Goal: Task Accomplishment & Management: Use online tool/utility

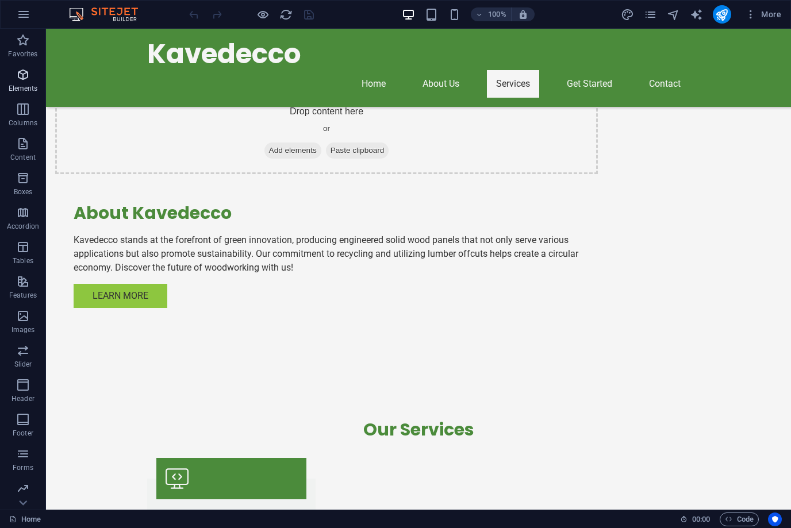
click at [18, 81] on icon "button" at bounding box center [23, 75] width 14 height 14
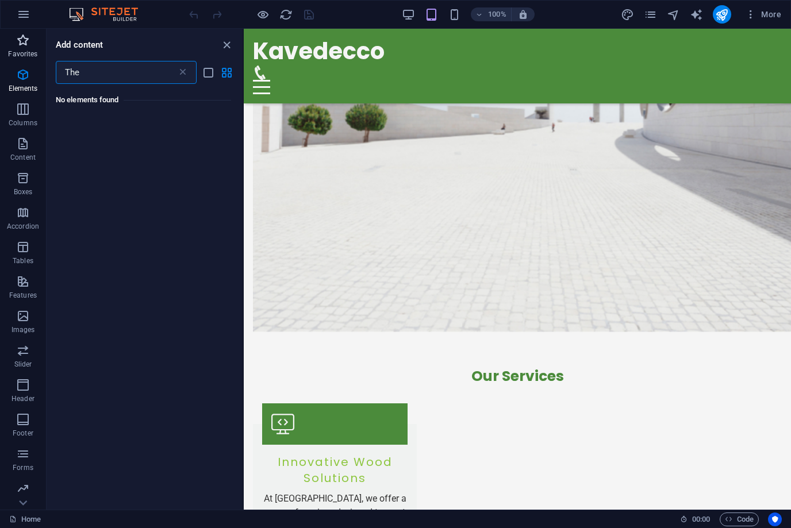
type input "The"
click at [25, 53] on p "Favorites" at bounding box center [22, 53] width 29 height 9
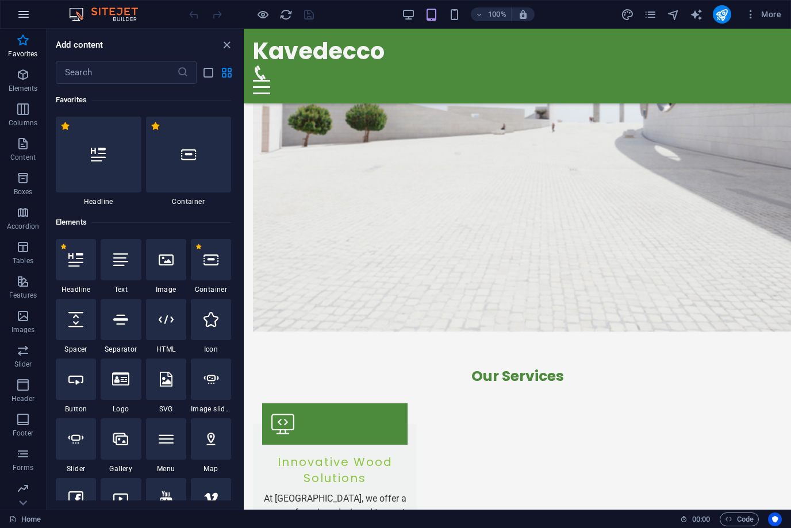
click at [17, 15] on icon "button" at bounding box center [24, 14] width 14 height 14
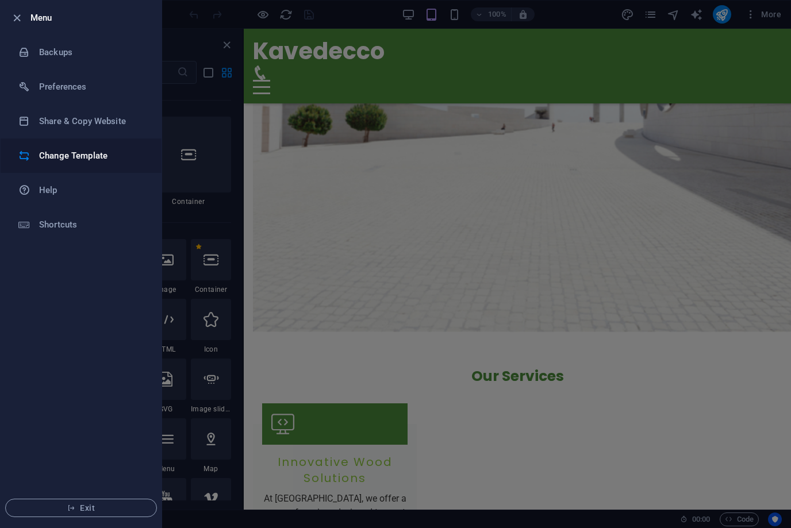
click at [88, 159] on h6 "Change Template" at bounding box center [92, 156] width 106 height 14
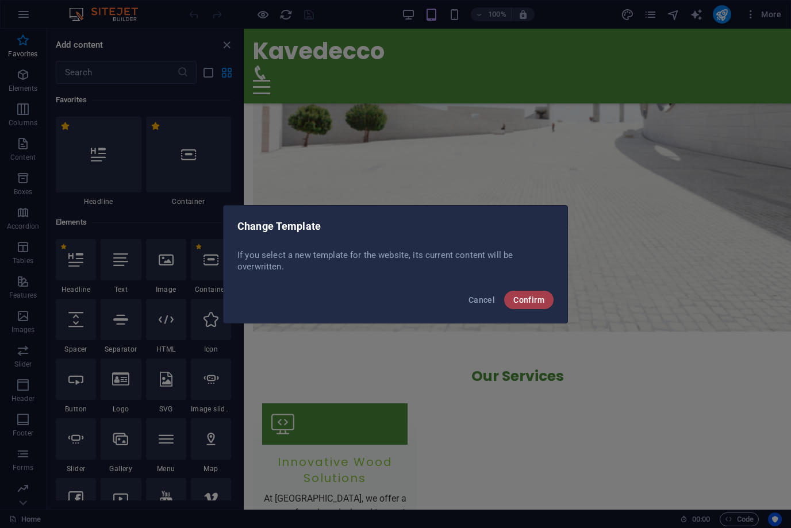
click at [522, 300] on span "Confirm" at bounding box center [528, 299] width 31 height 9
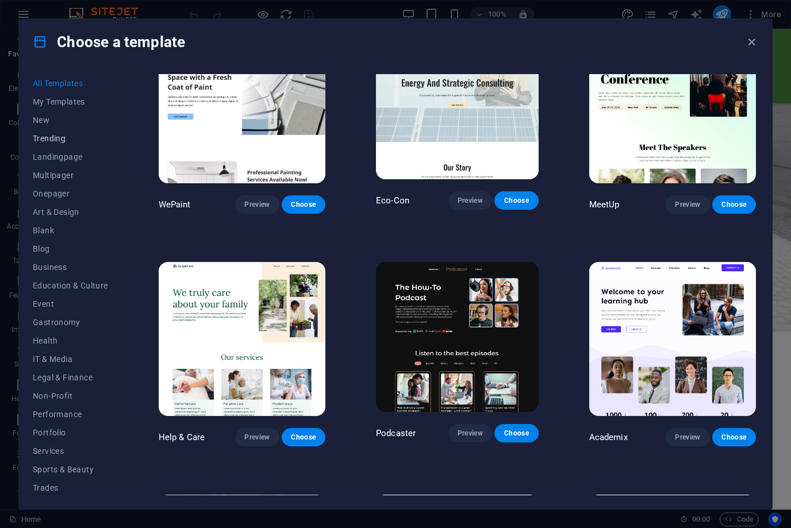
click at [58, 139] on span "Trending" at bounding box center [70, 138] width 75 height 9
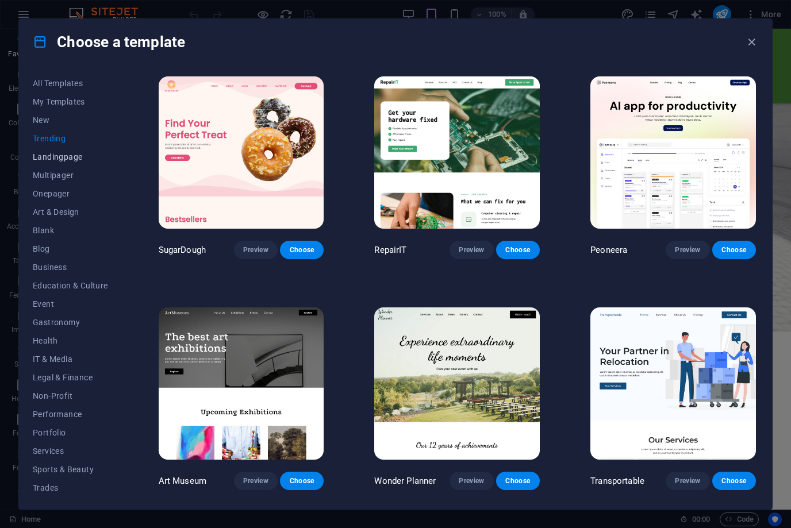
click at [68, 158] on span "Landingpage" at bounding box center [70, 156] width 75 height 9
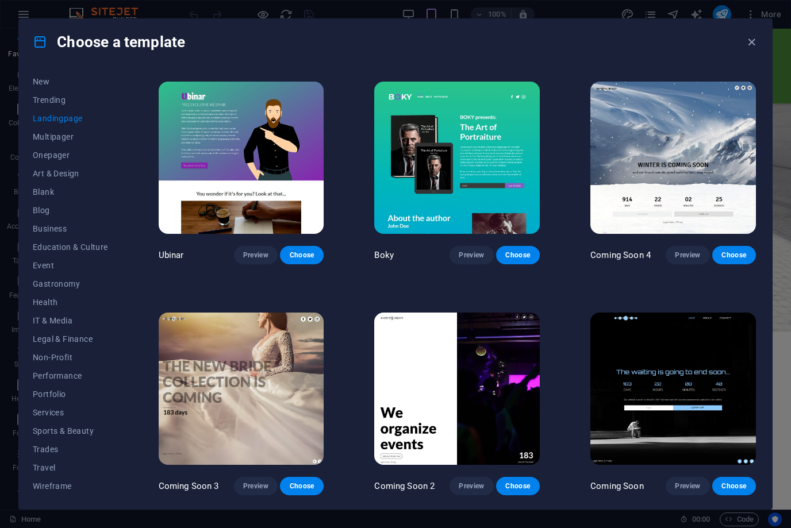
scroll to position [1612, 0]
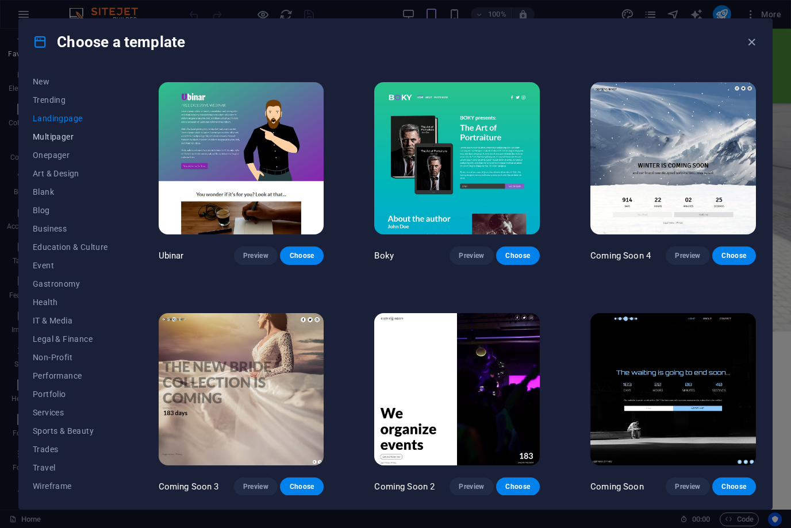
click at [50, 140] on span "Multipager" at bounding box center [70, 136] width 75 height 9
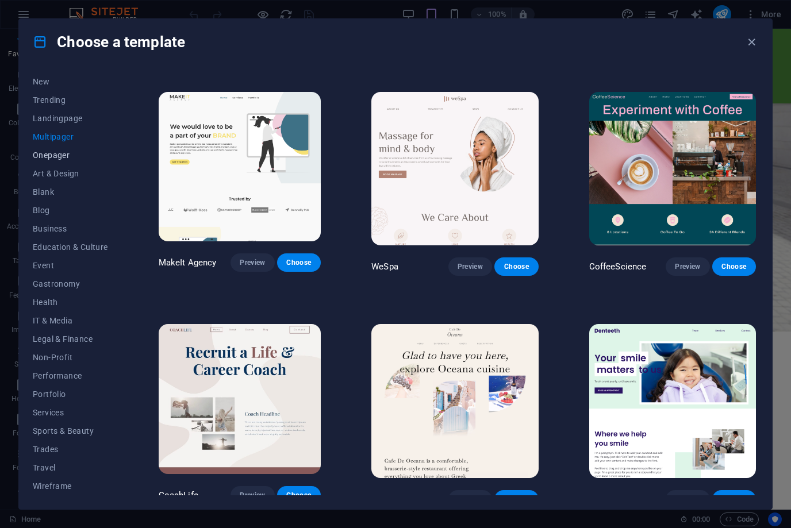
click at [44, 157] on span "Onepager" at bounding box center [70, 155] width 75 height 9
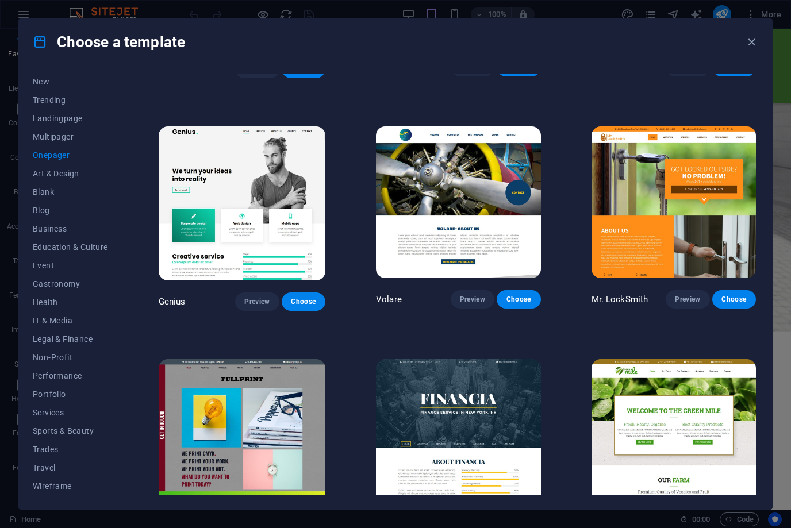
scroll to position [2301, 0]
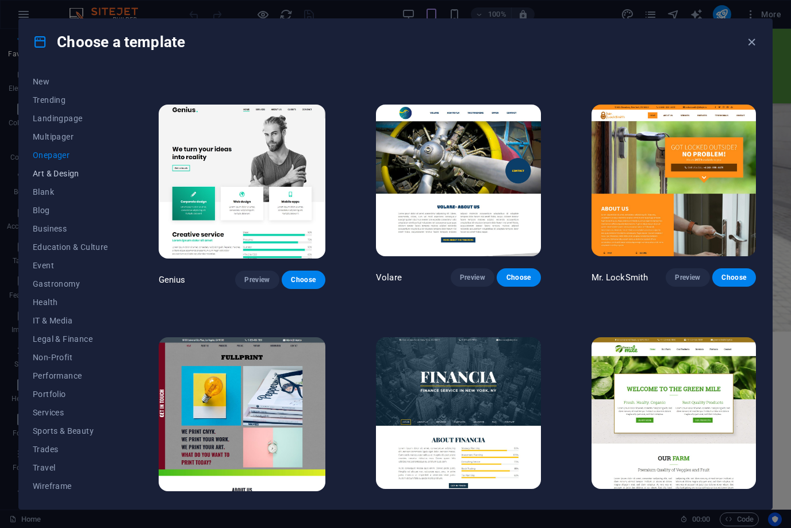
click at [67, 171] on span "Art & Design" at bounding box center [70, 173] width 75 height 9
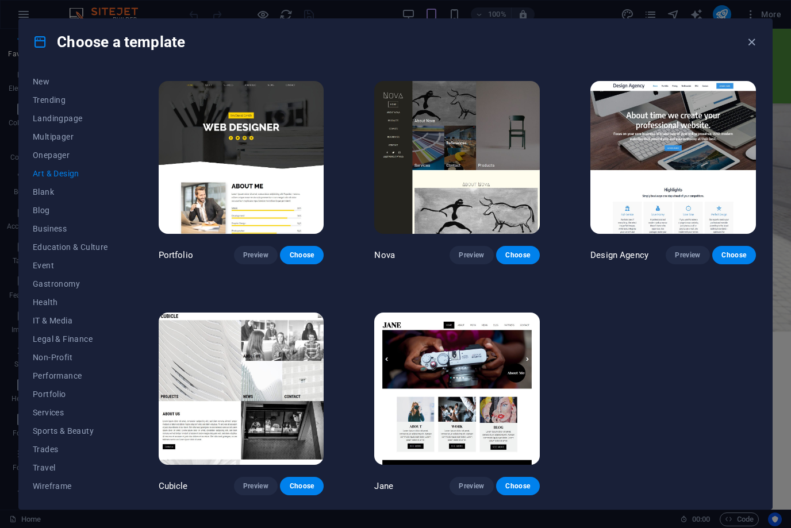
scroll to position [688, 0]
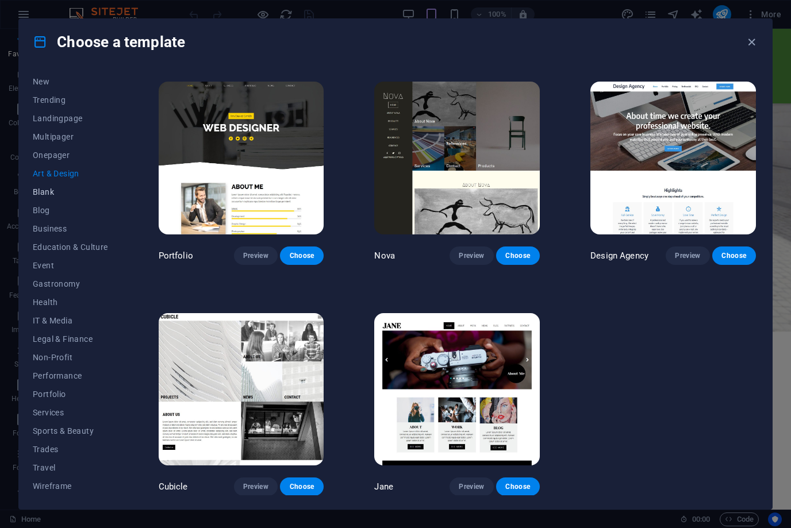
click at [55, 193] on span "Blank" at bounding box center [70, 191] width 75 height 9
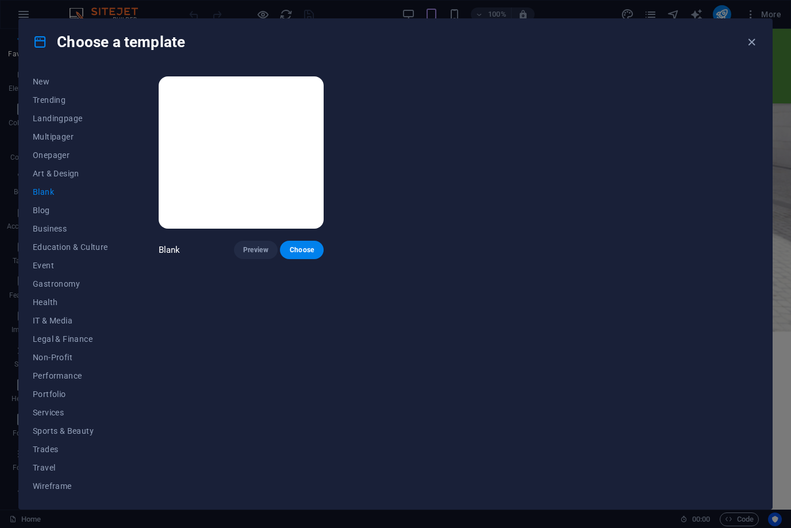
scroll to position [0, 0]
click at [37, 209] on span "Blog" at bounding box center [70, 210] width 75 height 9
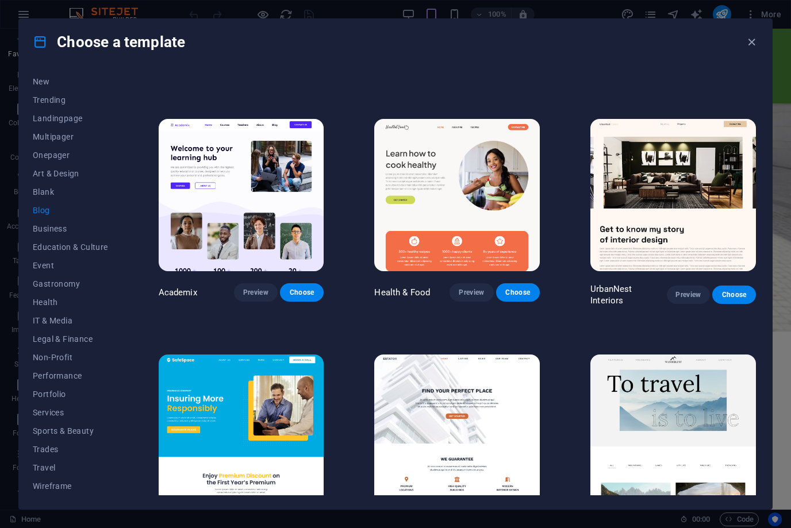
scroll to position [435, 0]
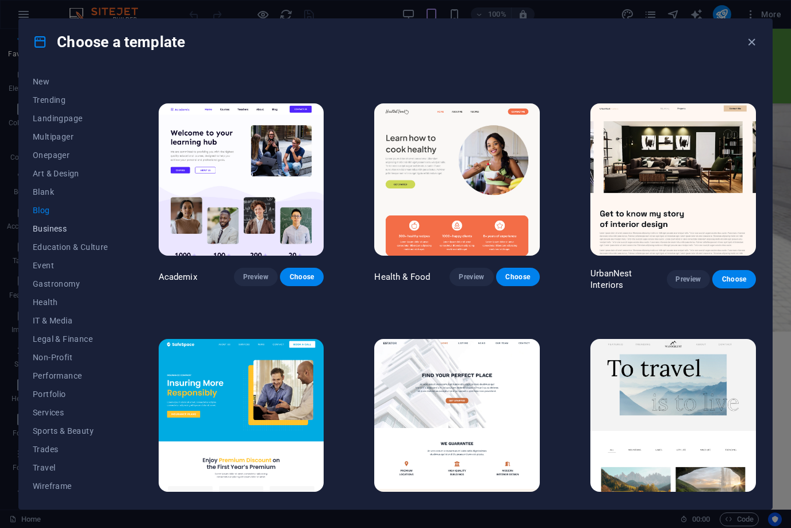
click at [61, 231] on span "Business" at bounding box center [70, 228] width 75 height 9
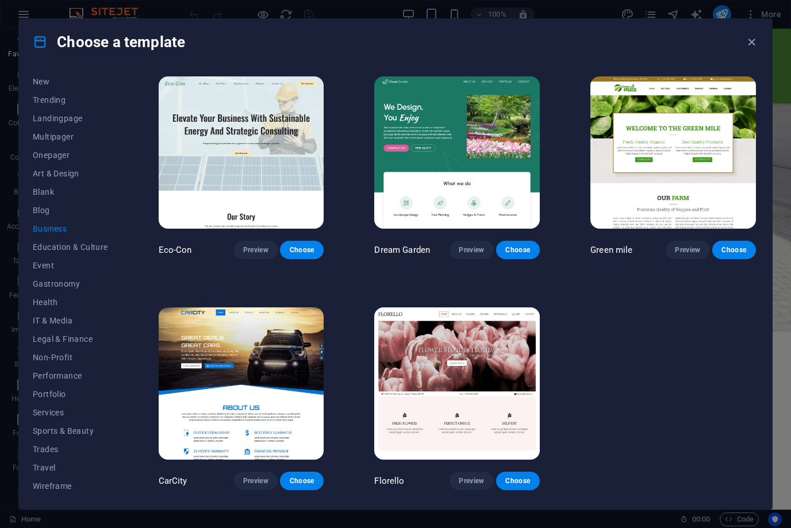
scroll to position [0, 0]
click at [52, 247] on span "Education & Culture" at bounding box center [70, 247] width 75 height 9
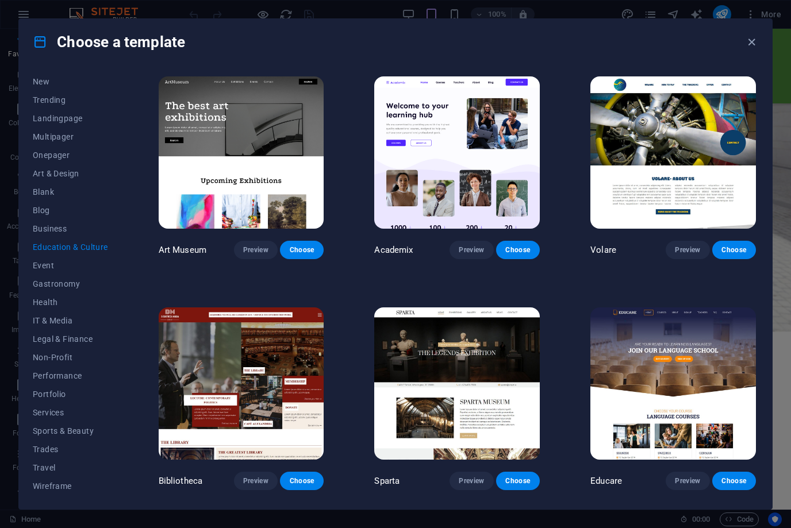
scroll to position [39, 0]
click at [261, 481] on span "Preview" at bounding box center [255, 480] width 25 height 9
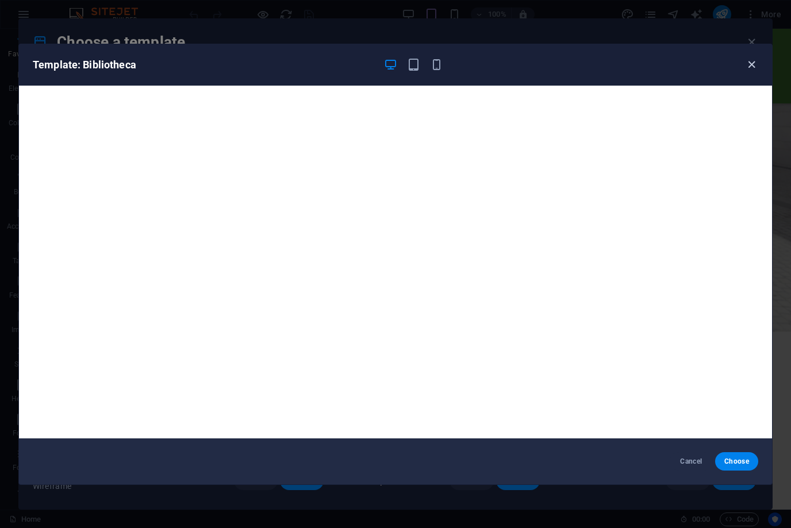
click at [755, 67] on icon "button" at bounding box center [751, 64] width 13 height 13
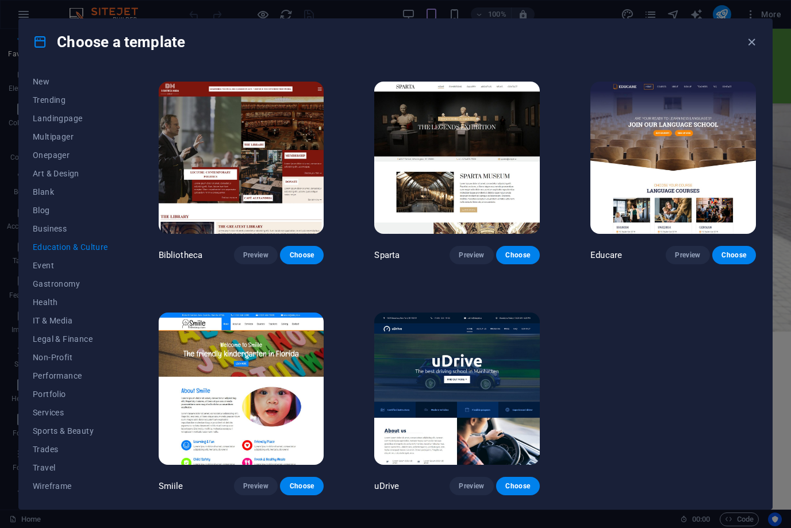
scroll to position [226, 0]
click at [43, 263] on span "Event" at bounding box center [70, 265] width 75 height 9
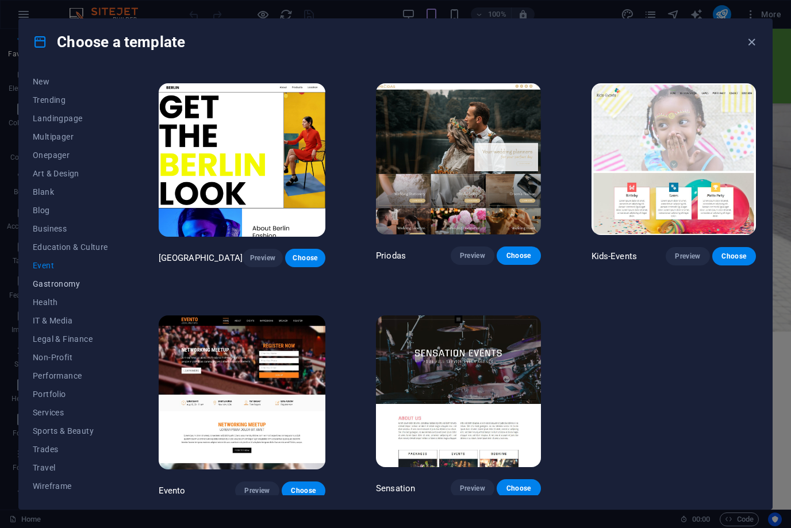
click at [53, 287] on span "Gastronomy" at bounding box center [70, 283] width 75 height 9
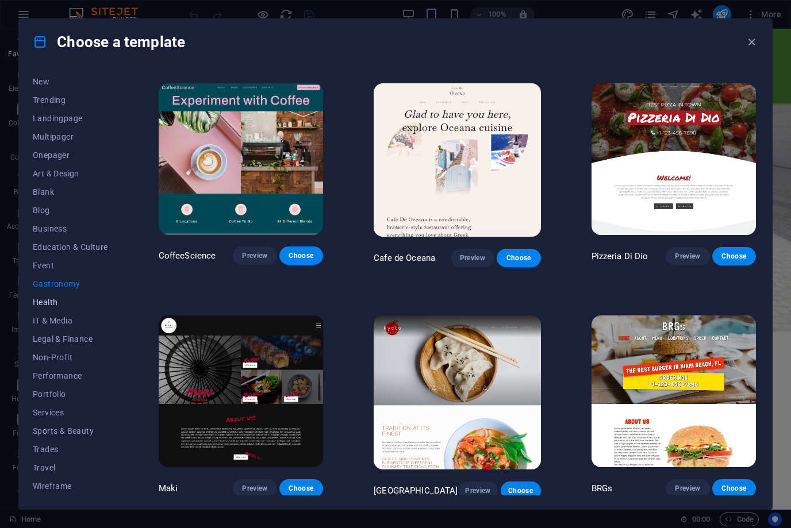
click at [48, 302] on span "Health" at bounding box center [70, 302] width 75 height 9
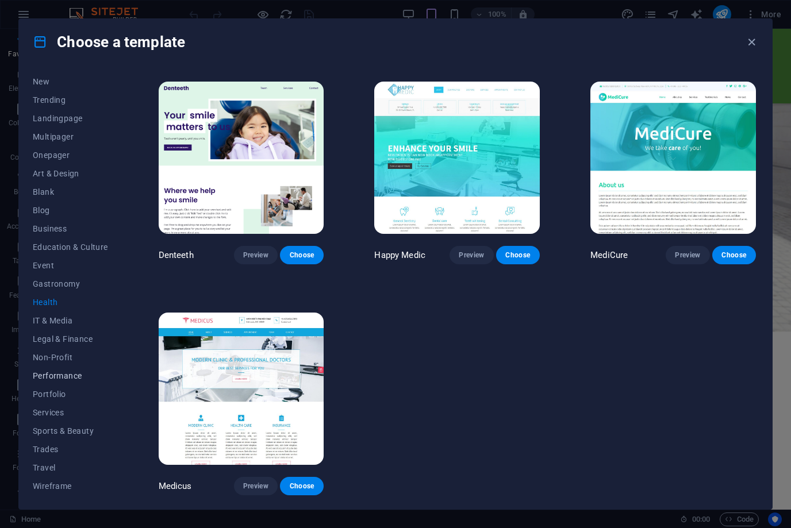
scroll to position [39, 0]
click at [51, 450] on span "Trades" at bounding box center [70, 449] width 75 height 9
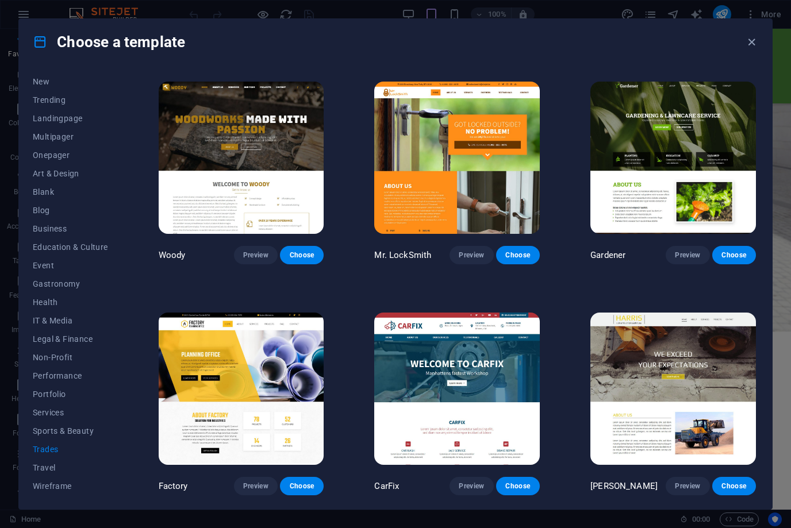
scroll to position [226, 0]
click at [260, 252] on span "Preview" at bounding box center [255, 255] width 25 height 9
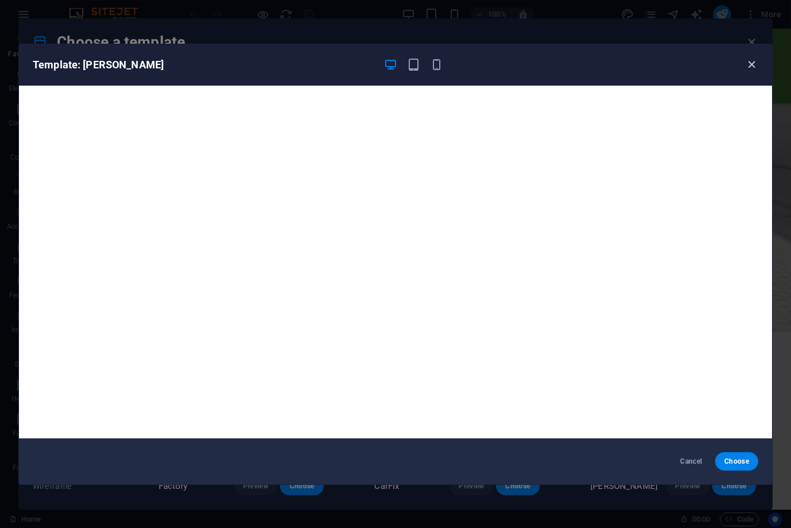
click at [756, 65] on icon "button" at bounding box center [751, 64] width 13 height 13
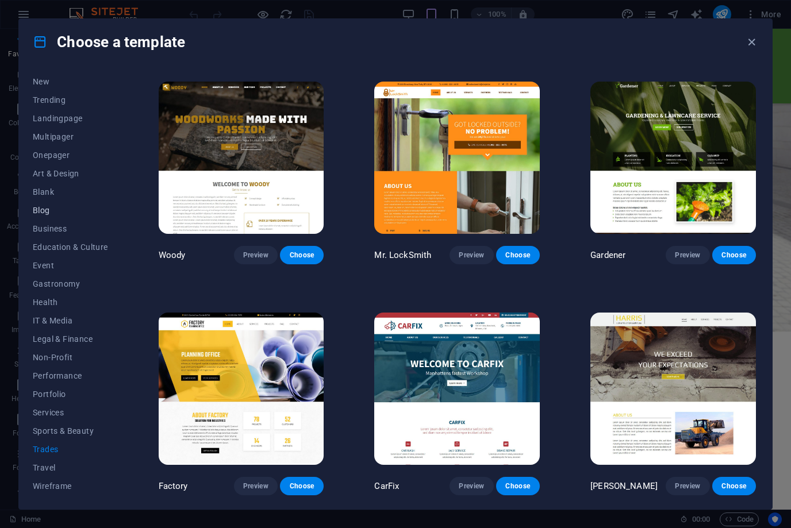
scroll to position [33, 0]
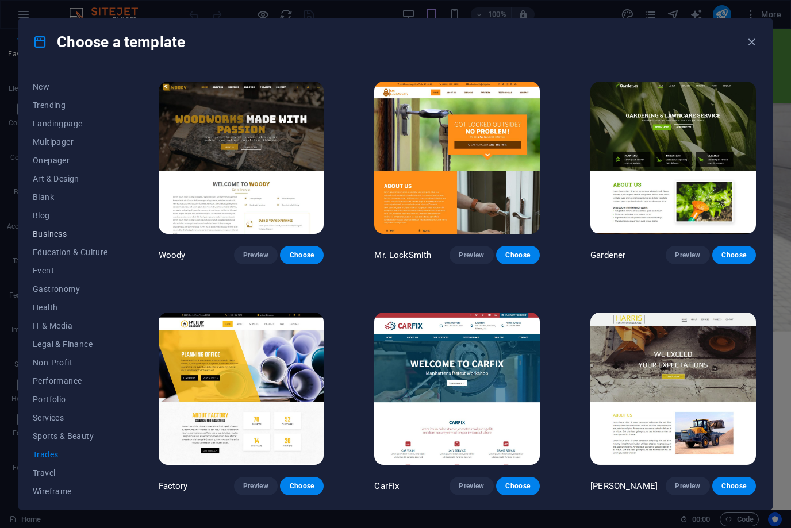
click at [60, 233] on span "Business" at bounding box center [70, 233] width 75 height 9
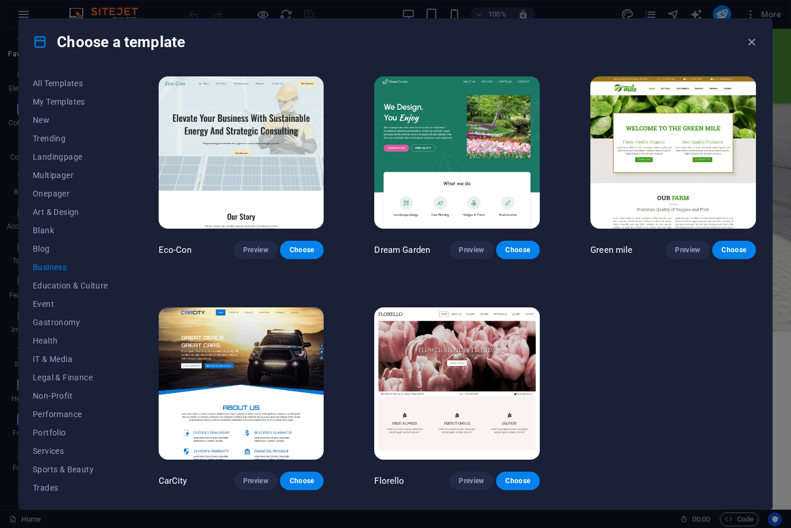
scroll to position [0, 0]
click at [44, 41] on icon at bounding box center [40, 41] width 15 height 15
click at [55, 82] on span "All Templates" at bounding box center [70, 83] width 75 height 9
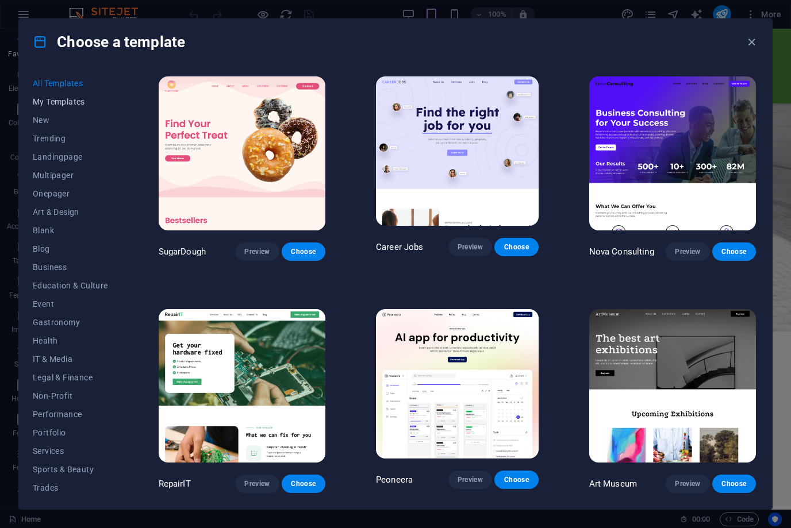
click at [68, 102] on span "My Templates" at bounding box center [70, 101] width 75 height 9
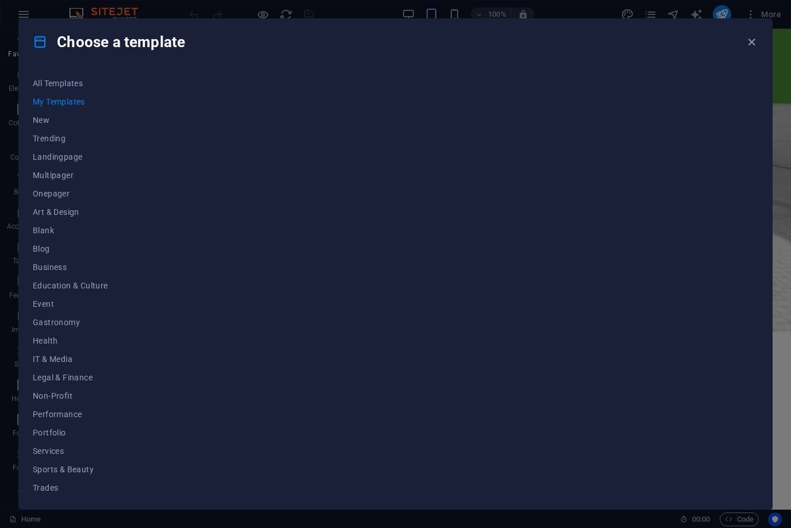
click at [198, 139] on div at bounding box center [457, 284] width 602 height 421
click at [52, 121] on span "New" at bounding box center [70, 120] width 75 height 9
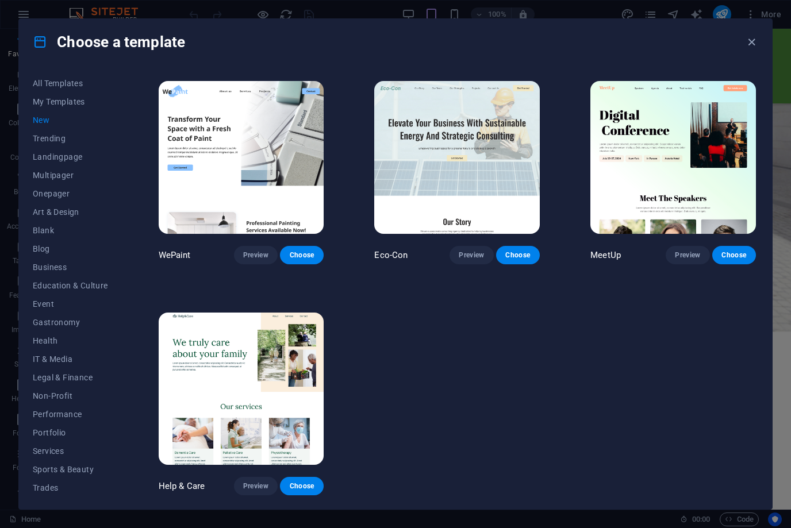
scroll to position [688, 0]
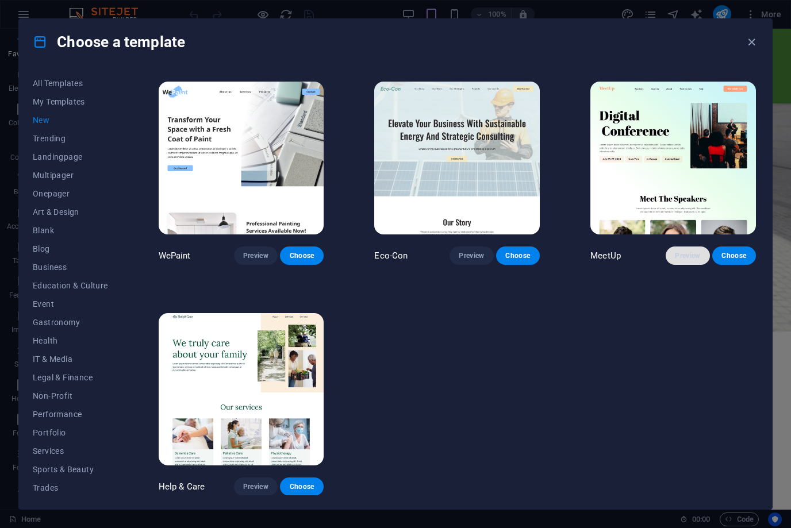
click at [694, 255] on span "Preview" at bounding box center [687, 255] width 25 height 9
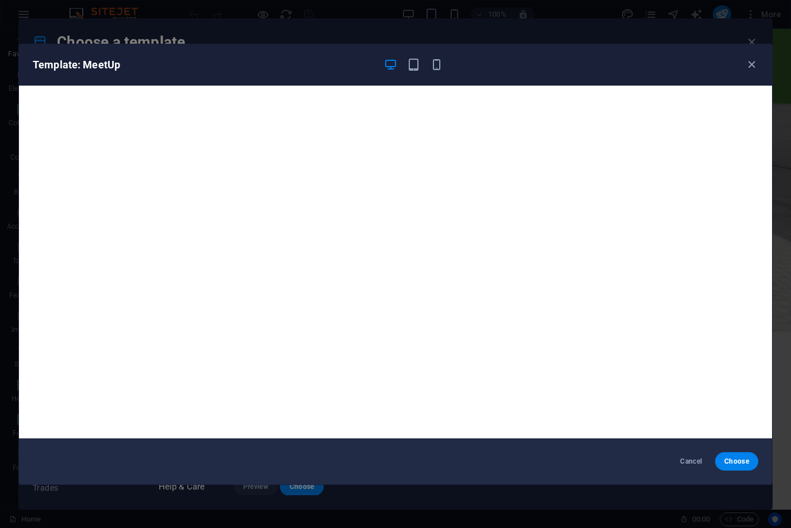
click at [755, 72] on div "Template: MeetUp" at bounding box center [395, 64] width 753 height 41
click at [748, 62] on icon "button" at bounding box center [751, 64] width 13 height 13
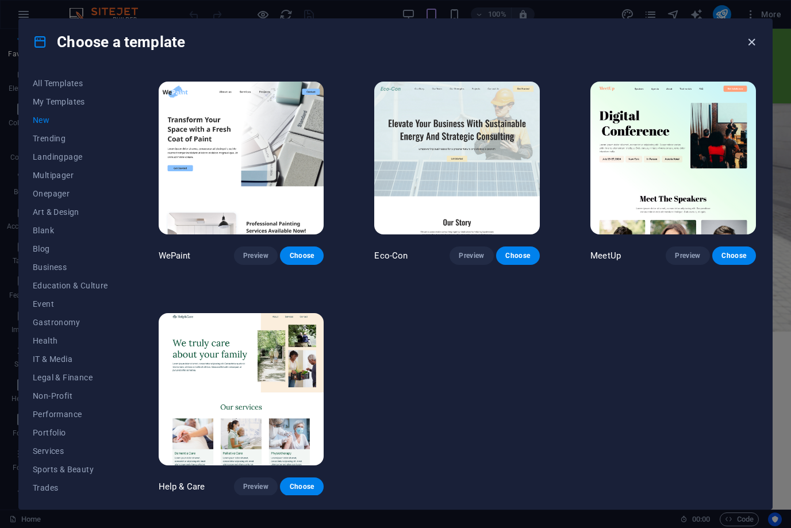
click at [749, 41] on icon "button" at bounding box center [751, 42] width 13 height 13
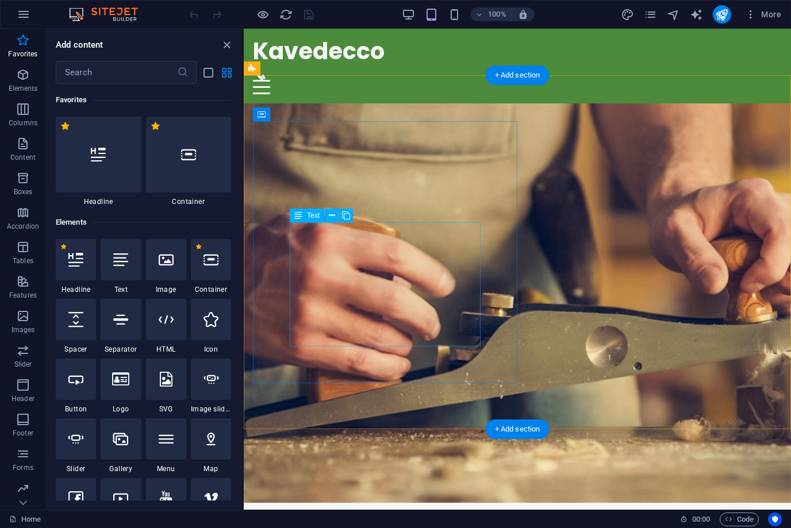
scroll to position [0, 0]
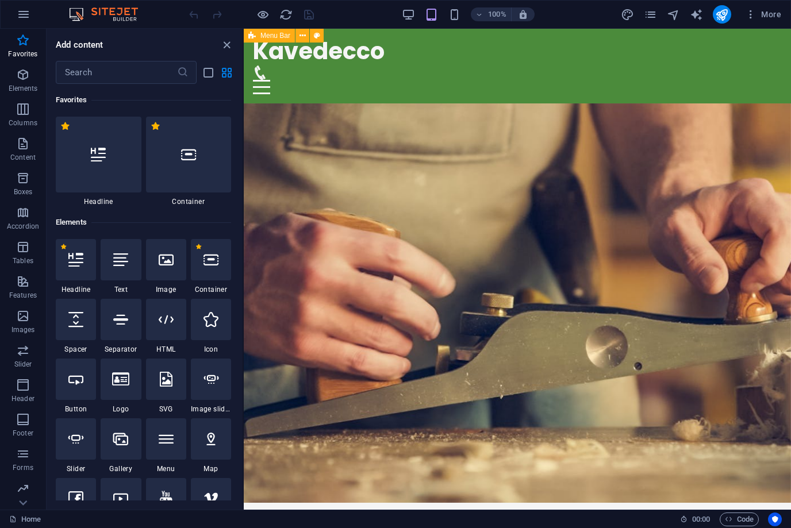
click at [433, 63] on div "Kavedecco Home About Us Services Get Started Contact" at bounding box center [517, 66] width 547 height 75
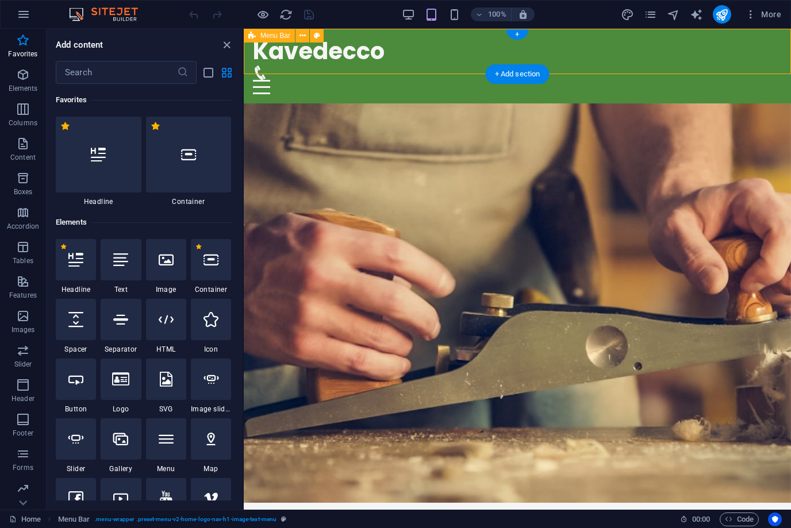
click at [430, 63] on div "Kavedecco Home About Us Services Get Started Contact" at bounding box center [517, 66] width 547 height 75
click at [318, 39] on icon at bounding box center [317, 36] width 6 height 12
select select "rem"
select select "preset-menu-v2-home-logo-nav-h1-image-text-menu"
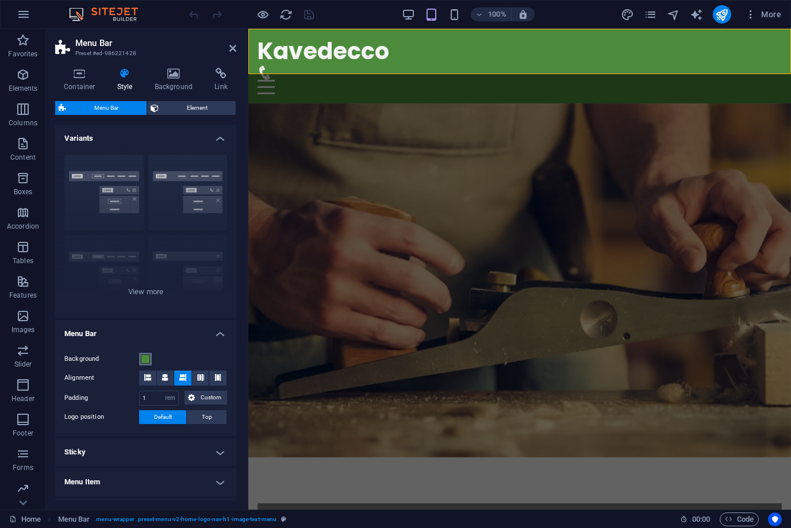
click at [140, 358] on button "Background" at bounding box center [145, 359] width 13 height 13
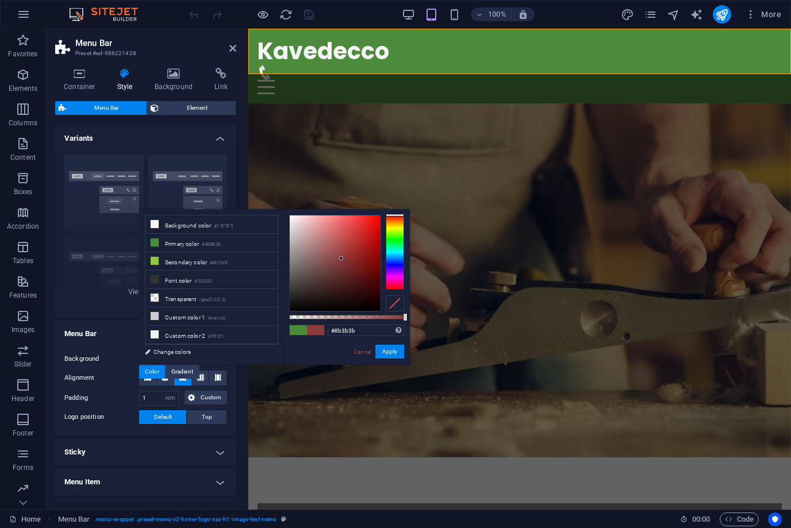
drag, startPoint x: 397, startPoint y: 237, endPoint x: 397, endPoint y: 201, distance: 36.2
click at [397, 201] on body "Kavedecco Home Favorites Elements Columns Content Boxes Accordion Tables Featur…" at bounding box center [395, 264] width 791 height 528
click at [353, 259] on div at bounding box center [335, 263] width 91 height 95
click at [353, 244] on div at bounding box center [335, 263] width 91 height 95
click at [349, 247] on div at bounding box center [335, 263] width 91 height 95
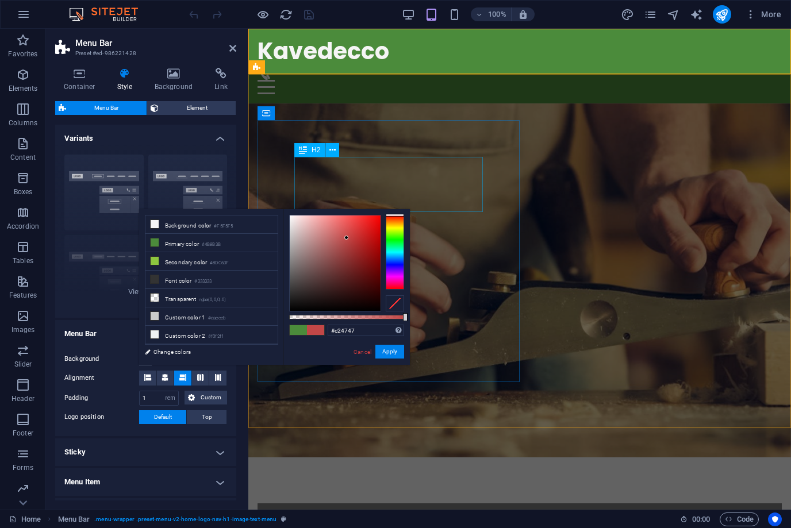
click at [347, 238] on div at bounding box center [335, 263] width 91 height 95
click at [351, 238] on div at bounding box center [335, 263] width 91 height 95
click at [344, 226] on div at bounding box center [335, 263] width 91 height 95
click at [350, 230] on div at bounding box center [335, 263] width 91 height 95
click at [356, 249] on div at bounding box center [335, 263] width 91 height 95
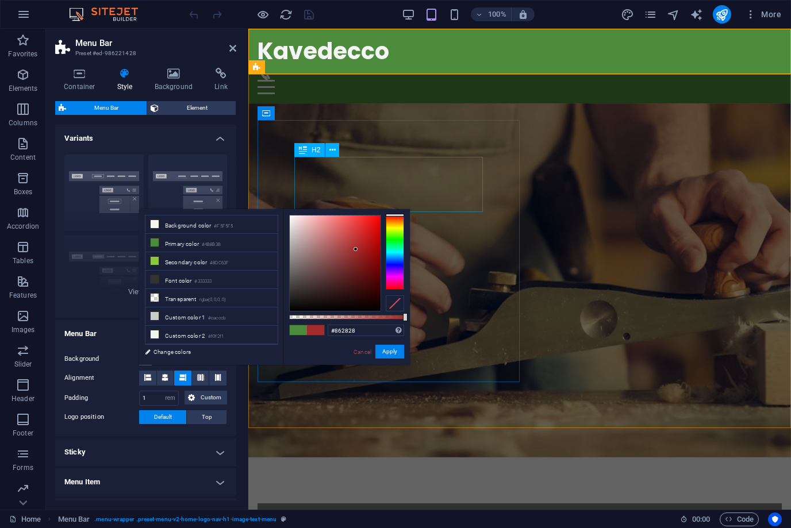
click at [353, 260] on div at bounding box center [335, 263] width 91 height 95
type input "#ae3030"
click at [355, 245] on div at bounding box center [335, 263] width 91 height 95
click at [386, 353] on button "Apply" at bounding box center [389, 352] width 29 height 14
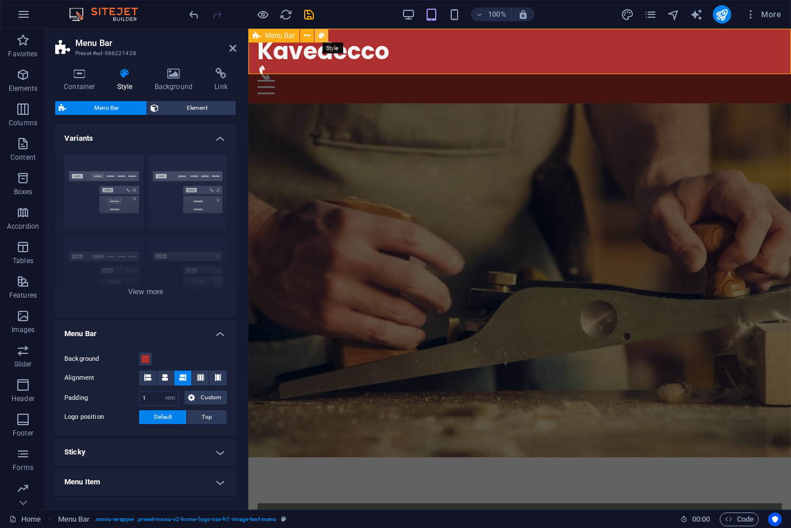
click at [320, 38] on icon at bounding box center [321, 36] width 6 height 12
click at [322, 34] on icon at bounding box center [321, 36] width 6 height 12
click at [148, 358] on span at bounding box center [145, 359] width 9 height 9
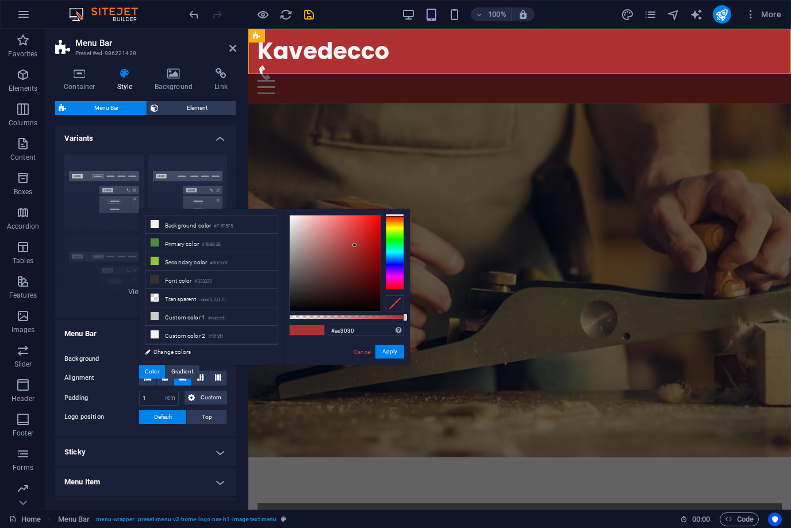
click at [390, 303] on div at bounding box center [395, 303] width 18 height 16
type input "#640e0e"
click at [367, 273] on div at bounding box center [335, 263] width 91 height 95
click at [388, 356] on button "Apply" at bounding box center [389, 352] width 29 height 14
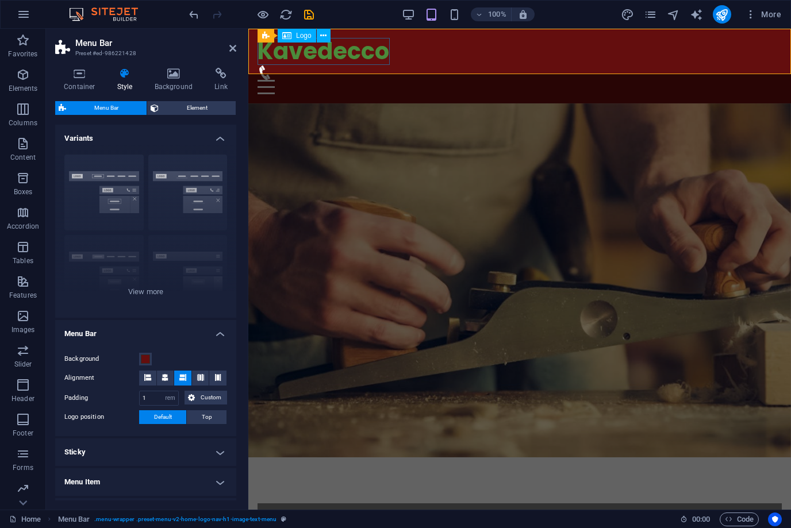
click at [344, 55] on div "Kavedecco" at bounding box center [519, 52] width 524 height 28
click at [323, 39] on icon at bounding box center [323, 36] width 6 height 12
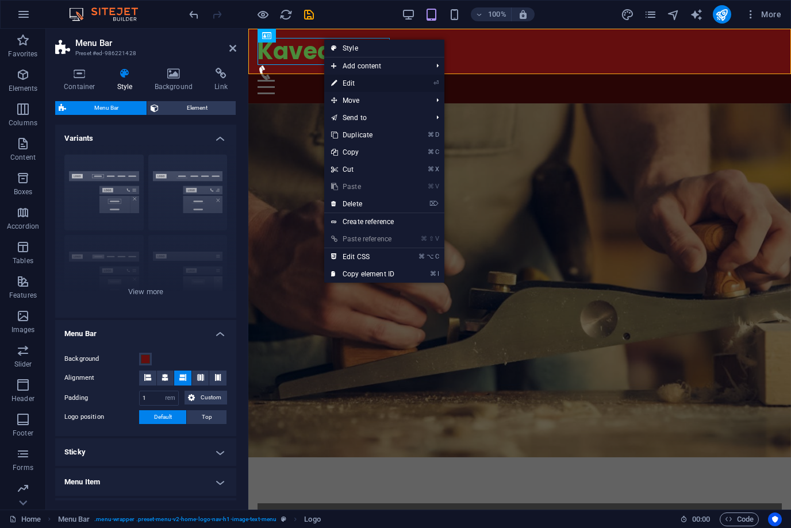
click at [375, 83] on link "⏎ Edit" at bounding box center [362, 83] width 77 height 17
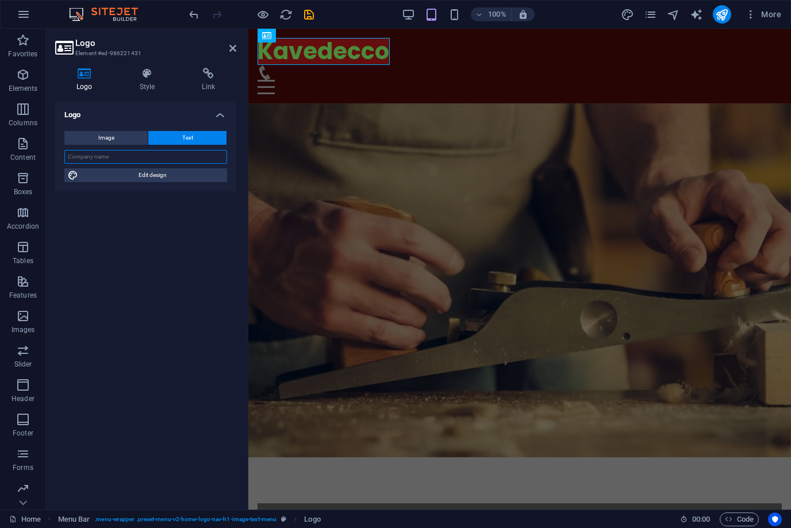
click at [167, 153] on input "text" at bounding box center [145, 157] width 163 height 14
drag, startPoint x: 119, startPoint y: 155, endPoint x: 24, endPoint y: 148, distance: 95.1
click at [24, 148] on section "Favorites Elements Columns Content Boxes Accordion Tables Features Images Slide…" at bounding box center [395, 269] width 791 height 481
type input "KAVEDECCO"
click at [152, 82] on h4 "Style" at bounding box center [149, 80] width 63 height 24
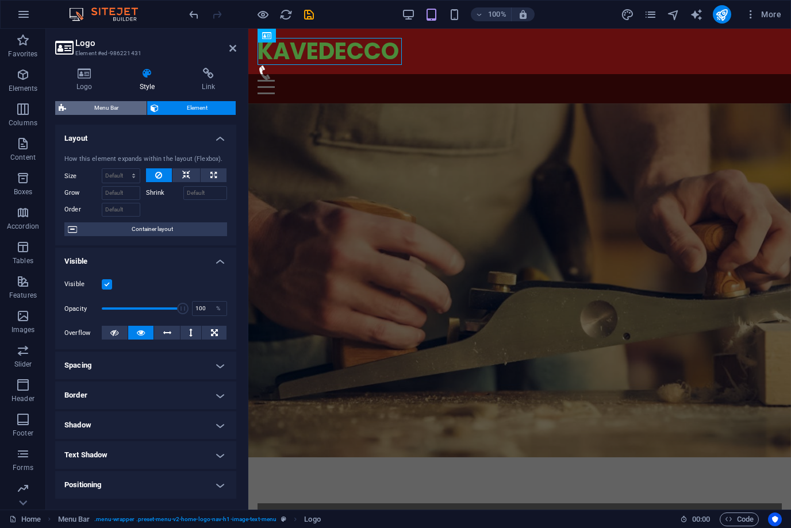
click at [110, 108] on span "Menu Bar" at bounding box center [107, 108] width 74 height 14
select select "rem"
select select "preset-menu-v2-home-logo-nav-h1-image-text-menu"
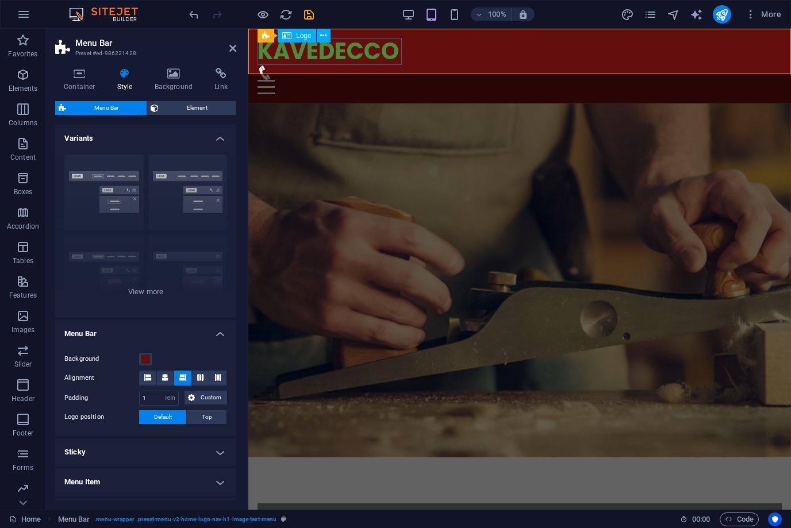
click at [320, 46] on div "KAVEDECCO" at bounding box center [519, 52] width 524 height 28
click at [312, 53] on div "KAVEDECCO" at bounding box center [519, 52] width 524 height 28
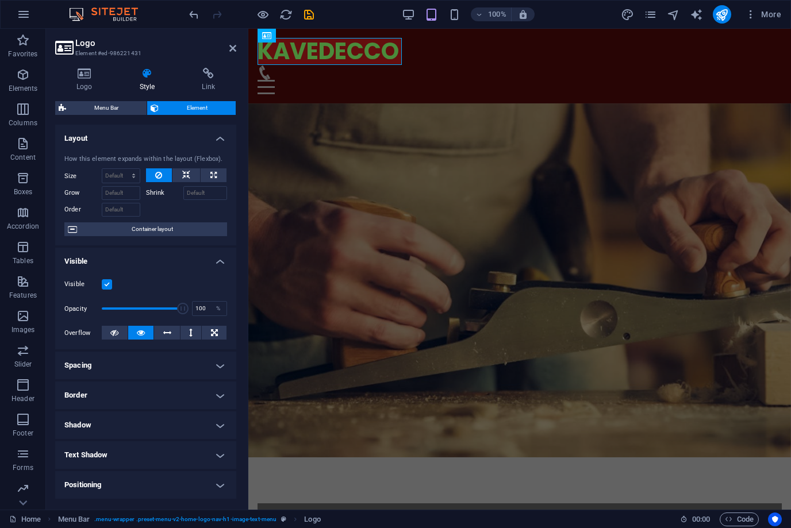
click at [143, 68] on icon at bounding box center [147, 73] width 58 height 11
click at [137, 64] on div "Logo Style Link Logo Image Text Drag files here, click to choose files or selec…" at bounding box center [145, 284] width 199 height 451
click at [148, 78] on icon at bounding box center [147, 73] width 58 height 11
click at [176, 228] on span "Container layout" at bounding box center [151, 229] width 143 height 14
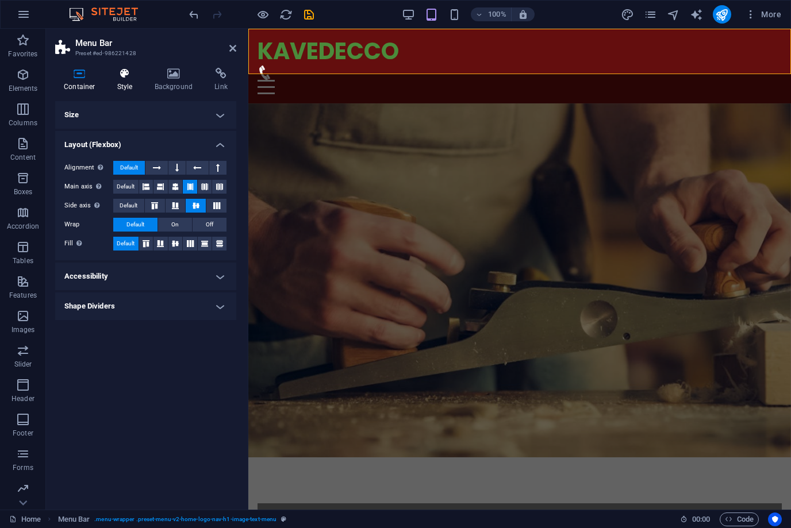
click at [126, 79] on icon at bounding box center [125, 73] width 33 height 11
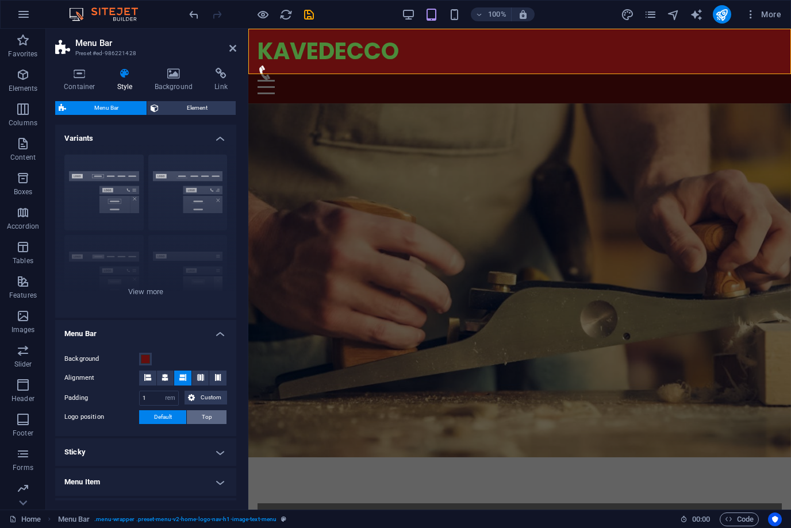
click at [199, 417] on button "Top" at bounding box center [207, 417] width 40 height 14
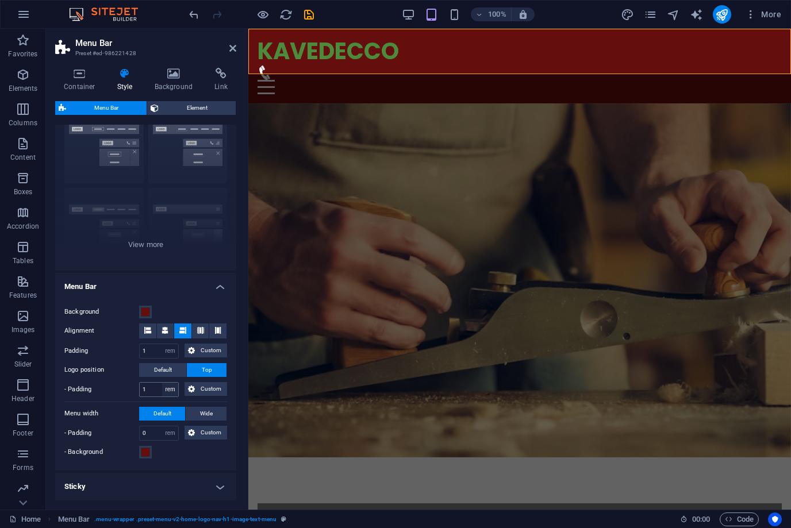
scroll to position [51, 0]
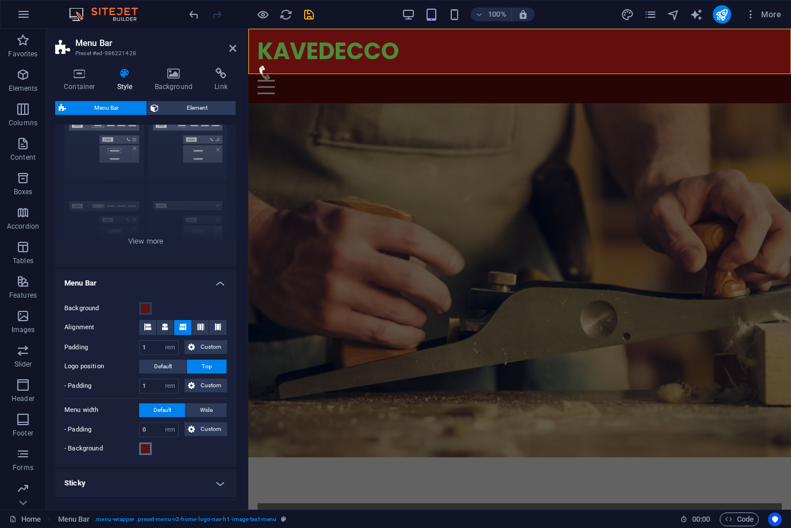
click at [146, 451] on span at bounding box center [145, 448] width 9 height 9
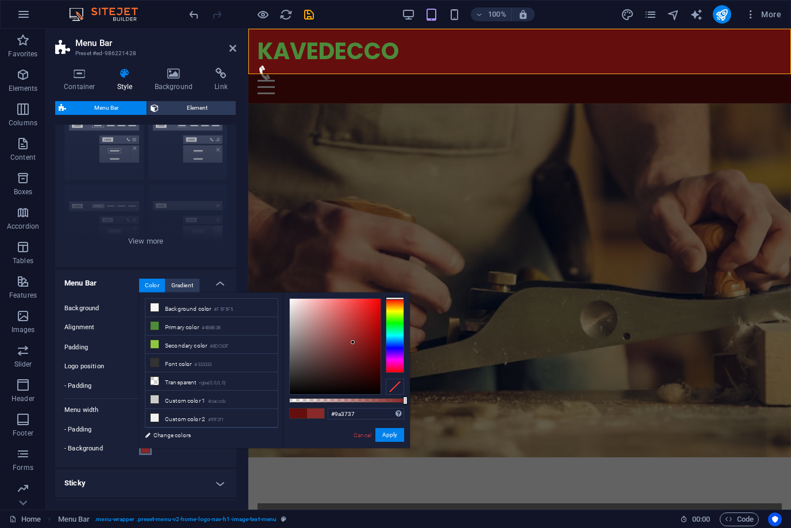
type input "#9a3838"
drag, startPoint x: 364, startPoint y: 358, endPoint x: 347, endPoint y: 336, distance: 28.2
click at [347, 336] on div at bounding box center [335, 346] width 91 height 95
click at [395, 433] on button "Apply" at bounding box center [389, 435] width 29 height 14
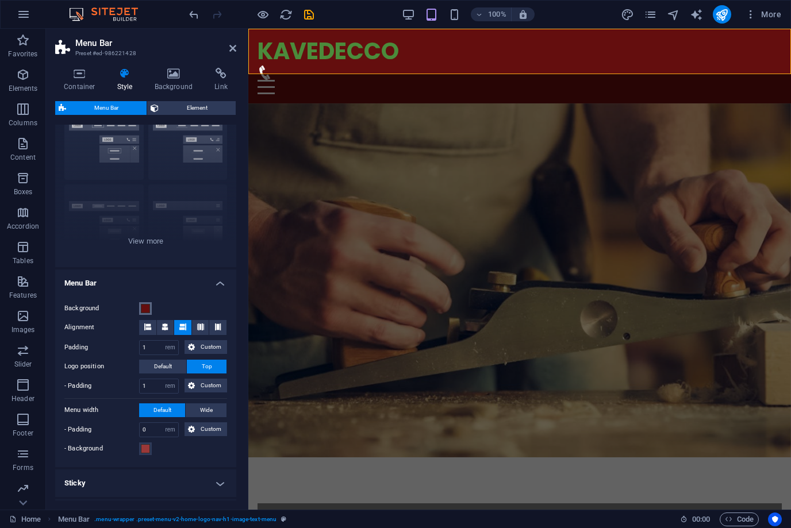
click at [144, 306] on span at bounding box center [145, 308] width 9 height 9
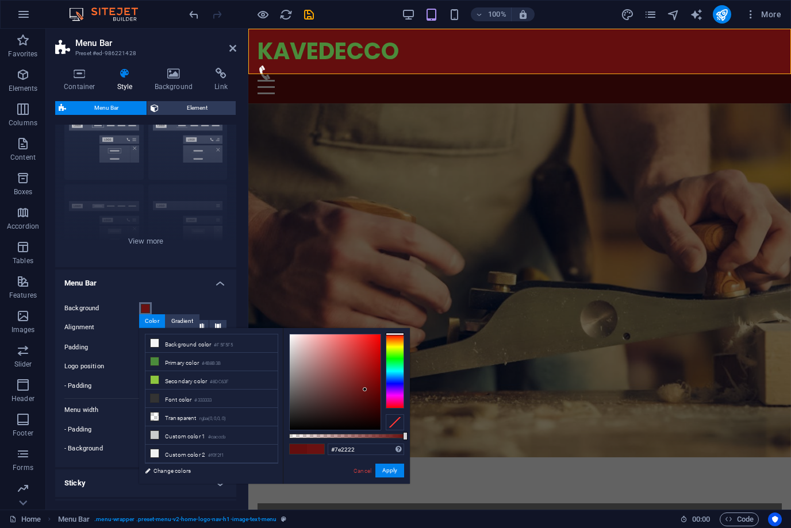
type input "#7e2323"
drag, startPoint x: 365, startPoint y: 390, endPoint x: 355, endPoint y: 382, distance: 13.2
click at [355, 382] on div at bounding box center [354, 382] width 4 height 4
click at [388, 470] on button "Apply" at bounding box center [389, 471] width 29 height 14
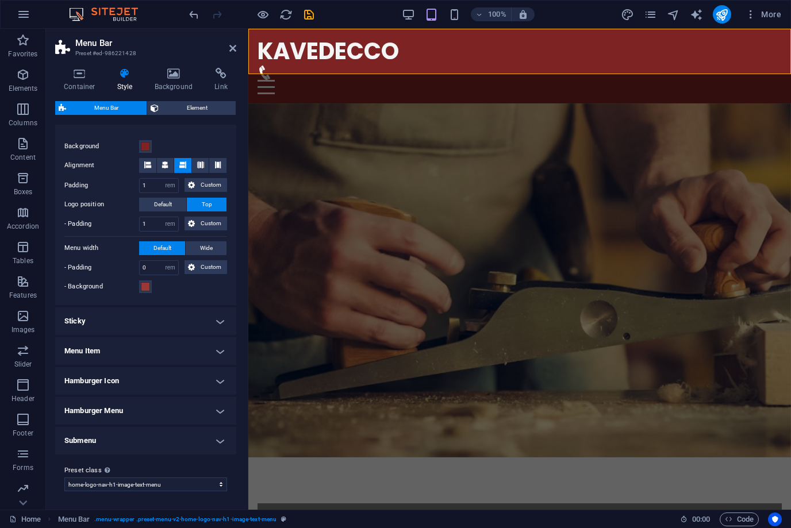
scroll to position [212, 0]
click at [206, 348] on h4 "Menu Item" at bounding box center [145, 352] width 181 height 28
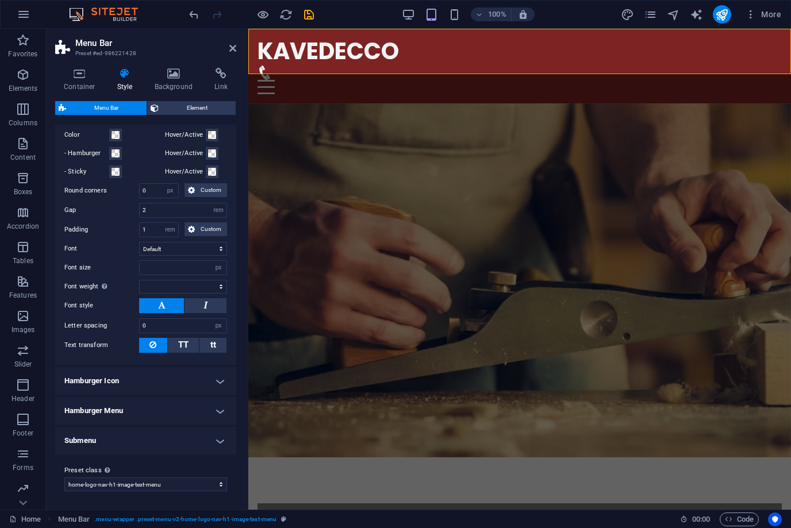
scroll to position [491, 0]
click at [206, 379] on h4 "Hamburger Icon" at bounding box center [145, 382] width 181 height 28
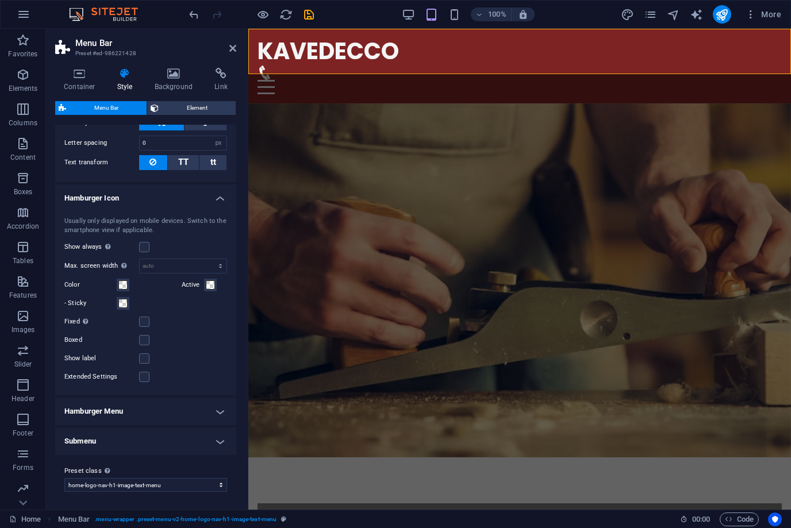
scroll to position [674, 0]
click at [182, 434] on h4 "Submenu" at bounding box center [145, 442] width 181 height 28
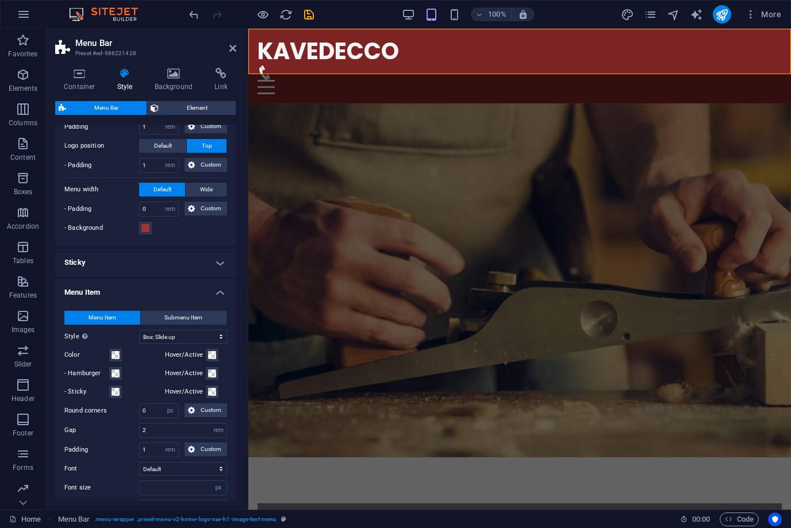
scroll to position [232, 0]
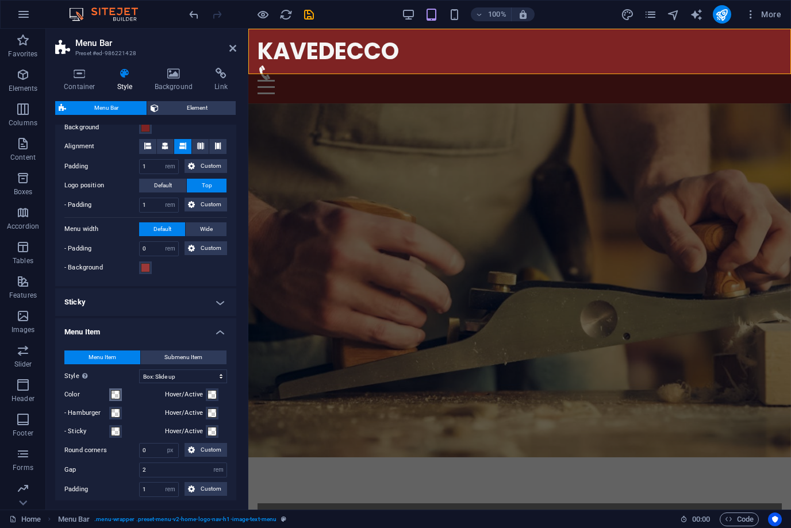
click at [116, 394] on span at bounding box center [115, 394] width 9 height 9
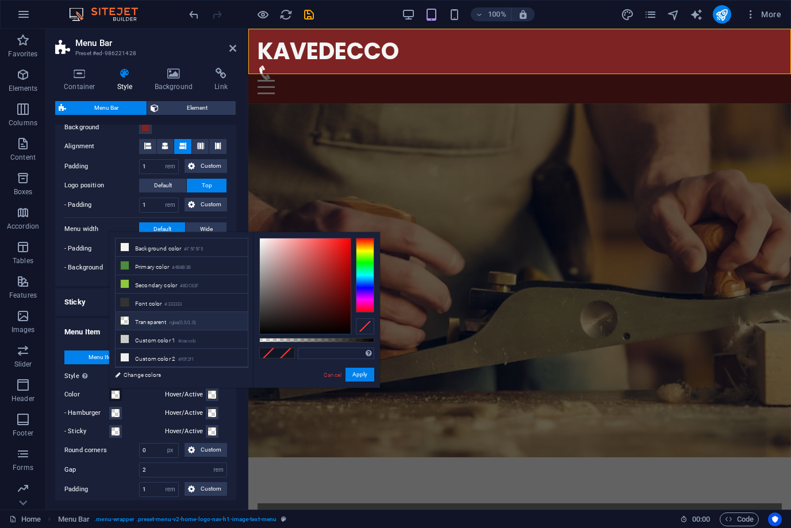
click at [126, 320] on icon at bounding box center [125, 321] width 8 height 8
type input "rgba(0, 0, 0, 0)"
select select
click at [364, 382] on div "Cancel Apply" at bounding box center [348, 375] width 52 height 14
click at [361, 377] on button "Apply" at bounding box center [359, 375] width 29 height 14
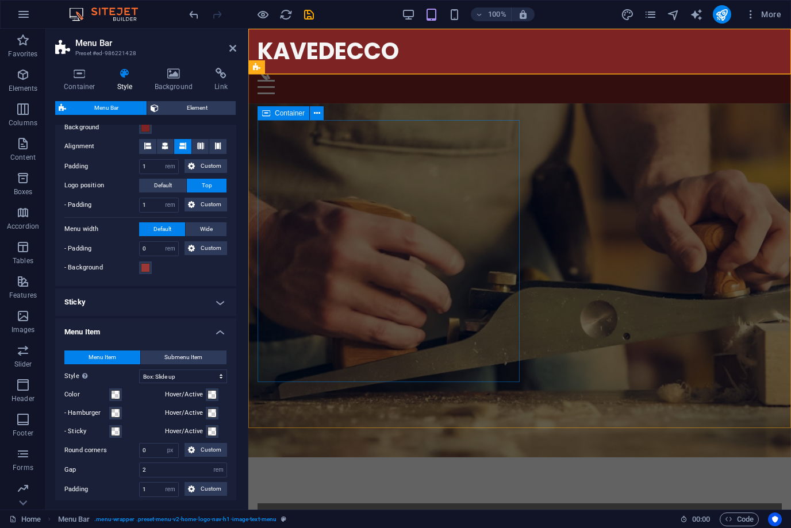
select select
click at [431, 407] on figure at bounding box center [519, 280] width 542 height 354
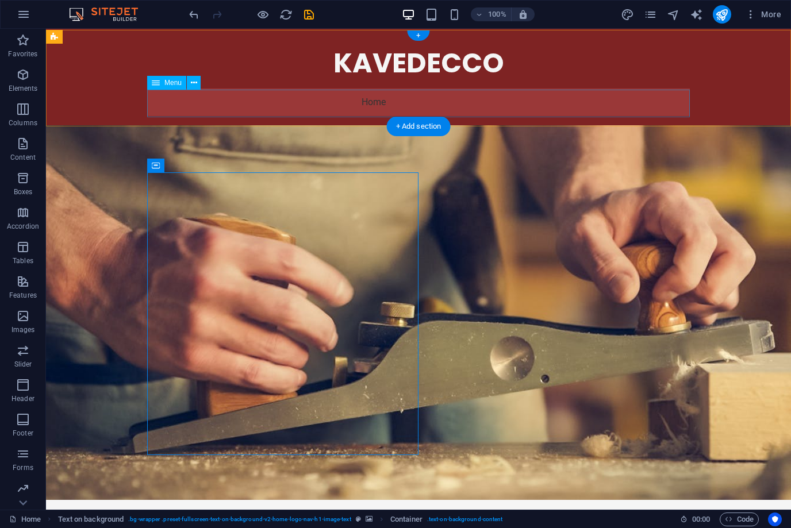
scroll to position [0, 0]
click at [118, 36] on icon at bounding box center [119, 36] width 6 height 12
select select "rem"
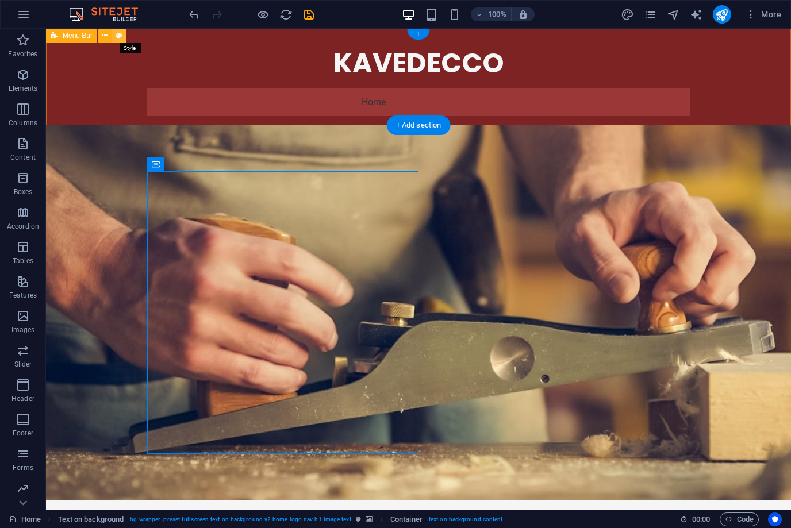
select select "hover_box_bottom"
select select "px"
select select "rem"
select select "px"
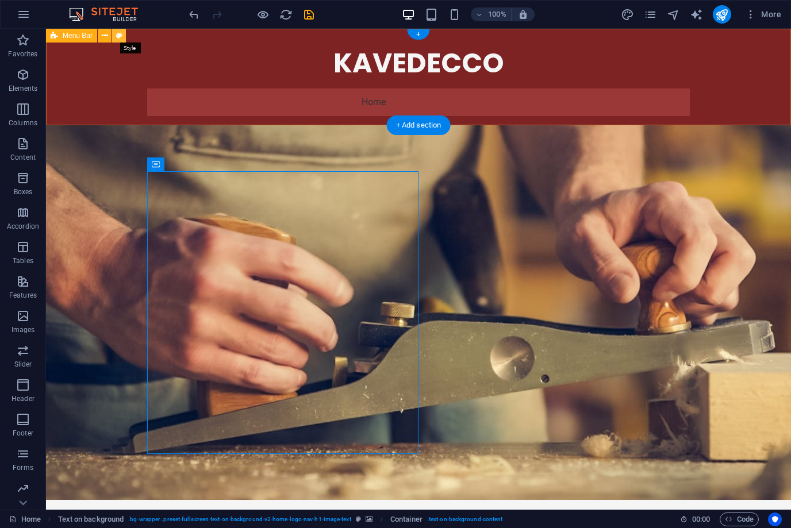
select select
select select "px"
select select "rem"
select select "px"
select select "preset-menu-v2-home-logo-nav-h1-image-text-menu"
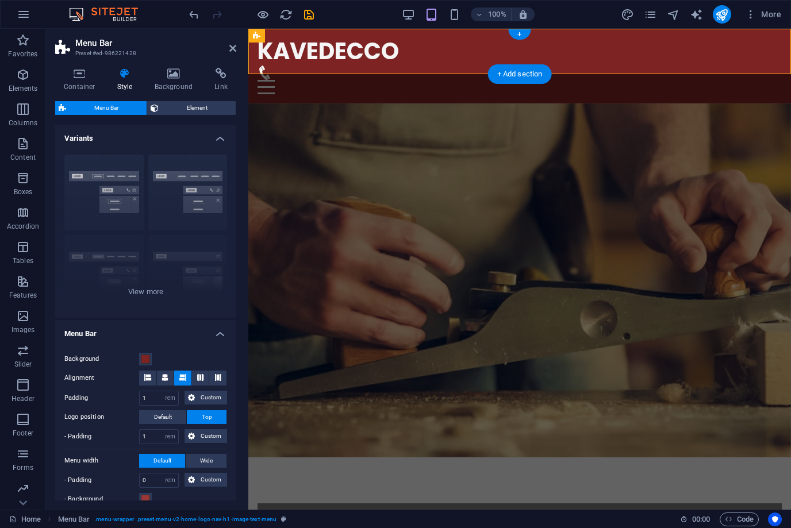
click at [137, 356] on label "Background" at bounding box center [101, 359] width 75 height 14
click at [139, 356] on button "Background" at bounding box center [145, 359] width 13 height 13
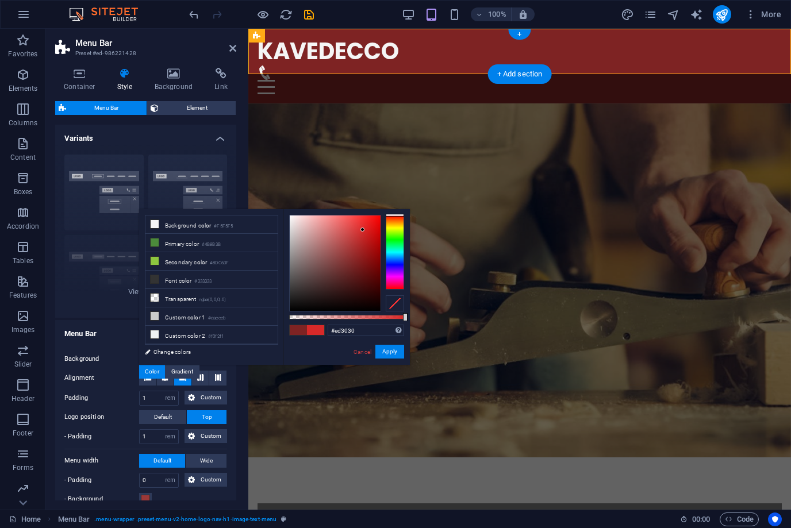
type input "#ee3030"
drag, startPoint x: 353, startPoint y: 266, endPoint x: 361, endPoint y: 221, distance: 45.6
click at [361, 221] on div at bounding box center [335, 263] width 91 height 95
click at [393, 351] on button "Apply" at bounding box center [389, 352] width 29 height 14
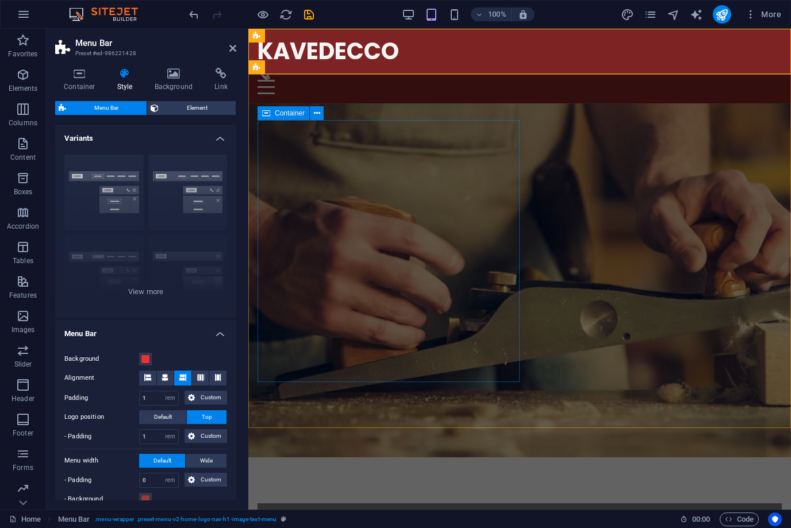
select select
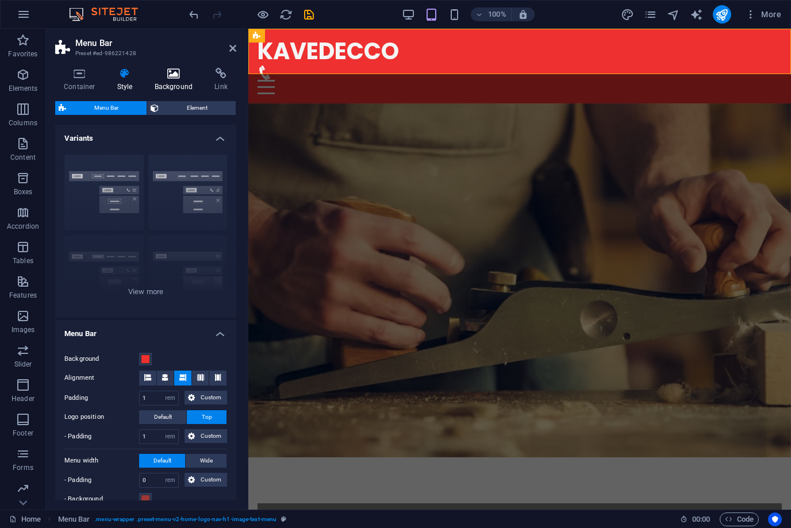
click at [176, 76] on icon at bounding box center [174, 73] width 56 height 11
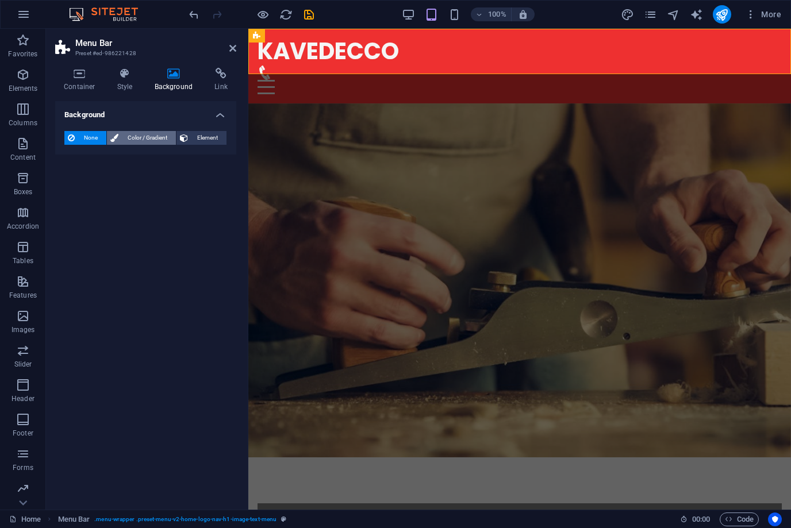
click at [154, 138] on span "Color / Gradient" at bounding box center [147, 138] width 51 height 14
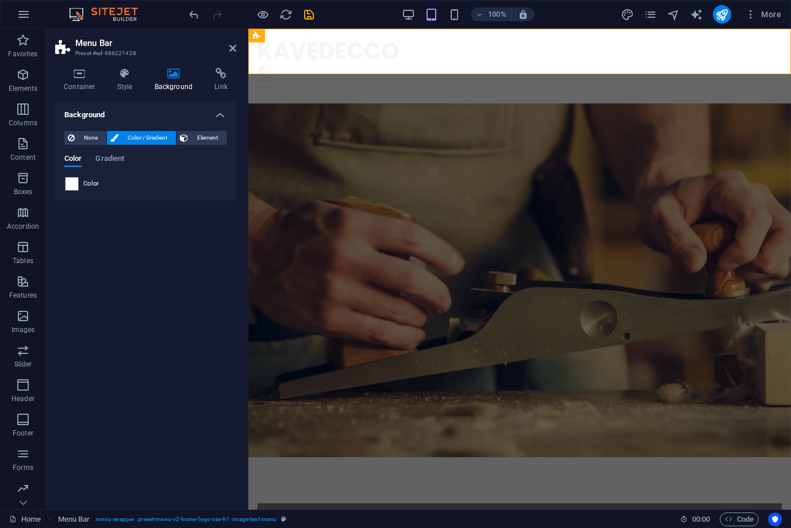
click at [154, 138] on span "Color / Gradient" at bounding box center [147, 138] width 51 height 14
click at [113, 157] on span "Gradient" at bounding box center [109, 160] width 29 height 16
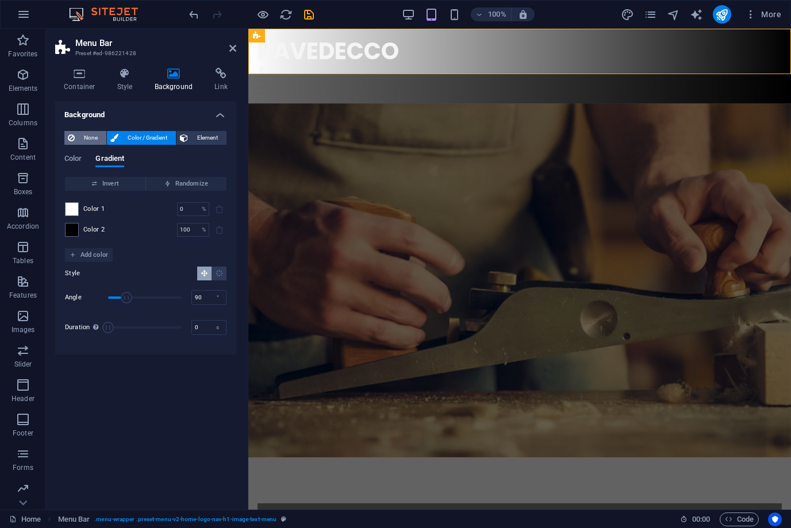
click at [86, 134] on span "None" at bounding box center [90, 138] width 25 height 14
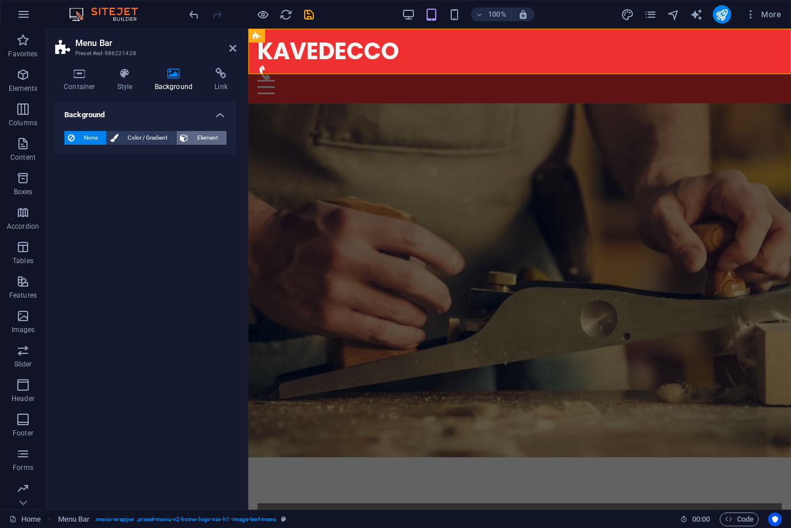
click at [209, 143] on span "Element" at bounding box center [207, 138] width 32 height 14
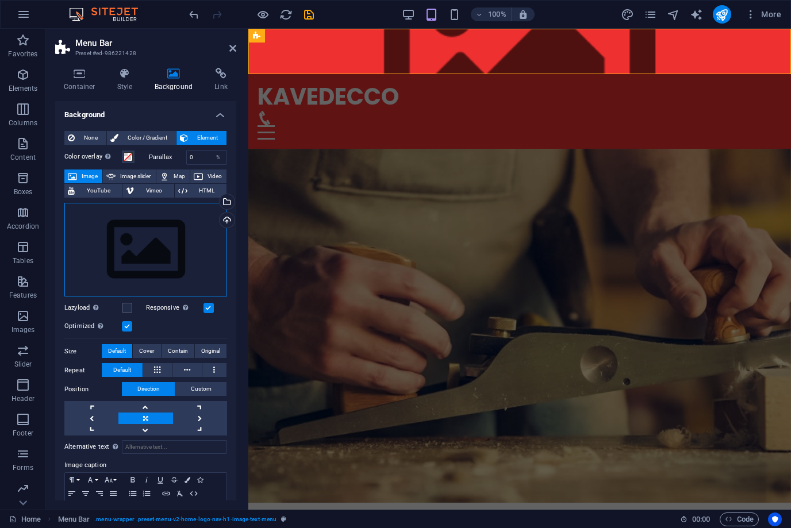
click at [151, 234] on div "Drag files here, click to choose files or select files from Files or our free s…" at bounding box center [145, 250] width 163 height 94
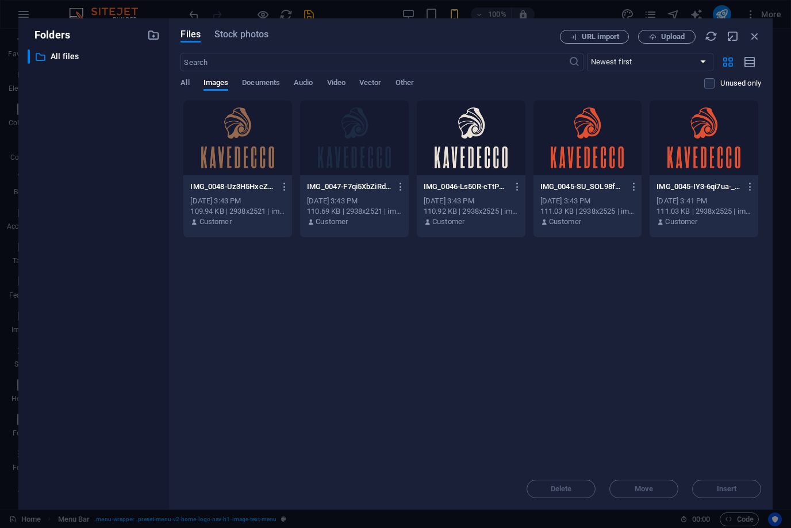
click at [580, 155] on div at bounding box center [587, 138] width 109 height 75
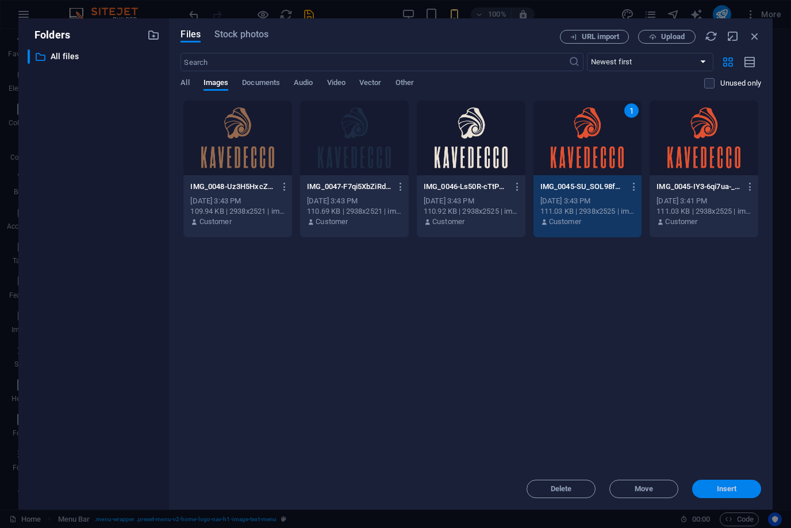
click at [710, 482] on button "Insert" at bounding box center [726, 489] width 69 height 18
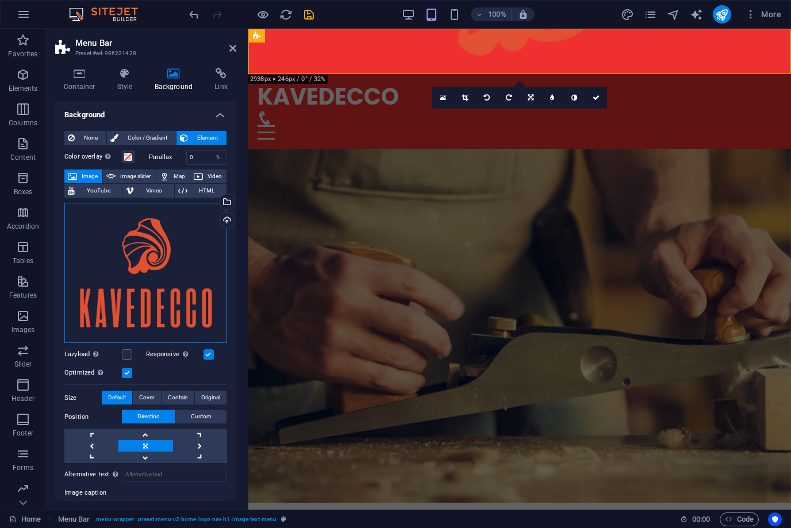
click at [187, 256] on div "Drag files here, click to choose files or select files from Files or our free s…" at bounding box center [145, 273] width 163 height 141
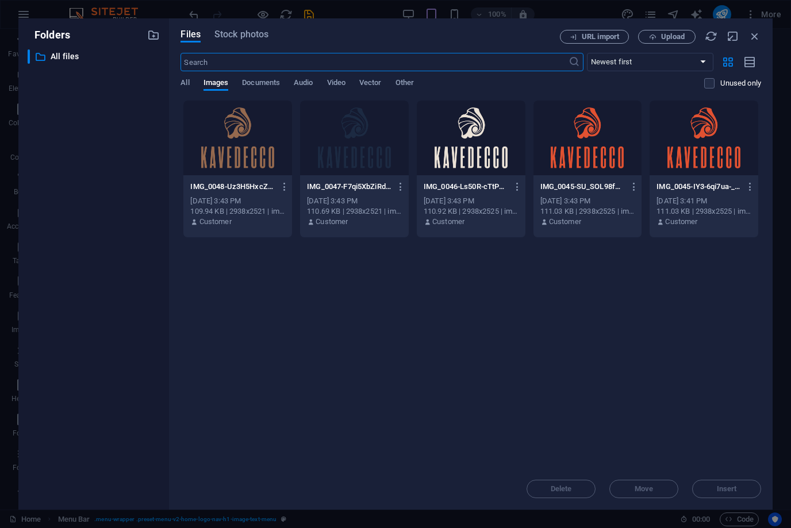
click at [187, 256] on div "Drop files here to upload them instantly IMG_0048-Uz3H5HxcZV-0dpHjhL02VA.png IM…" at bounding box center [470, 284] width 580 height 368
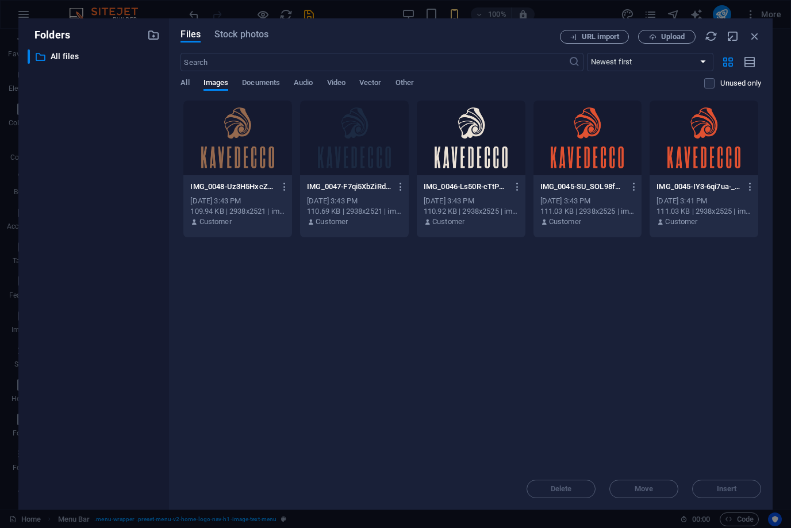
click at [702, 149] on div at bounding box center [703, 138] width 109 height 75
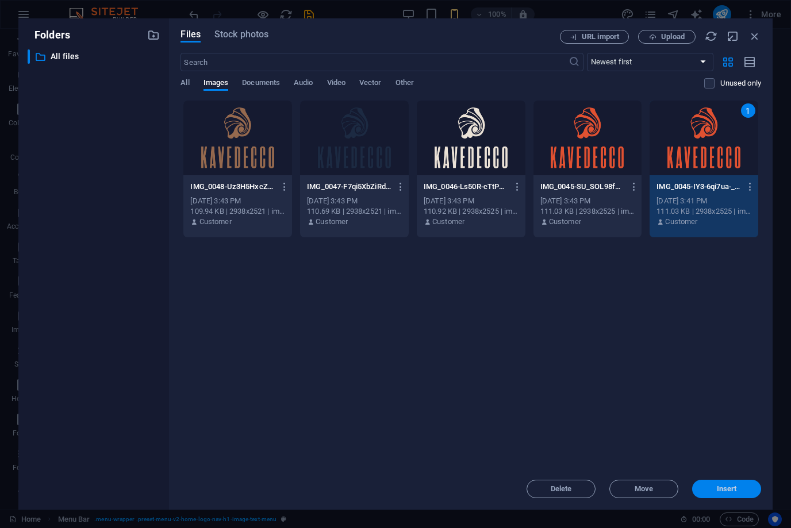
click at [726, 486] on span "Insert" at bounding box center [727, 489] width 20 height 7
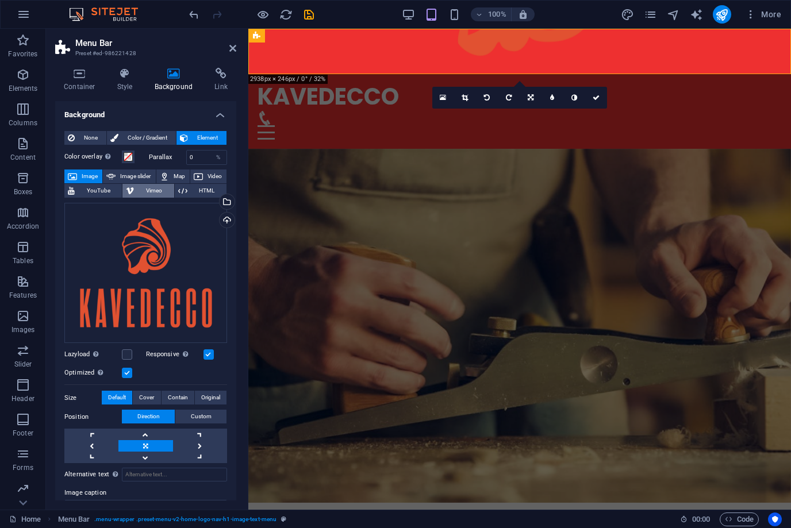
scroll to position [73, 0]
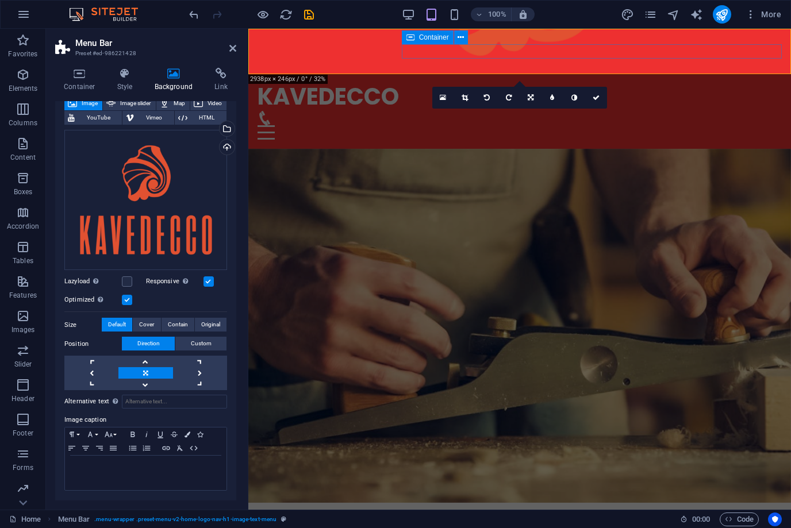
click at [413, 111] on div at bounding box center [519, 125] width 524 height 29
click at [616, 169] on figure at bounding box center [519, 326] width 542 height 354
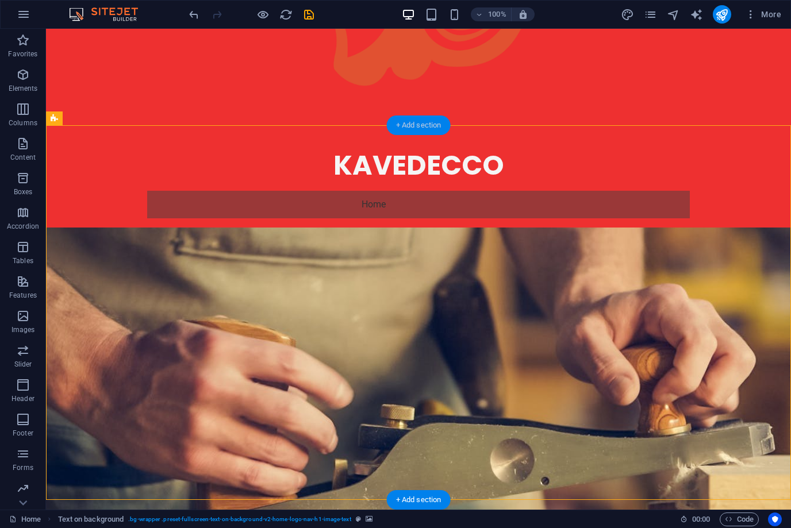
click at [427, 132] on div "+ Add section" at bounding box center [419, 126] width 64 height 20
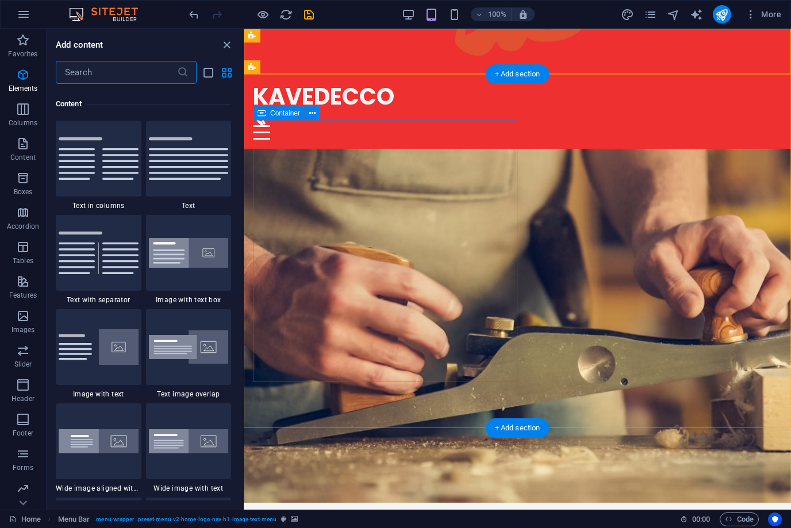
scroll to position [2011, 0]
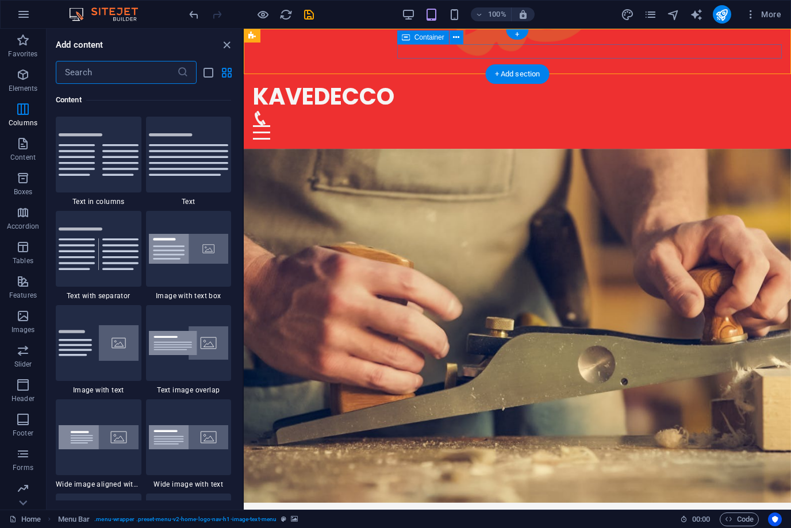
click at [453, 111] on div at bounding box center [517, 125] width 529 height 29
click at [470, 111] on div at bounding box center [517, 125] width 529 height 29
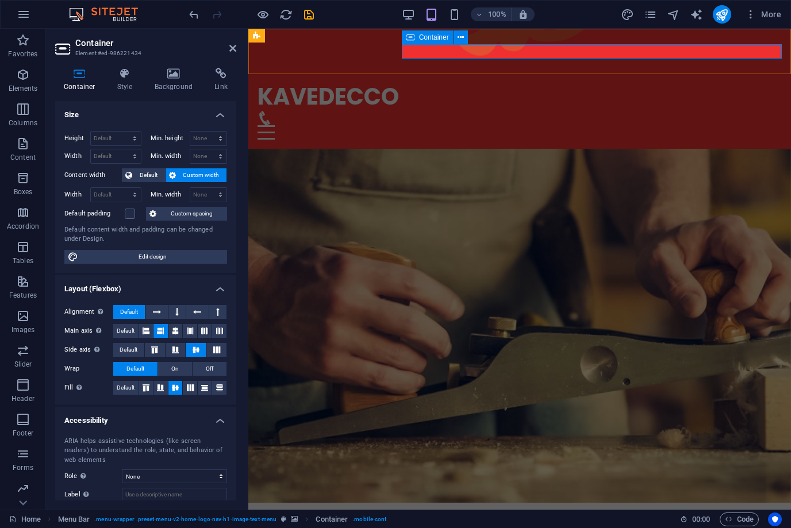
click at [445, 39] on span "Container" at bounding box center [434, 37] width 30 height 7
click at [465, 43] on button at bounding box center [461, 37] width 14 height 14
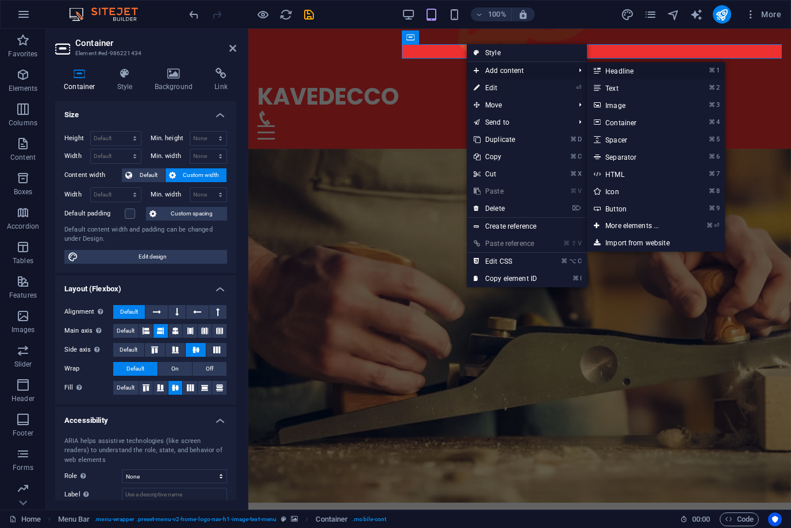
click at [635, 71] on link "⌘ 1 Headline" at bounding box center [634, 70] width 95 height 17
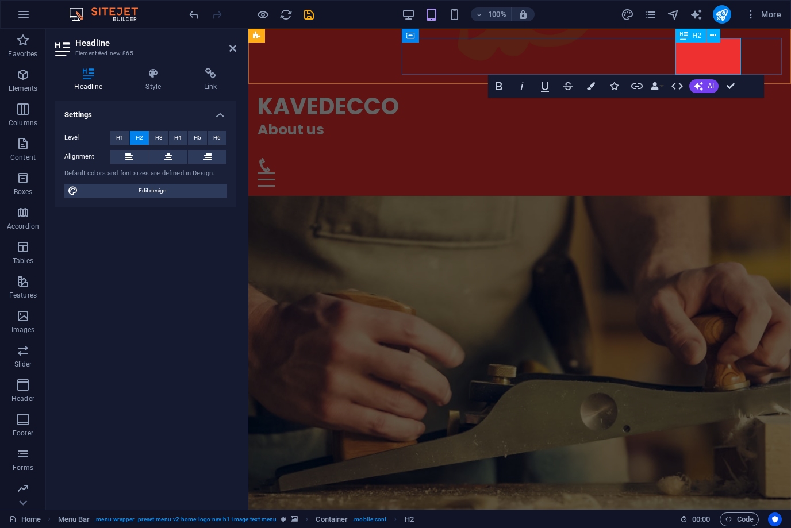
click at [688, 121] on h2 "​About us ​" at bounding box center [519, 139] width 524 height 37
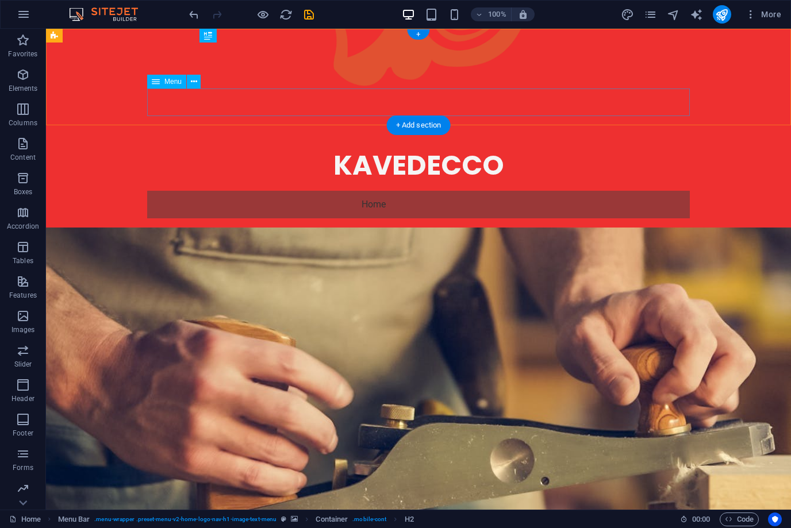
click at [375, 191] on nav "Home About Us Services Get Started Contact" at bounding box center [418, 205] width 542 height 28
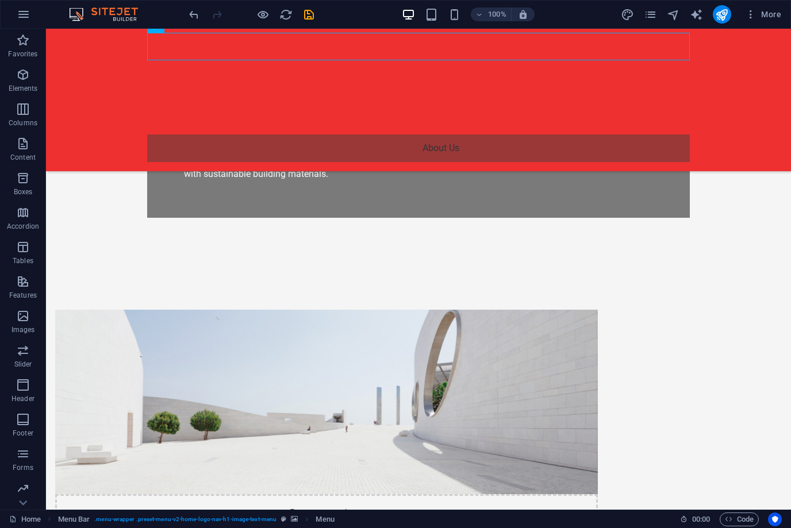
scroll to position [475, 0]
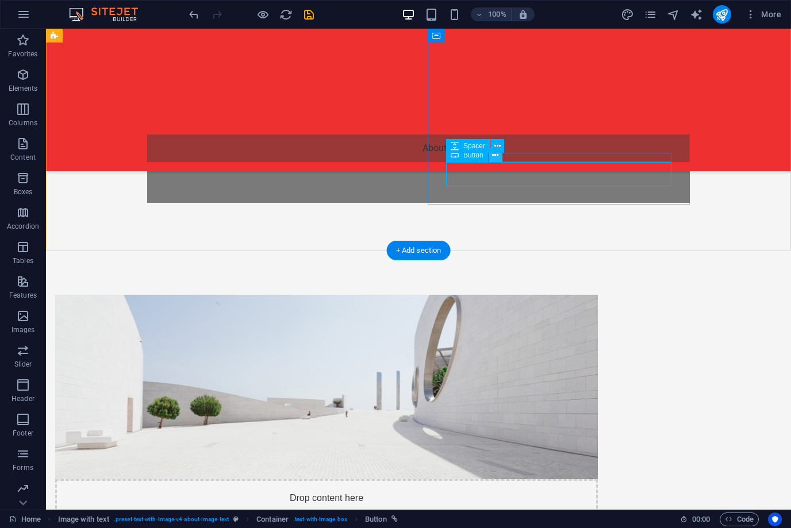
click at [493, 156] on icon at bounding box center [495, 155] width 6 height 12
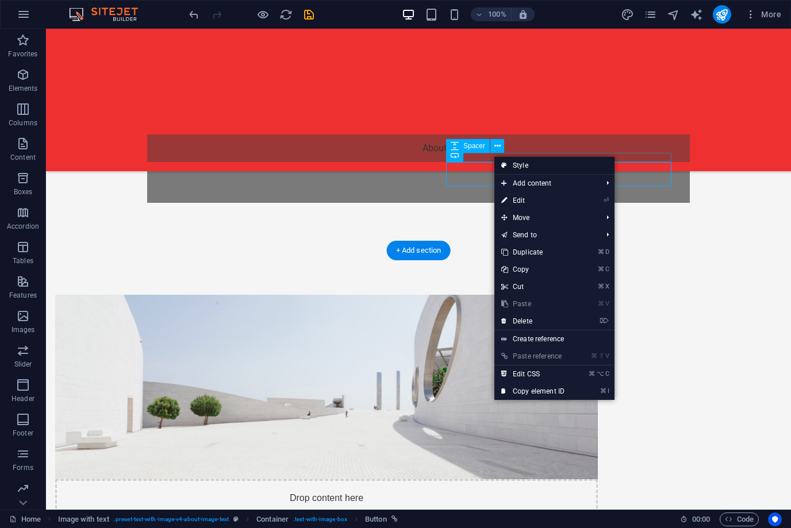
click at [523, 169] on link "Style" at bounding box center [554, 165] width 120 height 17
select select "rem"
select select "px"
select select "preset-text-with-image-v4-about-image-text"
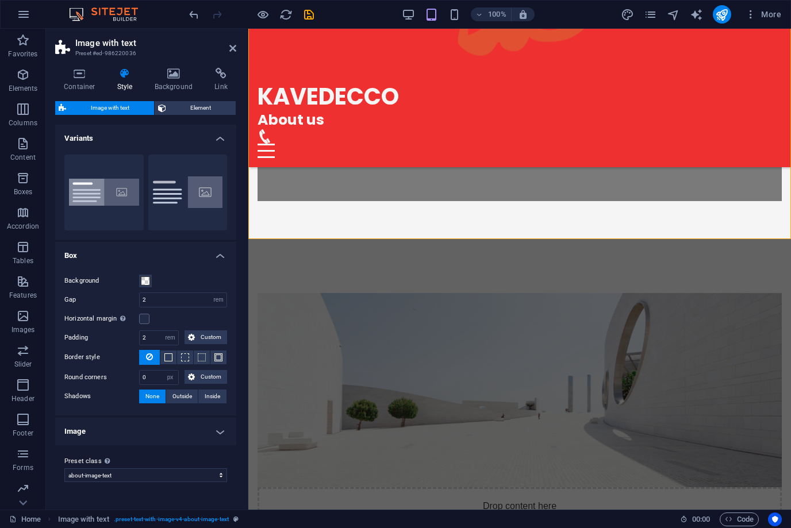
click at [118, 76] on icon at bounding box center [125, 73] width 33 height 11
click at [205, 109] on span "Element" at bounding box center [201, 108] width 63 height 14
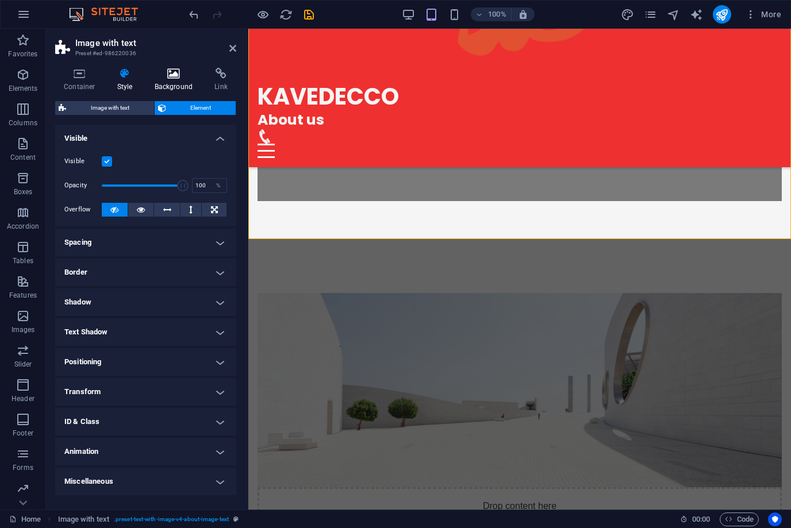
click at [170, 77] on icon at bounding box center [174, 73] width 56 height 11
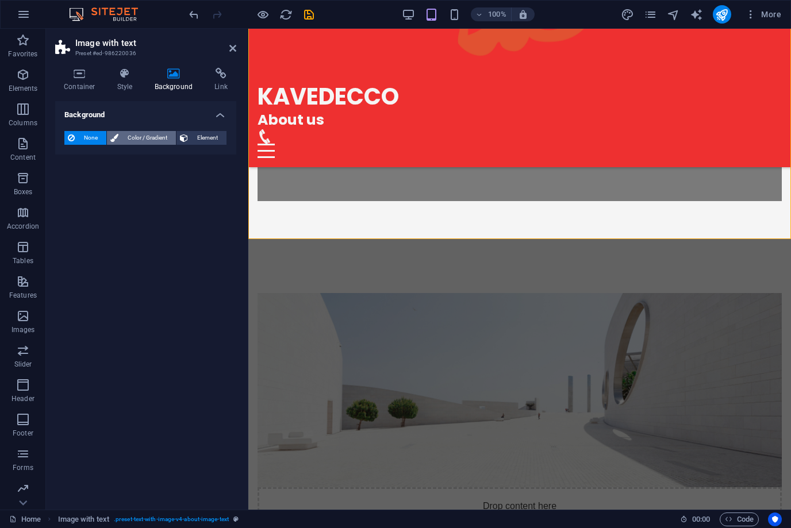
click at [149, 133] on span "Color / Gradient" at bounding box center [147, 138] width 51 height 14
click at [89, 185] on span "Color" at bounding box center [91, 183] width 16 height 9
click at [75, 182] on span at bounding box center [72, 184] width 13 height 13
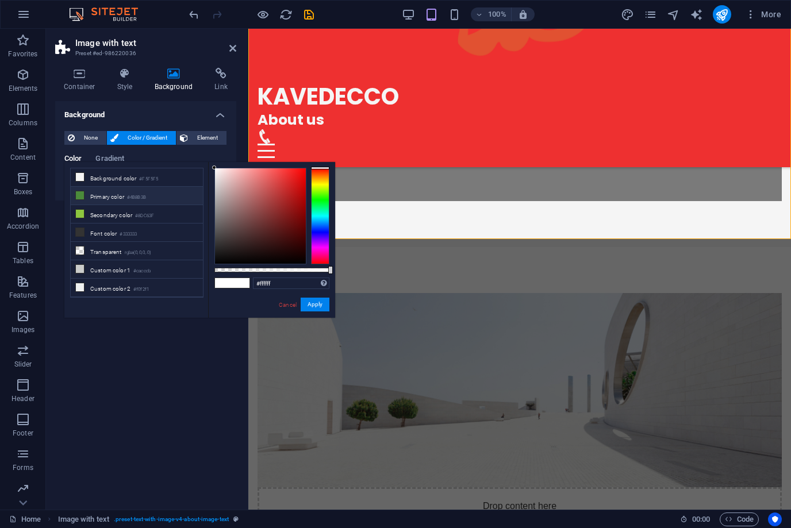
click at [97, 195] on li "Primary color #4B8B3B" at bounding box center [137, 196] width 132 height 18
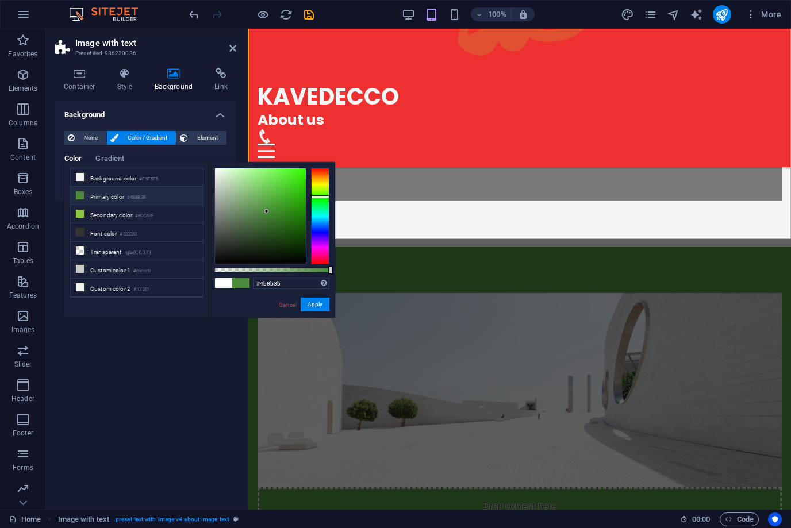
click at [97, 195] on li "Primary color #4B8B3B" at bounding box center [137, 196] width 132 height 18
click at [323, 165] on div "#4b8b3b Supported formats #0852ed rgb(8, 82, 237) rgba(8, 82, 237, 90%) hsv(221…" at bounding box center [271, 323] width 127 height 322
click at [321, 170] on div at bounding box center [320, 216] width 18 height 97
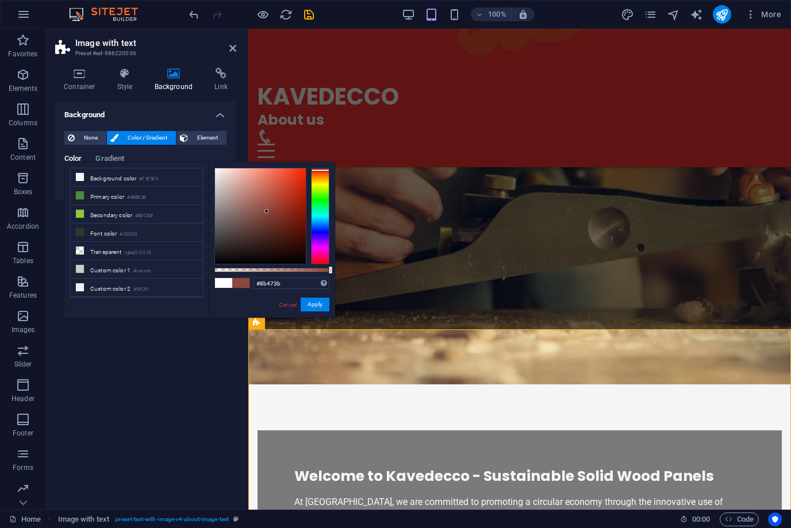
scroll to position [114, 0]
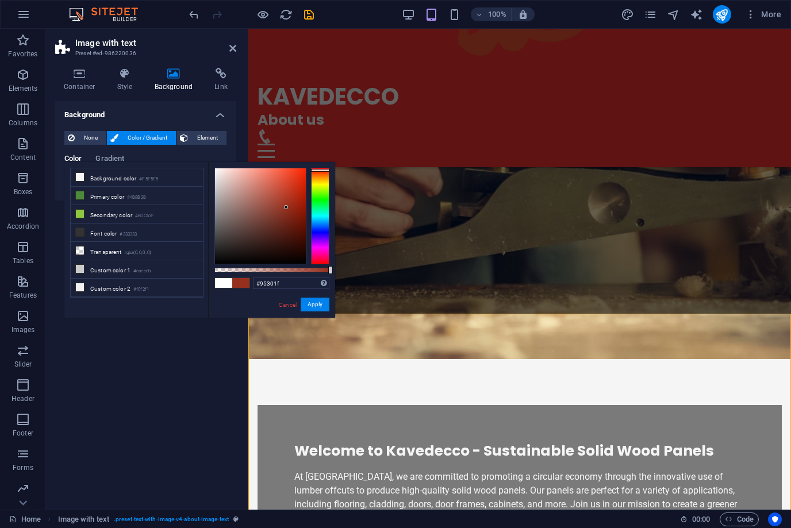
type input "#97311f"
drag, startPoint x: 266, startPoint y: 210, endPoint x: 286, endPoint y: 207, distance: 20.9
click at [286, 207] on div at bounding box center [286, 207] width 4 height 4
click at [317, 309] on button "Apply" at bounding box center [315, 305] width 29 height 14
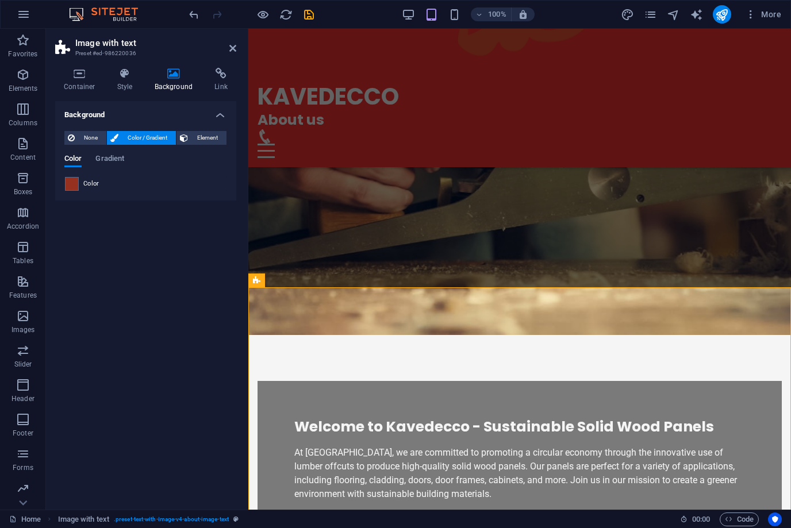
scroll to position [187, 0]
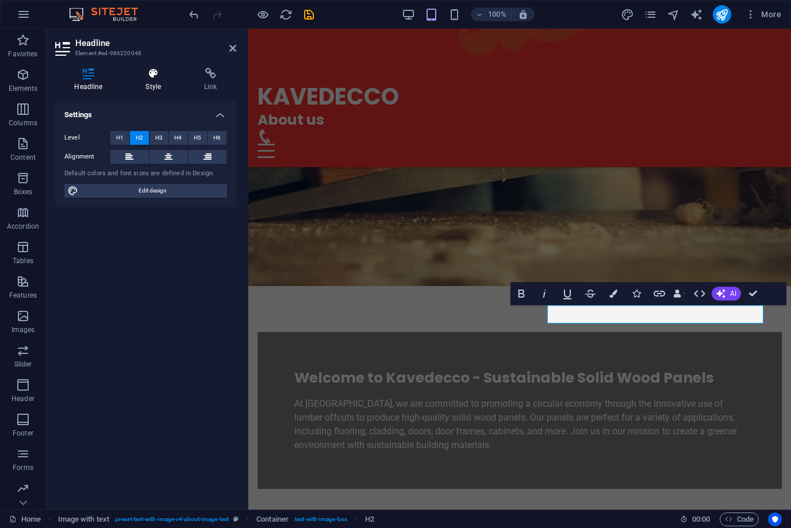
click at [148, 71] on icon at bounding box center [153, 73] width 54 height 11
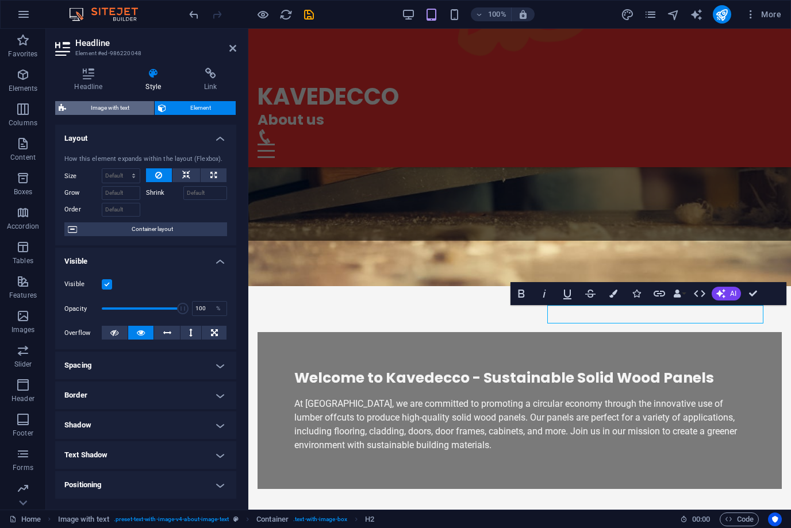
click at [126, 104] on span "Image with text" at bounding box center [110, 108] width 81 height 14
select select "rem"
select select "px"
select select "preset-text-with-image-v4-about-image-text"
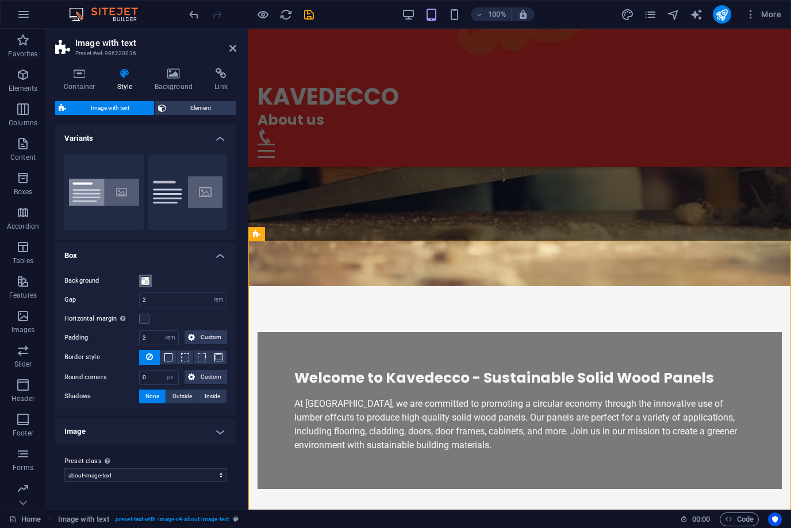
click at [145, 280] on span at bounding box center [145, 280] width 9 height 9
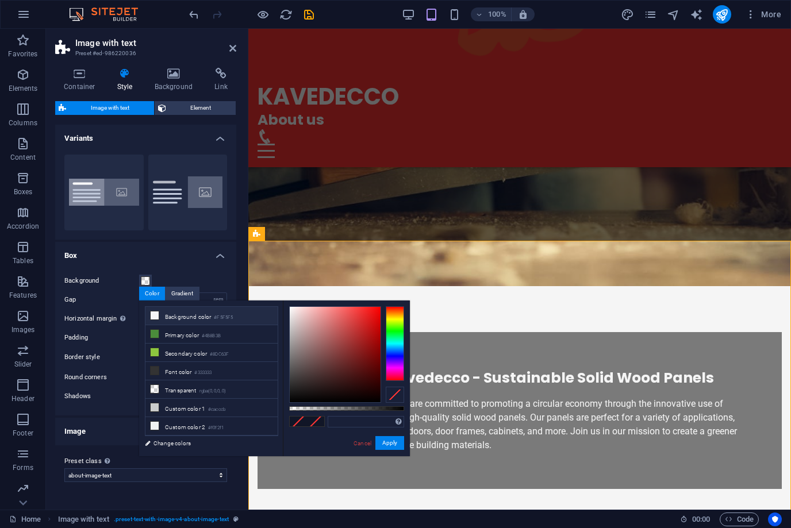
click at [216, 320] on small "#F5F5F5" at bounding box center [223, 318] width 19 height 8
type input "#f5f5f5"
click at [391, 445] on button "Apply" at bounding box center [389, 443] width 29 height 14
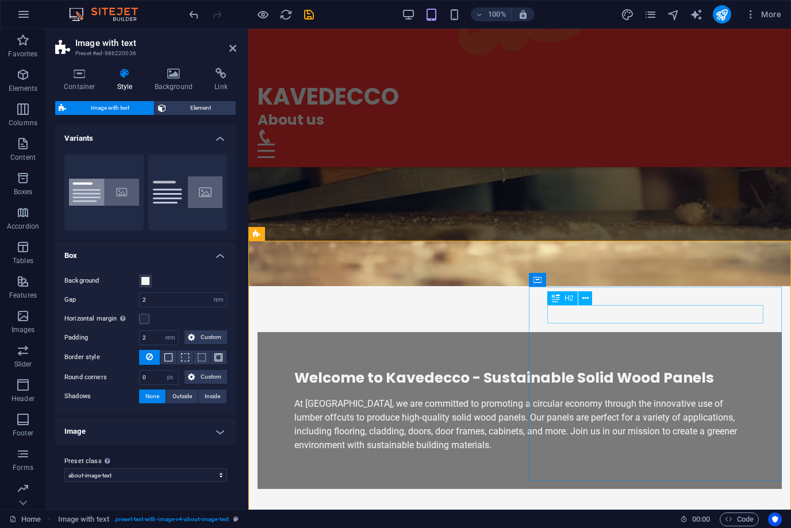
click at [146, 282] on span at bounding box center [145, 280] width 9 height 9
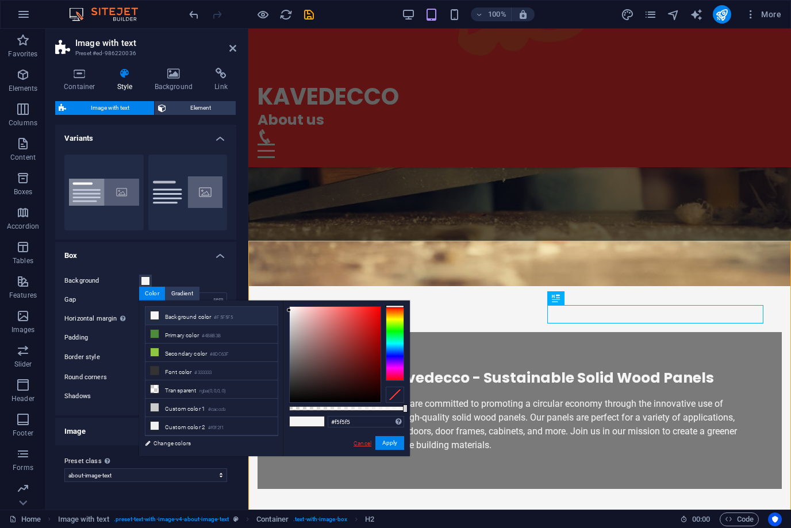
drag, startPoint x: 361, startPoint y: 445, endPoint x: 113, endPoint y: 417, distance: 250.5
click at [361, 445] on link "Cancel" at bounding box center [362, 443] width 20 height 9
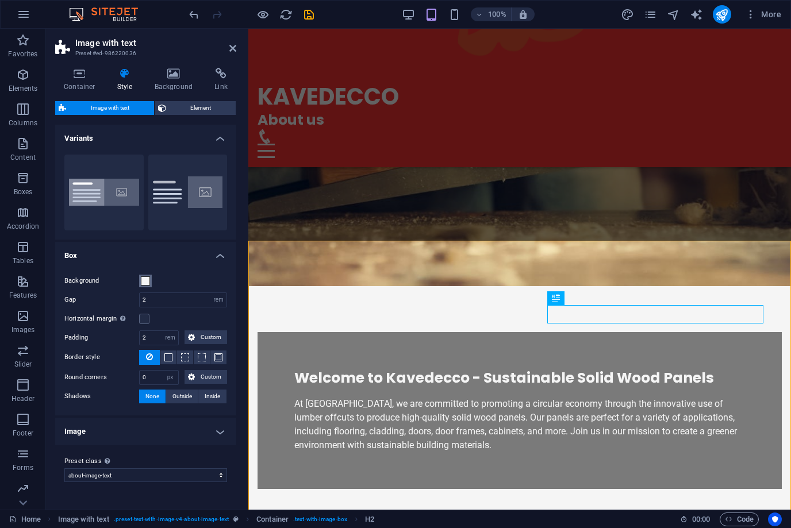
click at [147, 280] on span at bounding box center [145, 280] width 9 height 9
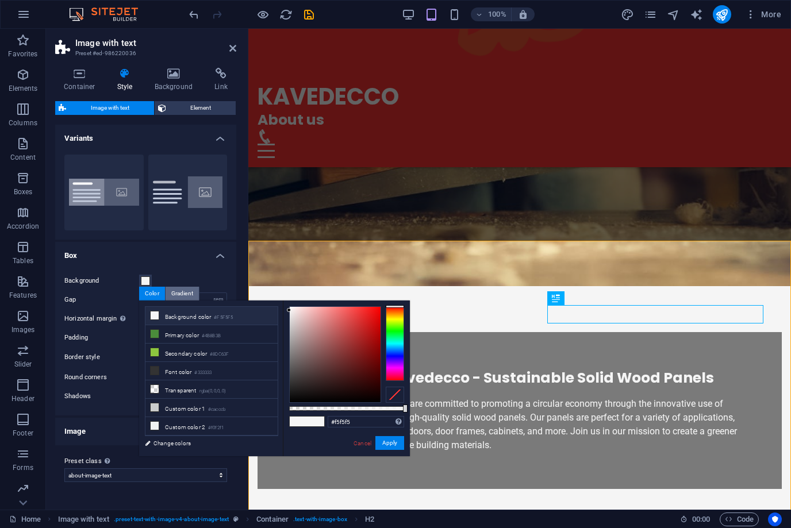
click at [187, 298] on div "Gradient" at bounding box center [182, 294] width 33 height 14
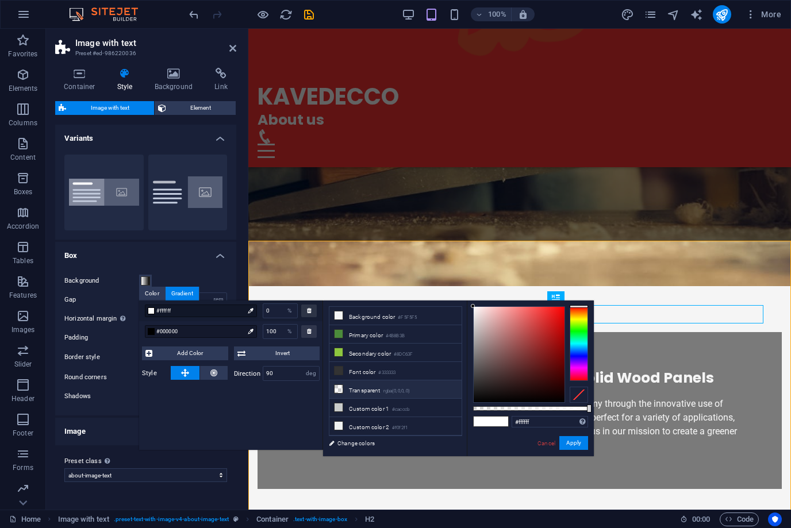
click at [397, 390] on small "rgba(0,0,0,.0)" at bounding box center [396, 391] width 27 height 8
type input "rgba(0, 0, 0, 0)"
click at [571, 446] on button "Apply" at bounding box center [573, 443] width 29 height 14
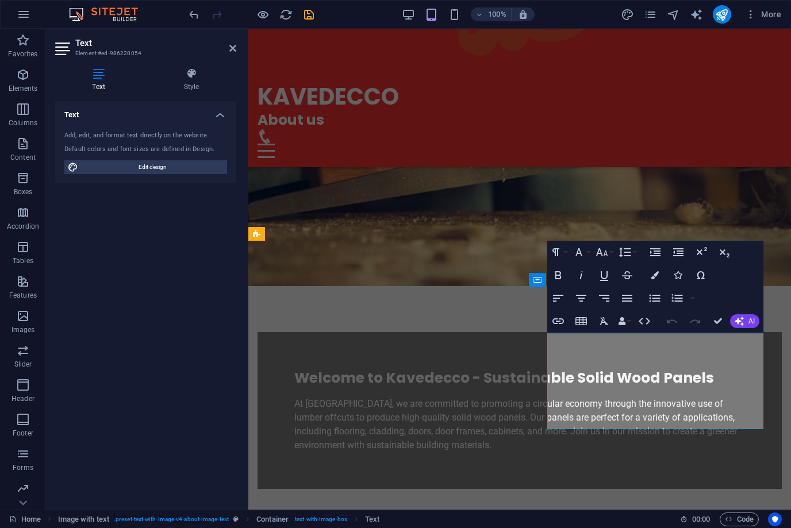
drag, startPoint x: 602, startPoint y: 417, endPoint x: 469, endPoint y: 301, distance: 176.8
click at [197, 91] on h4 "Style" at bounding box center [192, 80] width 90 height 24
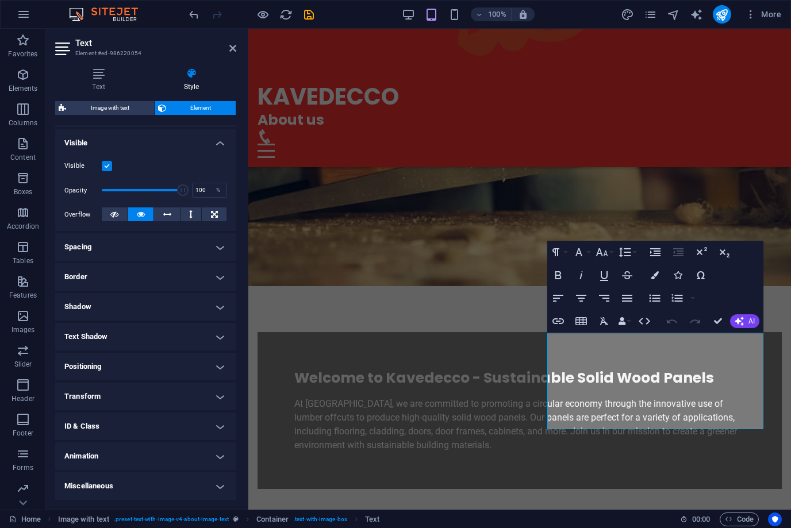
scroll to position [117, 0]
click at [170, 339] on h4 "Text Shadow" at bounding box center [145, 338] width 181 height 28
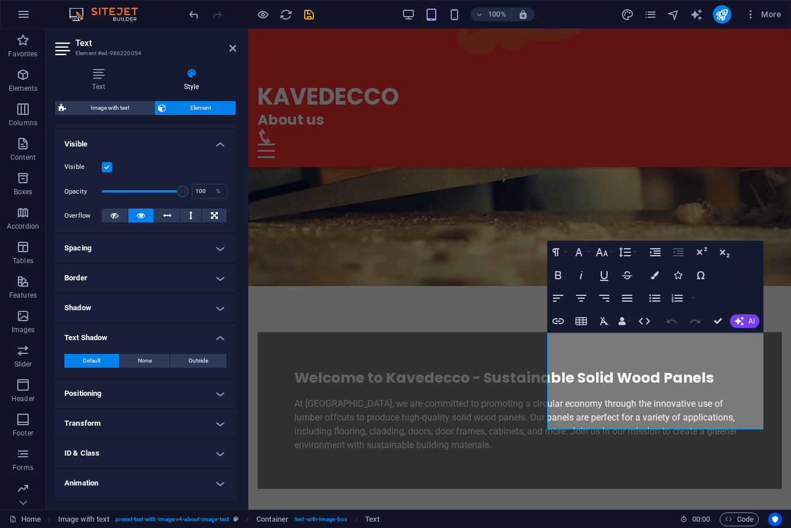
scroll to position [121, 0]
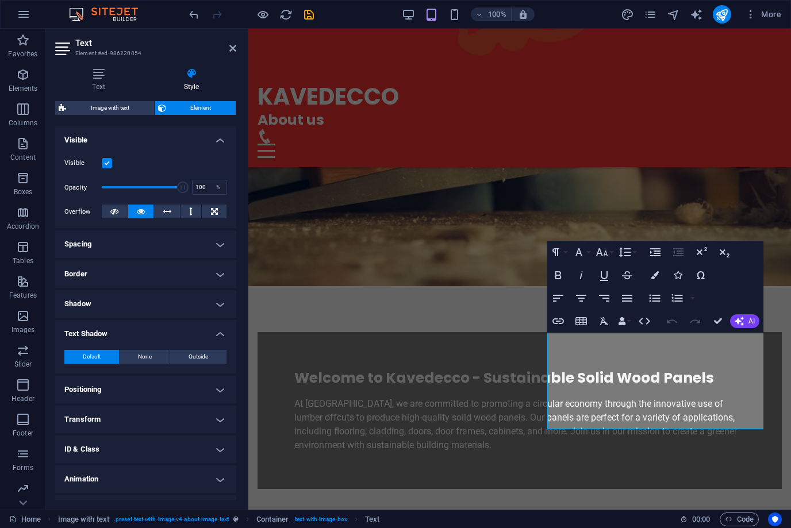
click at [168, 383] on h4 "Positioning" at bounding box center [145, 390] width 181 height 28
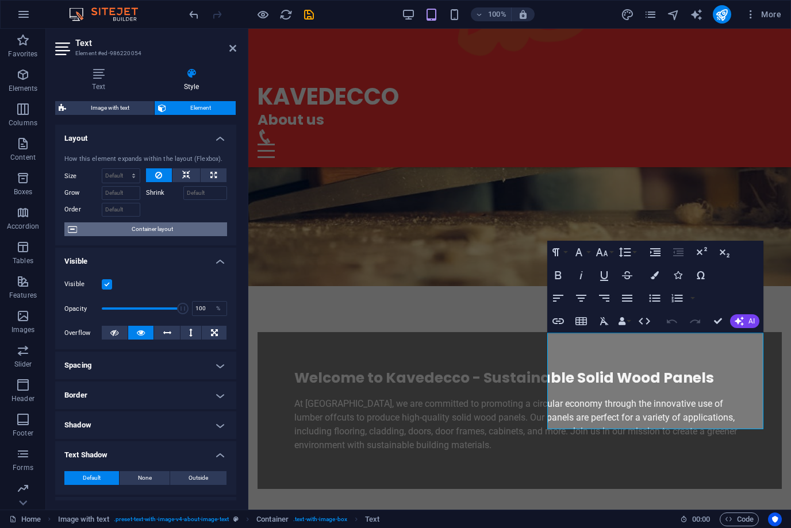
scroll to position [0, 0]
click at [190, 81] on h4 "Style" at bounding box center [192, 80] width 90 height 24
click at [190, 75] on icon at bounding box center [192, 73] width 90 height 11
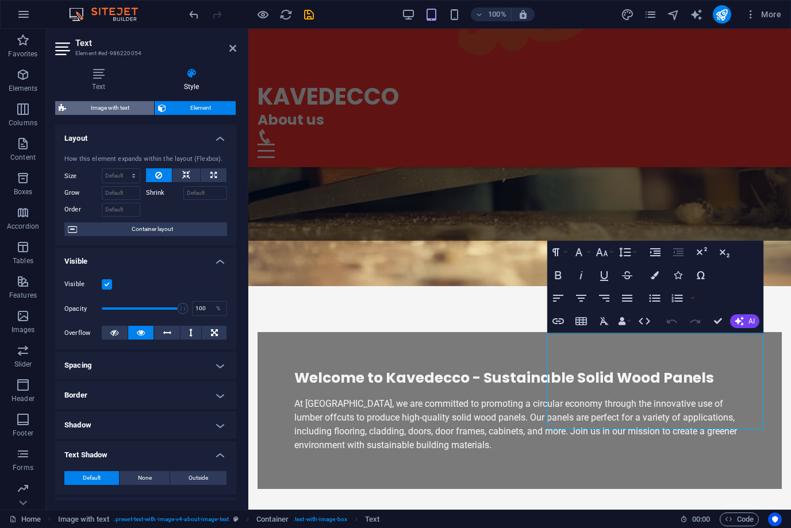
click at [124, 108] on span "Image with text" at bounding box center [110, 108] width 81 height 14
select select "rem"
select select "px"
select select "preset-text-with-image-v4-about-image-text"
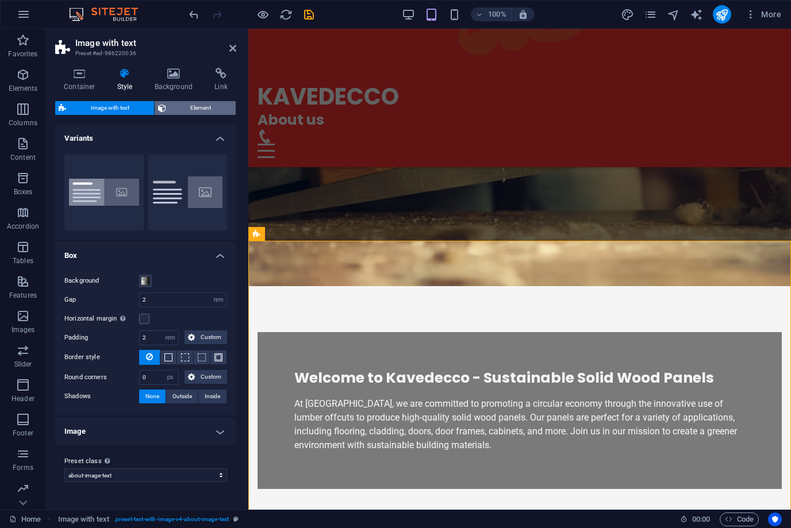
click at [187, 113] on span "Element" at bounding box center [201, 108] width 63 height 14
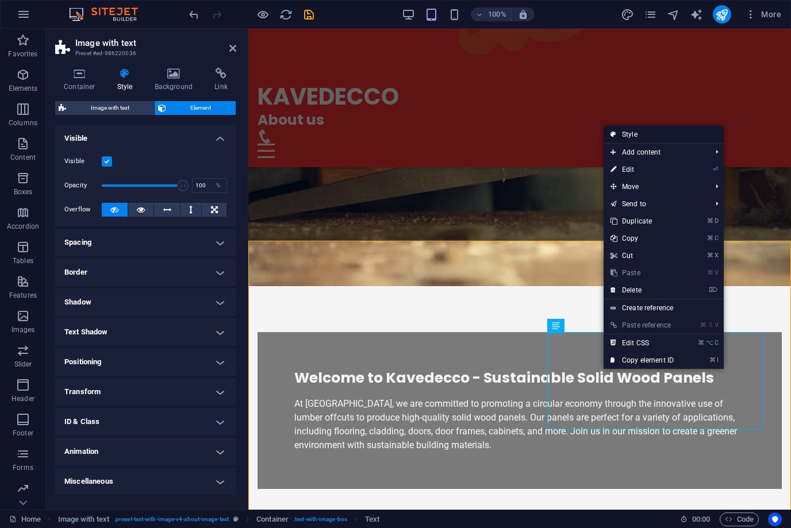
click at [640, 138] on link "Style" at bounding box center [663, 134] width 120 height 17
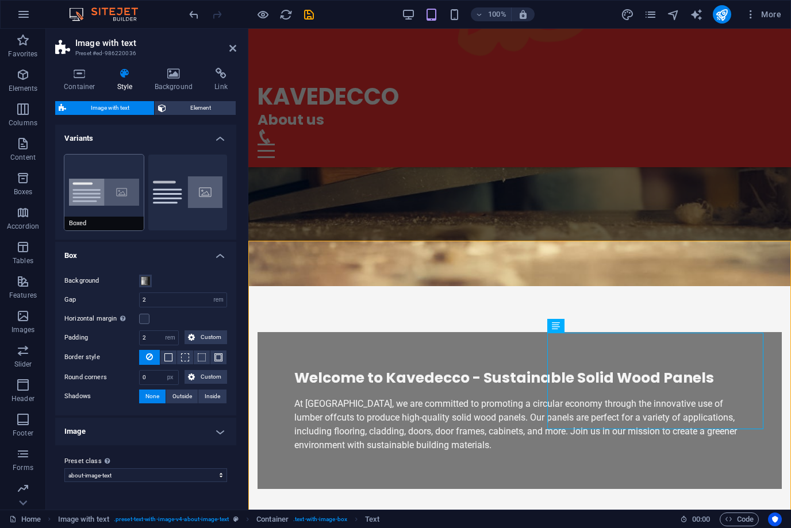
click at [111, 198] on button "Boxed" at bounding box center [103, 193] width 79 height 76
type input "0"
type input "2.5"
click at [146, 278] on span at bounding box center [145, 280] width 9 height 9
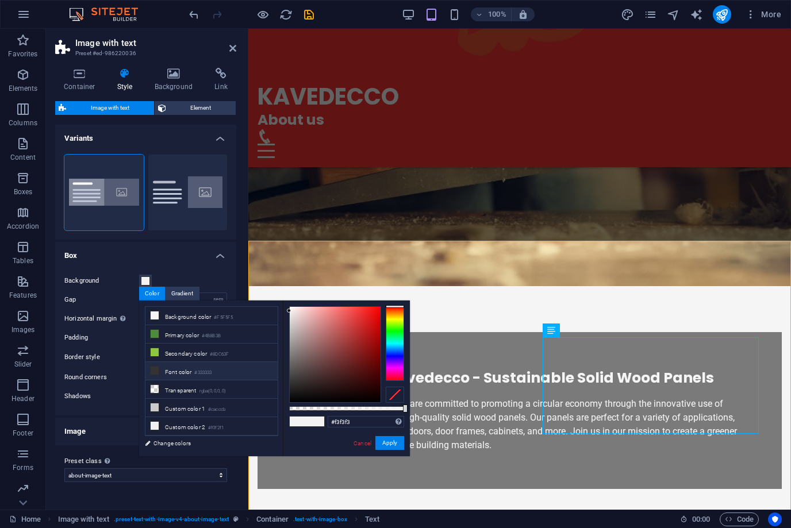
click at [186, 371] on li "Font color #333333" at bounding box center [211, 371] width 132 height 18
click at [211, 316] on li "Background color #F5F5F5" at bounding box center [211, 316] width 132 height 18
drag, startPoint x: 288, startPoint y: 311, endPoint x: 345, endPoint y: 338, distance: 63.0
click at [345, 338] on div at bounding box center [345, 338] width 4 height 4
click at [393, 443] on button "Apply" at bounding box center [389, 443] width 29 height 14
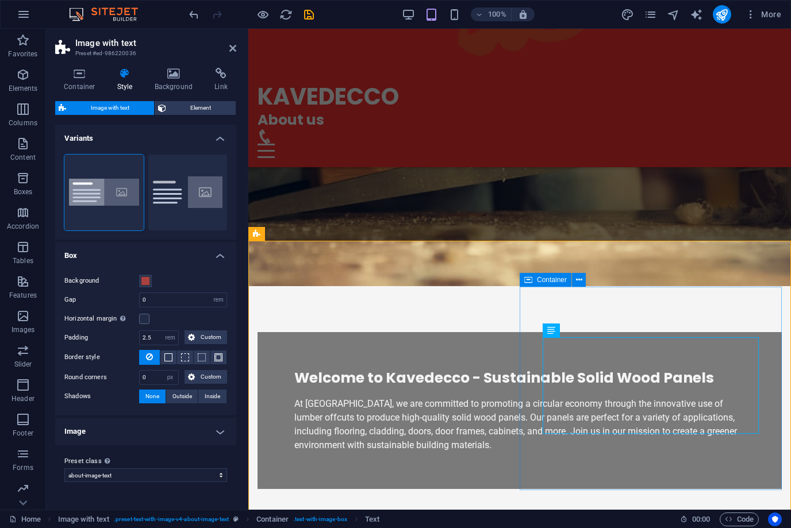
click at [143, 281] on span at bounding box center [145, 280] width 9 height 9
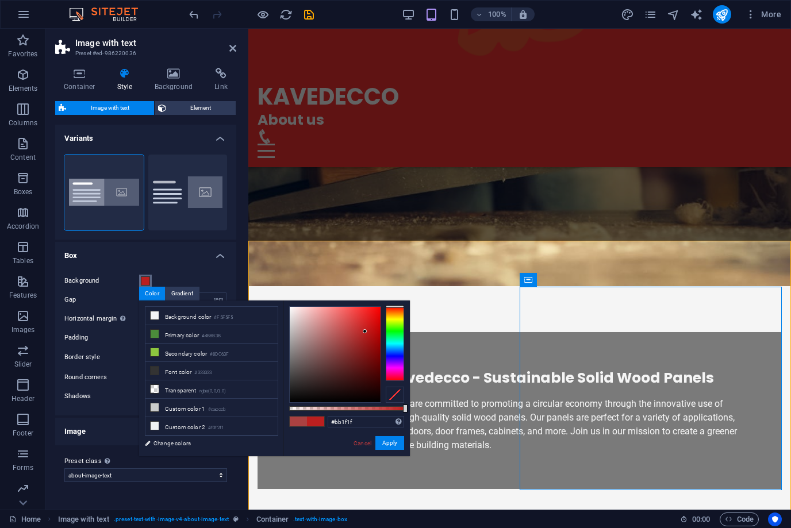
type input "#bd1f1f"
drag, startPoint x: 347, startPoint y: 338, endPoint x: 365, endPoint y: 331, distance: 19.1
click at [365, 331] on div at bounding box center [335, 354] width 91 height 95
click at [390, 447] on button "Apply" at bounding box center [389, 443] width 29 height 14
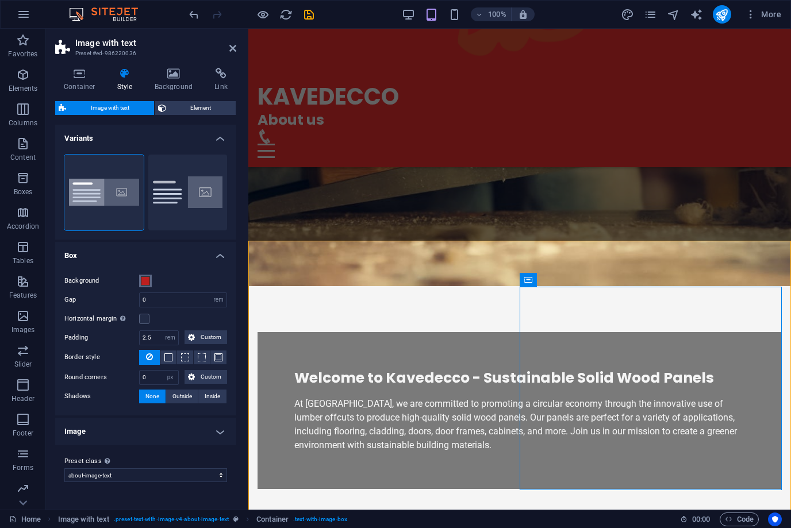
click at [143, 280] on span at bounding box center [145, 280] width 9 height 9
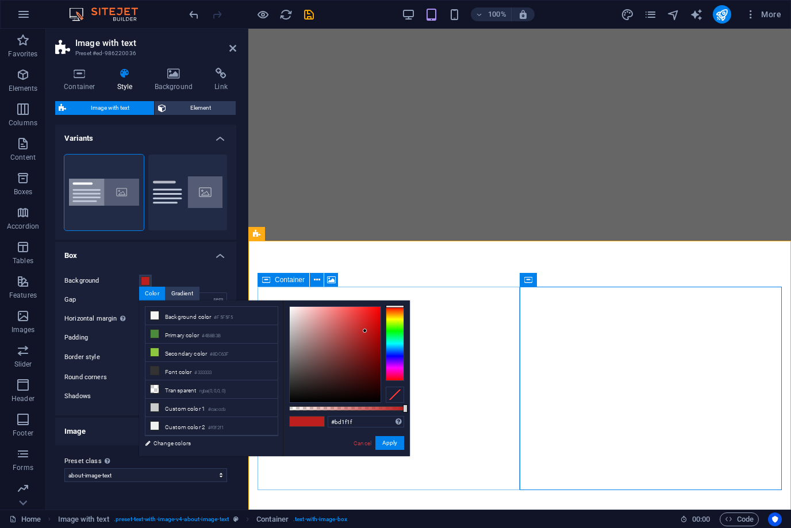
select select "rem"
select select "px"
select select "preset-text-with-image-v4-about-image-text"
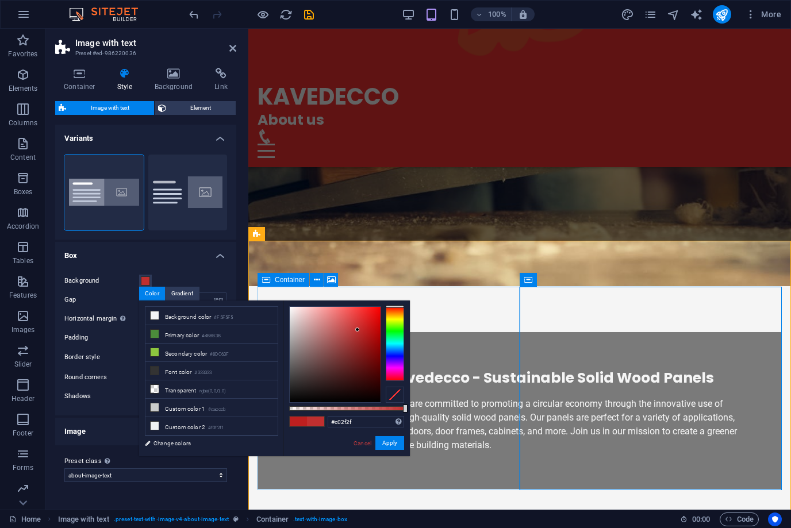
drag, startPoint x: 363, startPoint y: 329, endPoint x: 357, endPoint y: 330, distance: 5.9
click at [357, 330] on div at bounding box center [357, 330] width 4 height 4
click at [391, 447] on button "Apply" at bounding box center [389, 443] width 29 height 14
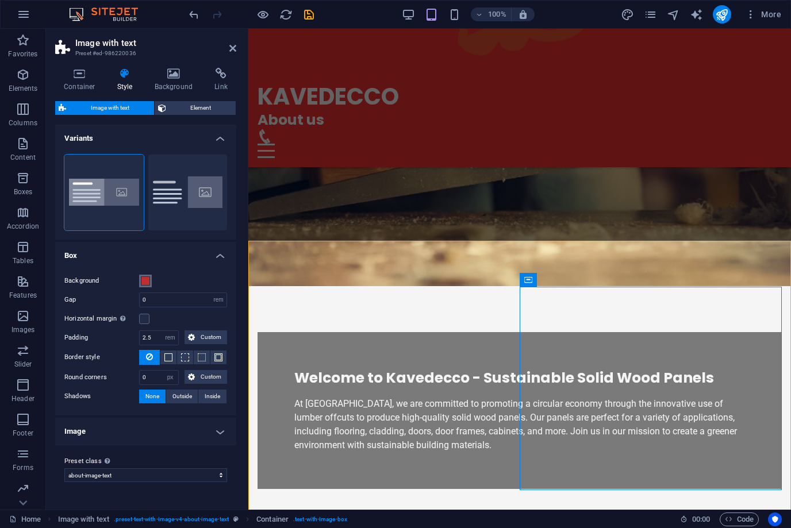
click at [141, 276] on span at bounding box center [145, 280] width 9 height 9
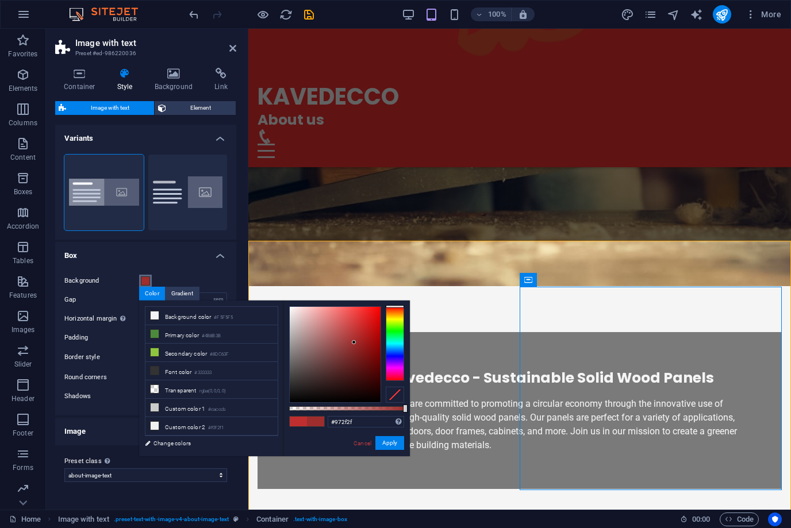
type input "#952e2e"
drag, startPoint x: 358, startPoint y: 329, endPoint x: 352, endPoint y: 346, distance: 17.8
click at [352, 346] on div at bounding box center [351, 346] width 4 height 4
click at [385, 441] on button "Apply" at bounding box center [389, 443] width 29 height 14
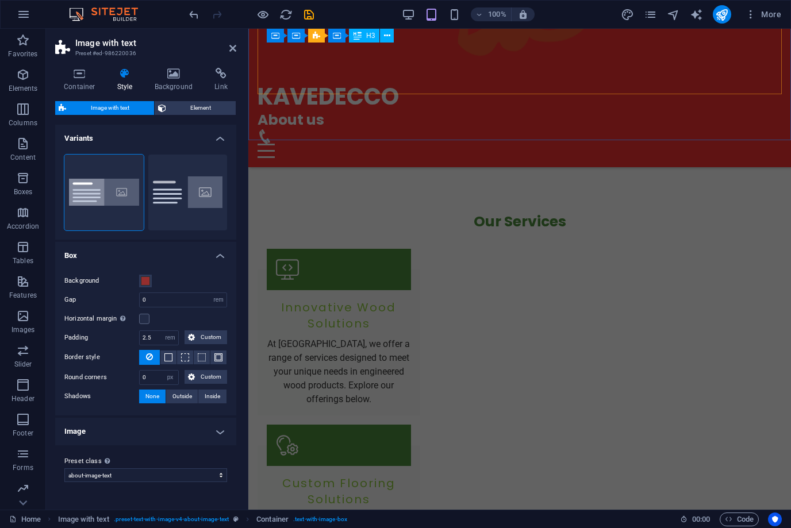
scroll to position [1034, 0]
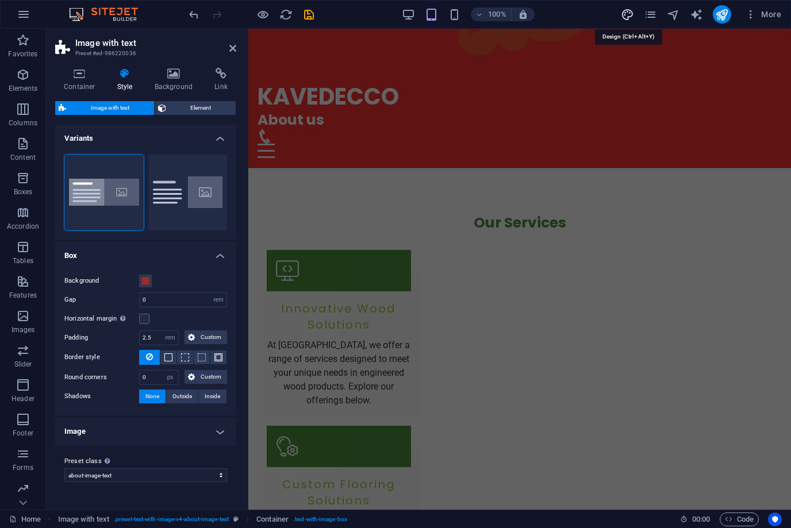
click at [628, 17] on icon "design" at bounding box center [627, 14] width 13 height 13
select select "px"
select select "200"
select select "px"
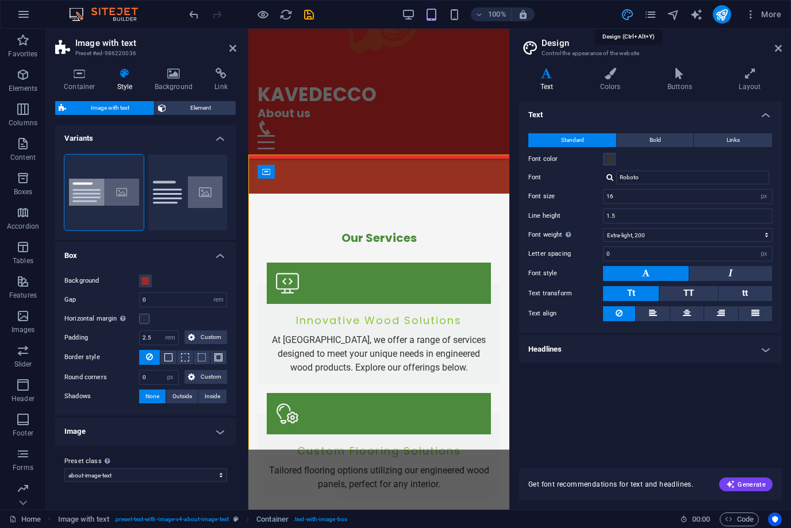
type input "1.5"
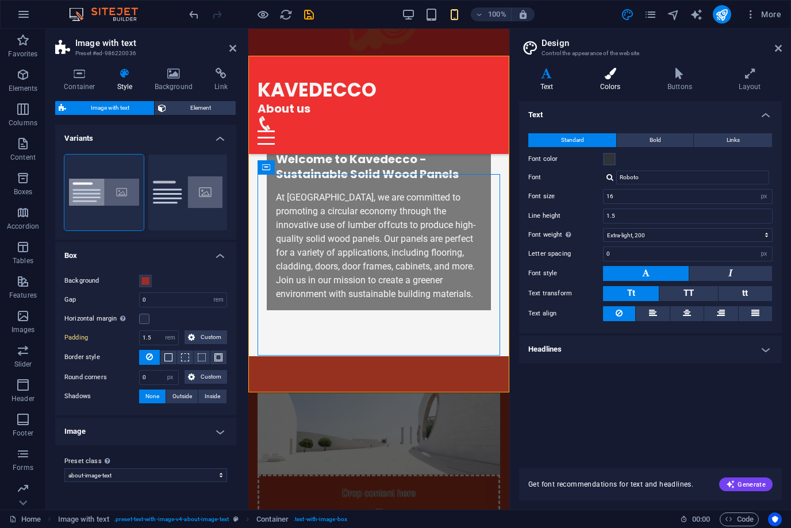
click at [610, 82] on h4 "Colors" at bounding box center [612, 80] width 67 height 24
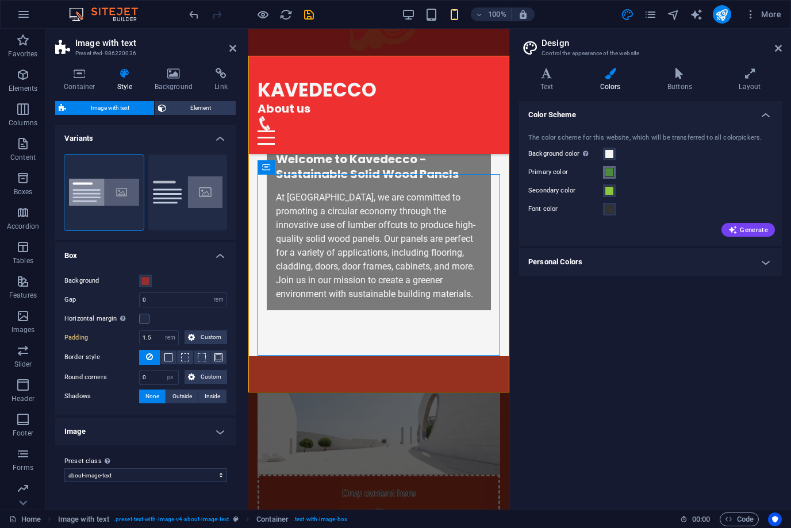
click at [610, 172] on span at bounding box center [609, 172] width 9 height 9
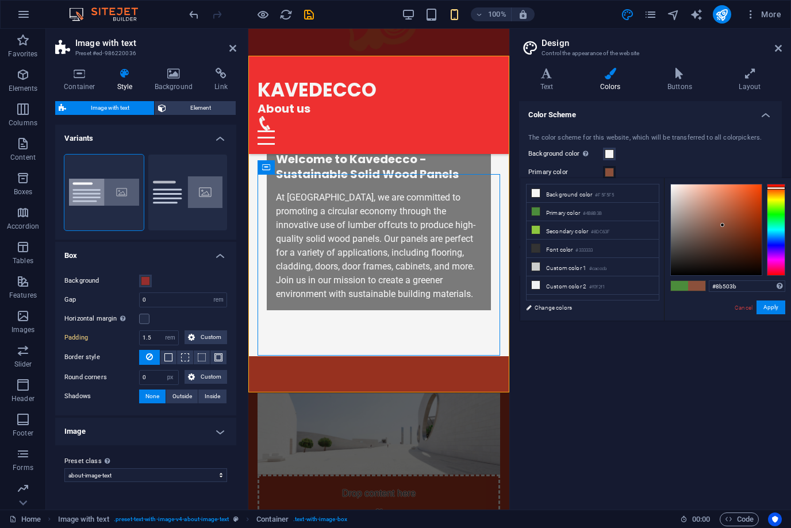
drag, startPoint x: 772, startPoint y: 214, endPoint x: 773, endPoint y: 188, distance: 26.4
click at [773, 188] on div at bounding box center [776, 230] width 18 height 92
type input "#ab3d15"
drag, startPoint x: 724, startPoint y: 225, endPoint x: 750, endPoint y: 214, distance: 28.3
click at [750, 214] on div at bounding box center [716, 229] width 91 height 91
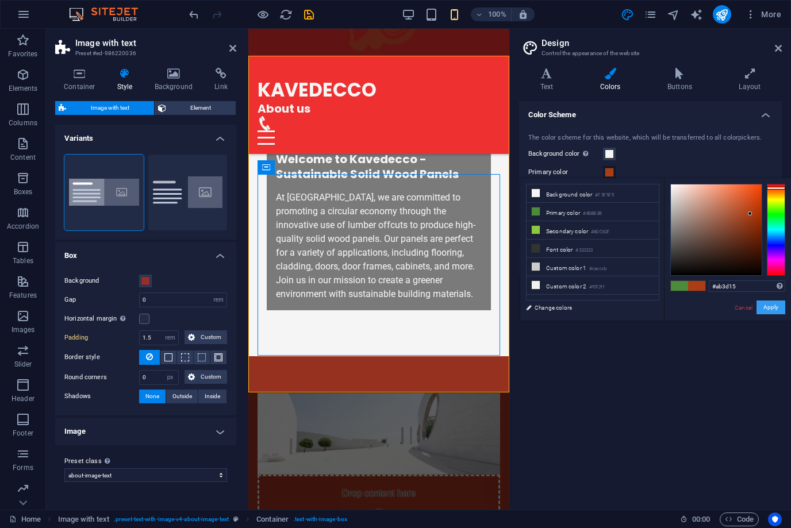
click at [775, 310] on button "Apply" at bounding box center [770, 308] width 29 height 14
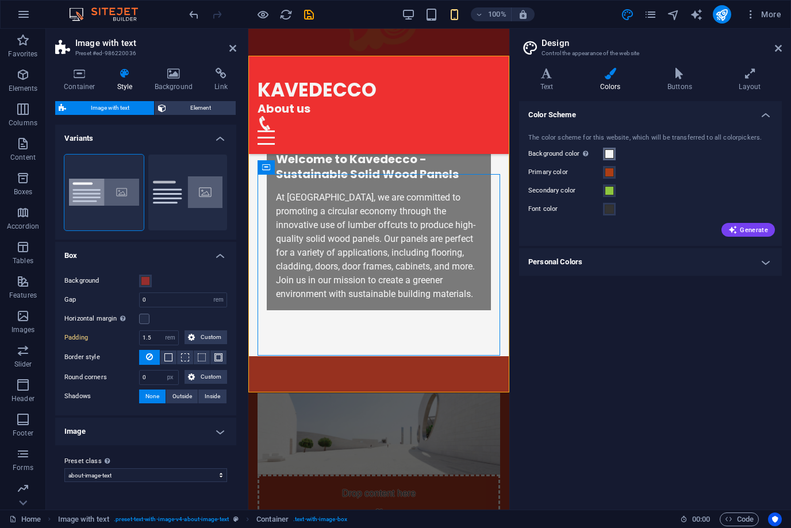
click at [610, 150] on span at bounding box center [609, 153] width 9 height 9
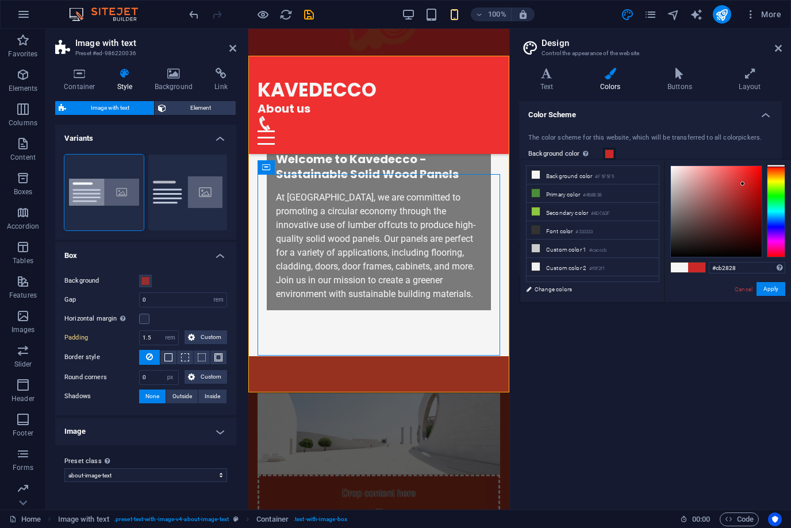
type input "#cb2727"
drag, startPoint x: 672, startPoint y: 170, endPoint x: 744, endPoint y: 184, distance: 73.1
click at [744, 184] on div at bounding box center [716, 211] width 91 height 91
click at [768, 288] on button "Apply" at bounding box center [770, 289] width 29 height 14
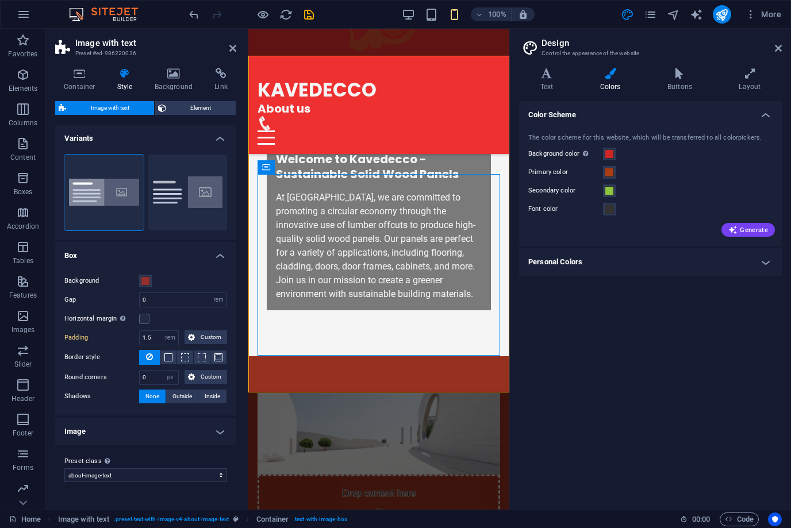
click at [768, 288] on div "Color Scheme The color scheme for this website, which will be transferred to al…" at bounding box center [650, 300] width 263 height 399
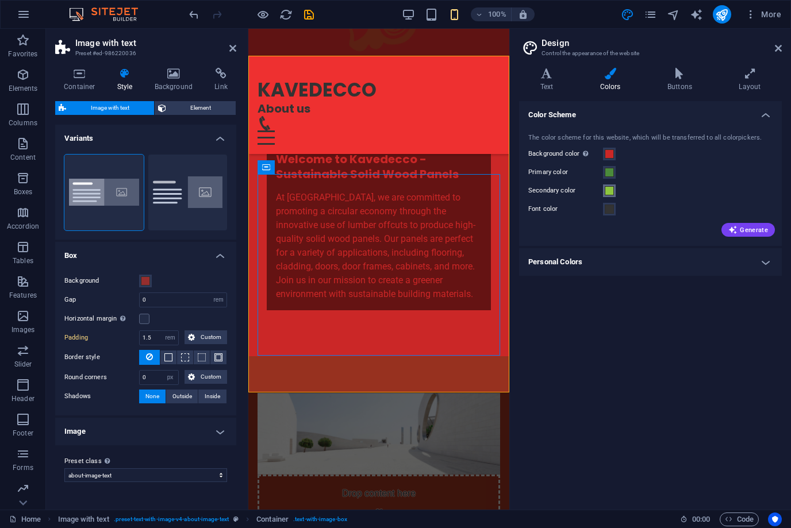
click at [609, 193] on span at bounding box center [609, 190] width 9 height 9
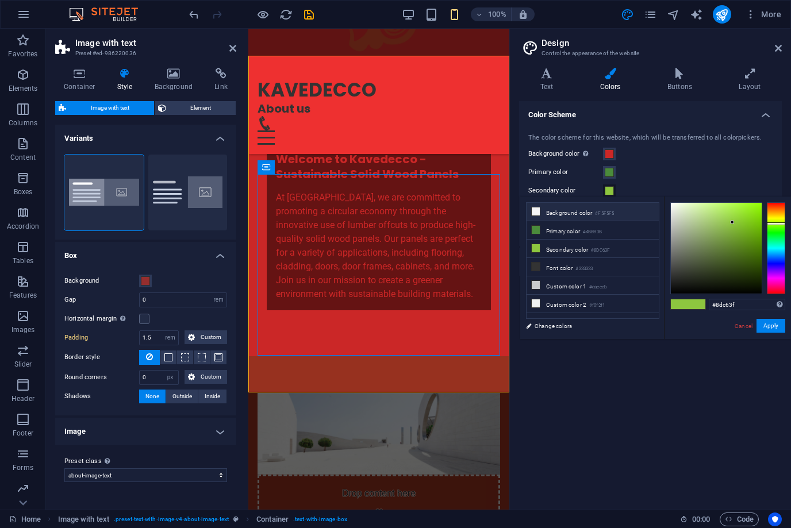
click at [534, 209] on icon at bounding box center [536, 211] width 8 height 8
type input "#f5f5f5"
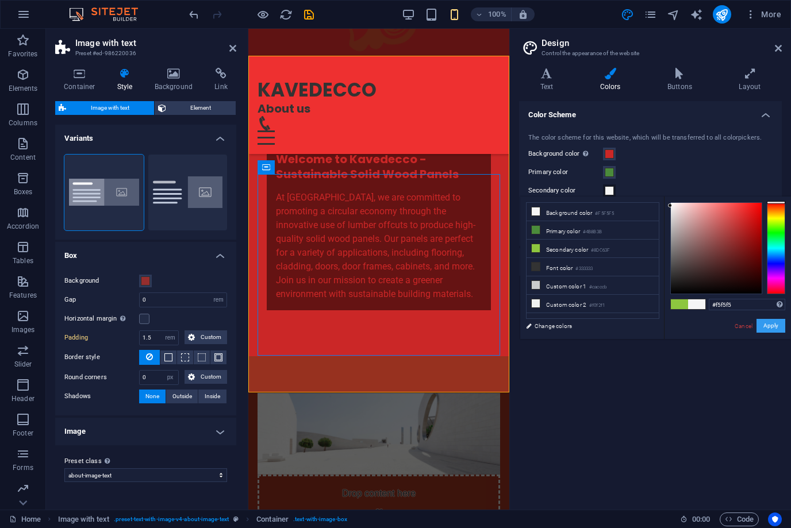
click at [762, 325] on button "Apply" at bounding box center [770, 326] width 29 height 14
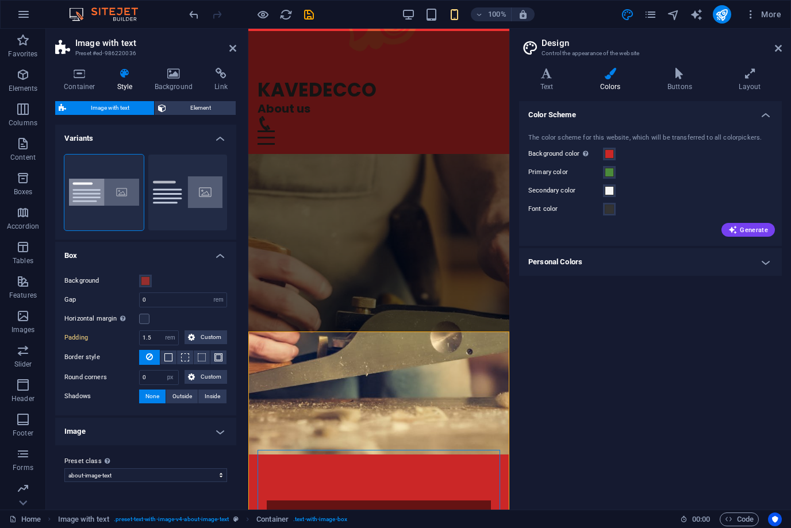
scroll to position [0, 0]
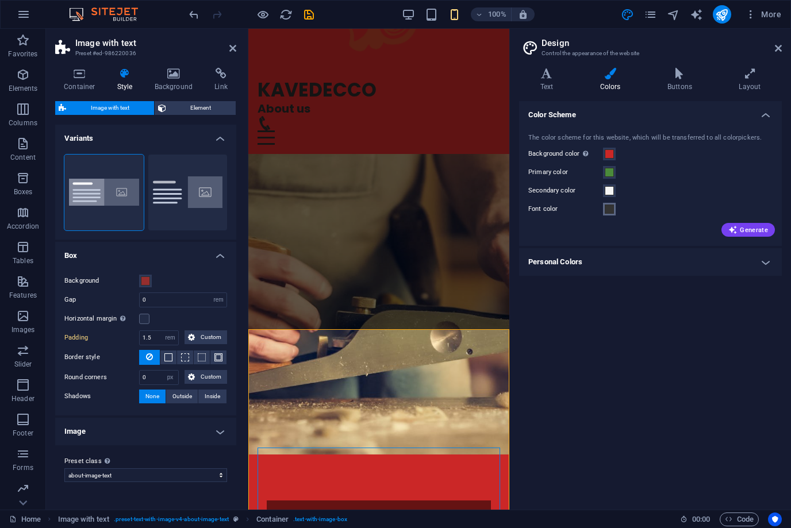
click at [610, 209] on span at bounding box center [609, 209] width 9 height 9
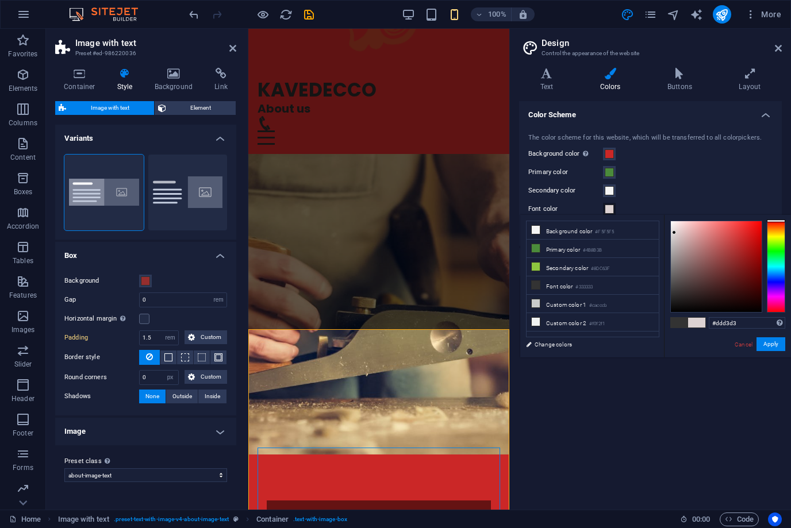
type input "#dfd5d5"
drag, startPoint x: 672, startPoint y: 293, endPoint x: 674, endPoint y: 232, distance: 60.4
click at [674, 232] on div at bounding box center [716, 266] width 91 height 91
click at [774, 342] on button "Apply" at bounding box center [770, 344] width 29 height 14
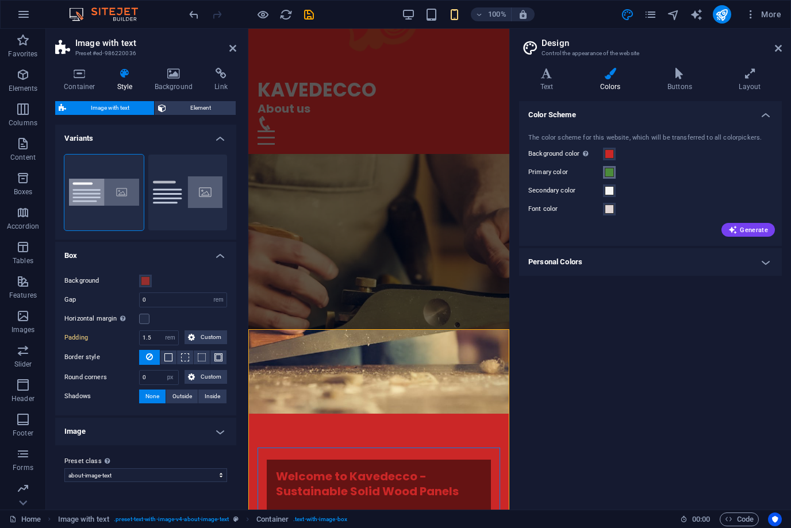
click at [613, 172] on span at bounding box center [609, 172] width 9 height 9
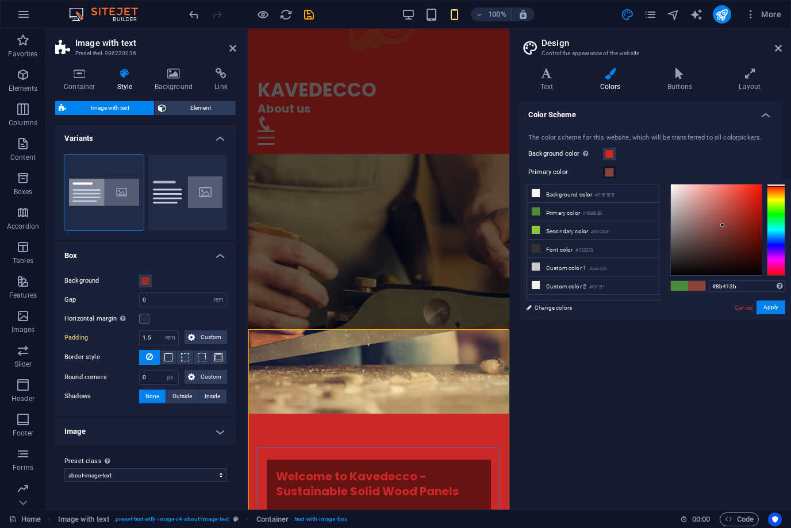
drag, startPoint x: 778, startPoint y: 211, endPoint x: 777, endPoint y: 185, distance: 25.9
click at [777, 185] on div at bounding box center [776, 185] width 18 height 3
type input "#8b2820"
drag, startPoint x: 724, startPoint y: 226, endPoint x: 740, endPoint y: 225, distance: 16.1
click at [740, 225] on div at bounding box center [716, 229] width 91 height 91
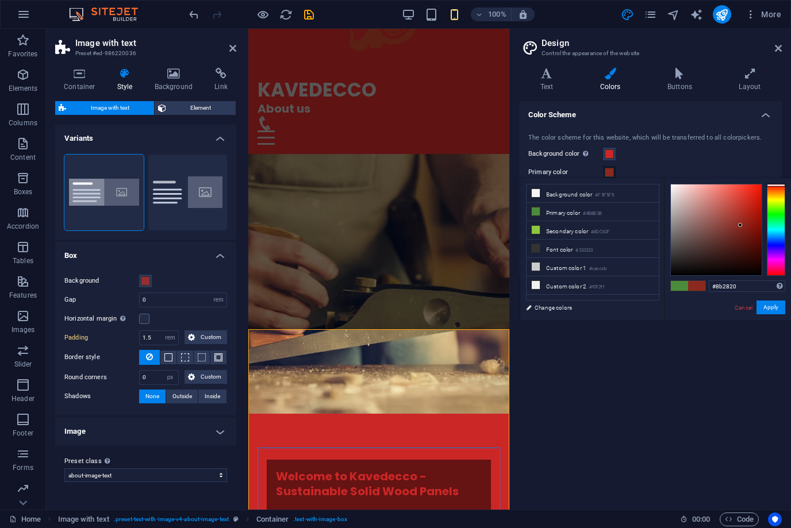
click at [772, 307] on button "Apply" at bounding box center [770, 308] width 29 height 14
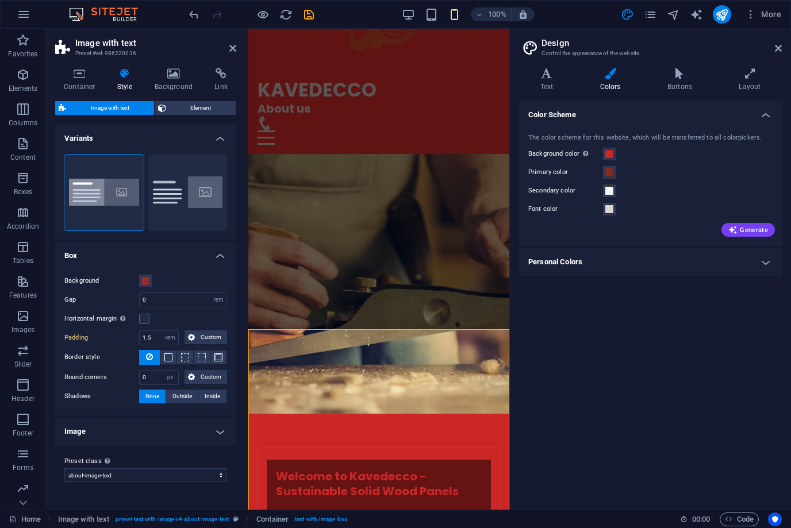
click at [751, 237] on div "The color scheme for this website, which will be transferred to all colorpicker…" at bounding box center [650, 184] width 267 height 125
click at [749, 233] on span "Generate" at bounding box center [748, 229] width 40 height 9
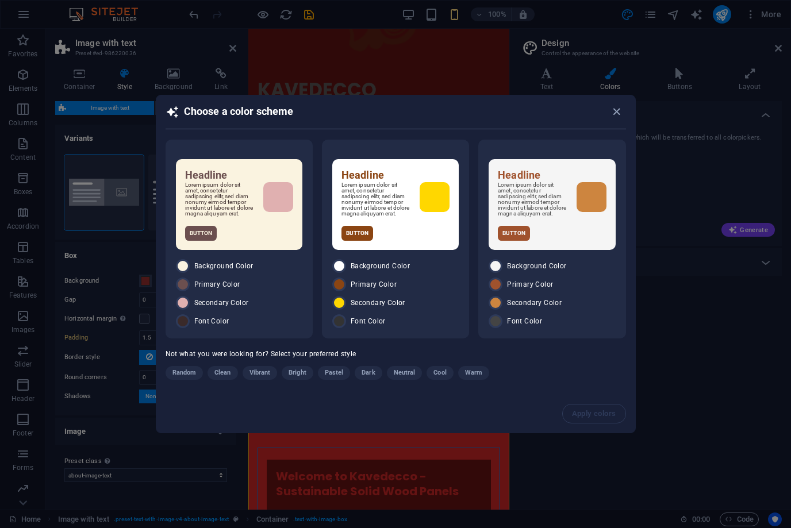
click at [265, 376] on span "Vibrant" at bounding box center [259, 373] width 21 height 14
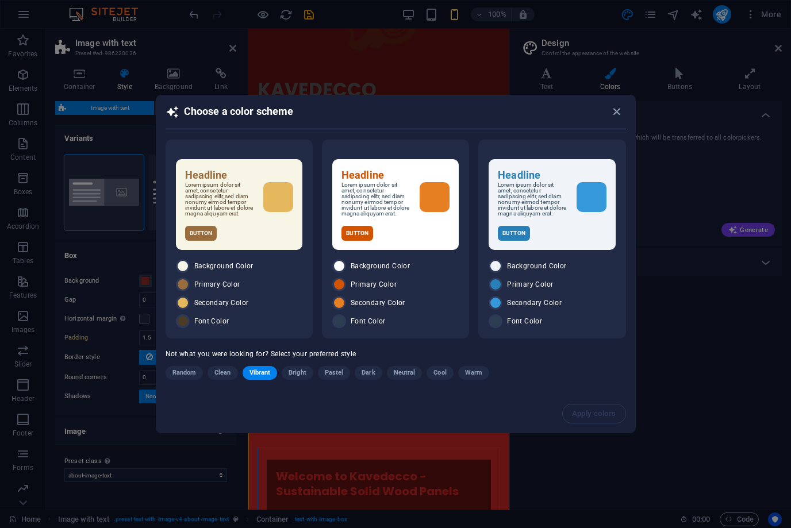
click at [302, 375] on span "Bright" at bounding box center [297, 373] width 18 height 14
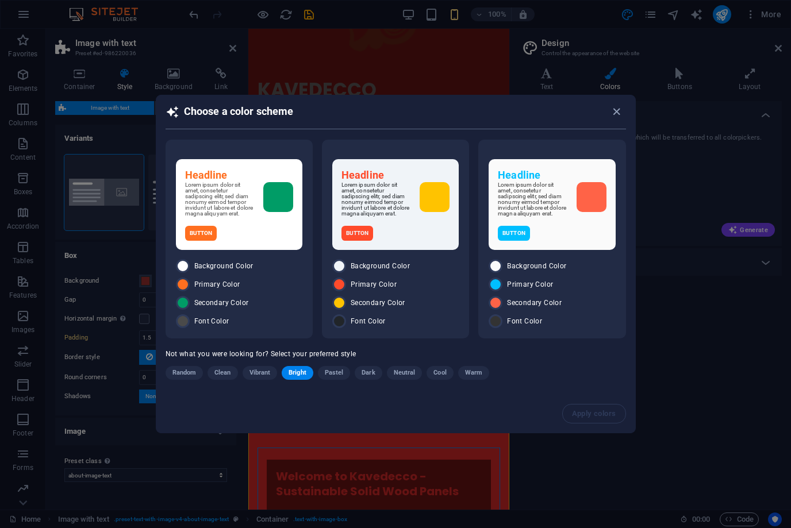
click at [337, 379] on span "Pastel" at bounding box center [334, 373] width 19 height 14
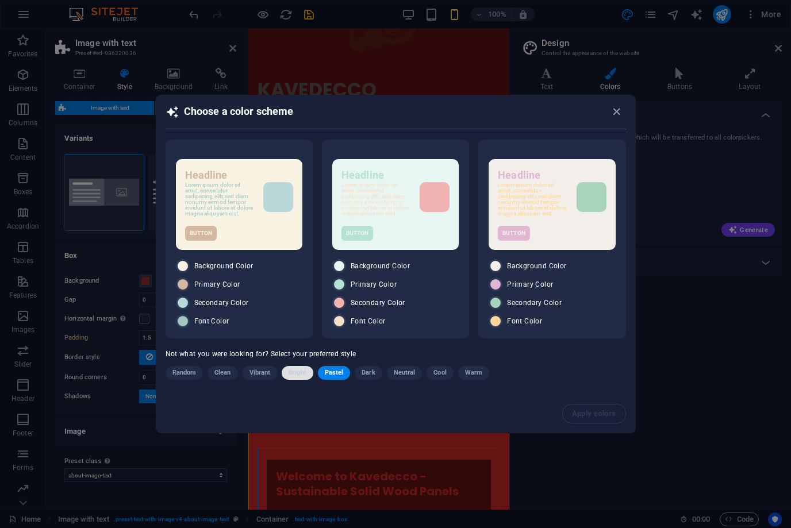
click at [297, 376] on span "Bright" at bounding box center [297, 373] width 18 height 14
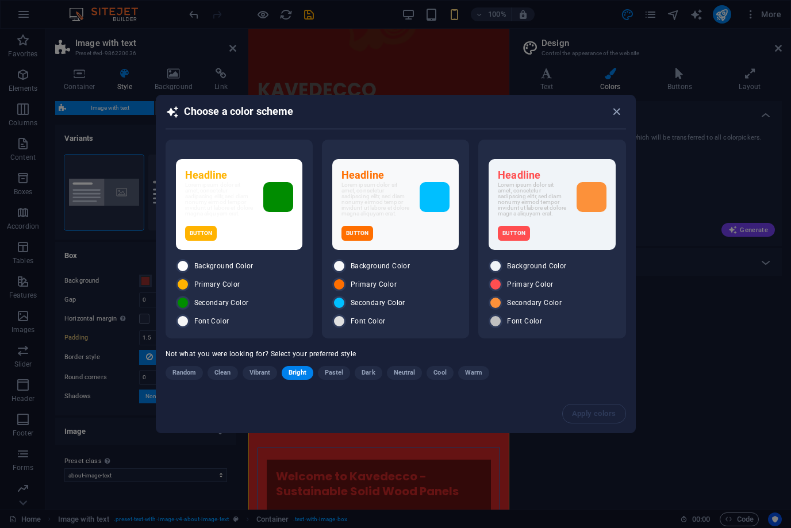
click at [263, 375] on span "Vibrant" at bounding box center [259, 373] width 21 height 14
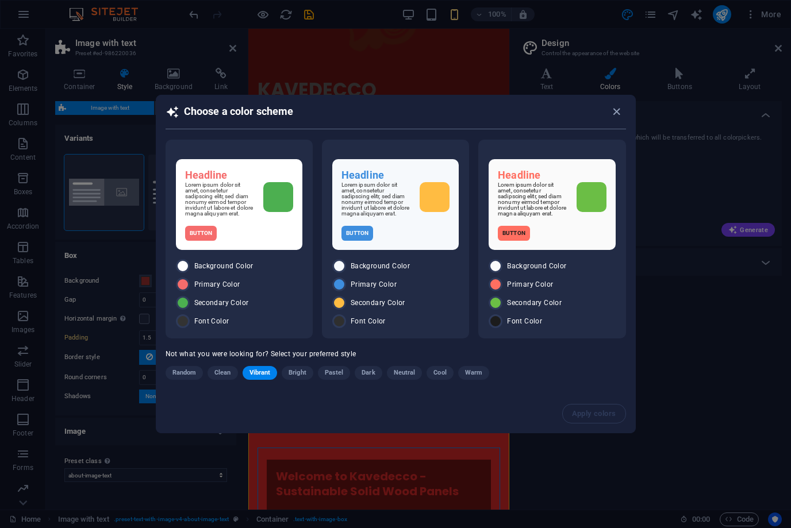
click at [302, 378] on span "Bright" at bounding box center [297, 373] width 18 height 14
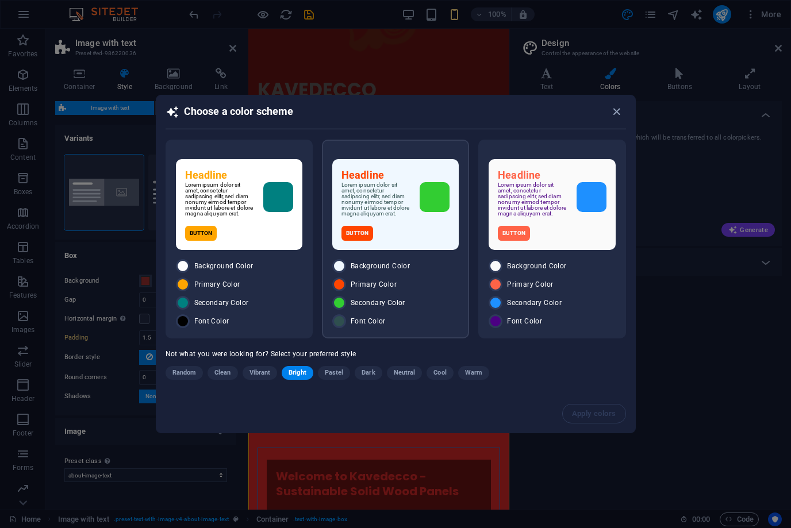
click at [397, 231] on div "Button" at bounding box center [395, 233] width 108 height 15
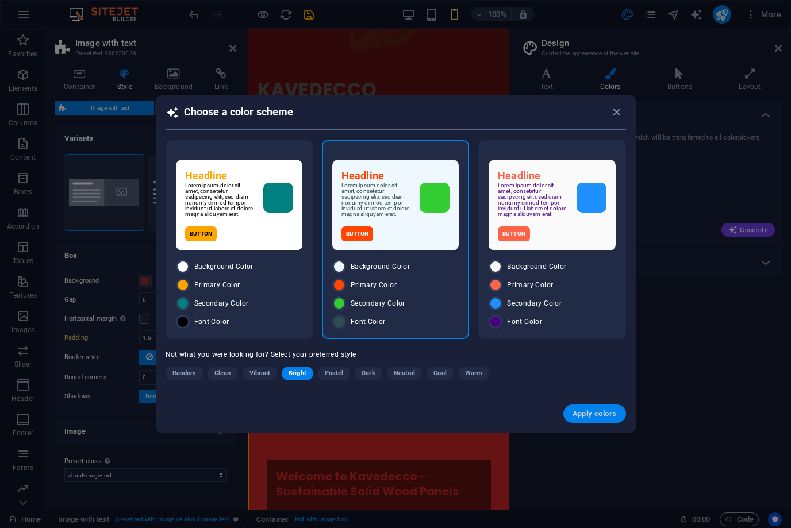
click at [588, 417] on span "Apply colors" at bounding box center [594, 413] width 44 height 9
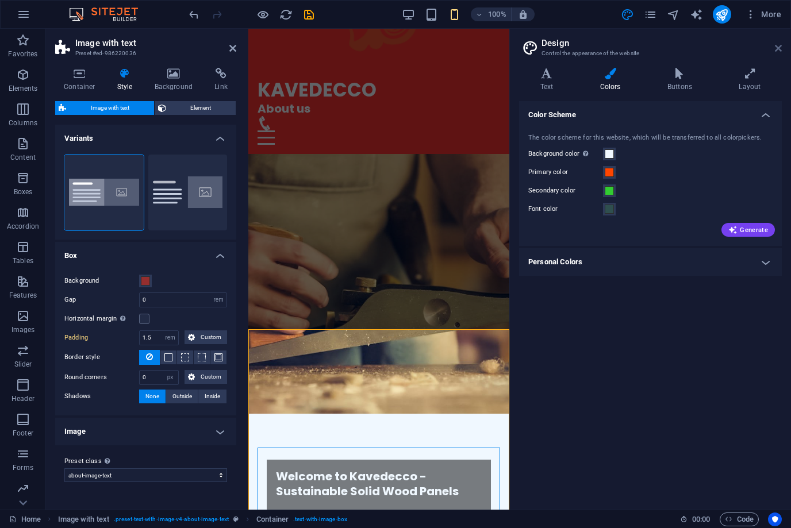
click at [776, 49] on icon at bounding box center [778, 48] width 7 height 9
type input "2.5"
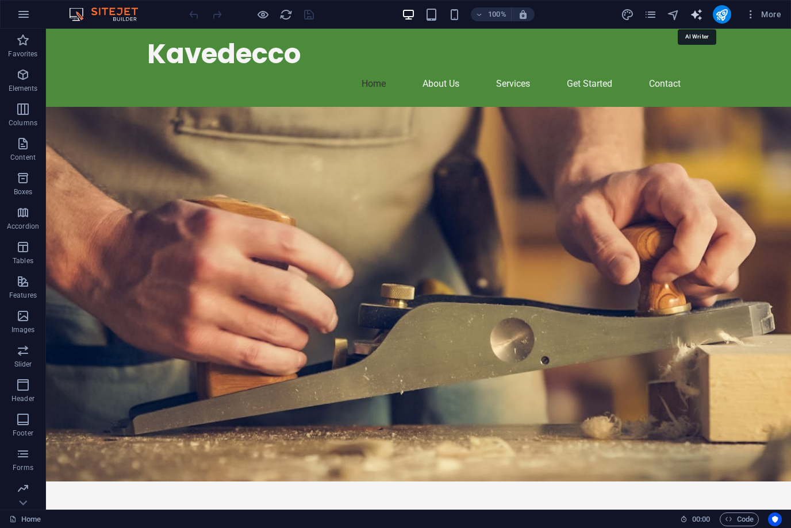
click at [692, 13] on icon "text_generator" at bounding box center [696, 14] width 13 height 13
select select "English"
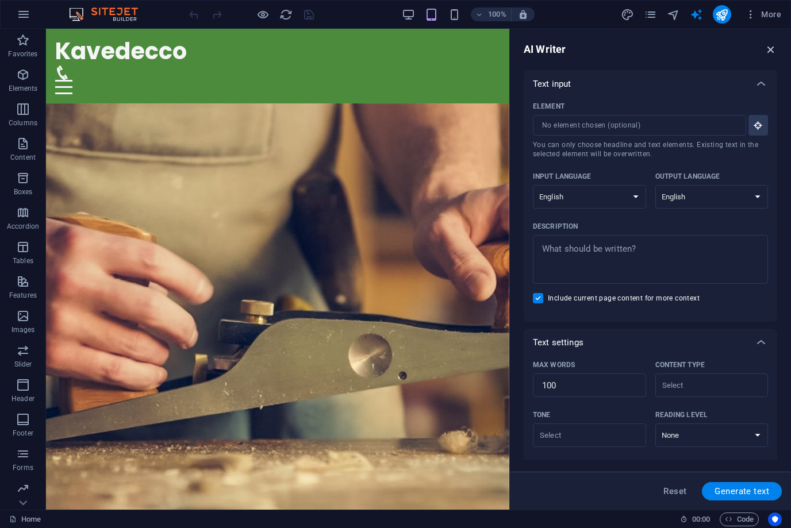
click at [772, 47] on icon "button" at bounding box center [770, 49] width 13 height 13
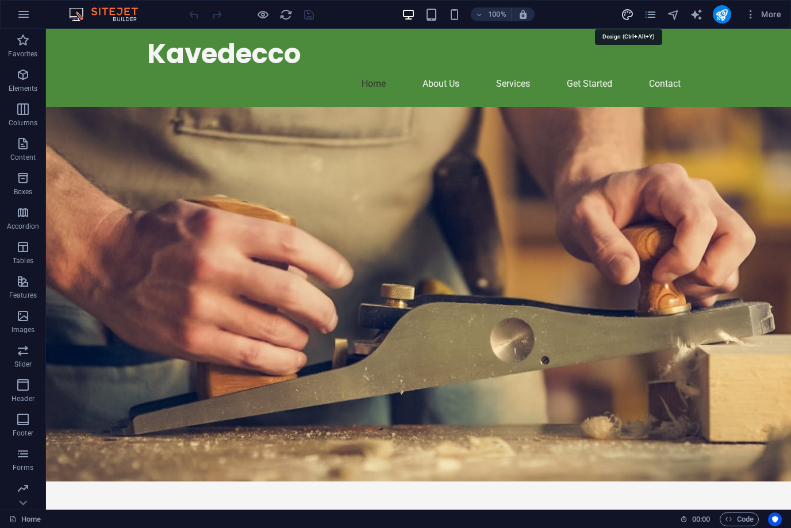
click at [629, 14] on icon "design" at bounding box center [627, 14] width 13 height 13
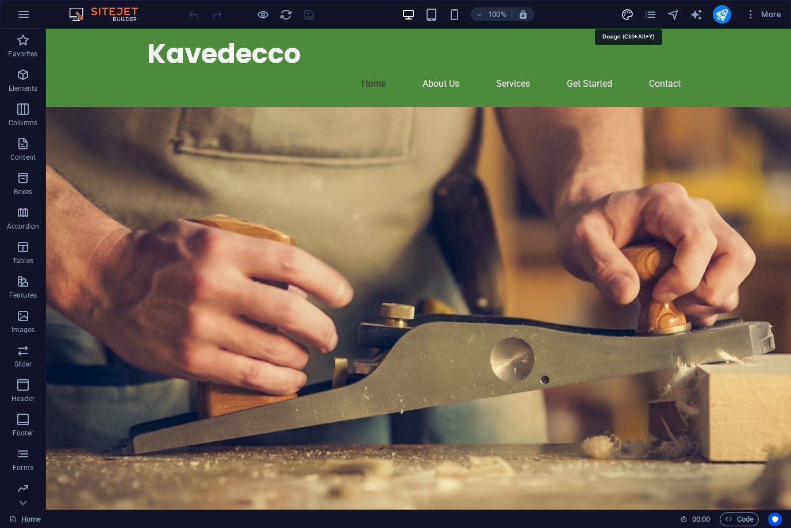
select select "px"
select select "200"
select select "px"
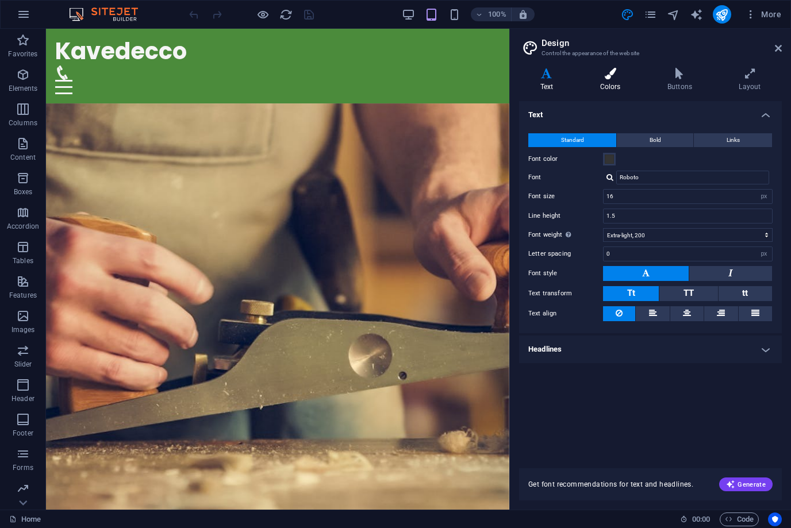
click at [615, 76] on icon at bounding box center [610, 73] width 63 height 11
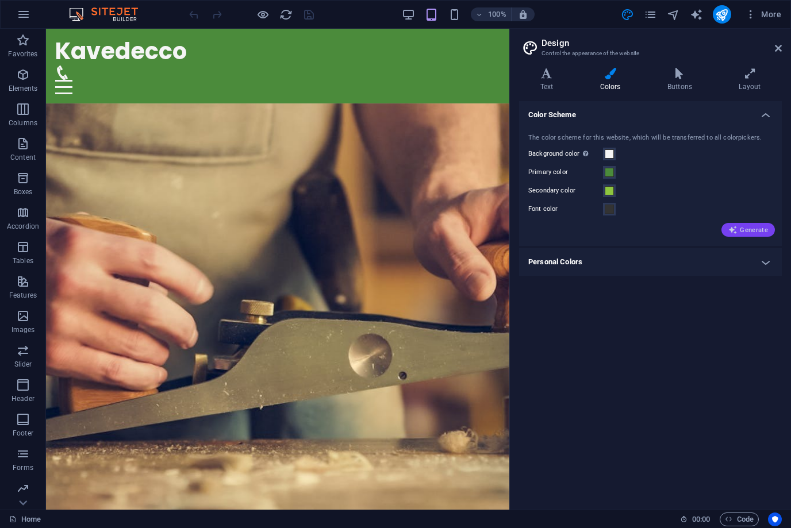
click at [753, 233] on span "Generate" at bounding box center [748, 229] width 40 height 9
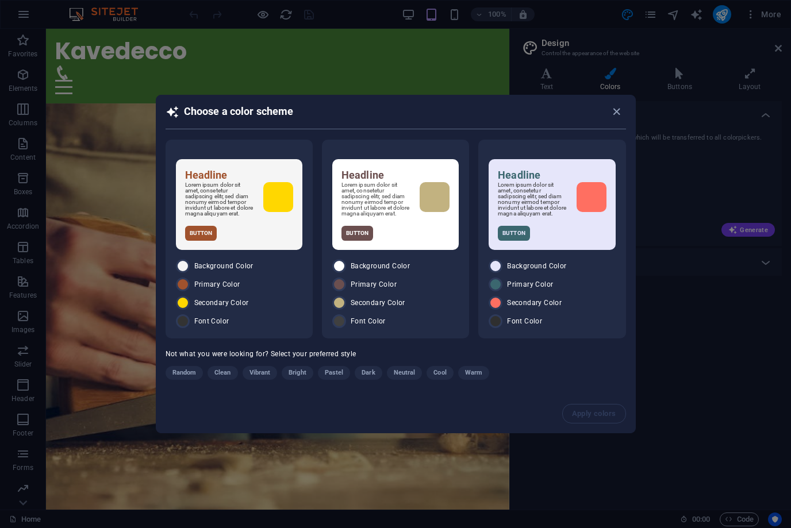
click at [302, 379] on span "Bright" at bounding box center [297, 373] width 18 height 14
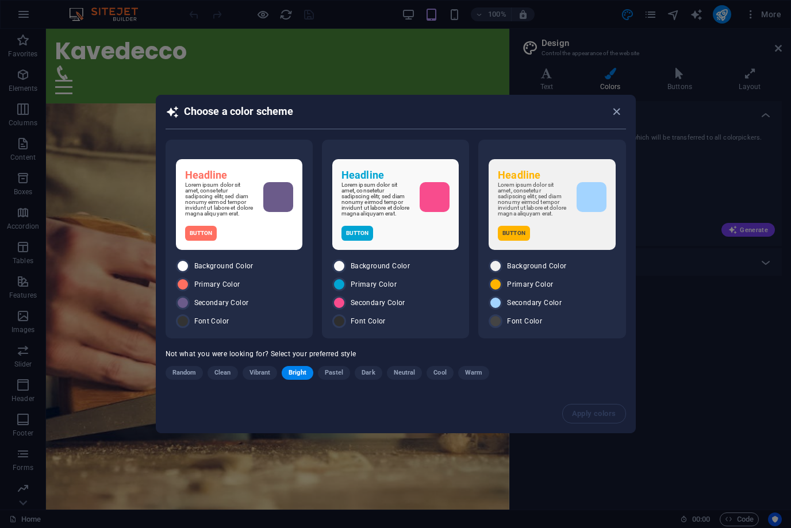
click at [338, 380] on span "Pastel" at bounding box center [334, 373] width 19 height 14
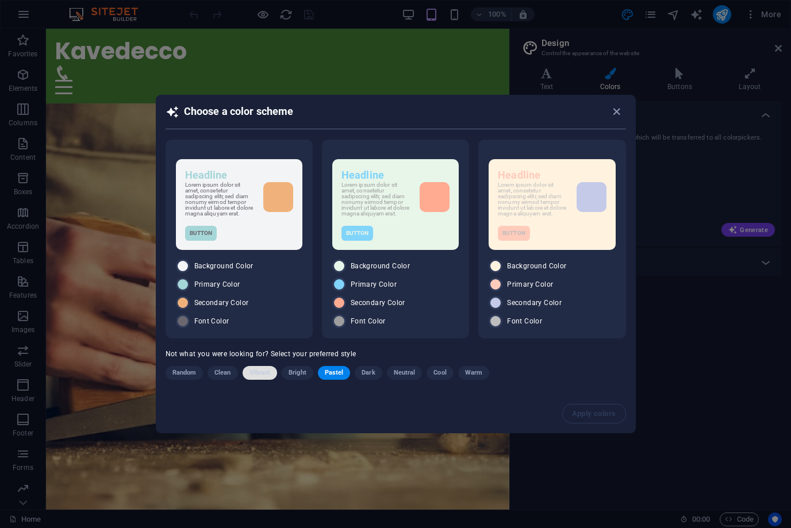
click at [261, 379] on span "Vibrant" at bounding box center [259, 373] width 21 height 14
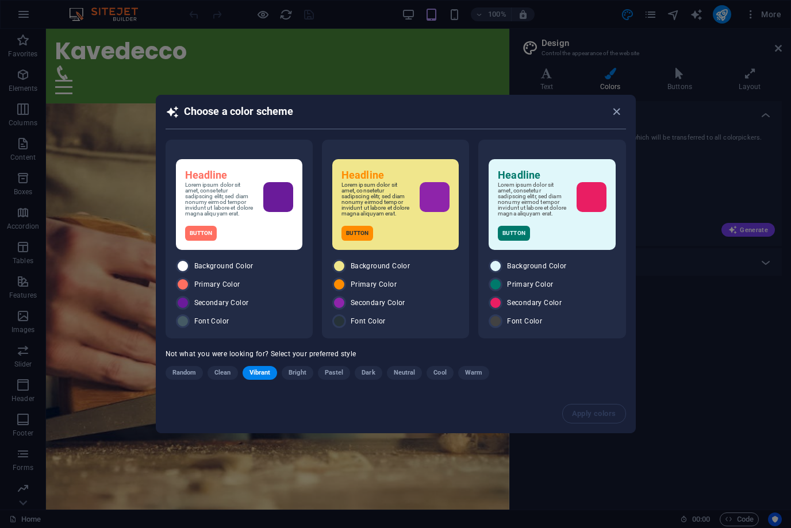
click at [294, 378] on span "Bright" at bounding box center [297, 373] width 18 height 14
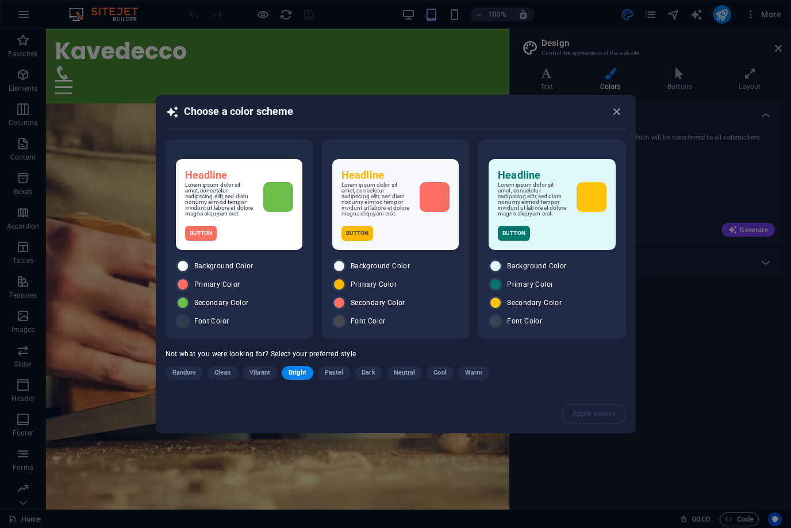
click at [294, 378] on html "Kavedecco Home Favorites Elements Columns Content Boxes Accordion Tables Featur…" at bounding box center [395, 264] width 791 height 528
click at [294, 378] on span "Bright" at bounding box center [297, 373] width 18 height 14
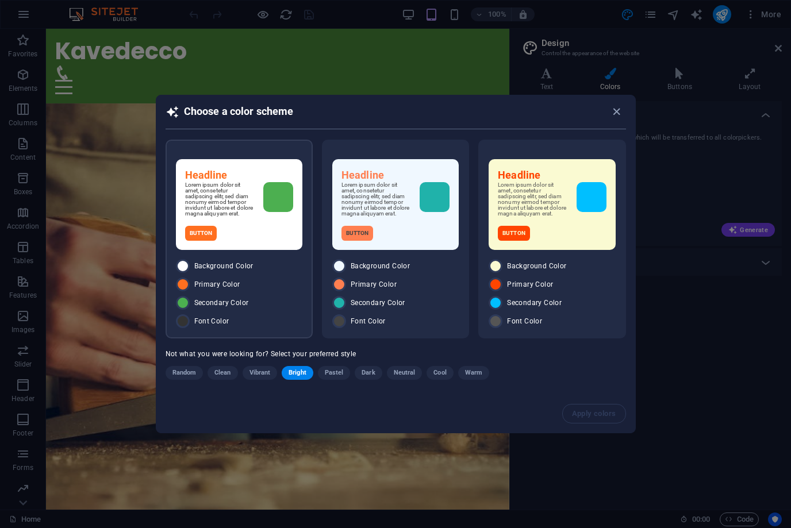
click at [247, 236] on div "Button" at bounding box center [239, 233] width 108 height 15
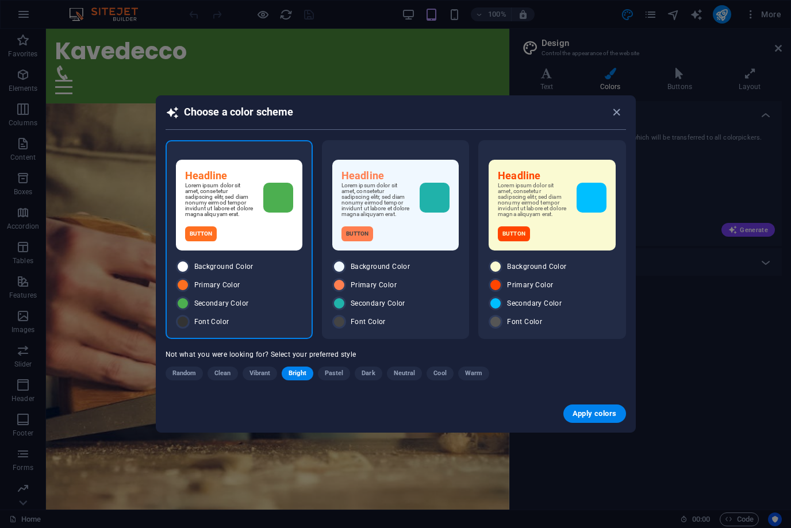
click at [247, 236] on div "Button" at bounding box center [239, 233] width 108 height 15
click at [612, 415] on span "Apply colors" at bounding box center [594, 413] width 44 height 9
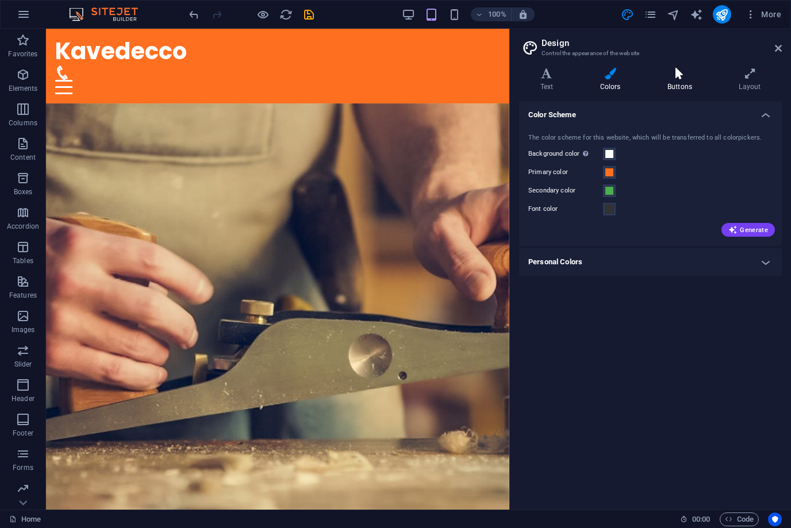
click at [674, 86] on h4 "Buttons" at bounding box center [681, 80] width 71 height 24
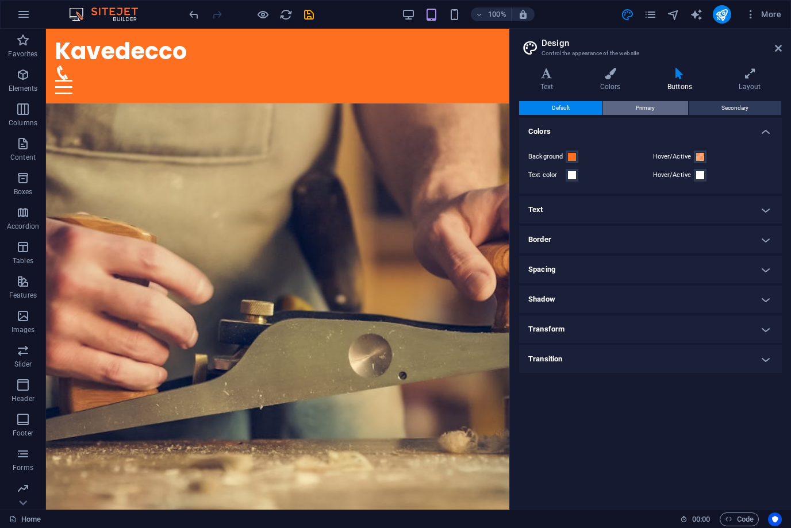
click at [637, 106] on span "Primary" at bounding box center [645, 108] width 19 height 14
click at [707, 110] on button "Secondary" at bounding box center [734, 108] width 93 height 14
click at [547, 89] on h4 "Text" at bounding box center [549, 80] width 60 height 24
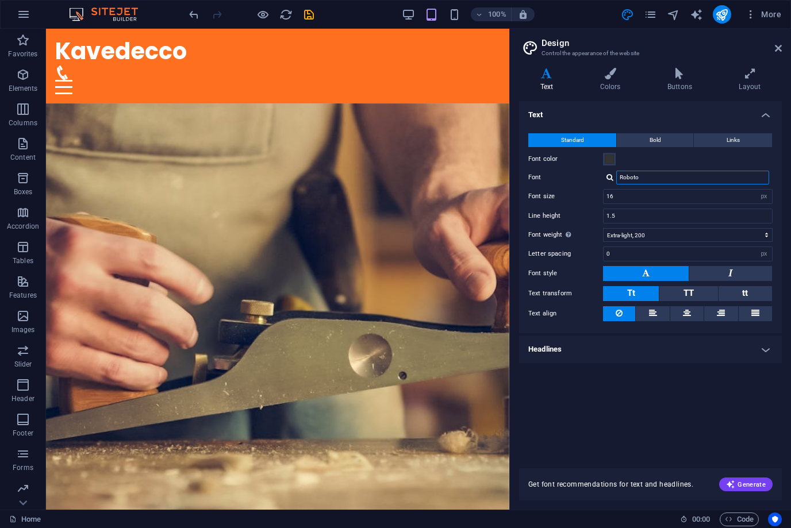
click at [642, 178] on input "Roboto" at bounding box center [692, 178] width 153 height 14
click at [746, 87] on h4 "Layout" at bounding box center [750, 80] width 64 height 24
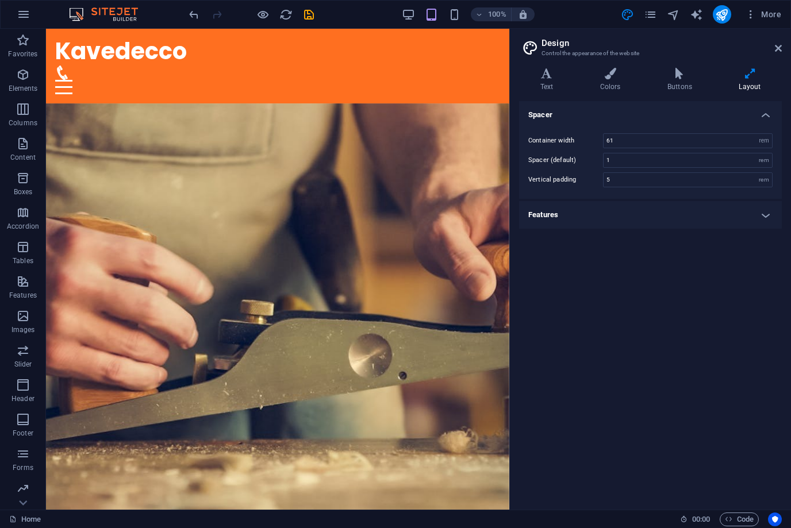
click at [738, 219] on h4 "Features" at bounding box center [650, 215] width 263 height 28
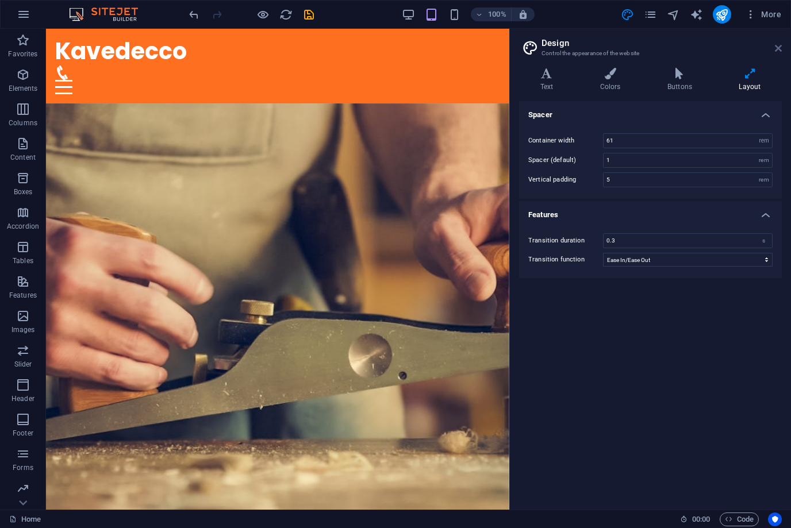
click at [779, 51] on icon at bounding box center [778, 48] width 7 height 9
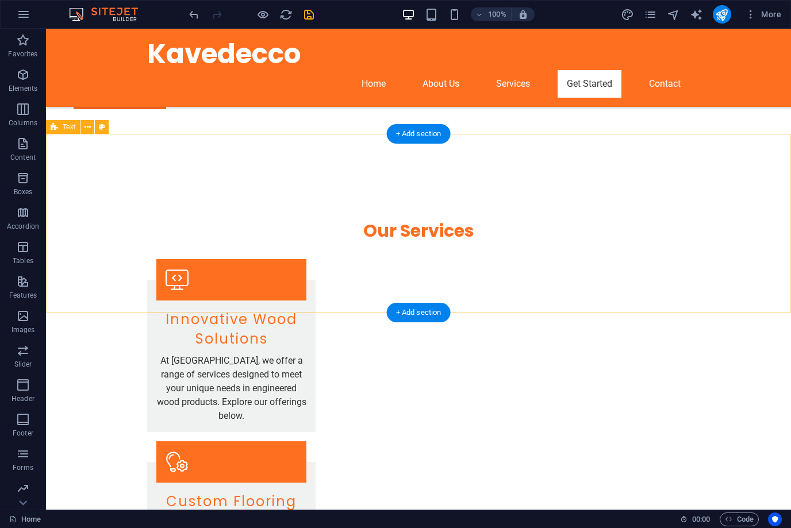
scroll to position [1063, 0]
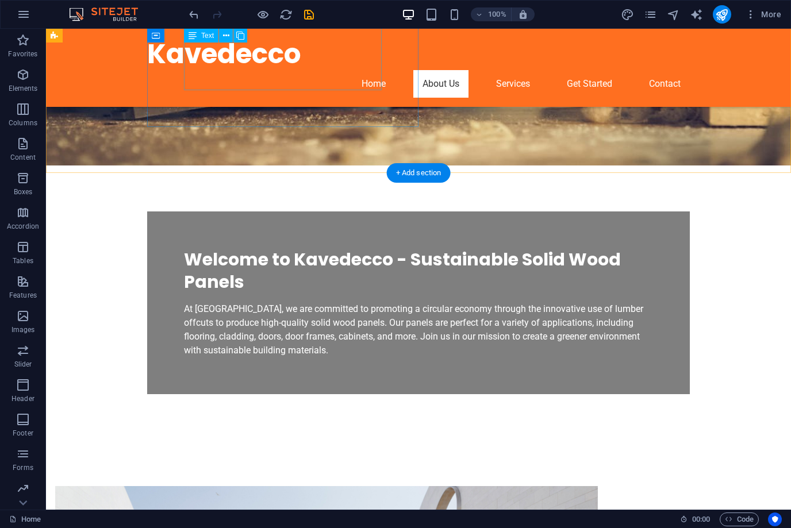
scroll to position [311, 0]
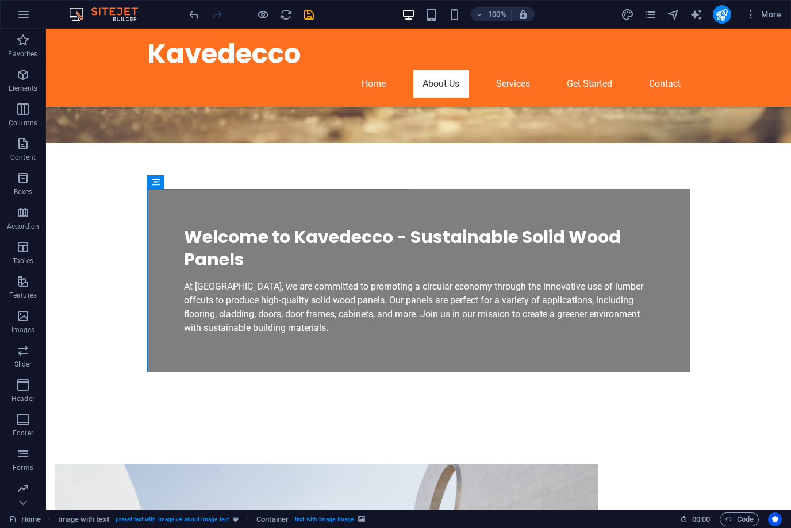
drag, startPoint x: 257, startPoint y: 219, endPoint x: 45, endPoint y: 28, distance: 284.8
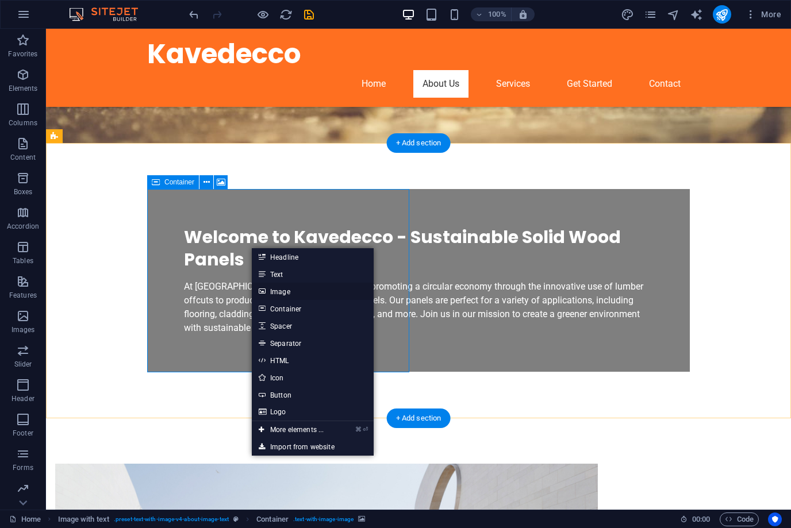
click at [290, 294] on link "Image" at bounding box center [313, 291] width 122 height 17
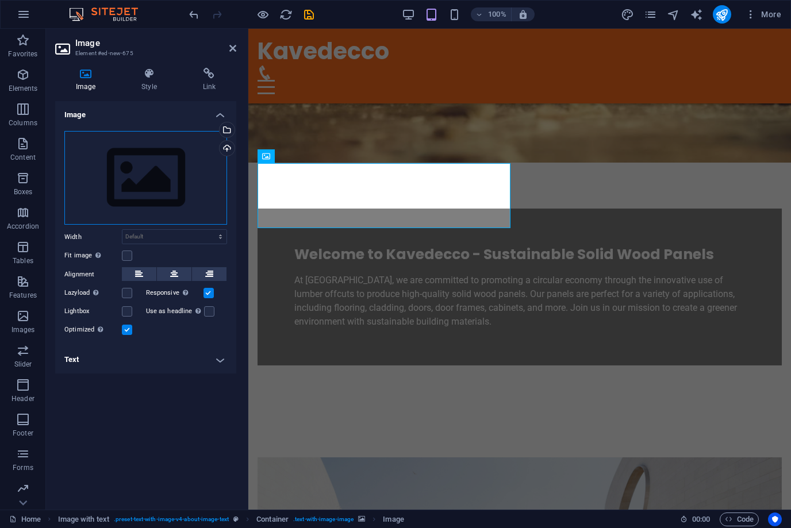
click at [180, 188] on div "Drag files here, click to choose files or select files from Files or our free s…" at bounding box center [145, 178] width 163 height 94
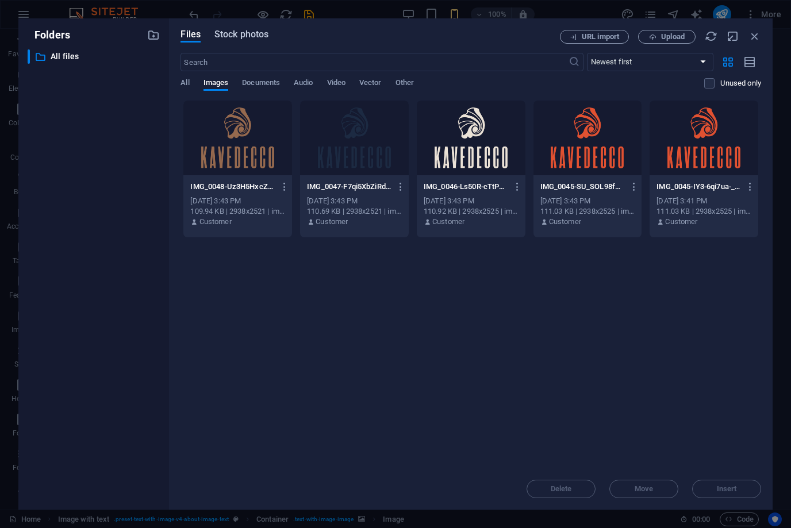
click at [251, 32] on span "Stock photos" at bounding box center [241, 35] width 54 height 14
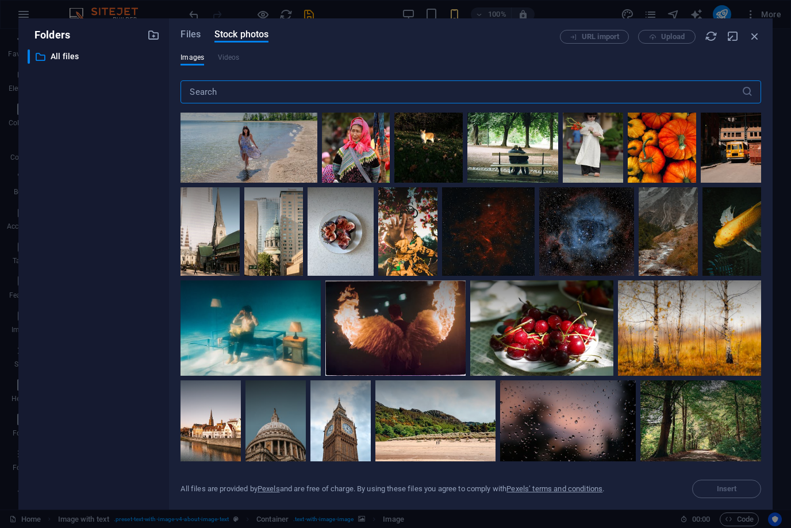
scroll to position [617, 0]
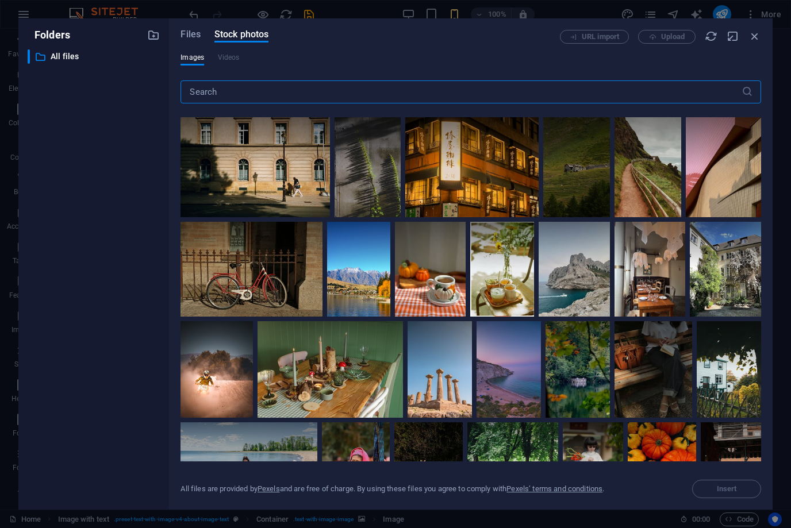
click at [656, 43] on div "URL import Upload" at bounding box center [660, 37] width 201 height 14
click at [659, 38] on div "URL import Upload" at bounding box center [660, 37] width 201 height 14
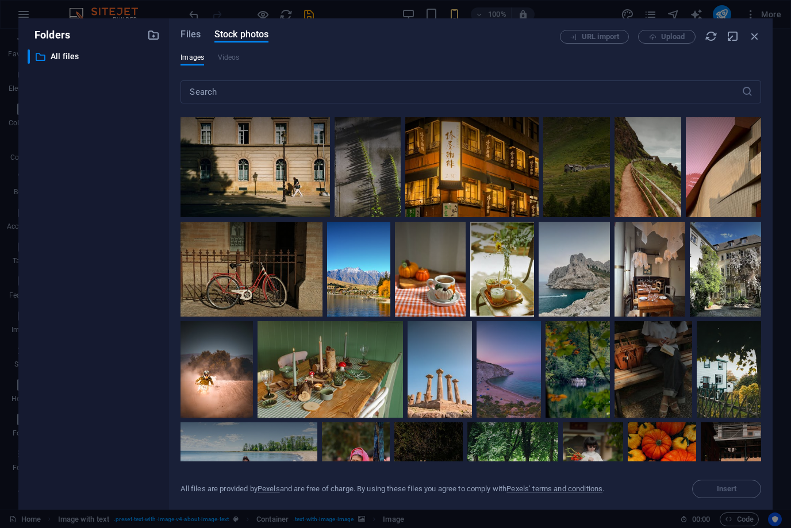
click at [659, 38] on div "URL import Upload" at bounding box center [660, 37] width 201 height 14
click at [193, 34] on span "Files" at bounding box center [190, 35] width 20 height 14
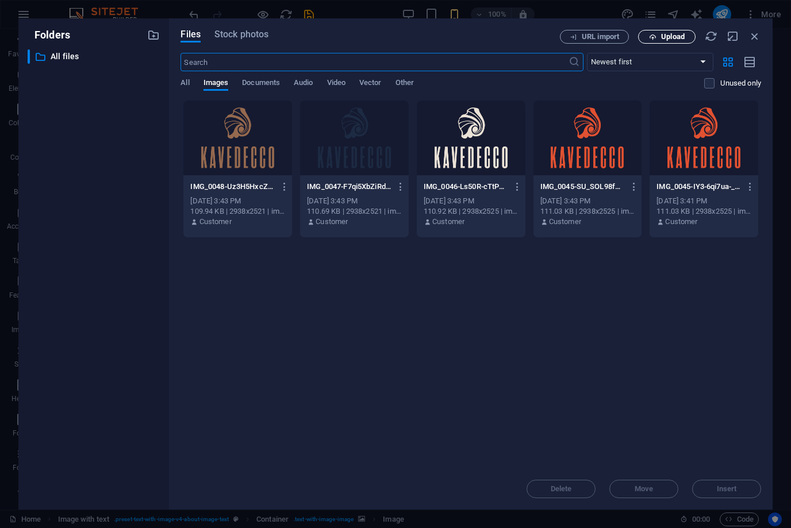
click at [683, 41] on button "Upload" at bounding box center [666, 37] width 57 height 14
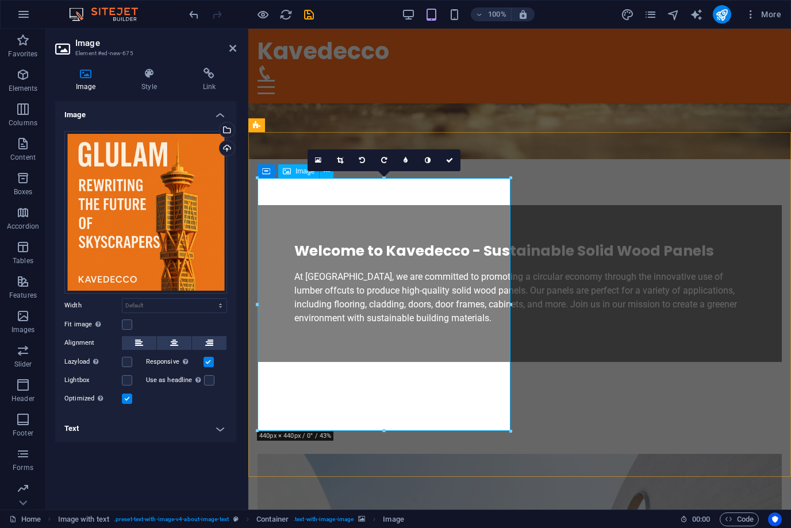
scroll to position [319, 0]
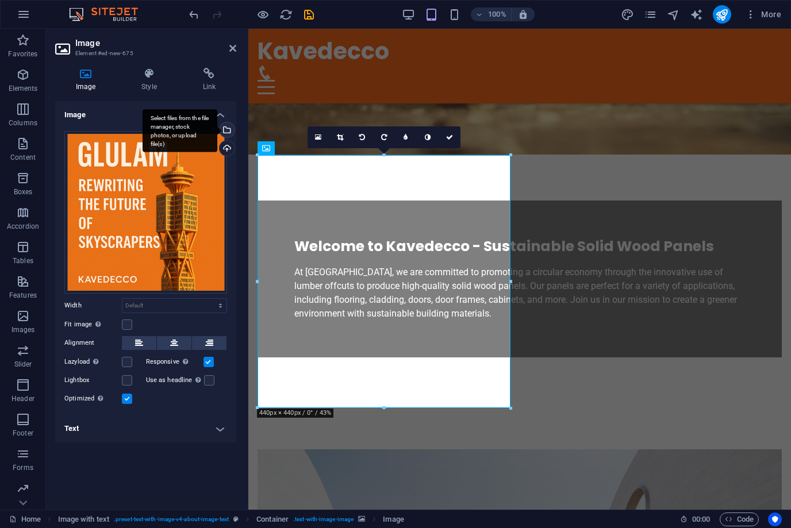
click at [226, 126] on div "Select files from the file manager, stock photos, or upload file(s)" at bounding box center [225, 130] width 17 height 17
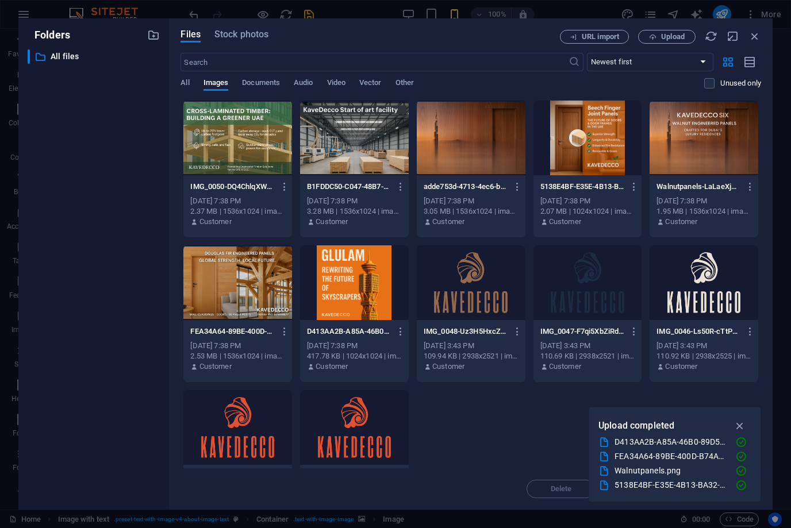
click at [344, 150] on div at bounding box center [354, 138] width 109 height 75
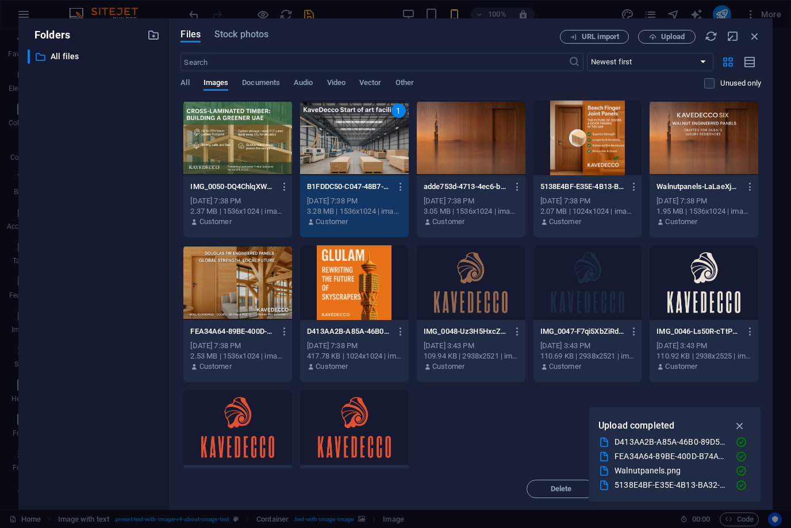
click at [740, 426] on icon "button" at bounding box center [739, 426] width 13 height 13
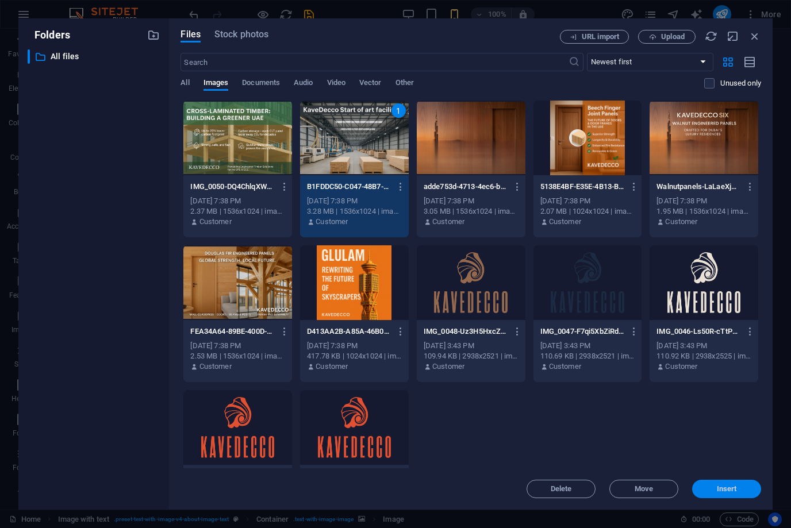
click at [726, 493] on span "Insert" at bounding box center [727, 489] width 20 height 7
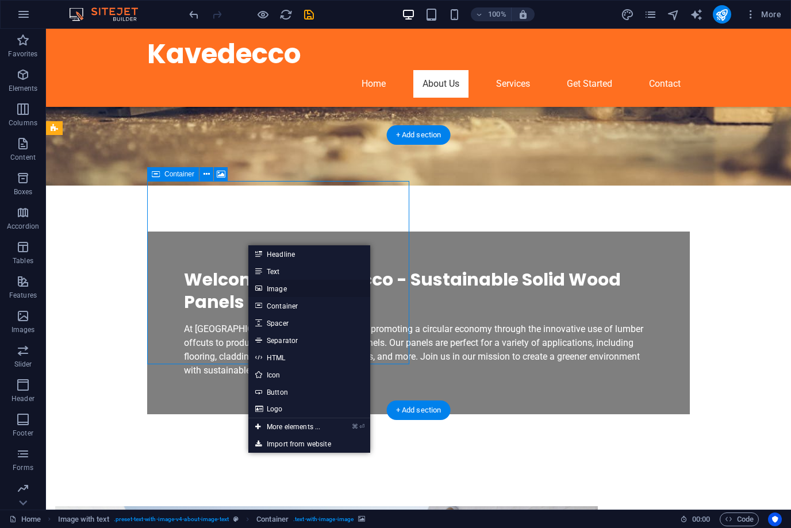
click at [279, 290] on link "Image" at bounding box center [309, 288] width 122 height 17
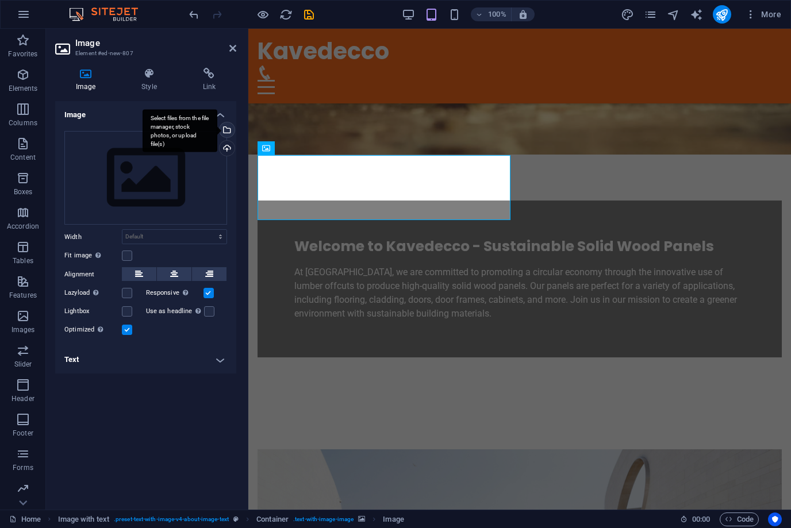
click at [226, 131] on div "Select files from the file manager, stock photos, or upload file(s)" at bounding box center [225, 130] width 17 height 17
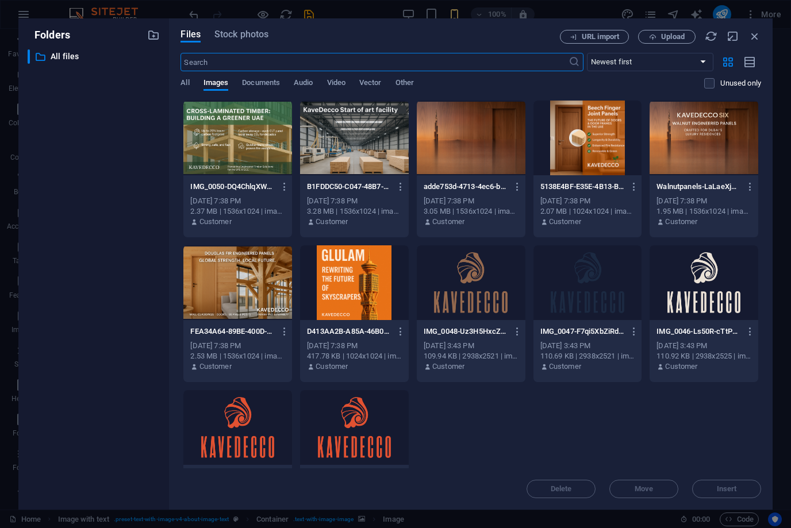
click at [324, 146] on div at bounding box center [354, 138] width 109 height 75
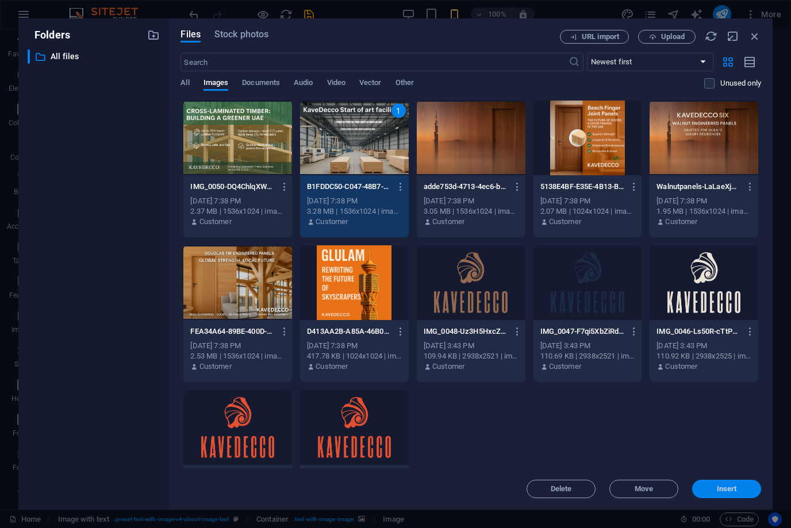
click at [729, 491] on span "Insert" at bounding box center [727, 489] width 20 height 7
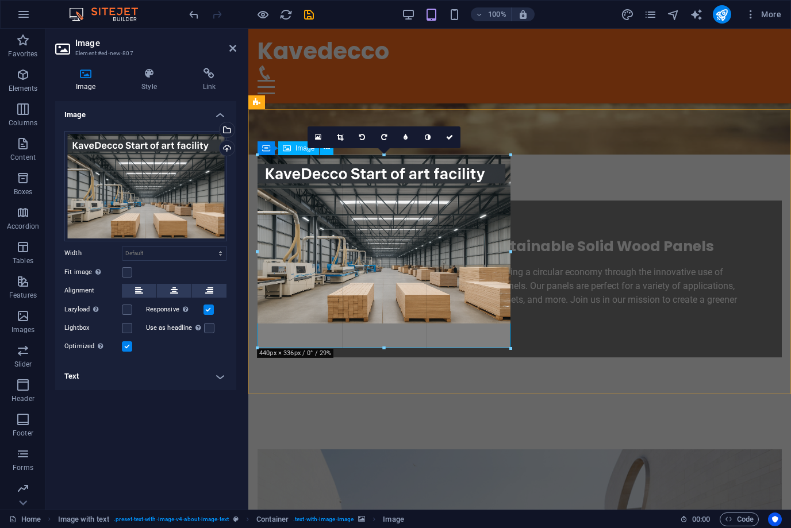
drag, startPoint x: 384, startPoint y: 323, endPoint x: 381, endPoint y: 345, distance: 22.1
click at [381, 345] on div "180 170 160 150 140 130 120 110 100 90 80 70 60 50 40 30 20 10 0 -10 -20 -30 -4…" at bounding box center [383, 251] width 253 height 193
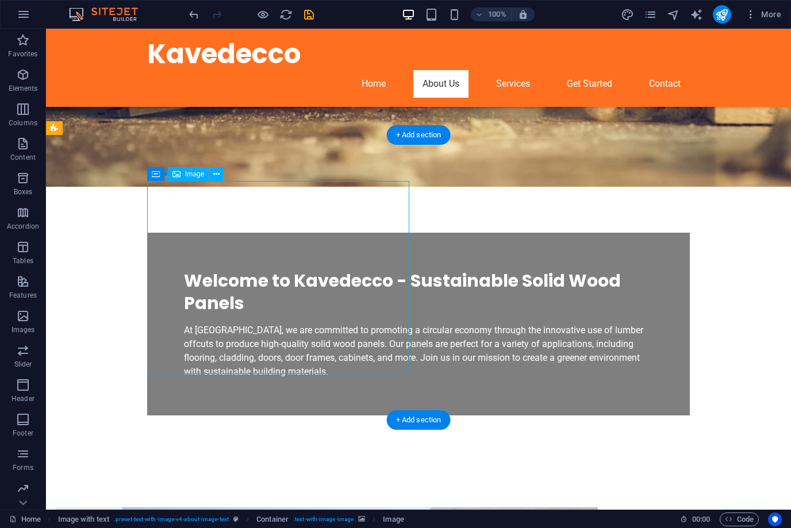
drag, startPoint x: 311, startPoint y: 230, endPoint x: 109, endPoint y: 230, distance: 202.3
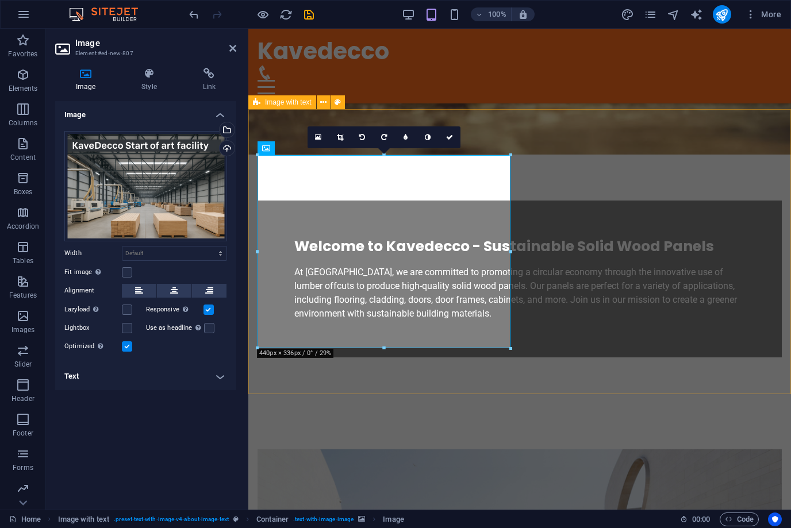
drag, startPoint x: 759, startPoint y: 282, endPoint x: 521, endPoint y: 253, distance: 239.6
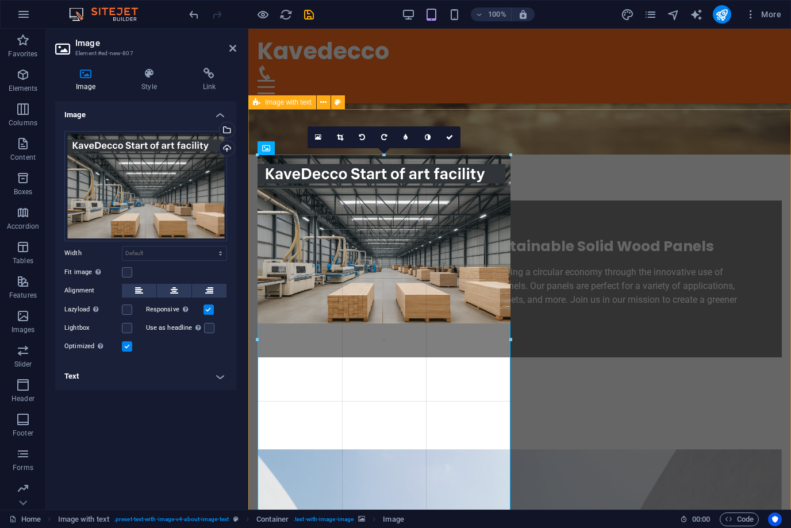
drag, startPoint x: 511, startPoint y: 252, endPoint x: 520, endPoint y: 251, distance: 8.6
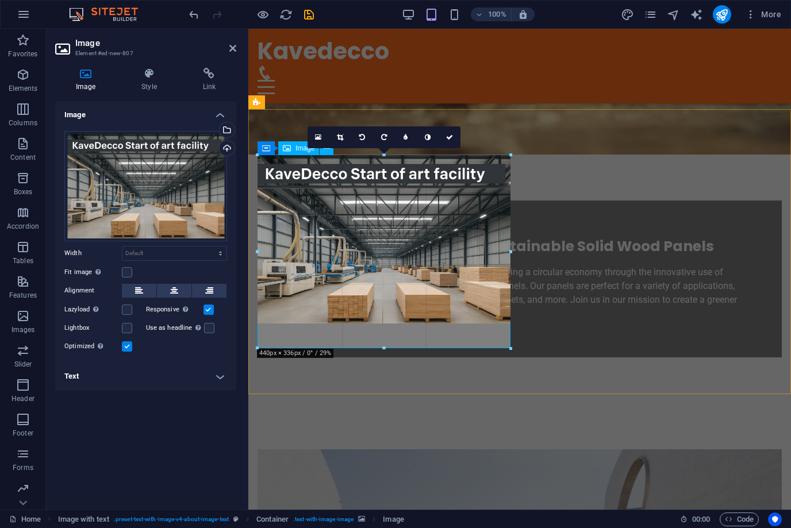
drag, startPoint x: 383, startPoint y: 323, endPoint x: 384, endPoint y: 347, distance: 24.2
click at [384, 347] on div at bounding box center [383, 349] width 253 height 4
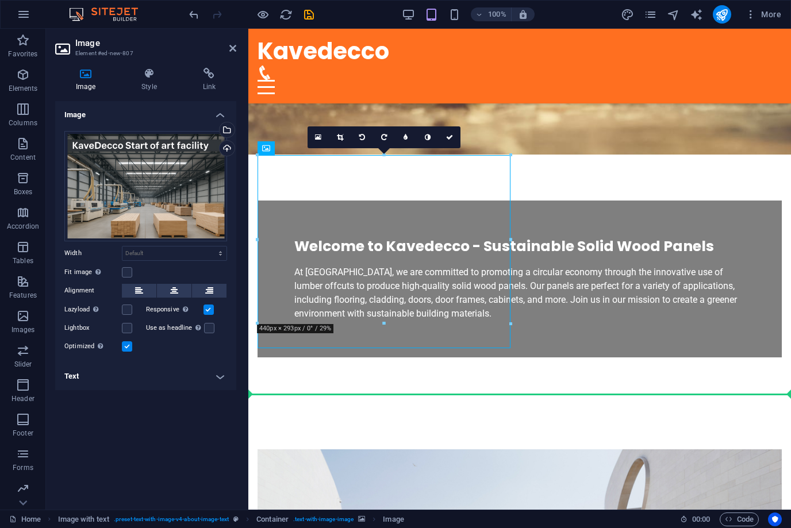
drag, startPoint x: 507, startPoint y: 346, endPoint x: 520, endPoint y: 350, distance: 13.3
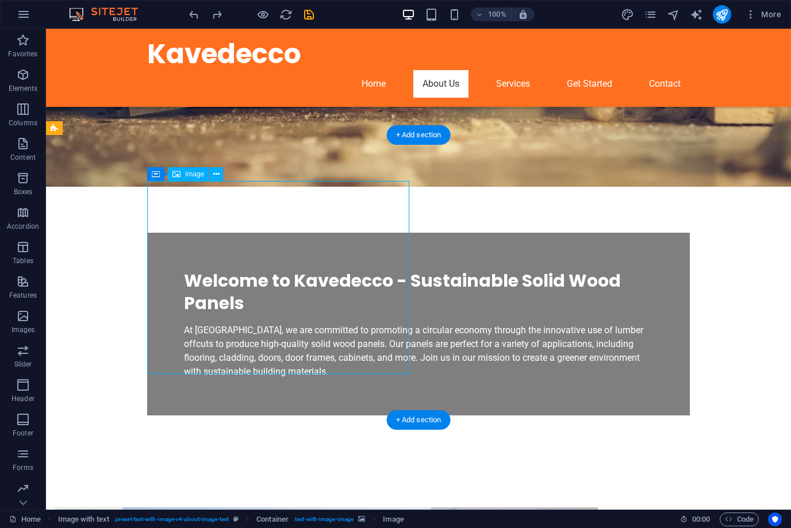
drag, startPoint x: 338, startPoint y: 260, endPoint x: 384, endPoint y: 259, distance: 46.0
drag, startPoint x: 384, startPoint y: 259, endPoint x: 182, endPoint y: 259, distance: 202.3
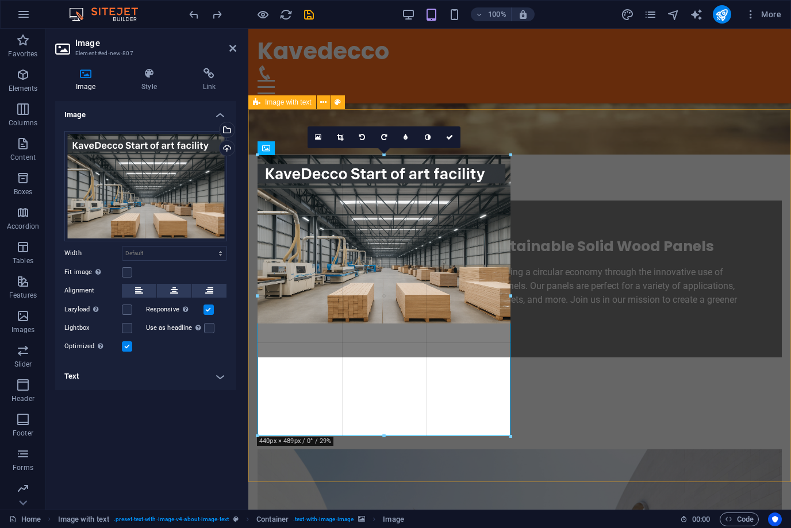
drag, startPoint x: 509, startPoint y: 252, endPoint x: 522, endPoint y: 252, distance: 13.2
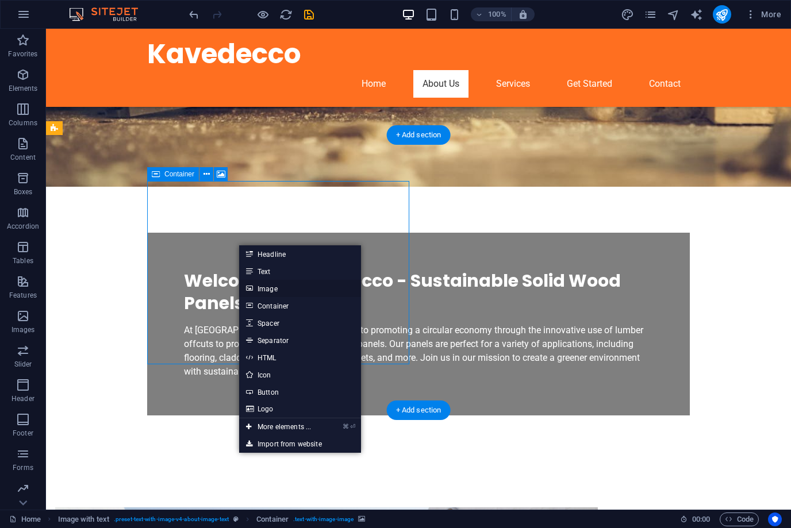
click at [266, 291] on link "Image" at bounding box center [300, 288] width 122 height 17
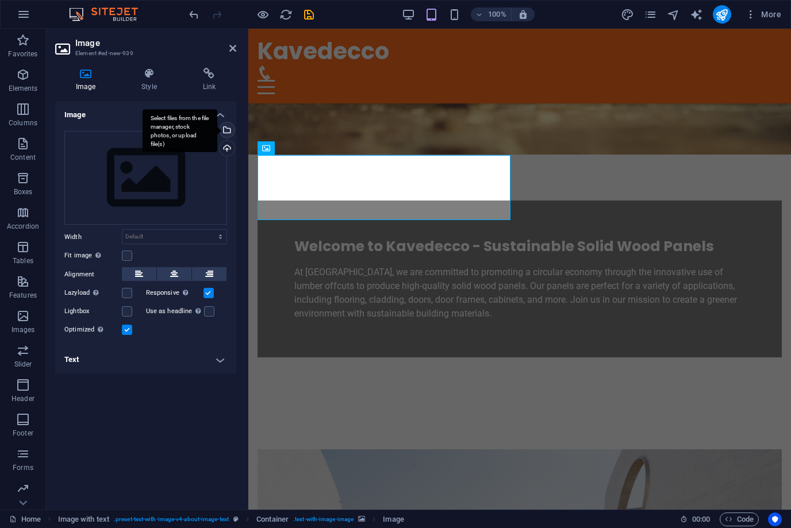
click at [228, 133] on div "Select files from the file manager, stock photos, or upload file(s)" at bounding box center [225, 130] width 17 height 17
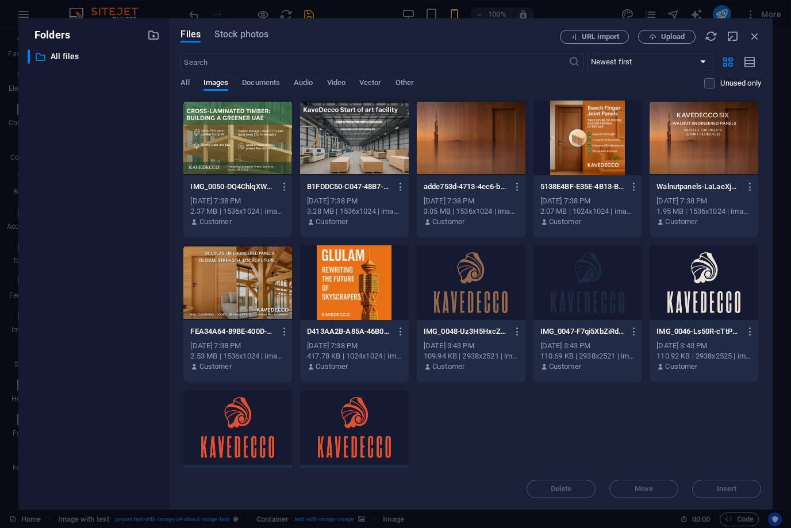
click at [492, 154] on div at bounding box center [471, 138] width 109 height 75
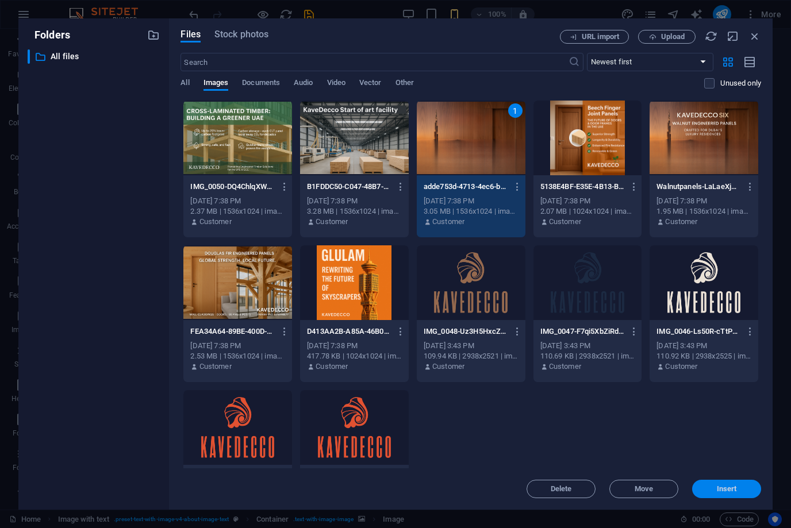
click at [748, 493] on button "Insert" at bounding box center [726, 489] width 69 height 18
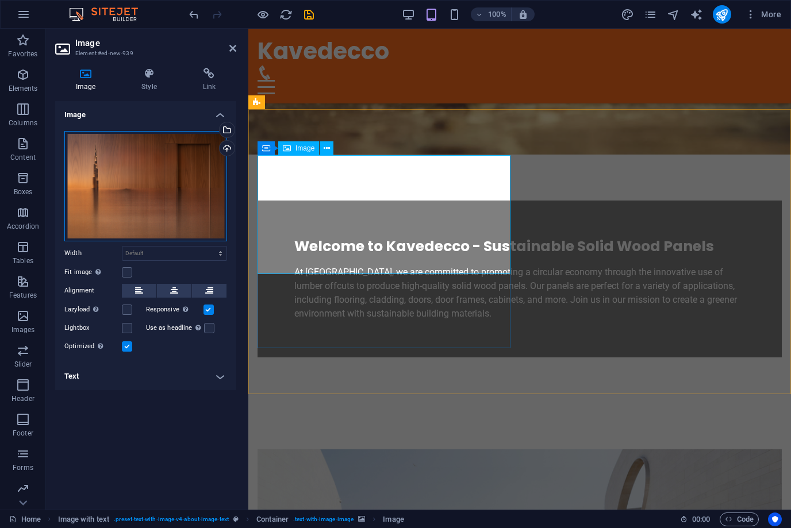
drag, startPoint x: 442, startPoint y: 222, endPoint x: 341, endPoint y: 237, distance: 101.8
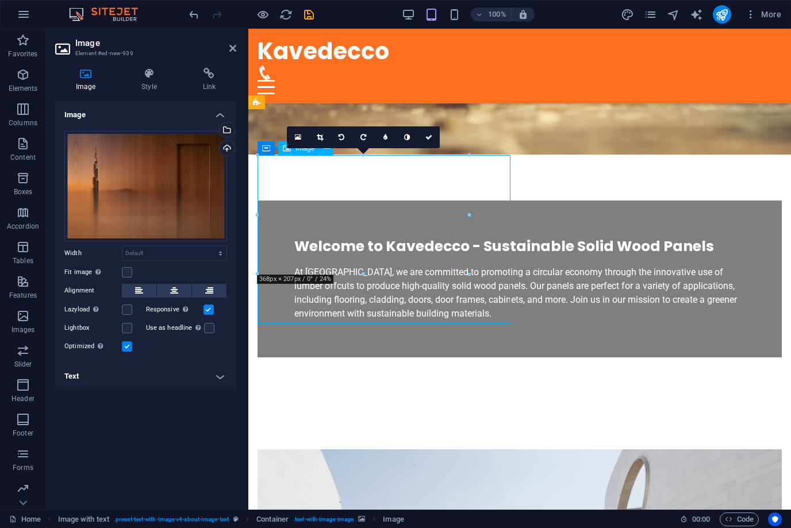
drag, startPoint x: 380, startPoint y: 285, endPoint x: 380, endPoint y: 306, distance: 20.7
drag, startPoint x: 383, startPoint y: 247, endPoint x: 383, endPoint y: 294, distance: 47.7
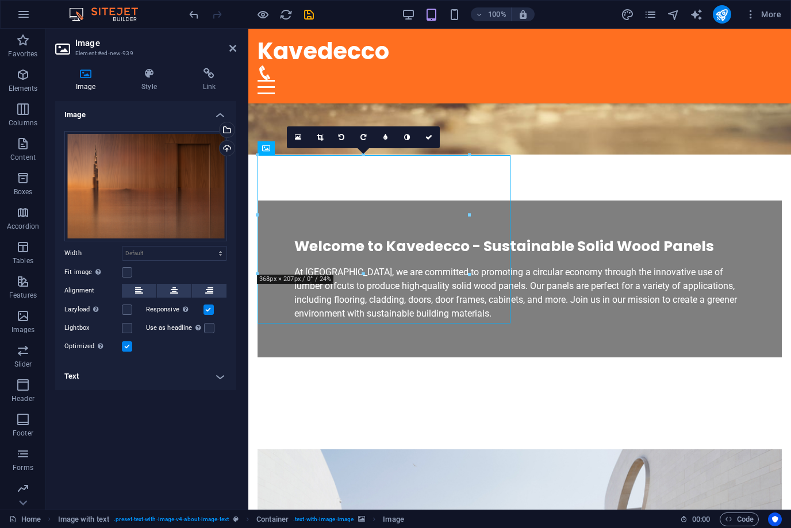
drag, startPoint x: 376, startPoint y: 323, endPoint x: 376, endPoint y: 337, distance: 13.8
drag, startPoint x: 377, startPoint y: 326, endPoint x: 380, endPoint y: 337, distance: 11.5
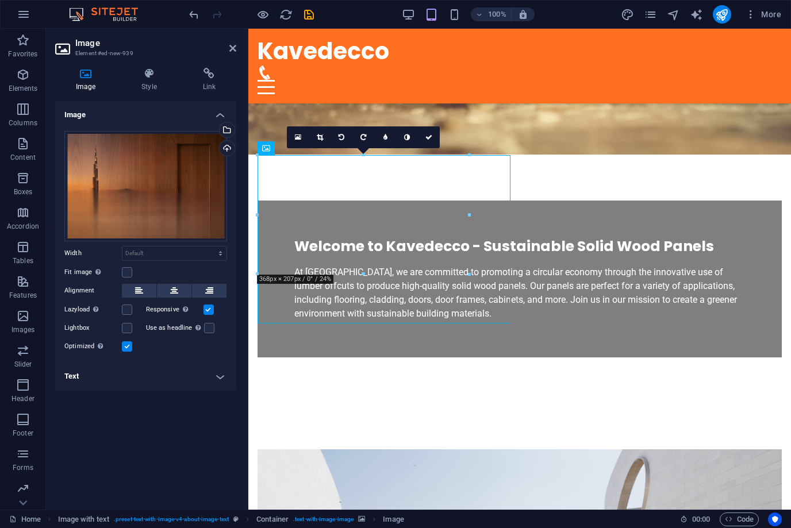
drag, startPoint x: 373, startPoint y: 305, endPoint x: 373, endPoint y: 326, distance: 21.8
click at [299, 148] on div "16:10 16:9 4:3 1:1 1:2 0" at bounding box center [363, 137] width 153 height 22
click at [429, 138] on icon at bounding box center [428, 137] width 7 height 7
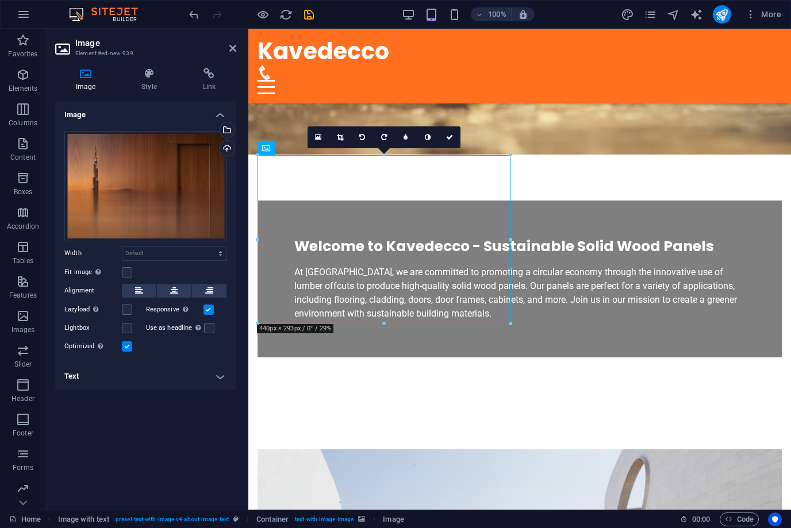
drag, startPoint x: 382, startPoint y: 321, endPoint x: 389, endPoint y: 338, distance: 18.6
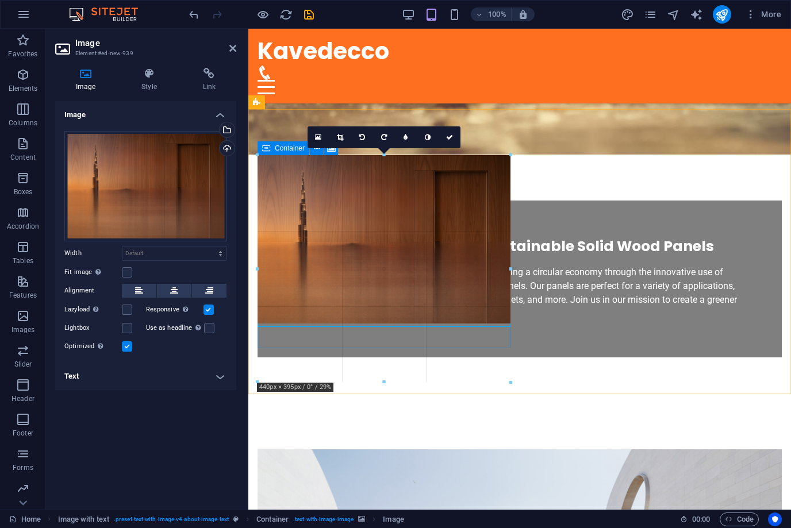
drag, startPoint x: 385, startPoint y: 322, endPoint x: 629, endPoint y: 380, distance: 251.0
click at [629, 380] on div "Drag here to replace the existing content. Press “Ctrl” if you want to create a…" at bounding box center [519, 110] width 542 height 800
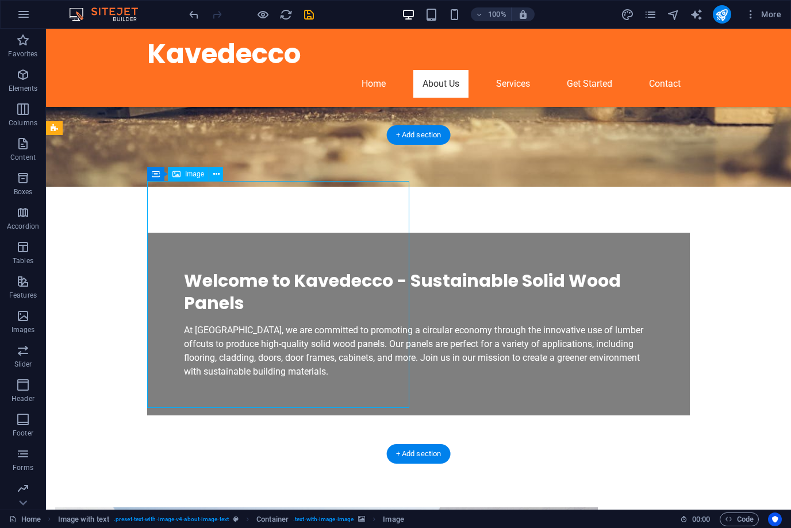
drag, startPoint x: 371, startPoint y: 287, endPoint x: 169, endPoint y: 287, distance: 202.3
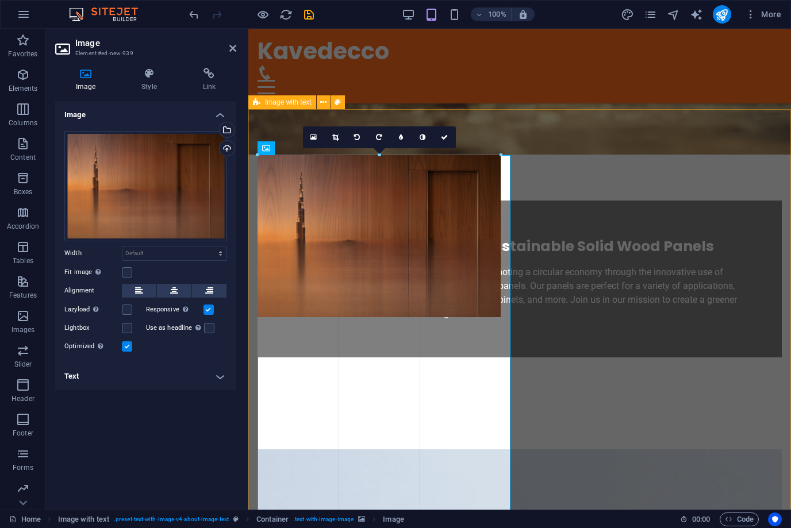
drag, startPoint x: 509, startPoint y: 267, endPoint x: 491, endPoint y: 260, distance: 18.8
type input "415"
select select "px"
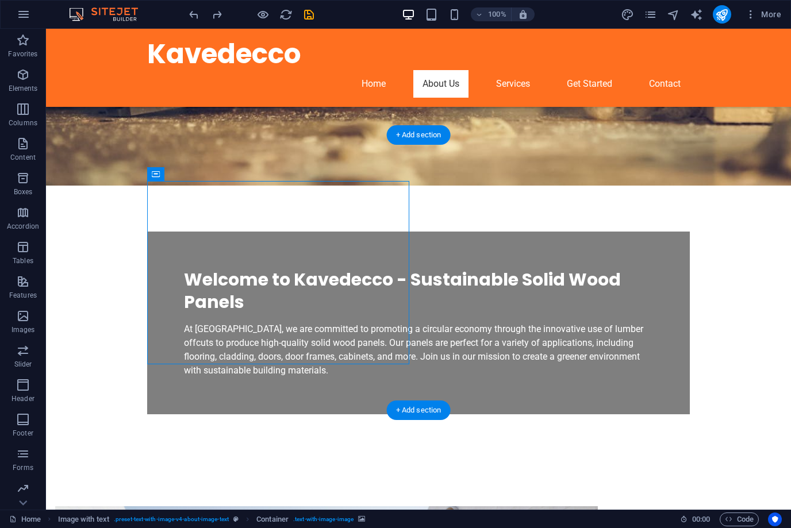
drag, startPoint x: 248, startPoint y: 260, endPoint x: 250, endPoint y: 275, distance: 14.5
click at [225, 177] on icon at bounding box center [221, 174] width 9 height 12
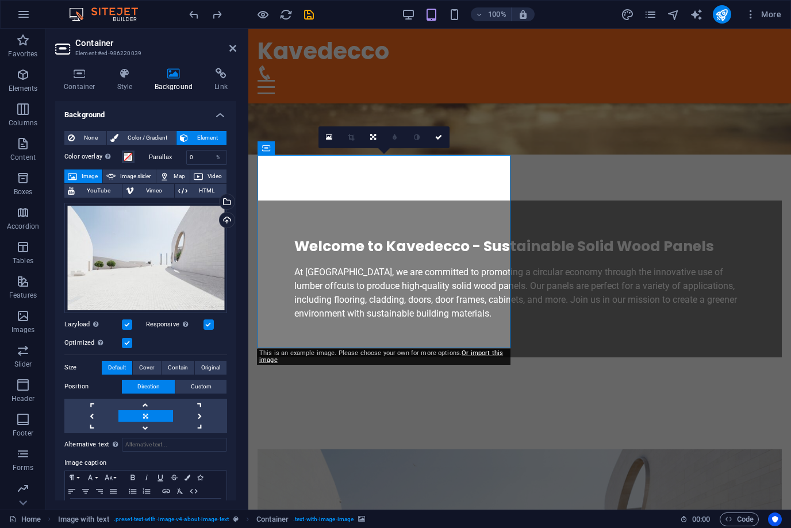
click at [95, 177] on span "Image" at bounding box center [89, 177] width 18 height 14
click at [229, 203] on div "Select files from the file manager, stock photos, or upload file(s)" at bounding box center [225, 202] width 17 height 17
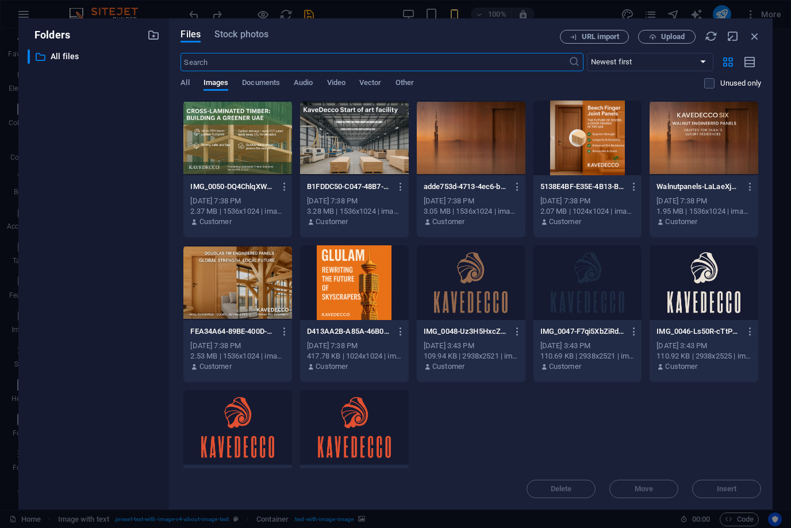
scroll to position [0, 0]
click at [244, 37] on span "Stock photos" at bounding box center [241, 35] width 54 height 14
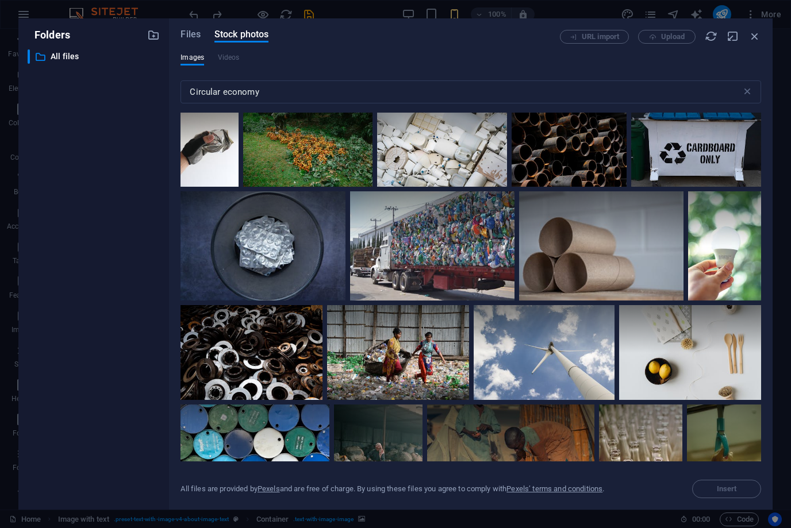
scroll to position [3162, 0]
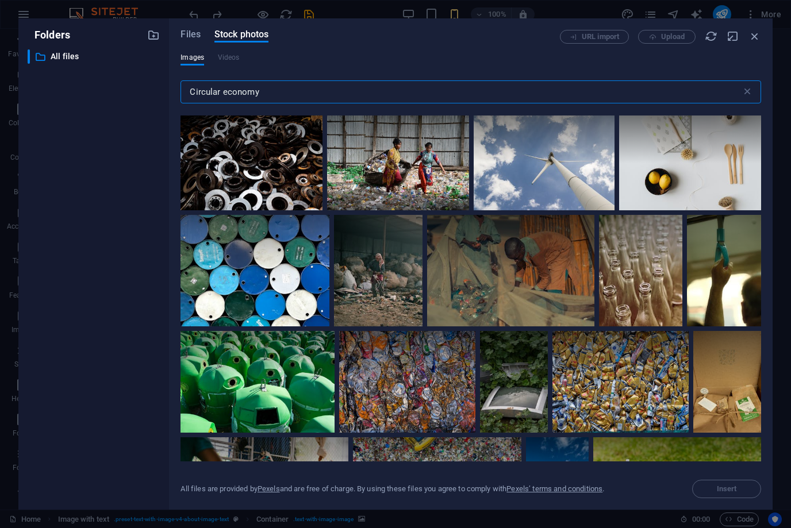
click at [237, 92] on input "Circular economy" at bounding box center [460, 91] width 560 height 23
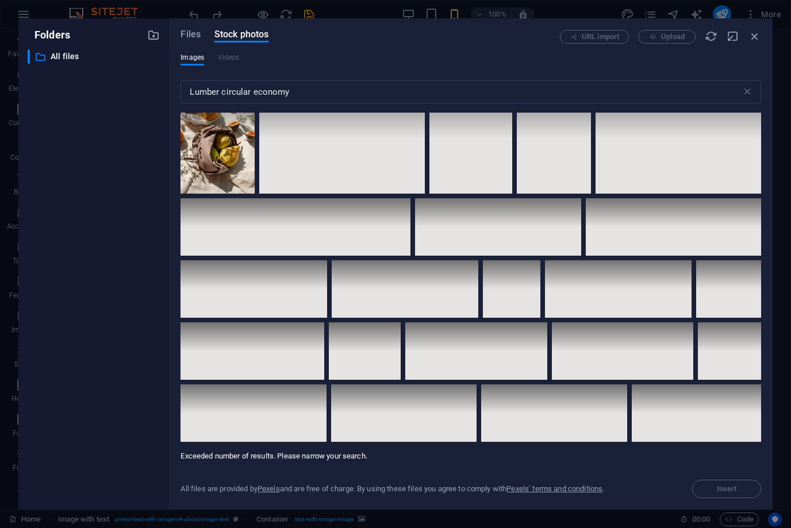
scroll to position [8624, 0]
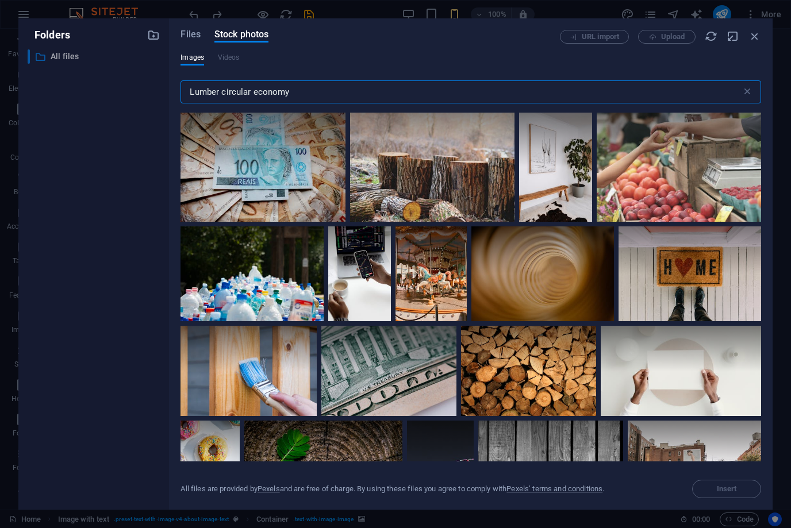
drag, startPoint x: 297, startPoint y: 91, endPoint x: 109, endPoint y: 60, distance: 189.9
click at [125, 66] on div "Folders ​ All files All files Files Stock photos URL import Upload Images Video…" at bounding box center [395, 263] width 754 height 491
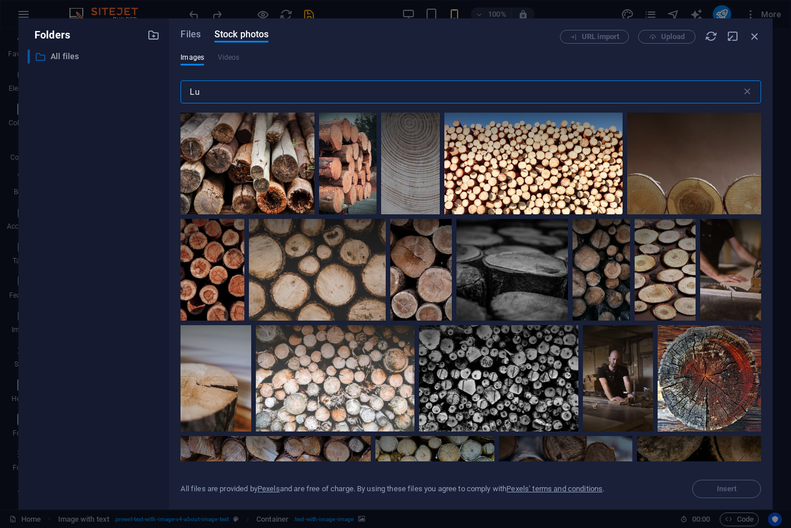
type input "L"
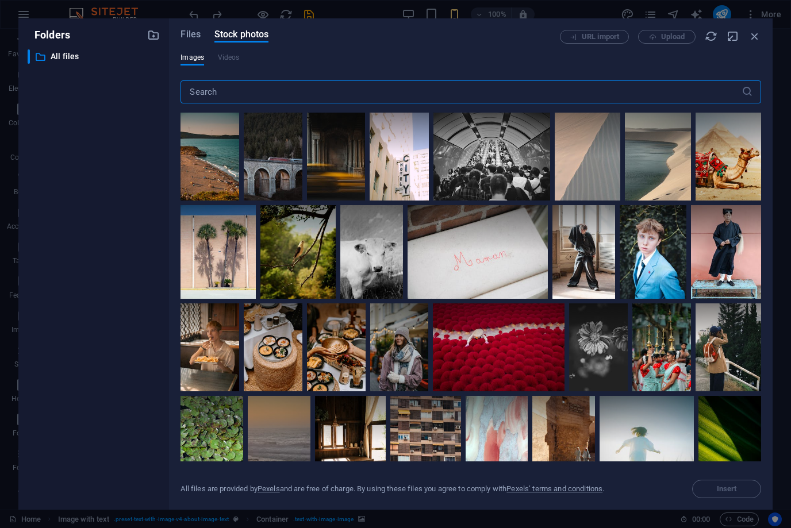
click at [263, 86] on input "text" at bounding box center [460, 91] width 560 height 23
type input "Solid wood panels"
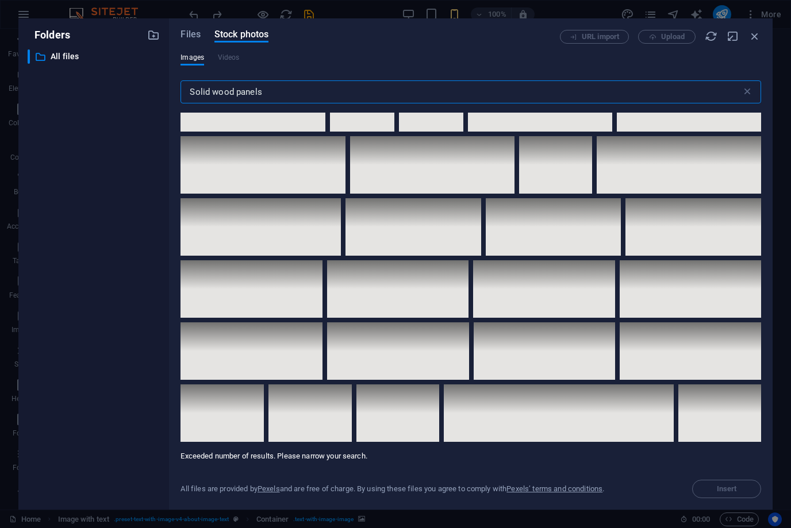
scroll to position [9395, 0]
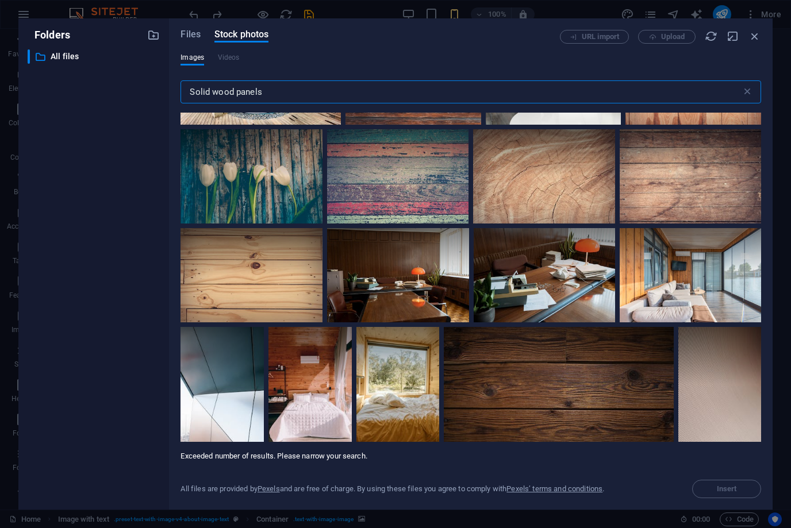
drag, startPoint x: 272, startPoint y: 92, endPoint x: 146, endPoint y: 92, distance: 125.9
click at [146, 92] on div "Folders ​ All files All files Files Stock photos URL import Upload Images Video…" at bounding box center [395, 263] width 754 height 491
click at [56, 525] on div "Folders ​ All files All files Files Stock photos URL import Upload Images Video…" at bounding box center [395, 264] width 791 height 528
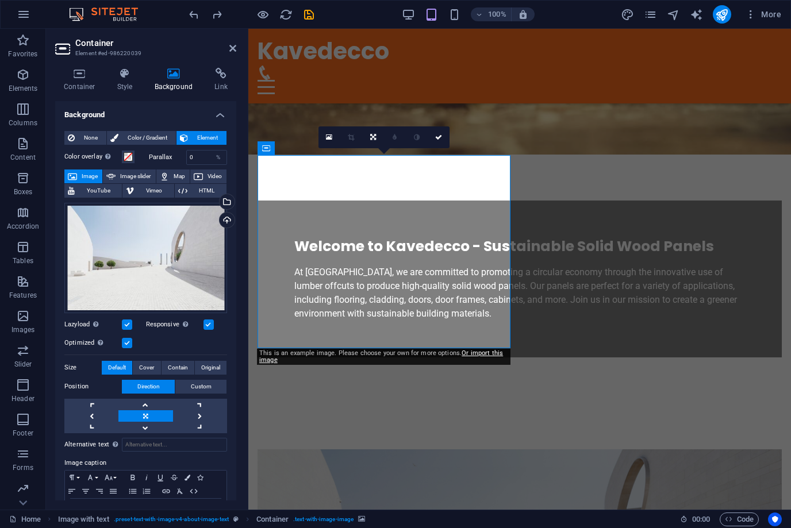
click at [87, 176] on span "Image" at bounding box center [89, 177] width 18 height 14
click at [226, 201] on div "Select files from the file manager, stock photos, or upload file(s)" at bounding box center [225, 202] width 17 height 17
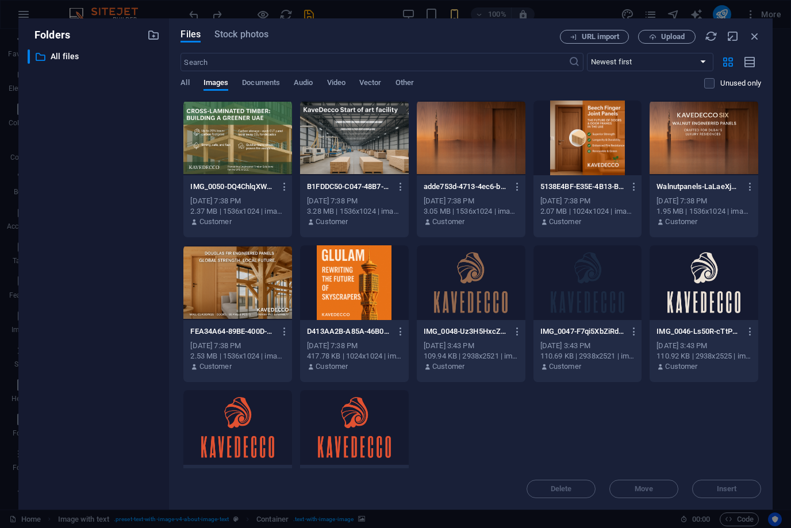
click at [349, 454] on div at bounding box center [354, 427] width 109 height 75
click at [718, 498] on button "Insert" at bounding box center [726, 489] width 69 height 18
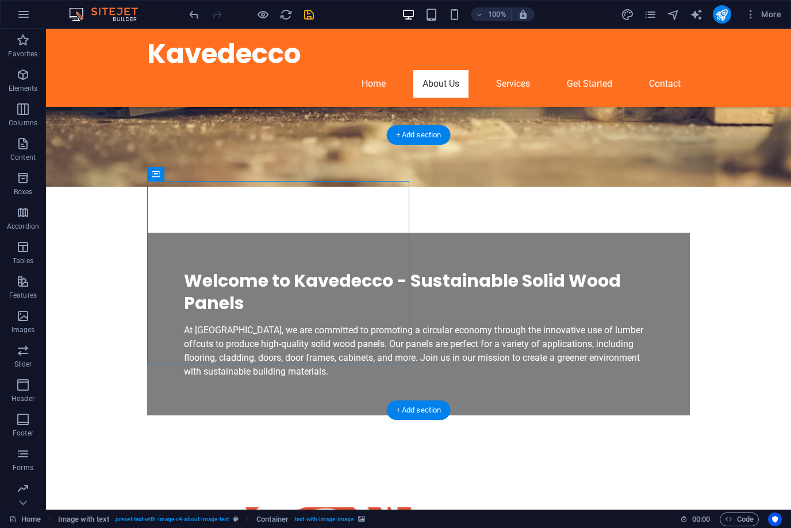
click at [220, 175] on icon at bounding box center [221, 174] width 9 height 12
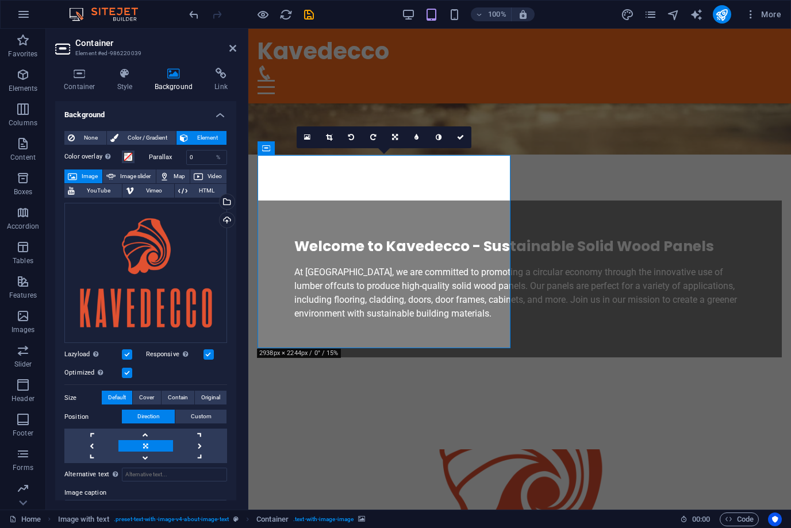
click at [93, 175] on span "Image" at bounding box center [89, 177] width 18 height 14
click at [229, 202] on div "Select files from the file manager, stock photos, or upload file(s)" at bounding box center [225, 202] width 17 height 17
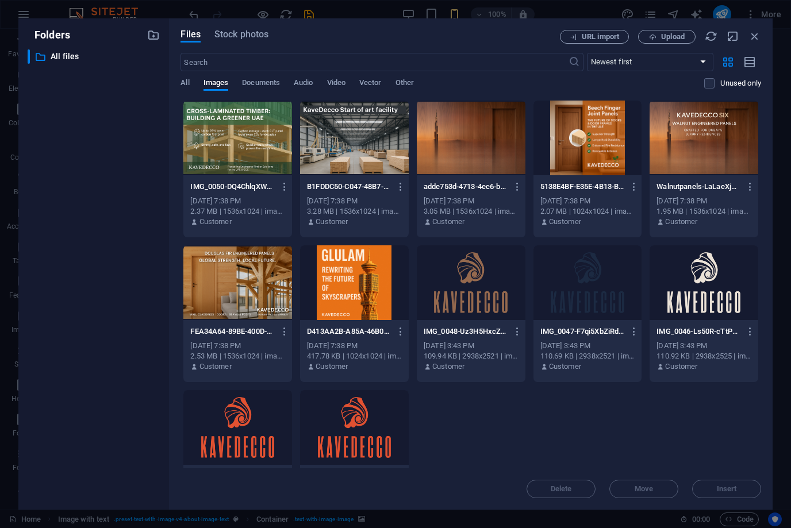
click at [240, 168] on div at bounding box center [237, 138] width 109 height 75
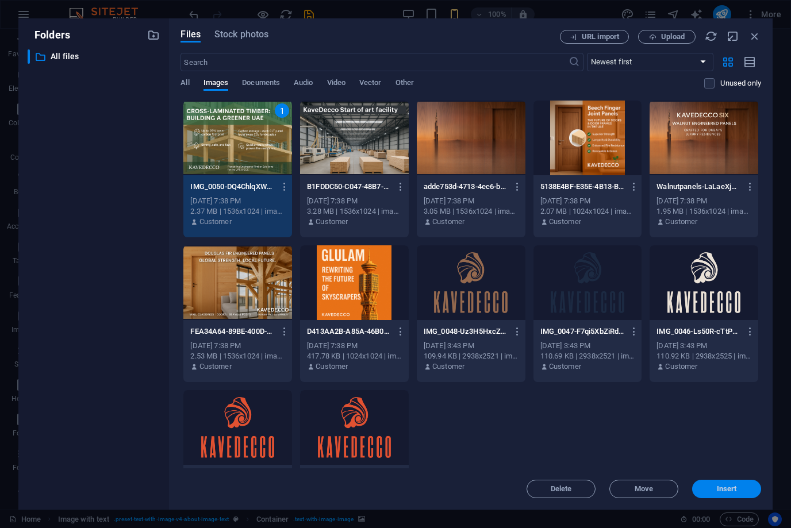
click at [729, 493] on span "Insert" at bounding box center [727, 489] width 20 height 7
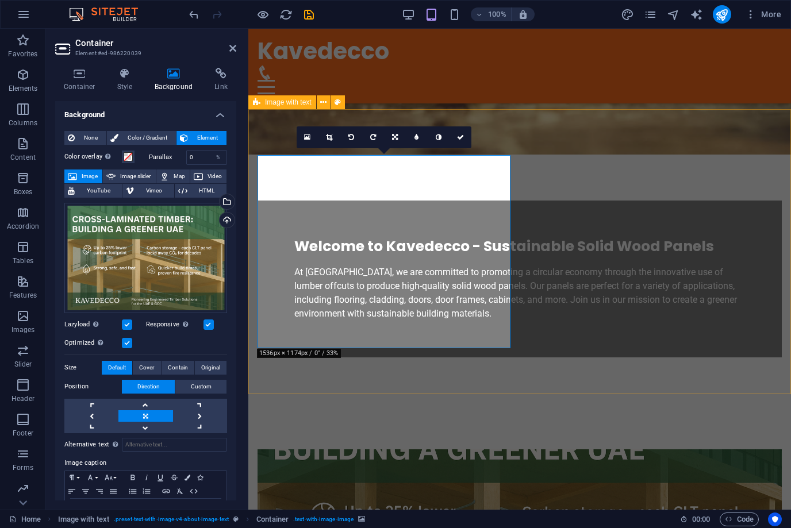
click at [394, 140] on icon at bounding box center [395, 137] width 6 height 7
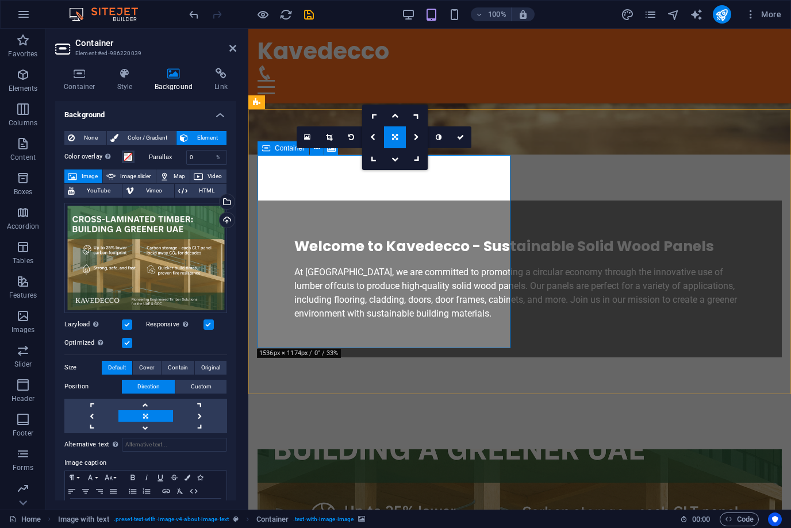
click at [395, 137] on icon at bounding box center [395, 137] width 6 height 7
click at [310, 139] on icon at bounding box center [307, 137] width 6 height 8
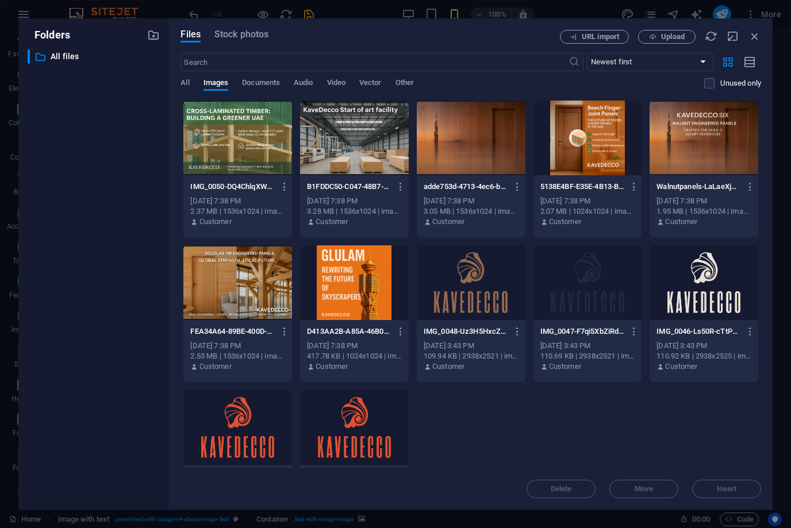
click at [219, 137] on div at bounding box center [237, 138] width 109 height 75
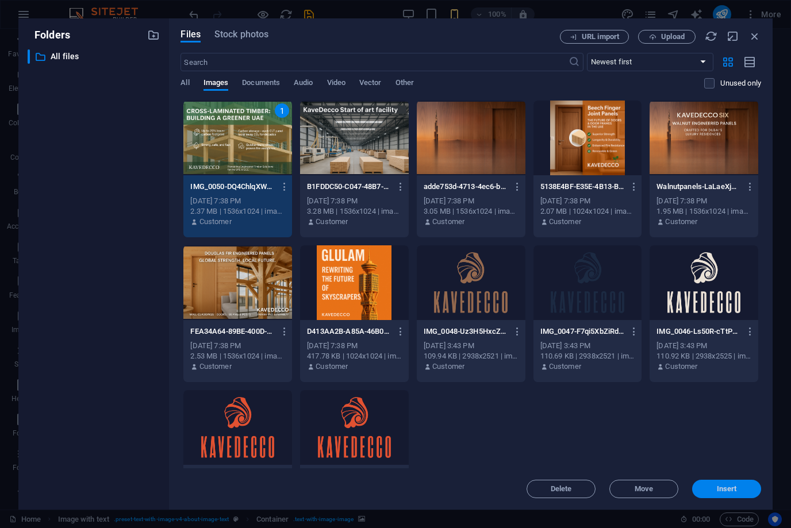
click at [722, 486] on span "Insert" at bounding box center [727, 489] width 20 height 7
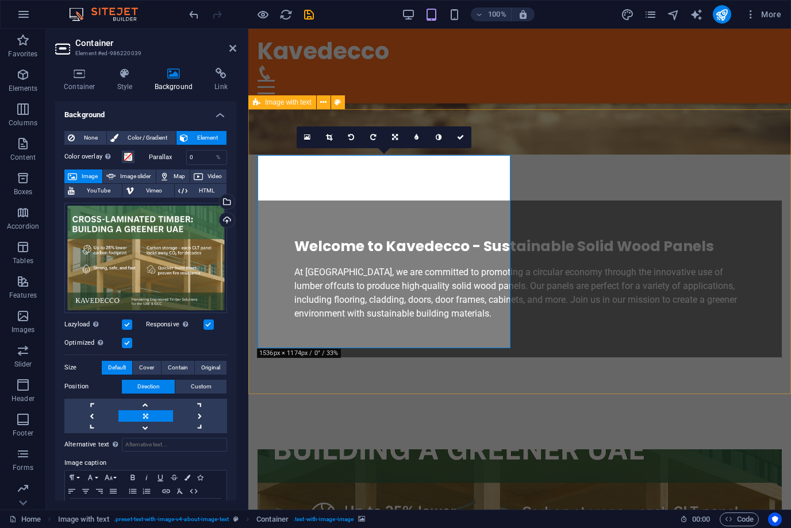
drag, startPoint x: 436, startPoint y: 298, endPoint x: 457, endPoint y: 301, distance: 20.9
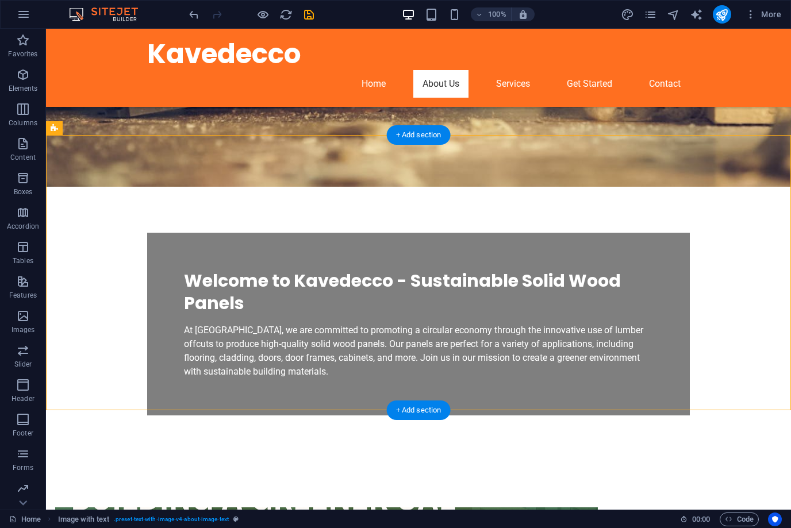
drag, startPoint x: 311, startPoint y: 347, endPoint x: 494, endPoint y: 340, distance: 182.9
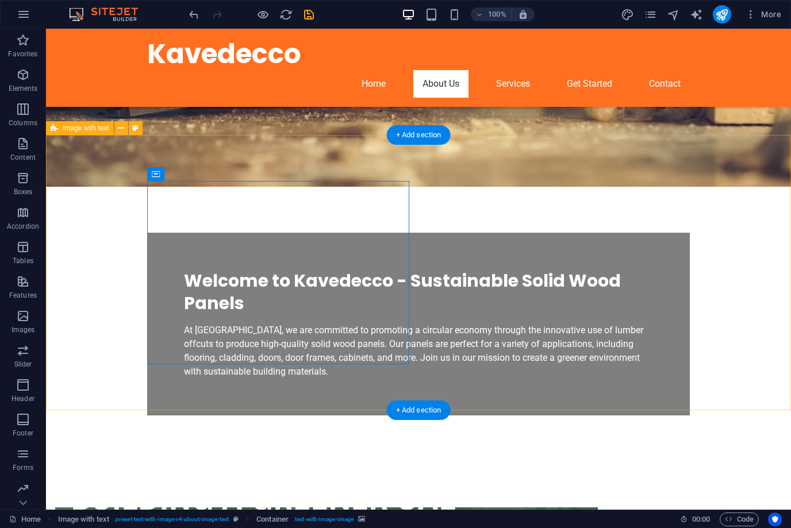
drag, startPoint x: 389, startPoint y: 343, endPoint x: 187, endPoint y: 343, distance: 202.3
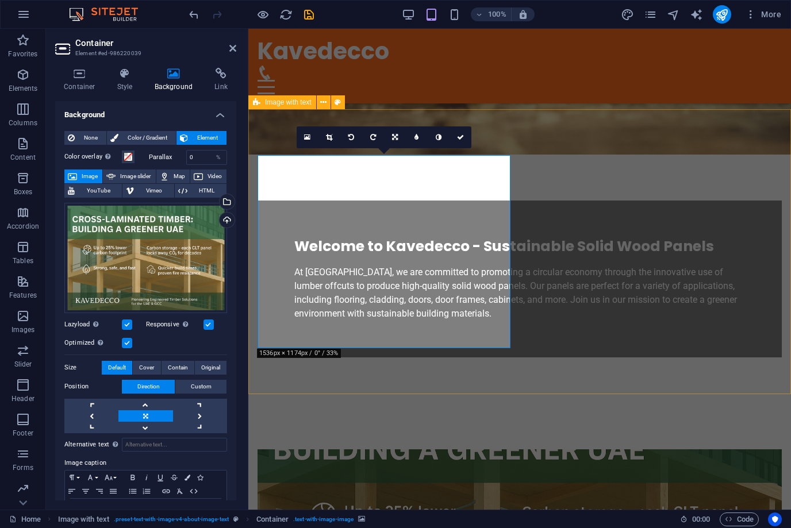
click at [209, 389] on span "Custom" at bounding box center [201, 387] width 21 height 14
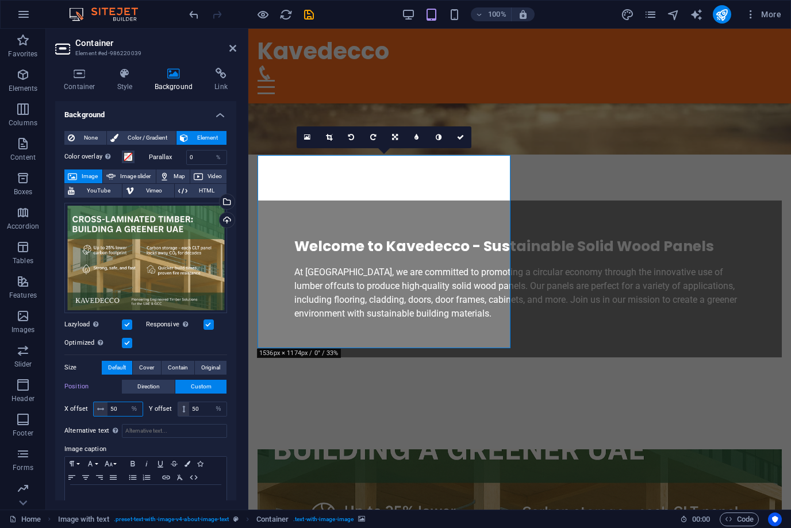
click at [118, 406] on input "50" at bounding box center [124, 409] width 35 height 14
type input "5"
click at [118, 412] on input "60" at bounding box center [124, 409] width 35 height 14
click at [118, 411] on input "60" at bounding box center [124, 409] width 35 height 14
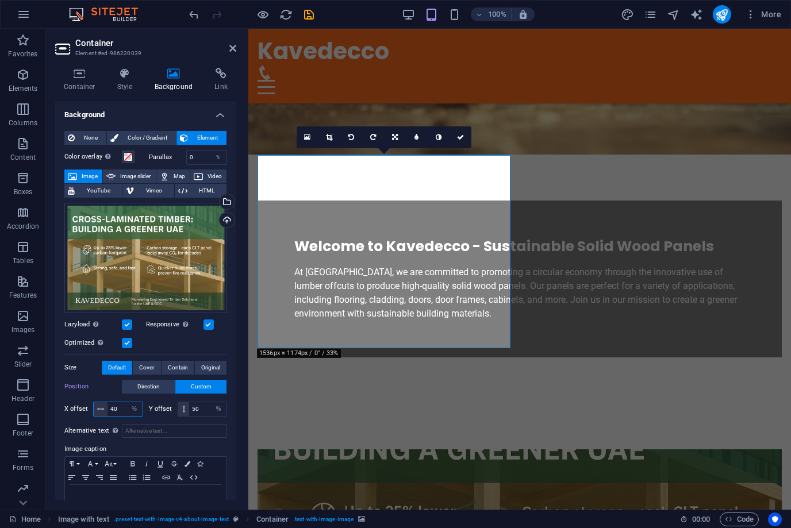
click at [119, 410] on input "40" at bounding box center [124, 409] width 35 height 14
type input "4"
click at [119, 408] on input "30" at bounding box center [124, 409] width 35 height 14
type input "3"
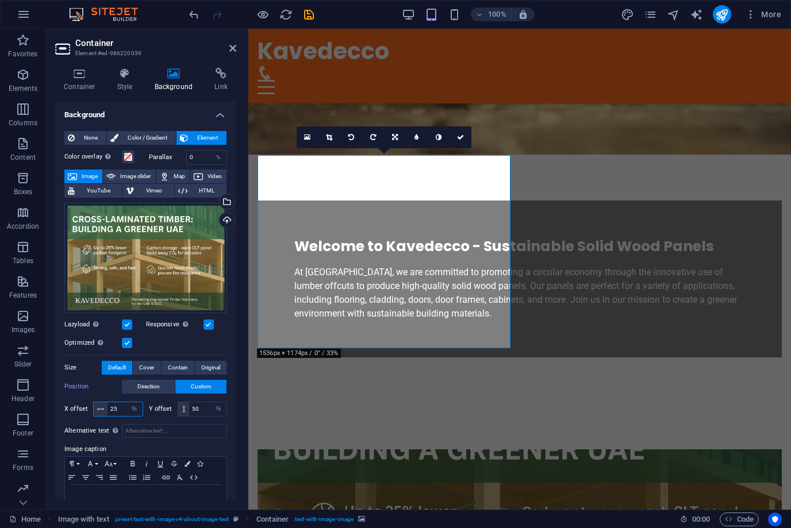
type input "25"
drag, startPoint x: 507, startPoint y: 347, endPoint x: 529, endPoint y: 348, distance: 21.8
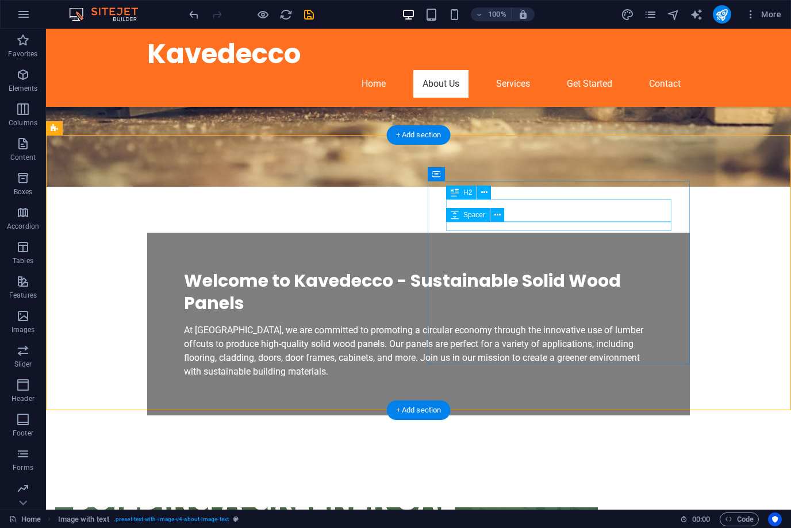
click at [507, 216] on div "Spacer" at bounding box center [479, 215] width 66 height 14
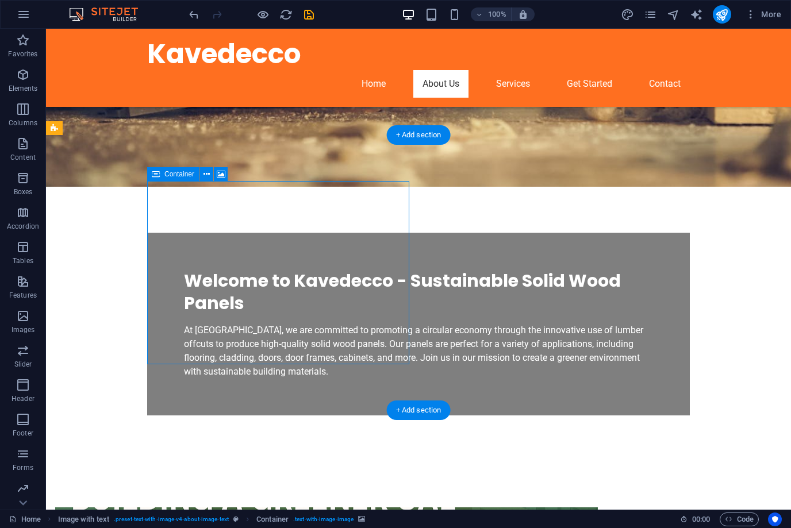
drag, startPoint x: 405, startPoint y: 359, endPoint x: 419, endPoint y: 368, distance: 16.9
drag, startPoint x: 407, startPoint y: 360, endPoint x: 441, endPoint y: 381, distance: 39.7
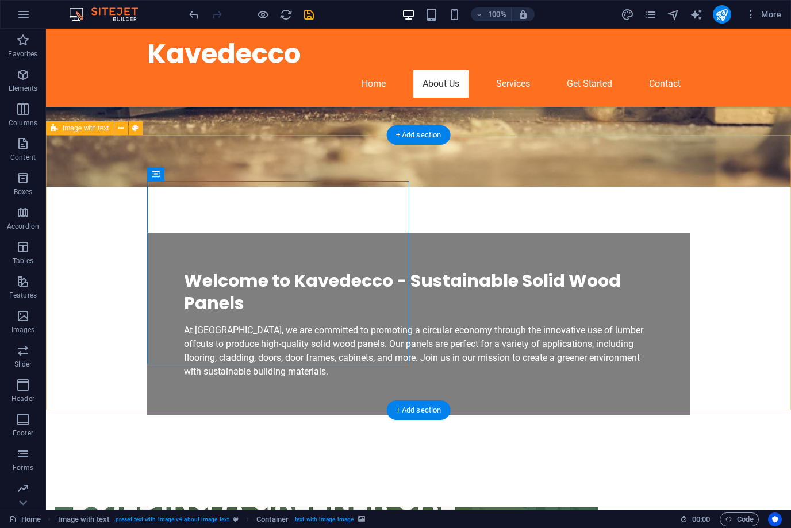
select select "%"
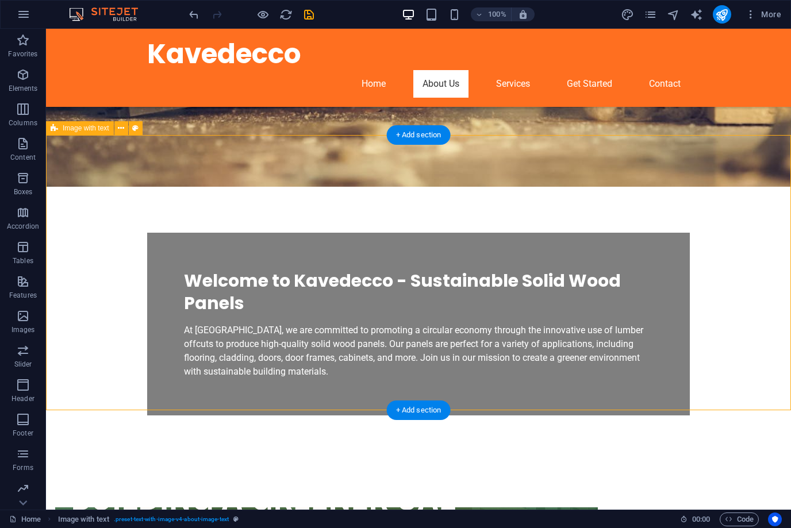
drag, startPoint x: 308, startPoint y: 345, endPoint x: 528, endPoint y: 357, distance: 220.4
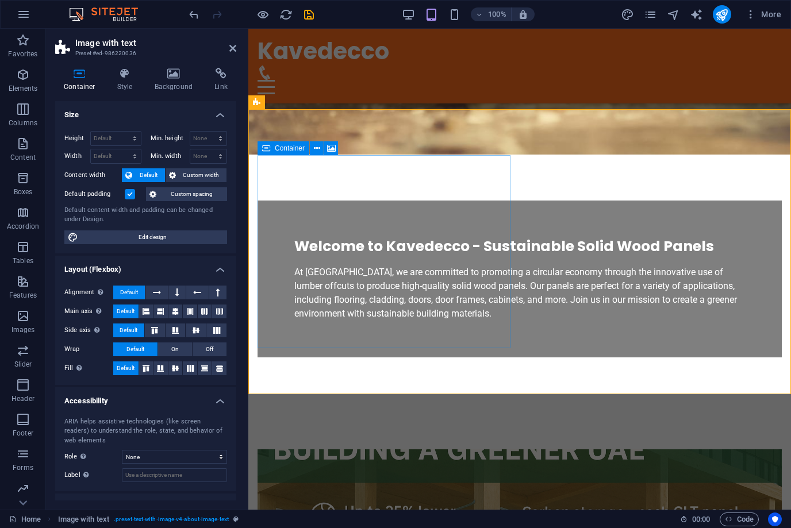
click at [212, 174] on span "Custom width" at bounding box center [201, 175] width 44 height 14
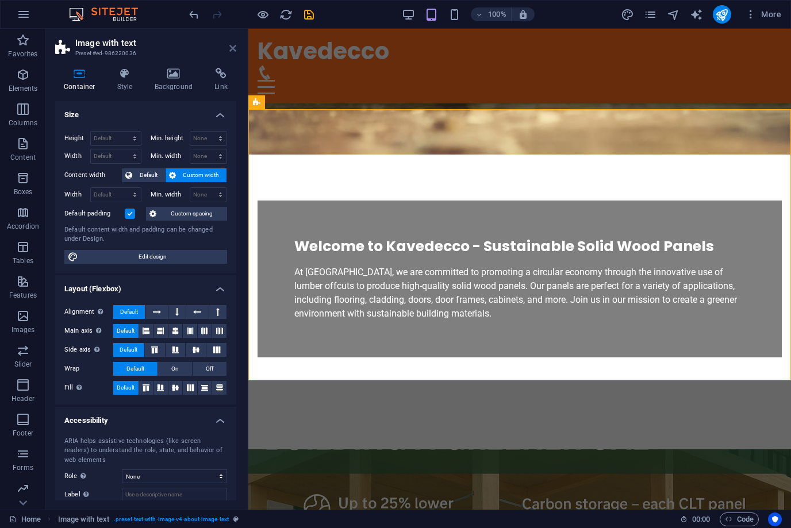
click at [233, 44] on icon at bounding box center [232, 48] width 7 height 9
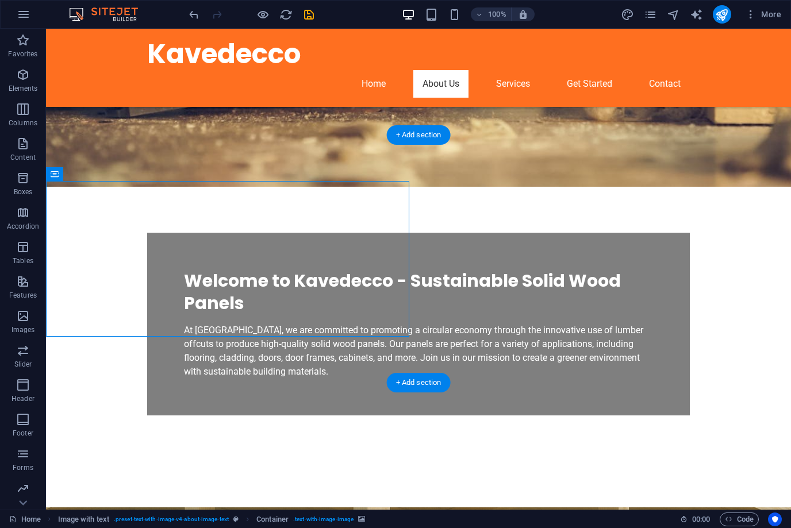
drag, startPoint x: 277, startPoint y: 230, endPoint x: 277, endPoint y: 276, distance: 46.0
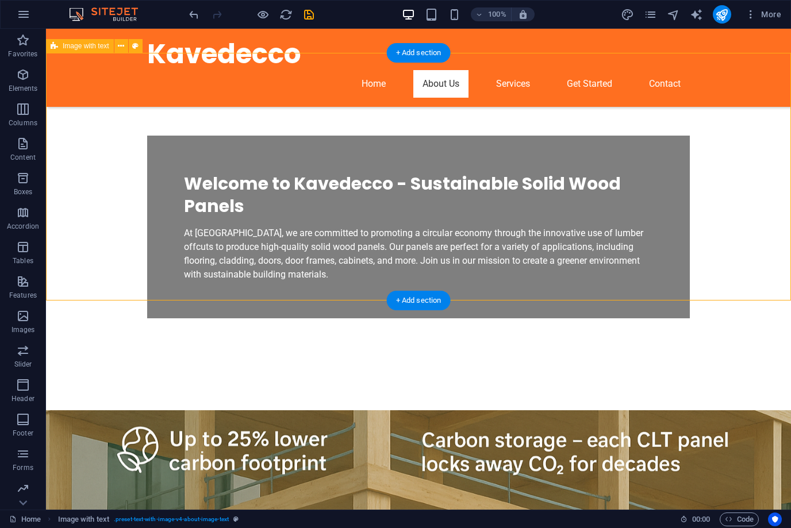
scroll to position [399, 0]
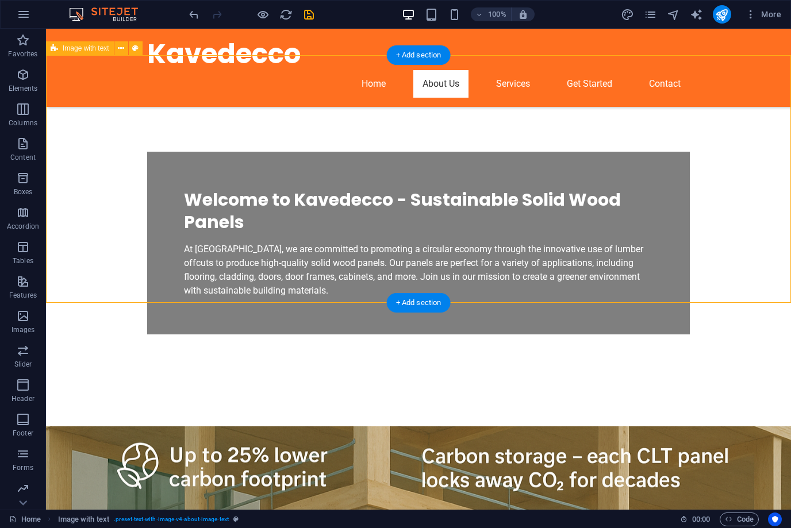
click at [350, 426] on figure at bounding box center [418, 504] width 745 height 156
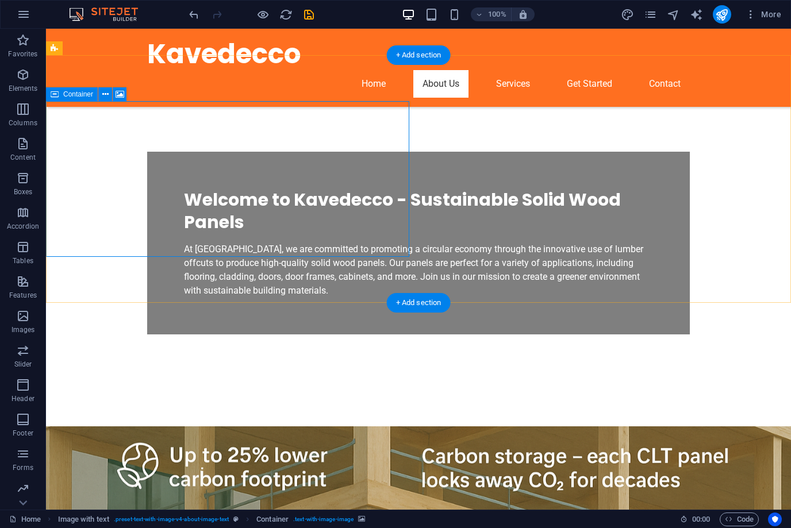
click at [121, 94] on icon at bounding box center [120, 95] width 9 height 12
select select "%"
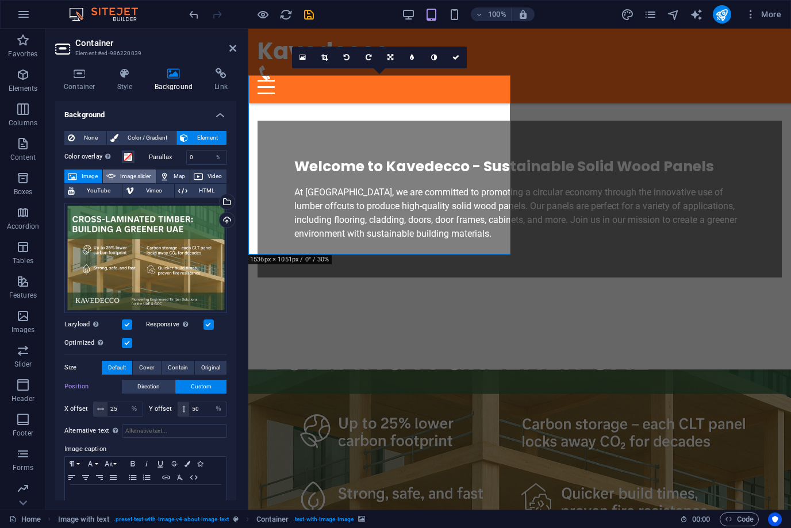
click at [146, 178] on span "Image slider" at bounding box center [135, 177] width 33 height 14
select select "ms"
select select "s"
select select "progressive"
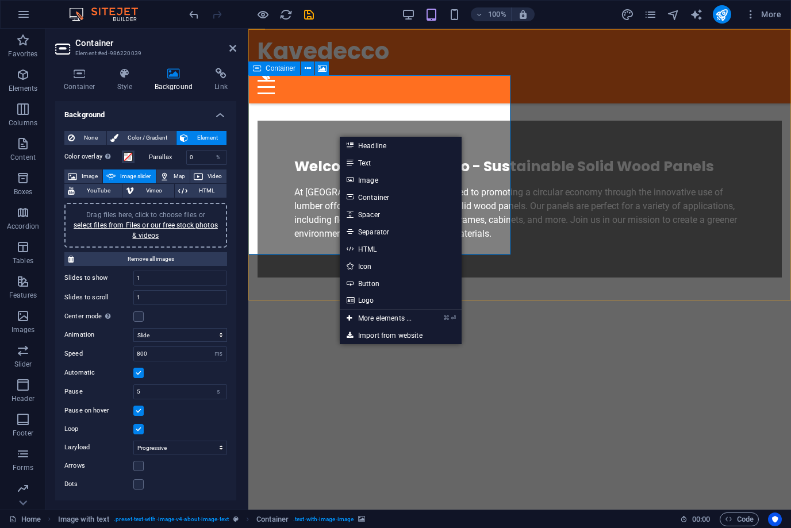
drag, startPoint x: 664, startPoint y: 166, endPoint x: 419, endPoint y: 134, distance: 247.5
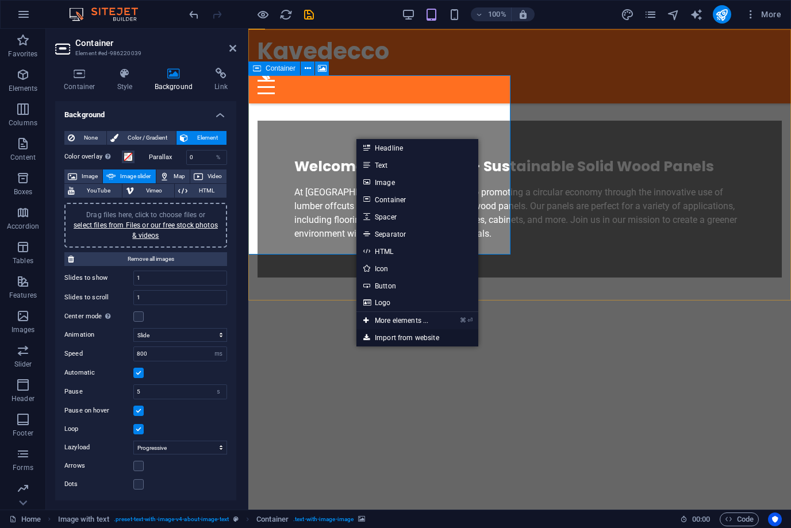
click at [399, 337] on link "Import from website" at bounding box center [417, 337] width 122 height 17
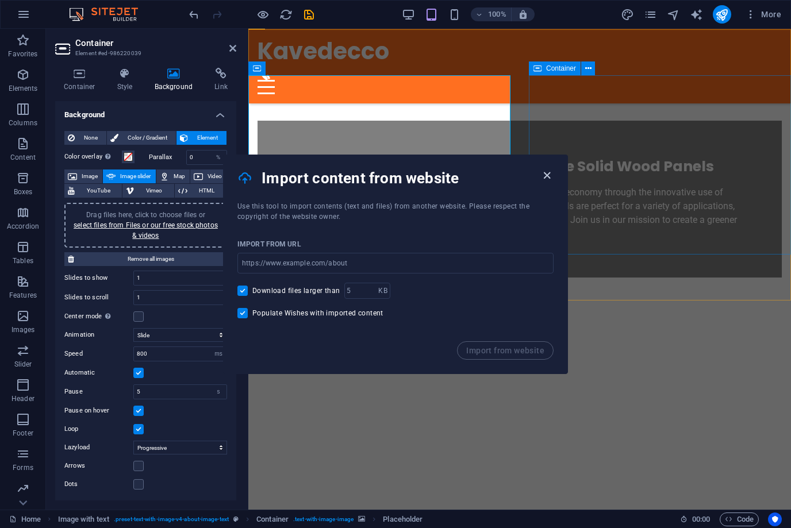
click at [547, 180] on icon "button" at bounding box center [546, 175] width 13 height 13
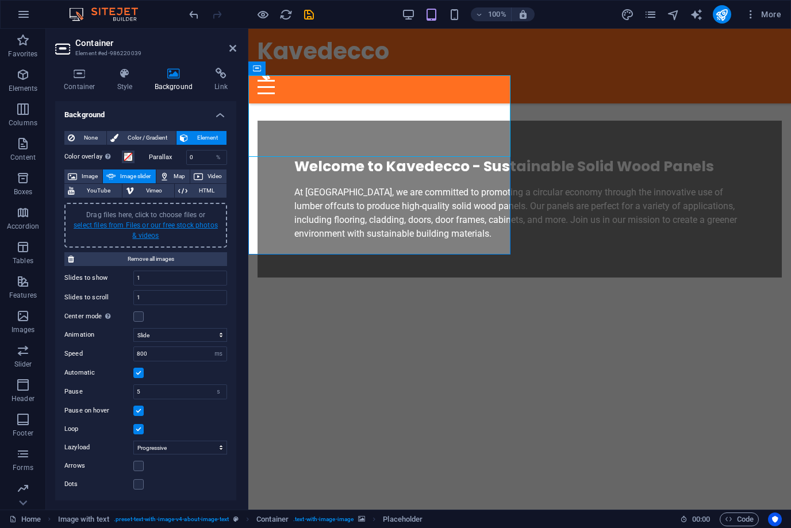
click at [176, 228] on link "select files from Files or our free stock photos & videos" at bounding box center [146, 230] width 144 height 18
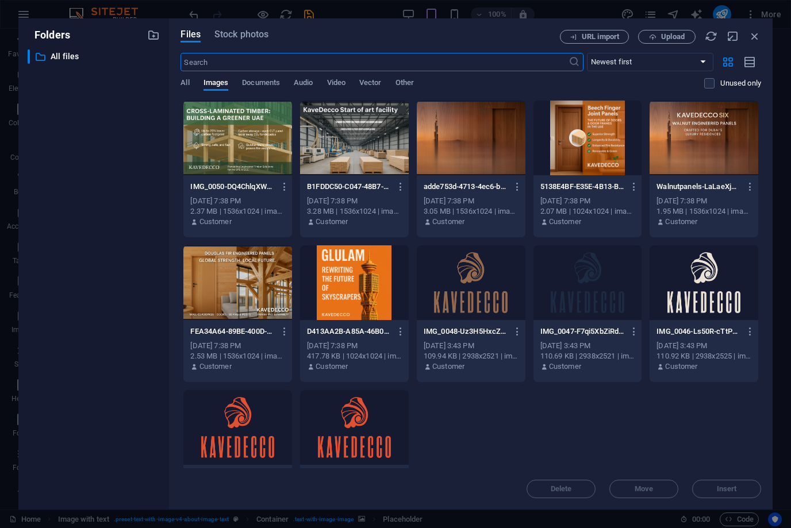
scroll to position [142, 0]
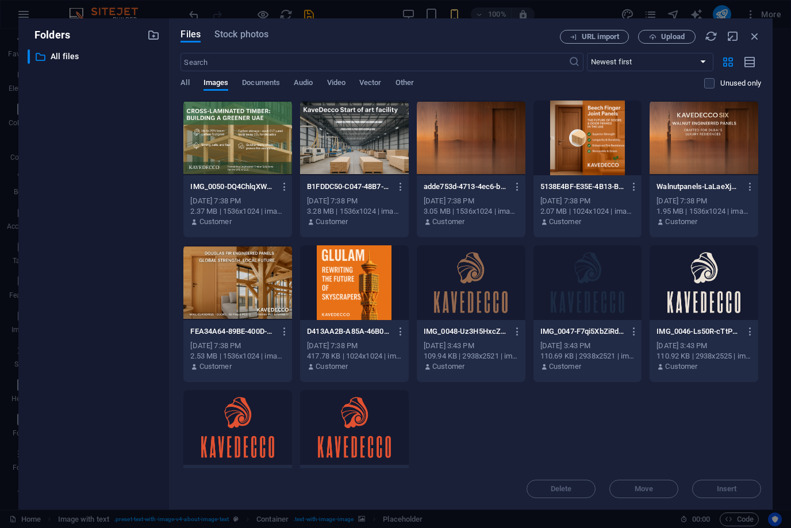
click at [365, 152] on div at bounding box center [354, 138] width 109 height 75
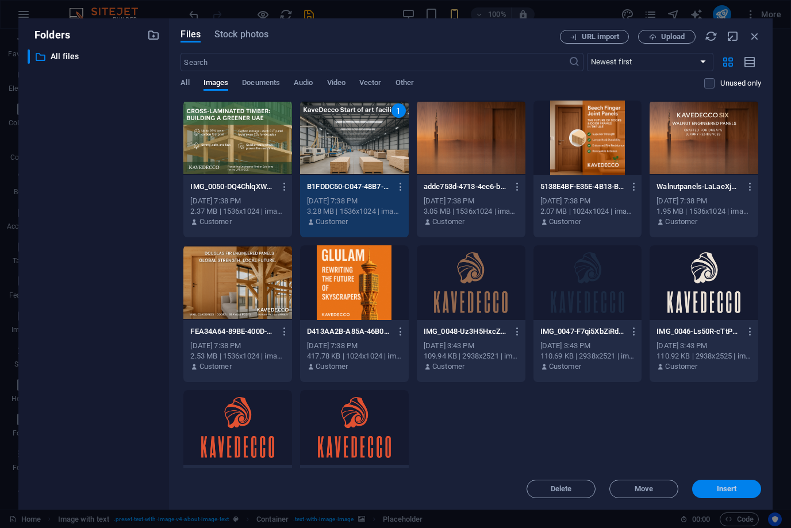
click at [720, 490] on span "Insert" at bounding box center [727, 489] width 20 height 7
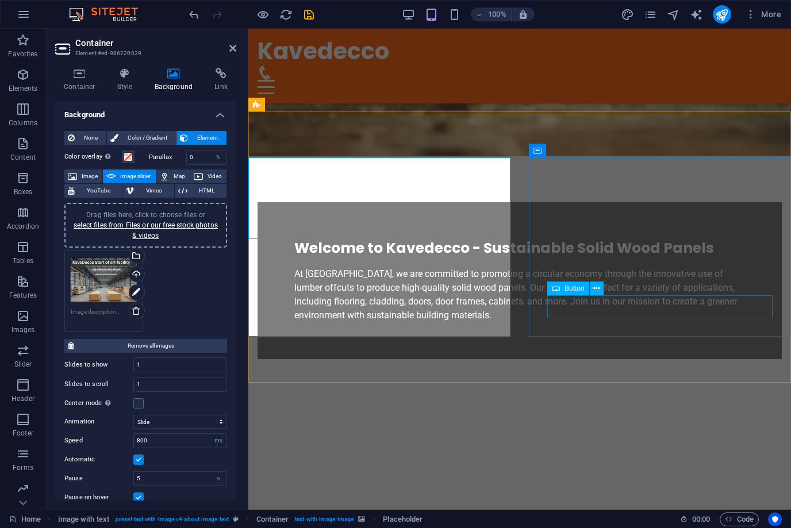
scroll to position [318, 0]
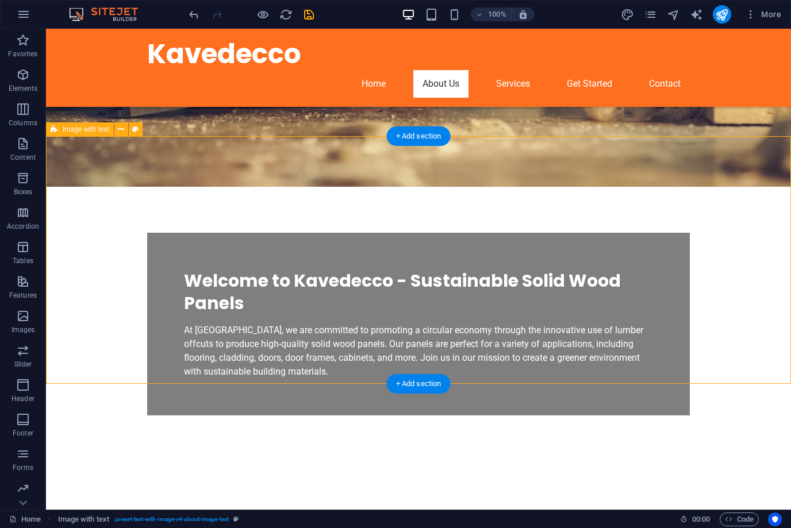
click at [171, 507] on img "1/1" at bounding box center [227, 507] width 363 height 0
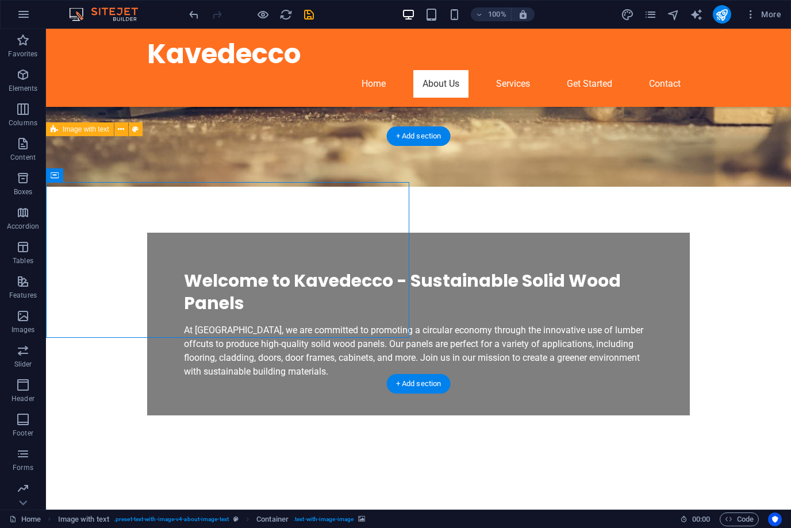
click at [171, 507] on img "1/1" at bounding box center [227, 507] width 363 height 0
select select "ms"
select select "s"
select select "progressive"
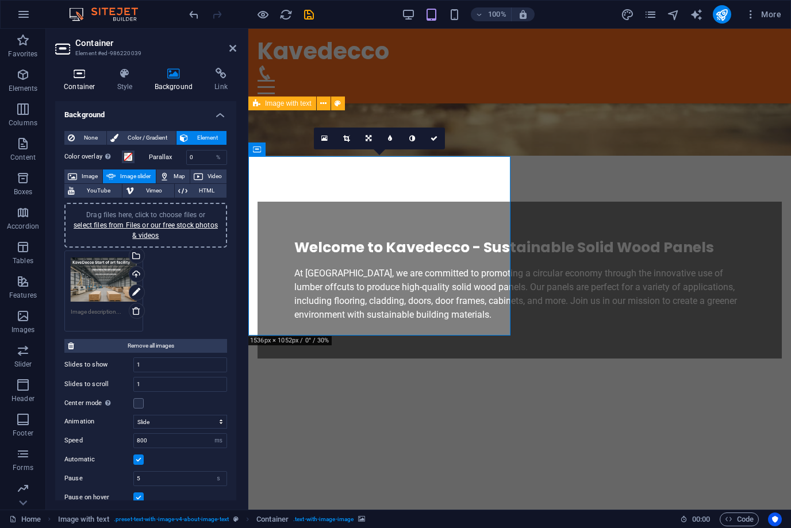
click at [92, 84] on h4 "Container" at bounding box center [81, 80] width 53 height 24
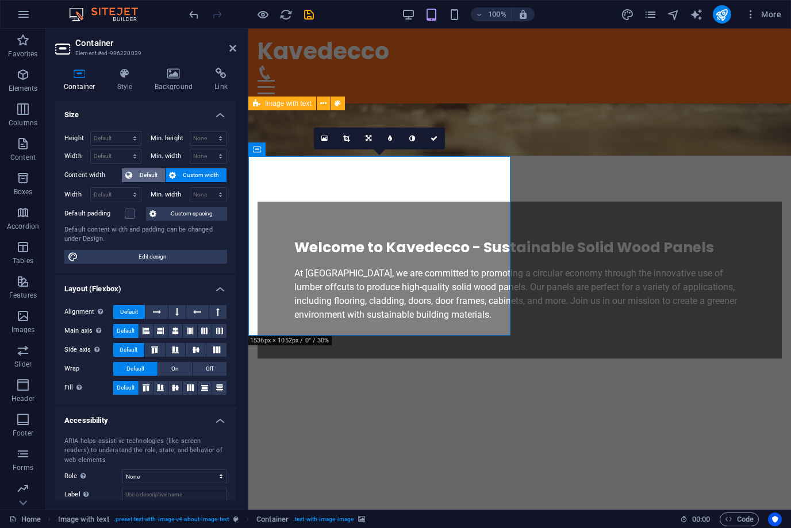
click at [149, 176] on span "Default" at bounding box center [149, 175] width 26 height 14
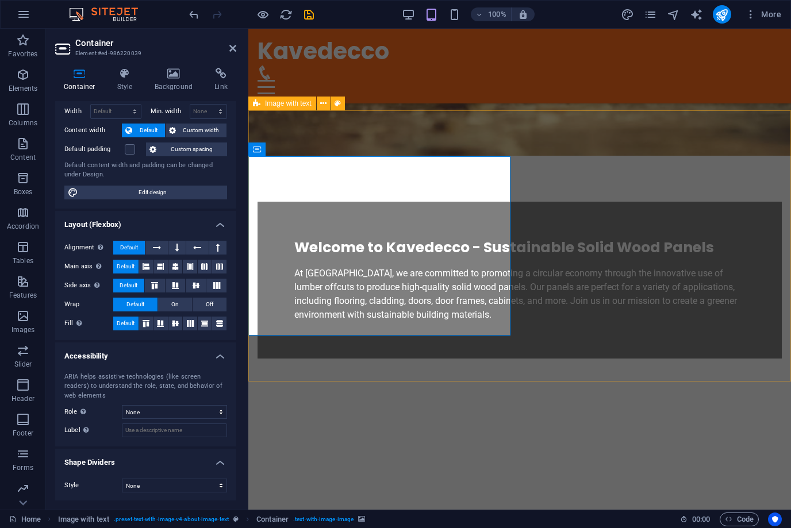
scroll to position [44, 0]
click at [155, 245] on icon at bounding box center [157, 248] width 8 height 14
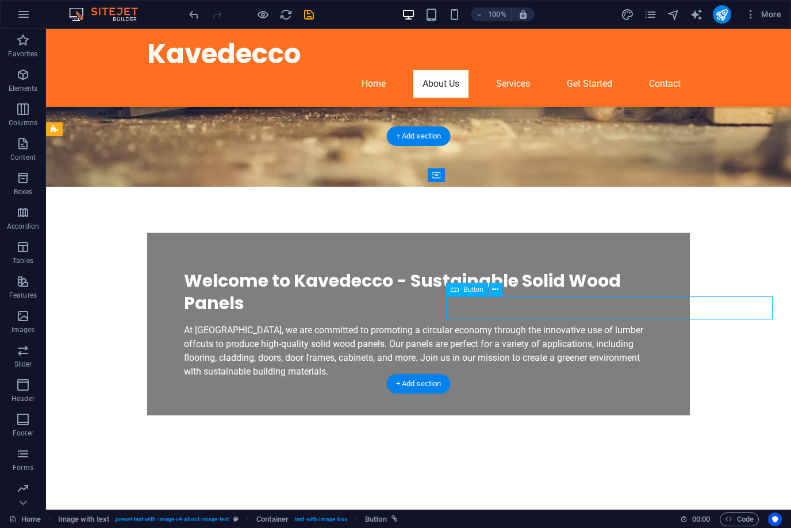
drag, startPoint x: 512, startPoint y: 307, endPoint x: 310, endPoint y: 307, distance: 202.3
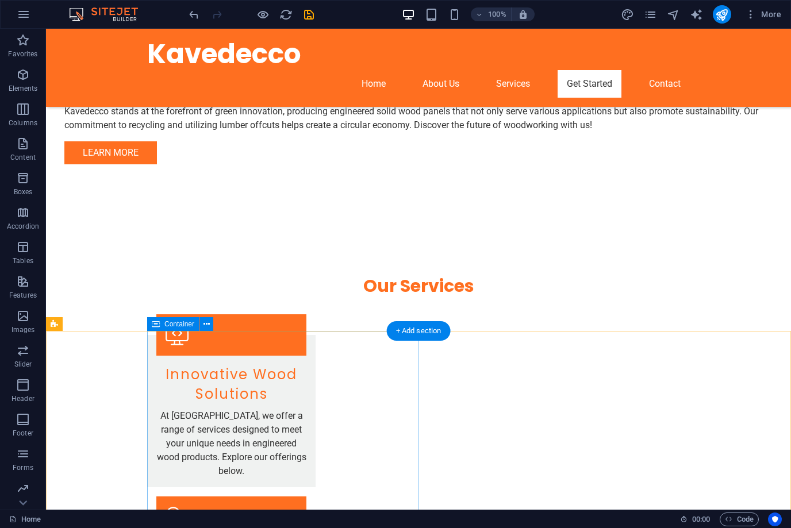
scroll to position [1018, 0]
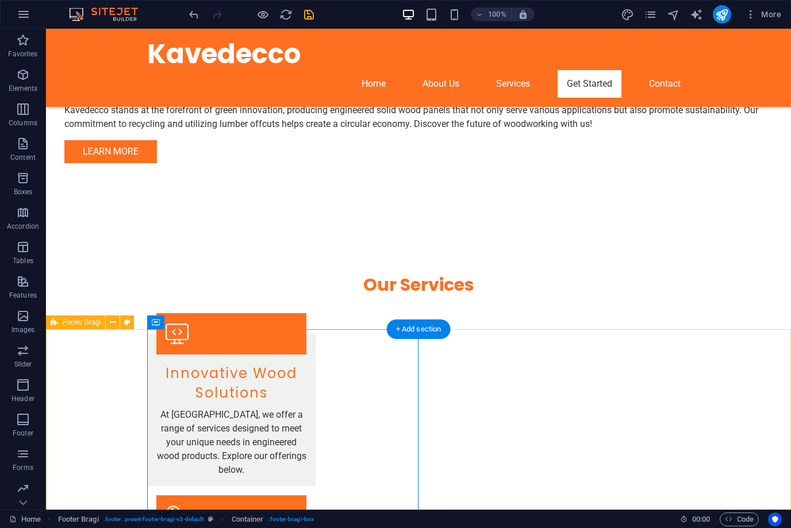
click at [130, 325] on button at bounding box center [127, 322] width 14 height 14
select select "%"
select select "rem"
select select "px"
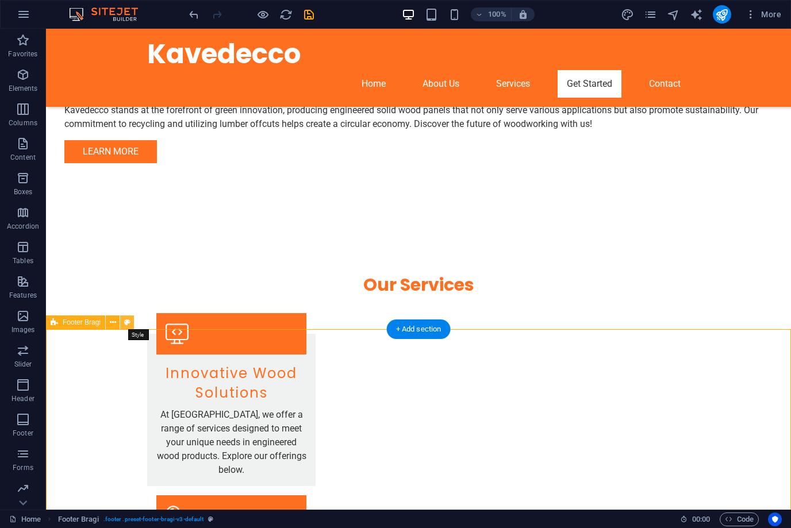
select select "px"
select select "rem"
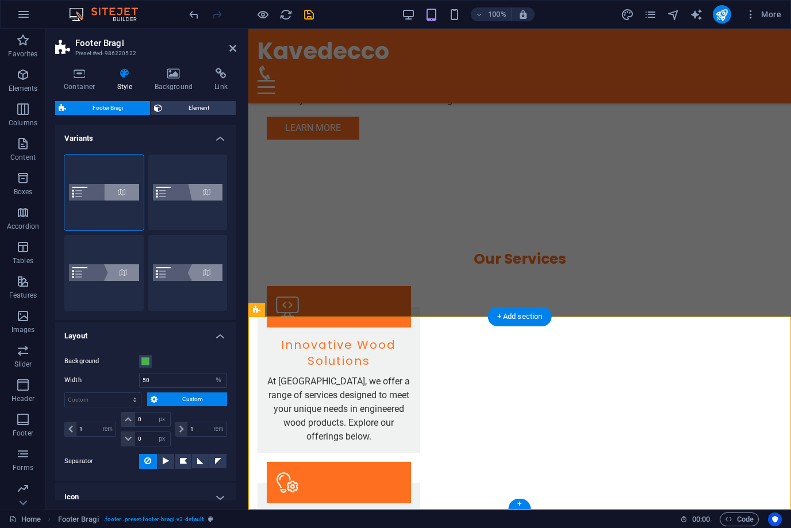
scroll to position [1009, 0]
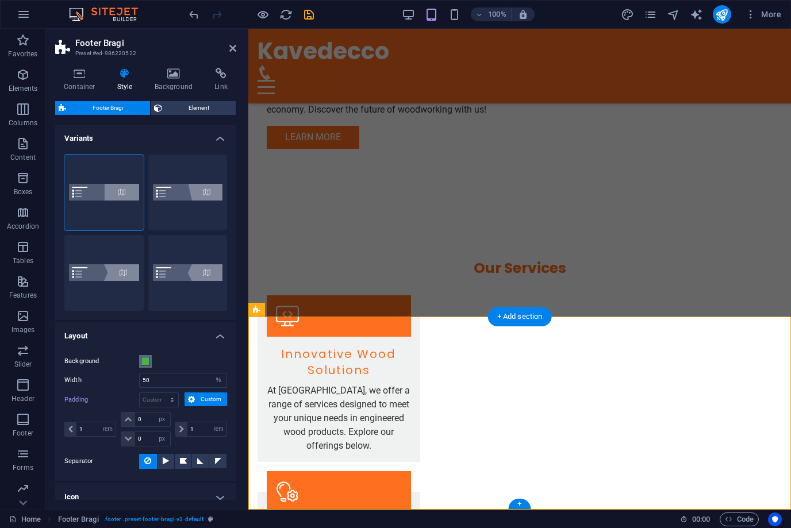
click at [145, 359] on span at bounding box center [145, 361] width 9 height 9
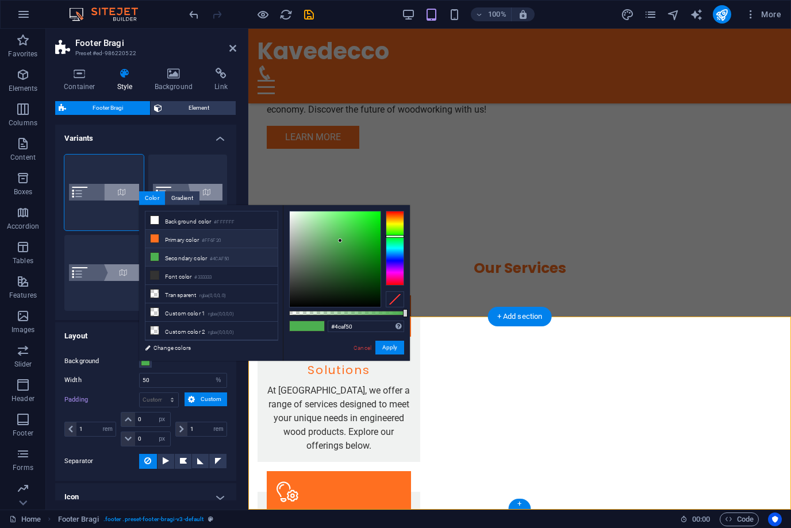
click at [232, 241] on li "Primary color #FF6F20" at bounding box center [211, 239] width 132 height 18
type input "#ff6f20"
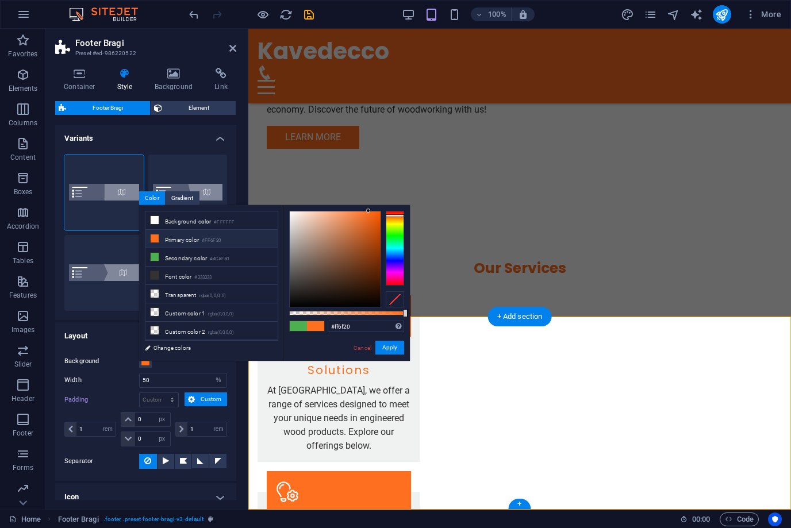
click at [394, 356] on div "#ff6f20 Supported formats #0852ed rgb(8, 82, 237) rgba(8, 82, 237, 90%) hsv(221…" at bounding box center [346, 366] width 127 height 322
click at [393, 352] on button "Apply" at bounding box center [389, 348] width 29 height 14
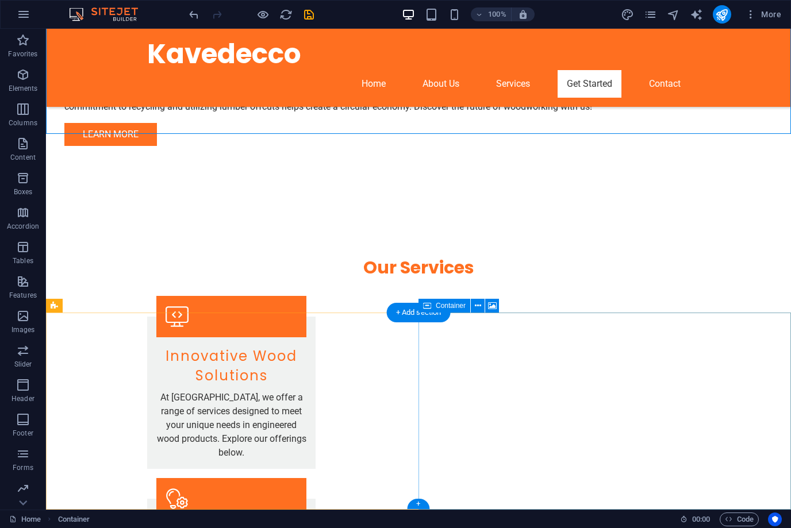
scroll to position [1035, 0]
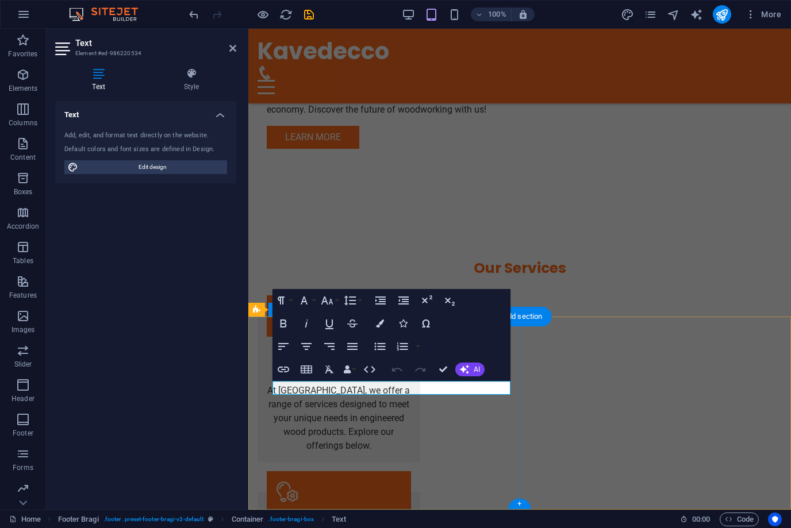
click at [202, 388] on div "Text Add, edit, and format text directly on the website. Default colors and fon…" at bounding box center [145, 300] width 181 height 399
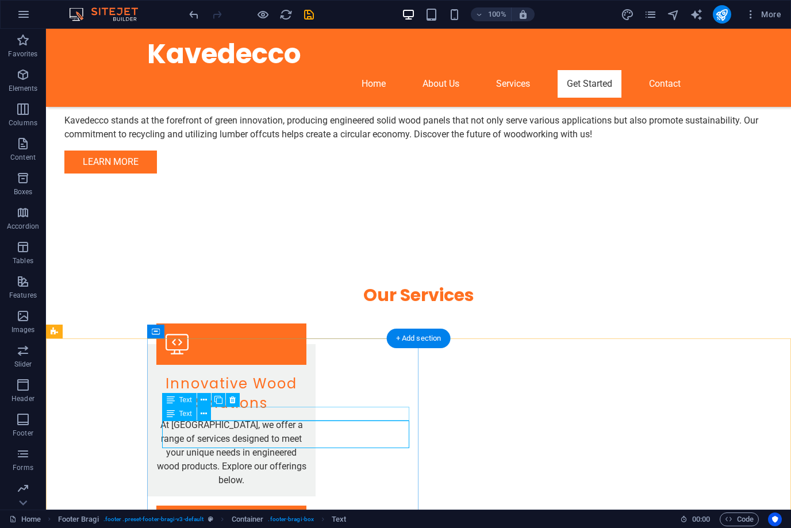
click at [182, 413] on span "Text" at bounding box center [185, 413] width 13 height 7
click at [203, 415] on icon at bounding box center [204, 414] width 6 height 12
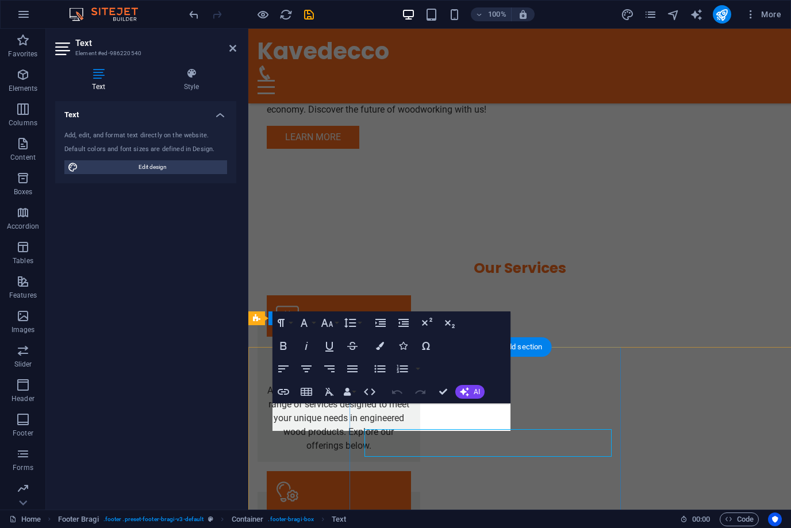
drag, startPoint x: 136, startPoint y: 403, endPoint x: 182, endPoint y: 432, distance: 54.2
click at [182, 432] on div "Text Add, edit, and format text directly on the website. Default colors and fon…" at bounding box center [145, 300] width 181 height 399
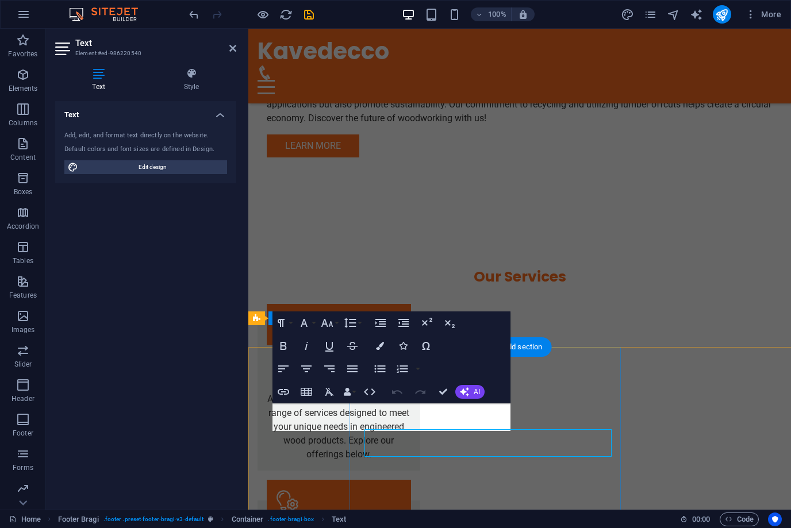
click at [182, 432] on div "Text Add, edit, and format text directly on the website. Default colors and fon…" at bounding box center [145, 300] width 181 height 399
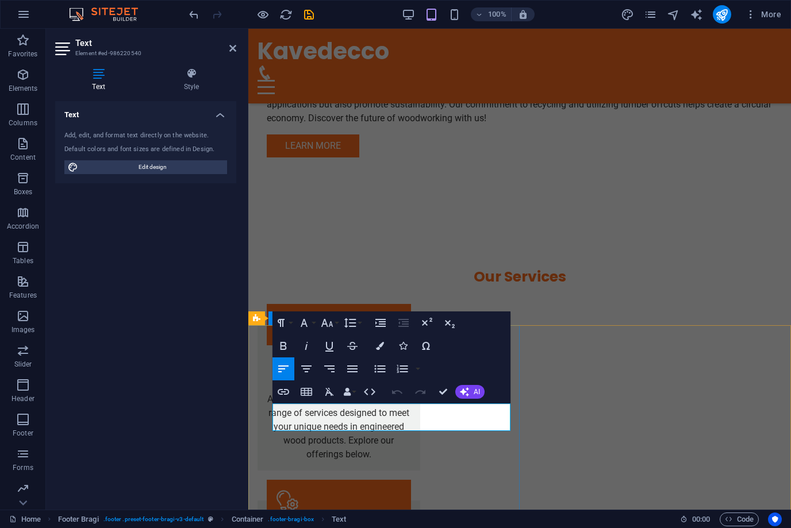
drag, startPoint x: 360, startPoint y: 421, endPoint x: 282, endPoint y: 408, distance: 79.2
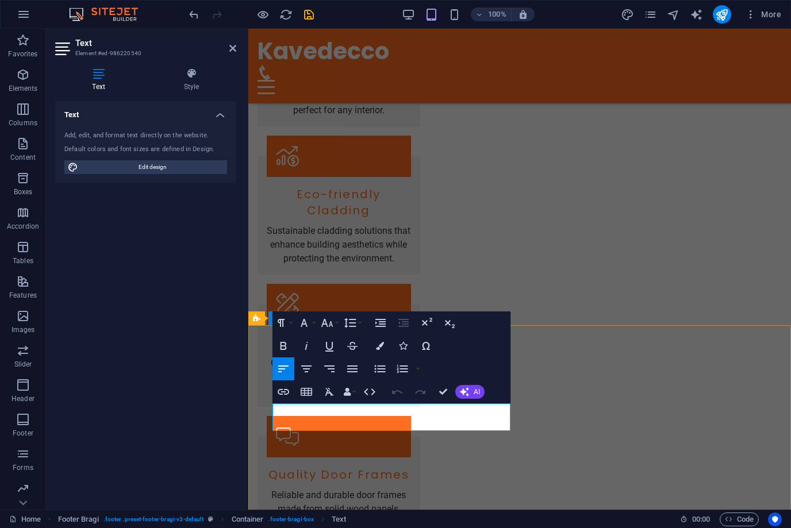
select select "px"
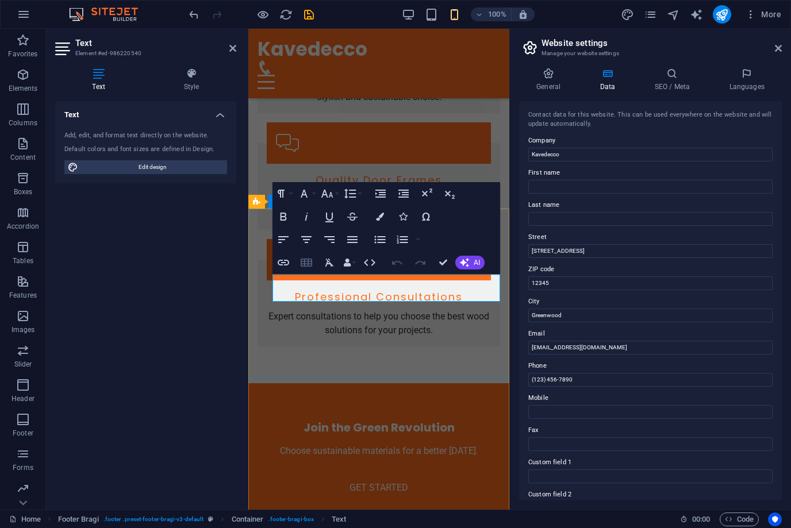
drag, startPoint x: 63, startPoint y: 240, endPoint x: 311, endPoint y: 267, distance: 249.7
click at [311, 268] on icon "button" at bounding box center [306, 263] width 14 height 14
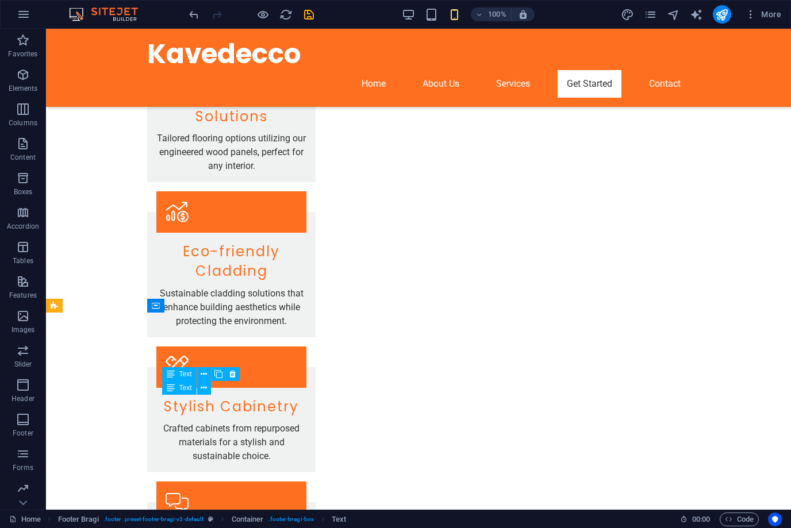
scroll to position [1025, 0]
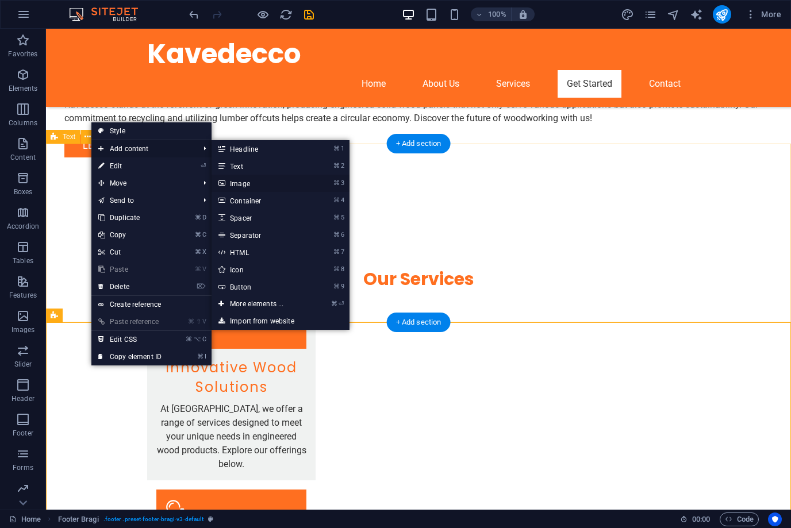
click at [238, 184] on link "⌘ 3 Image" at bounding box center [258, 183] width 95 height 17
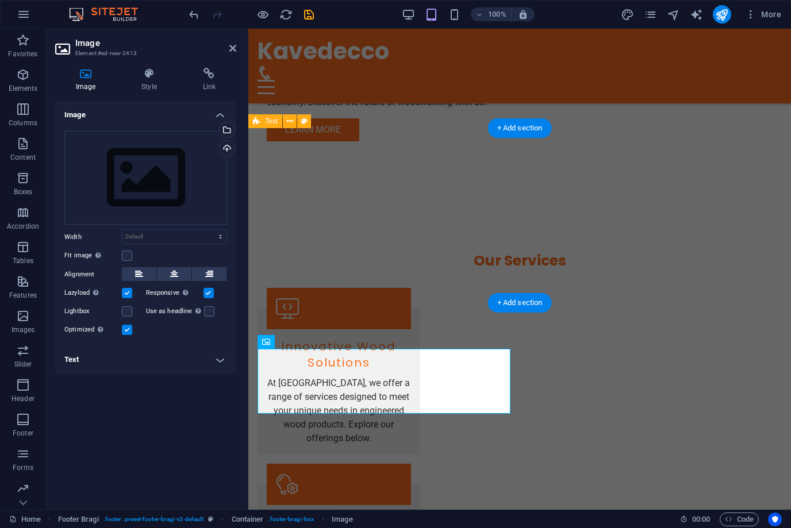
scroll to position [1023, 0]
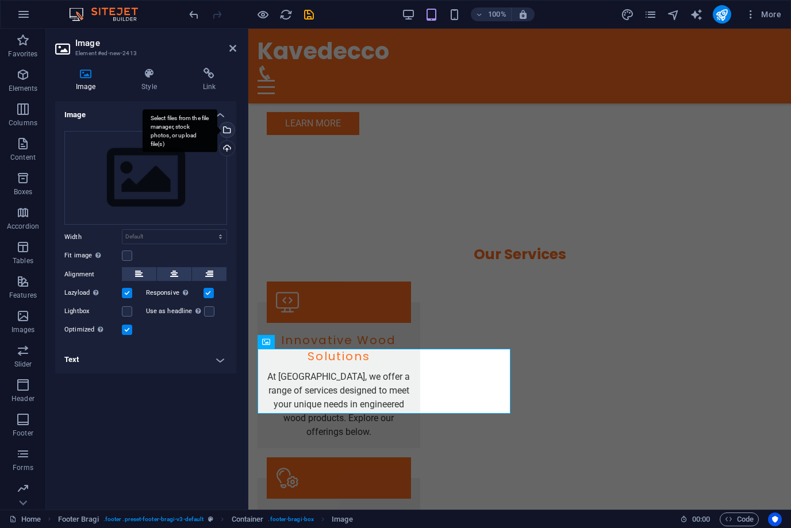
click at [226, 130] on div "Select files from the file manager, stock photos, or upload file(s)" at bounding box center [225, 130] width 17 height 17
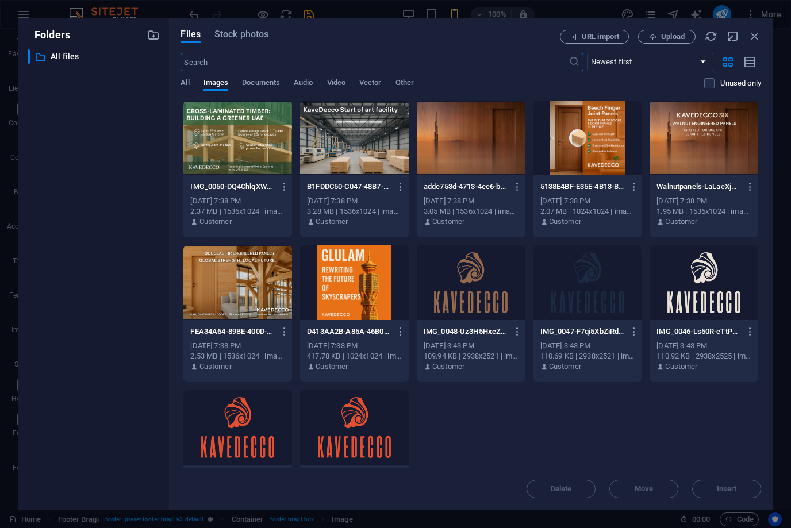
scroll to position [1492, 0]
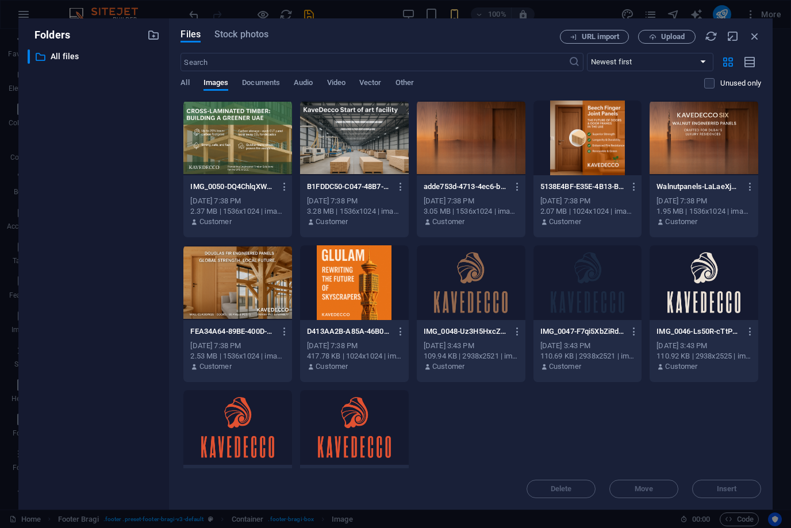
click at [454, 153] on div at bounding box center [471, 138] width 109 height 75
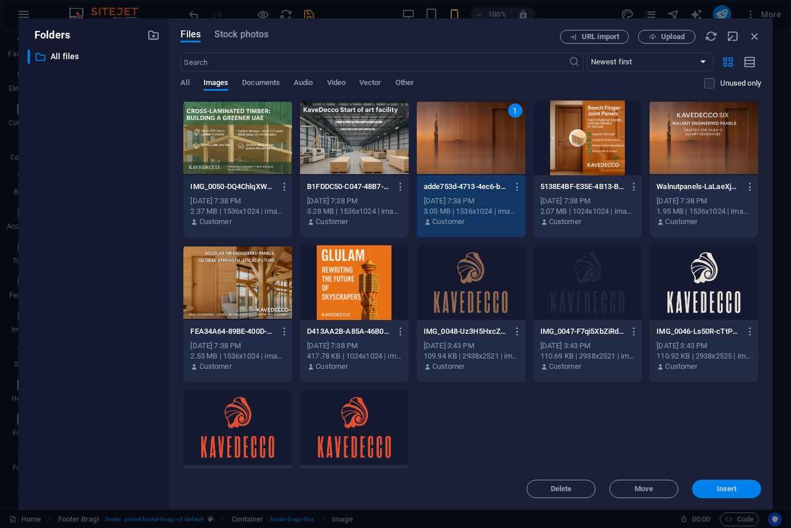
click at [732, 495] on button "Insert" at bounding box center [726, 489] width 69 height 18
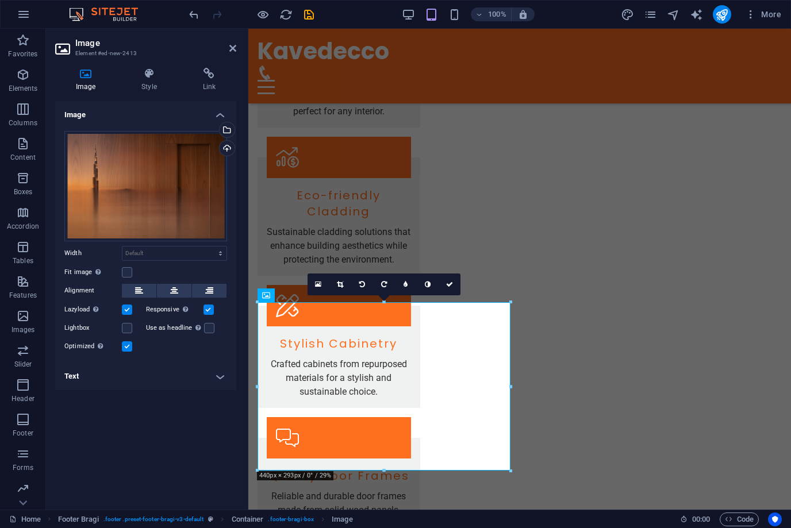
scroll to position [1069, 0]
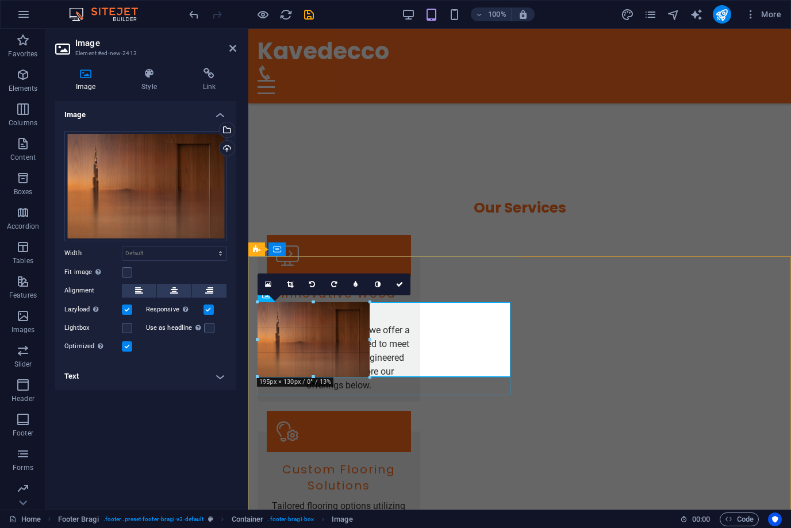
drag, startPoint x: 383, startPoint y: 470, endPoint x: 137, endPoint y: 348, distance: 274.2
type input "194"
select select "px"
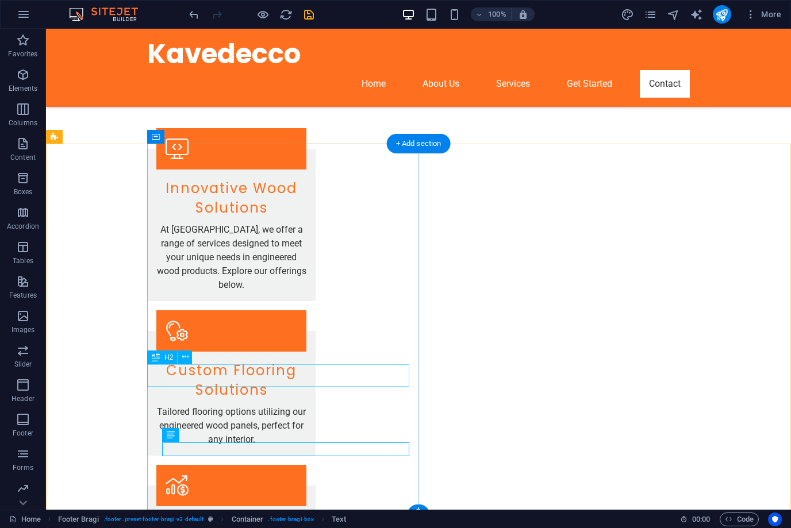
scroll to position [1110, 0]
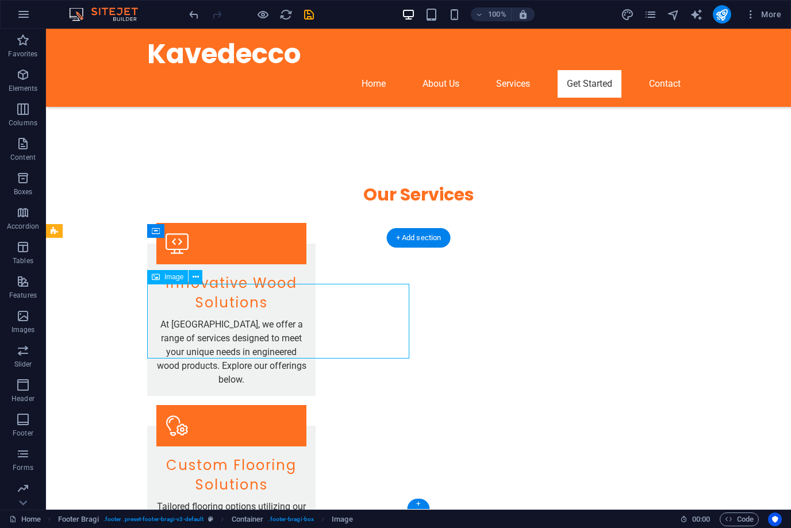
drag, startPoint x: 248, startPoint y: 321, endPoint x: 328, endPoint y: 324, distance: 80.0
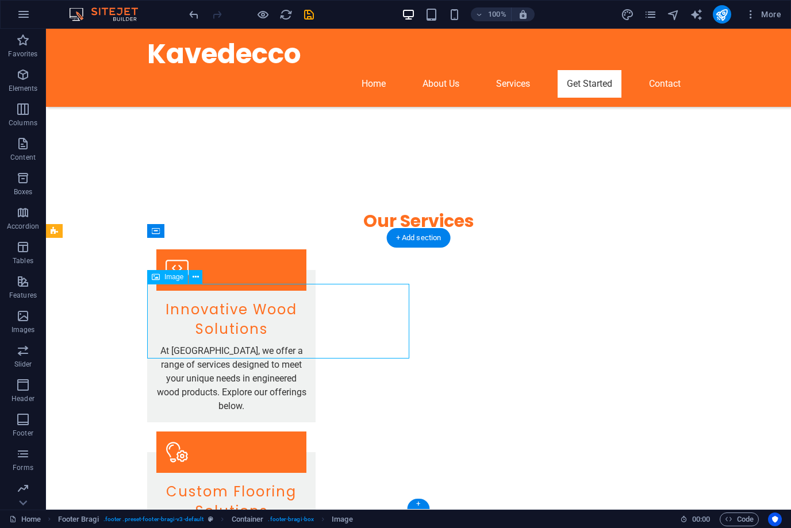
select select "px"
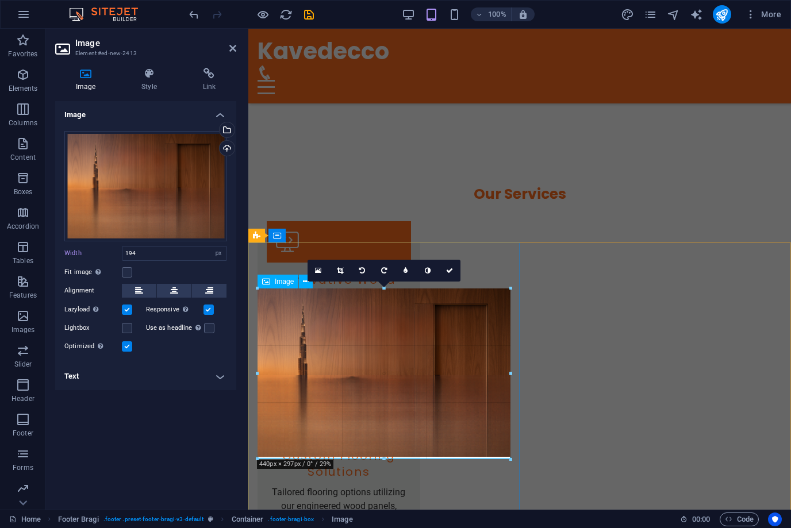
drag, startPoint x: 369, startPoint y: 324, endPoint x: 514, endPoint y: 341, distance: 146.4
type input "440"
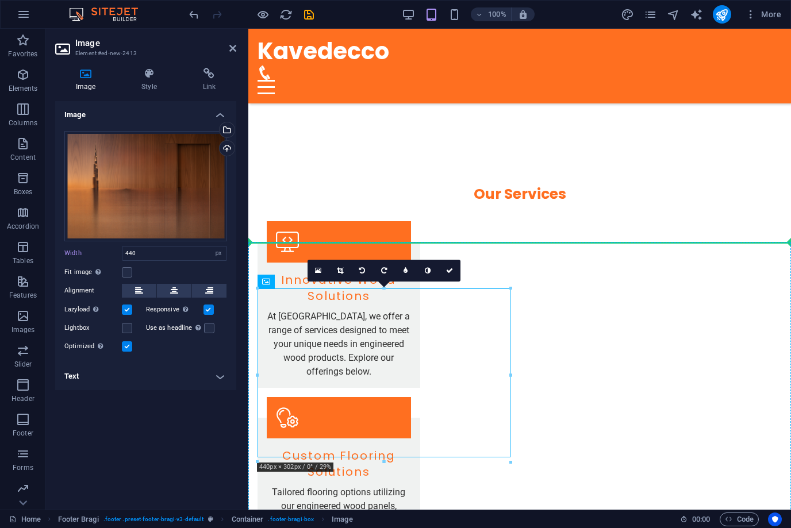
drag, startPoint x: 432, startPoint y: 299, endPoint x: 435, endPoint y: 256, distance: 43.8
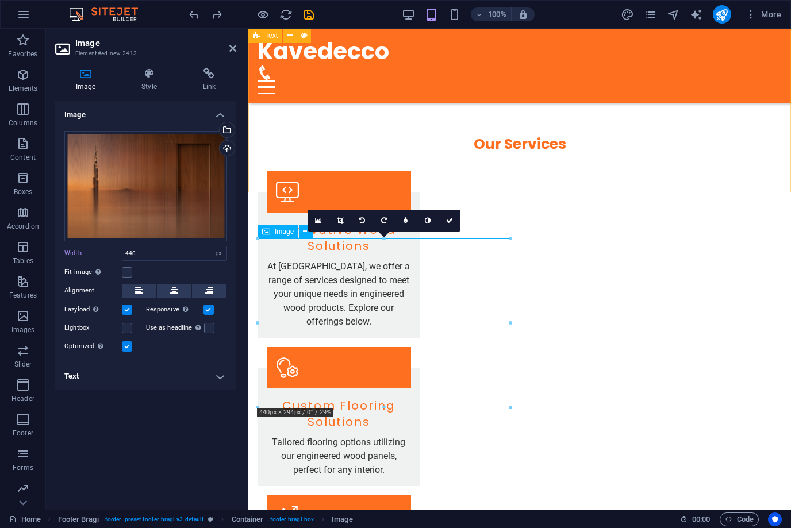
scroll to position [1160, 0]
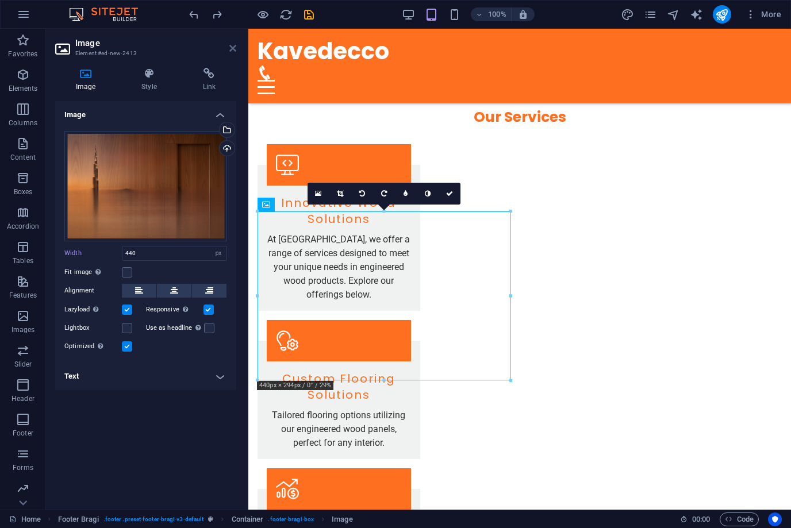
click at [233, 48] on icon at bounding box center [232, 48] width 7 height 9
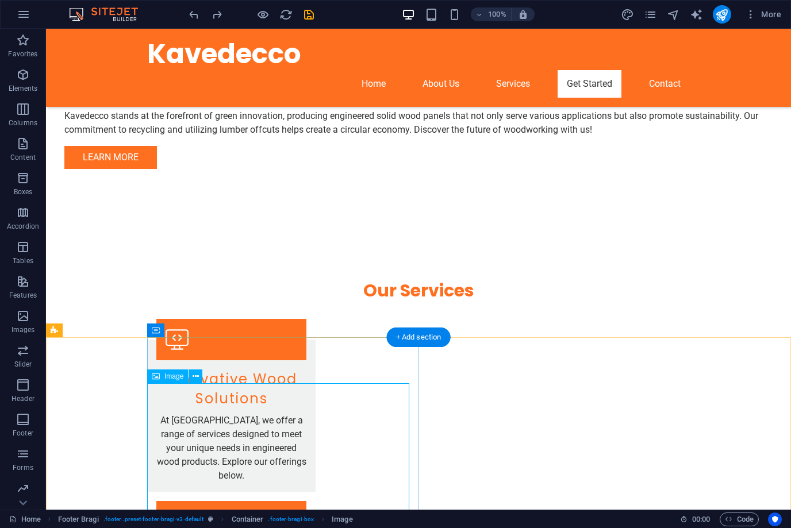
scroll to position [1024, 0]
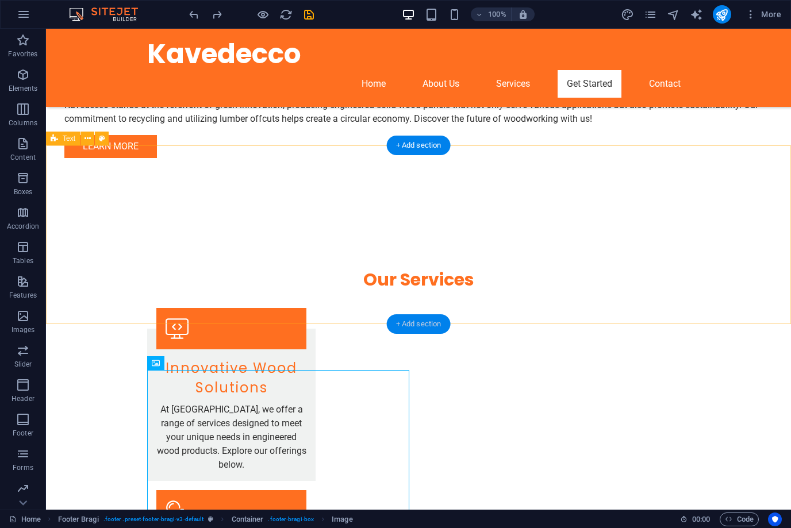
click at [421, 321] on div "+ Add section" at bounding box center [419, 324] width 64 height 20
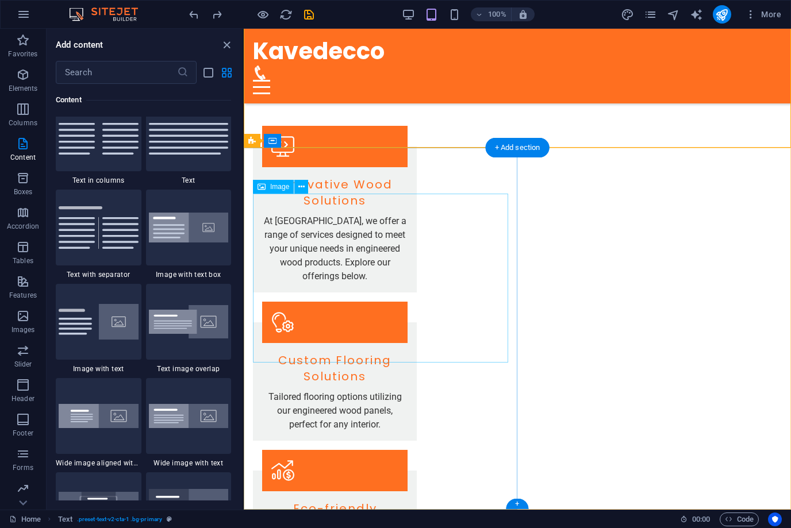
scroll to position [1178, 0]
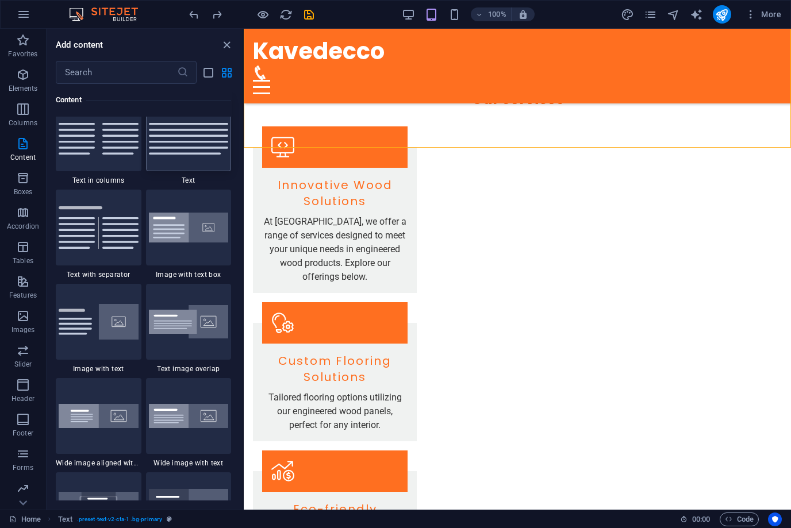
click at [182, 155] on img at bounding box center [189, 133] width 80 height 43
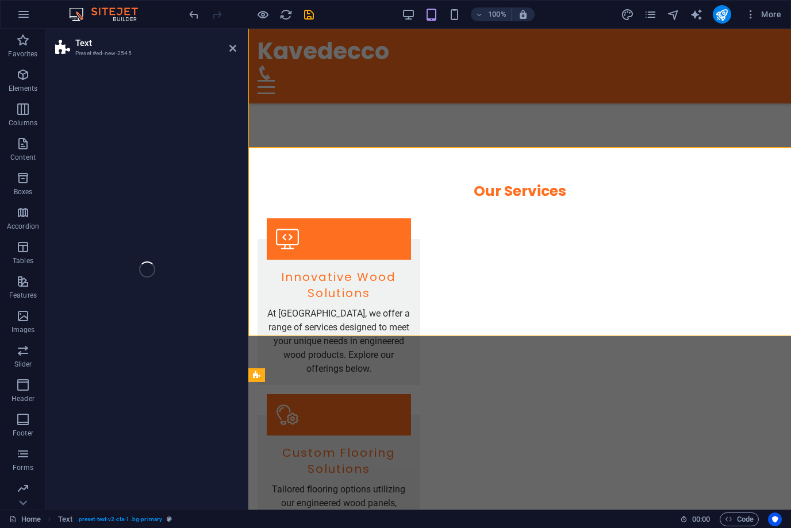
select select "preset-text-v2-default"
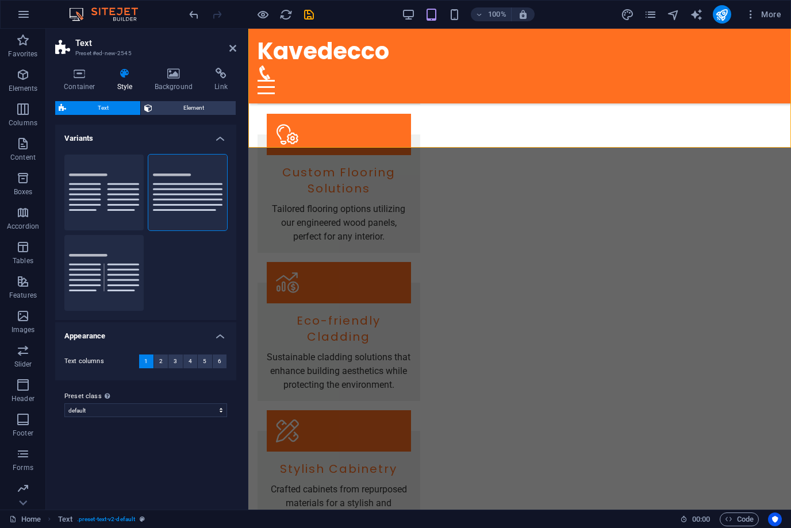
scroll to position [1151, 0]
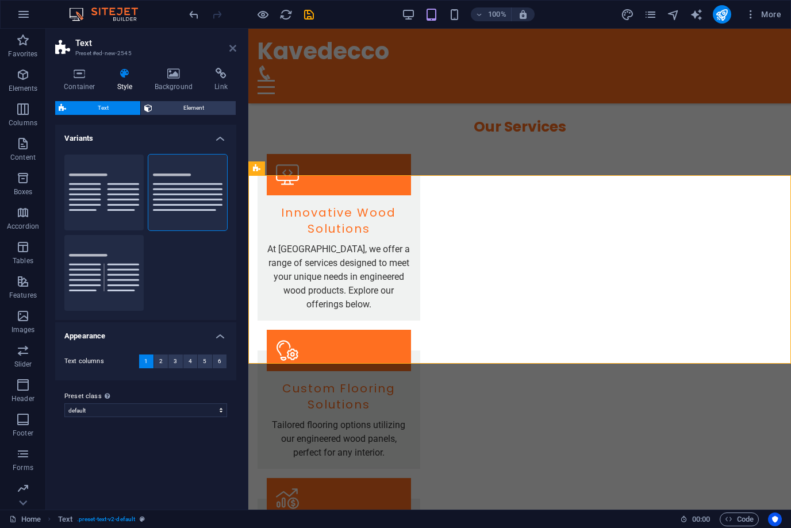
click at [229, 53] on link at bounding box center [232, 49] width 7 height 10
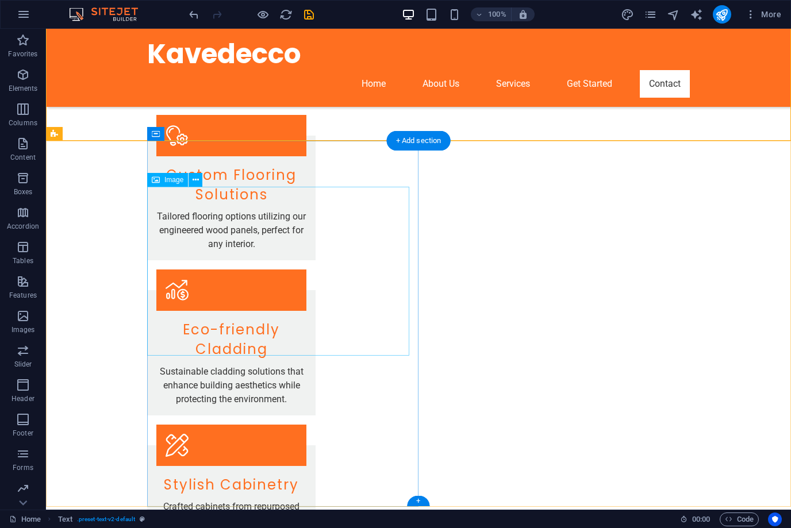
scroll to position [1396, 0]
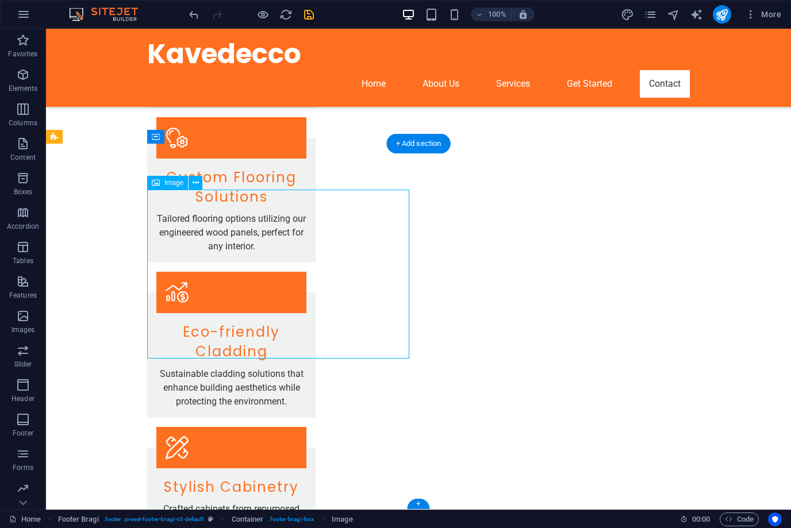
scroll to position [1228, 0]
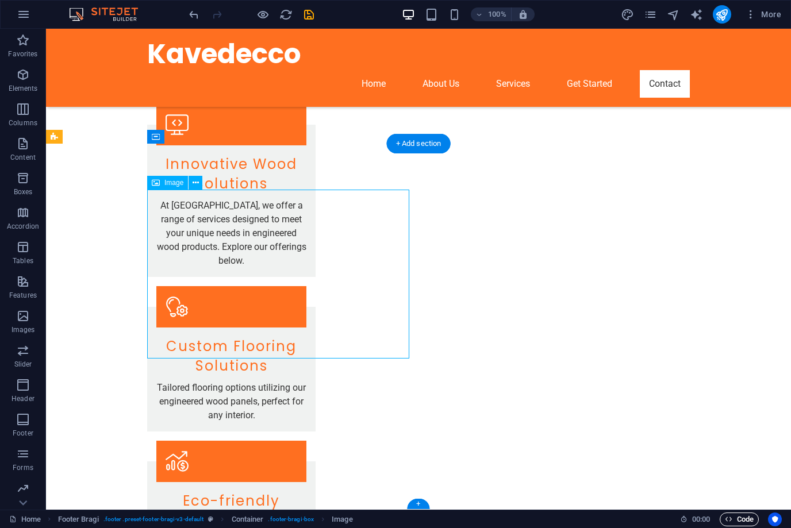
click at [757, 518] on button "Code" at bounding box center [738, 520] width 39 height 14
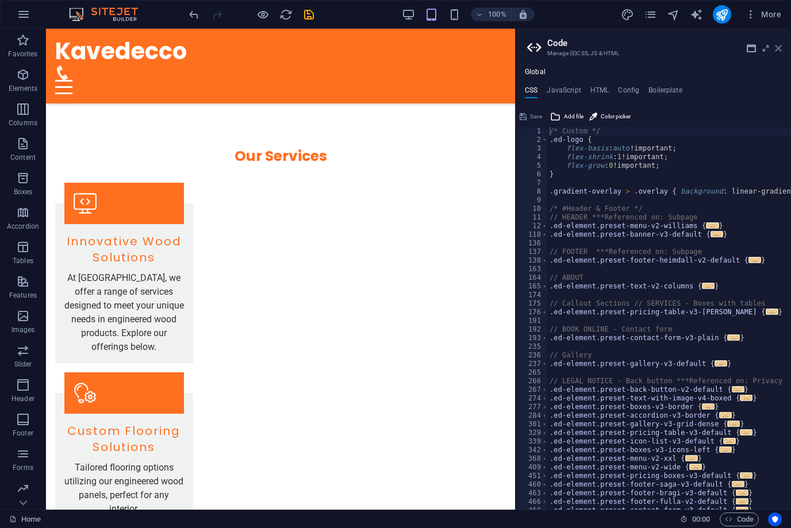
drag, startPoint x: 778, startPoint y: 46, endPoint x: 732, endPoint y: 17, distance: 54.2
click at [778, 46] on icon at bounding box center [778, 48] width 7 height 9
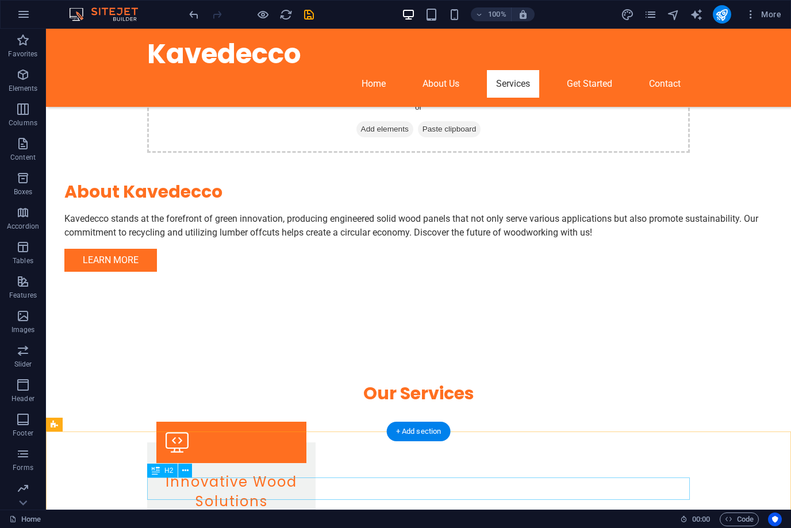
scroll to position [901, 0]
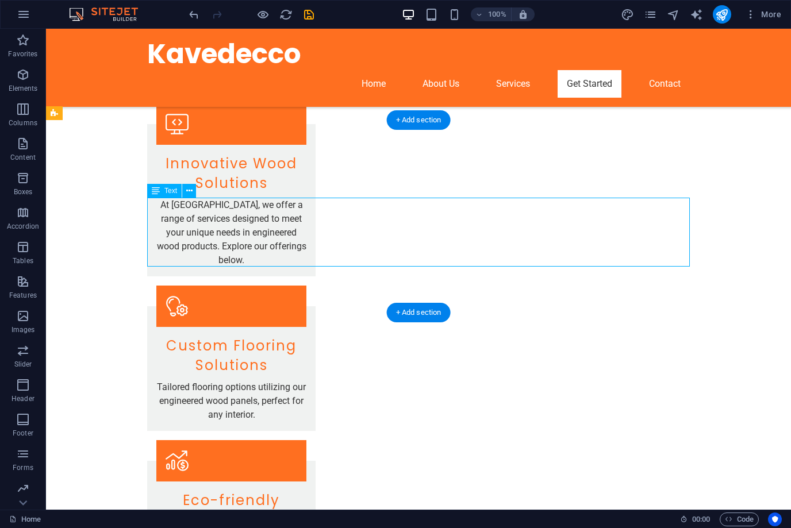
scroll to position [1228, 0]
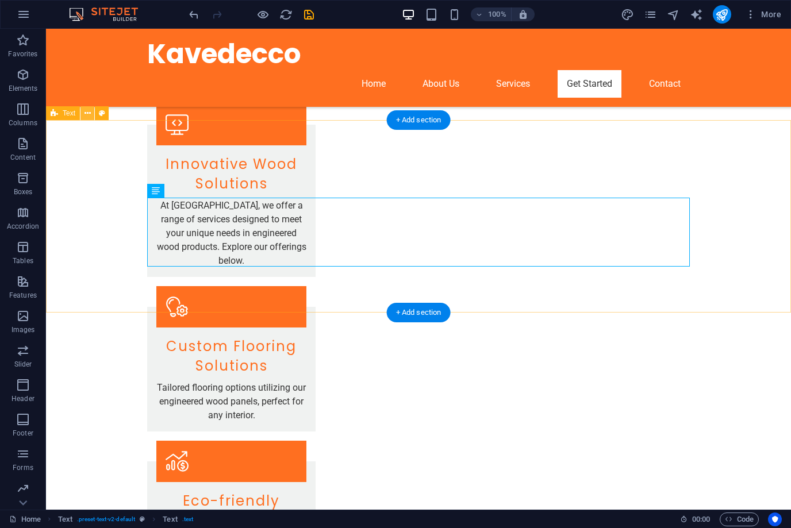
click at [89, 115] on icon at bounding box center [87, 113] width 6 height 12
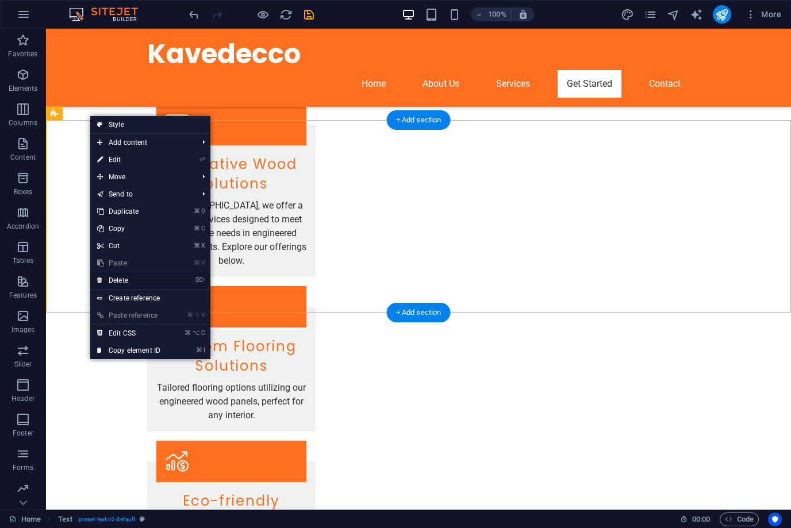
click at [122, 281] on link "⌦ Delete" at bounding box center [128, 280] width 77 height 17
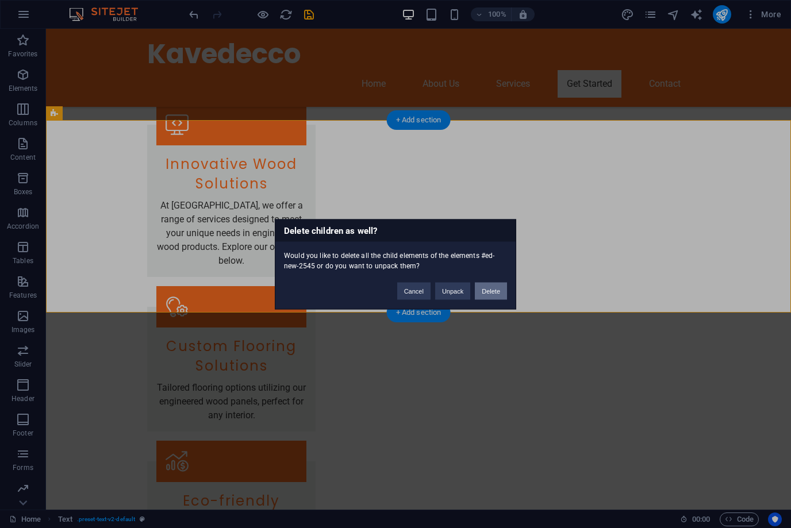
click at [505, 291] on button "Delete" at bounding box center [491, 290] width 32 height 17
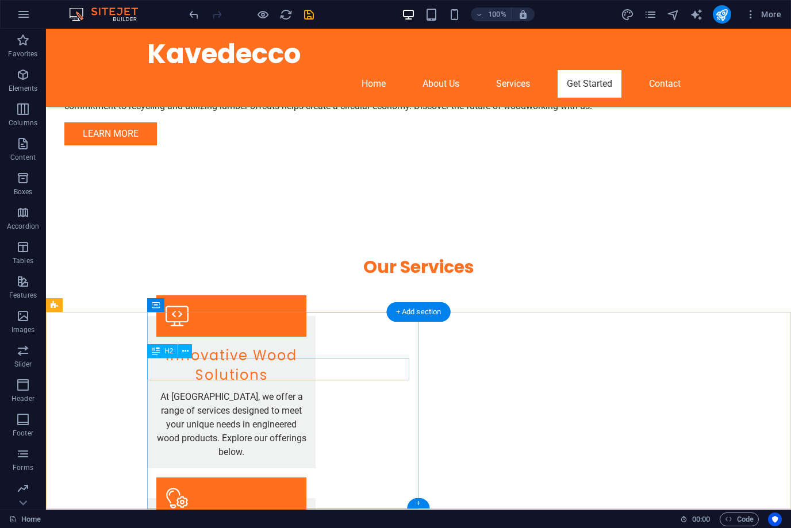
scroll to position [1035, 0]
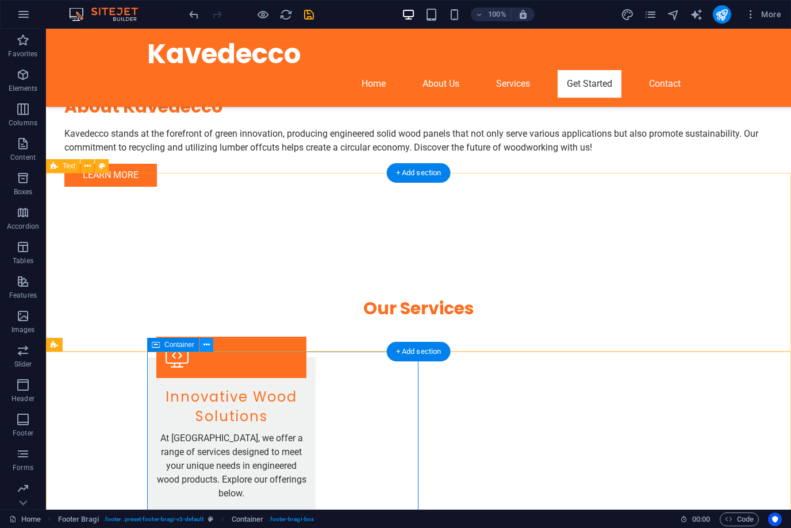
click at [201, 344] on button at bounding box center [206, 345] width 14 height 14
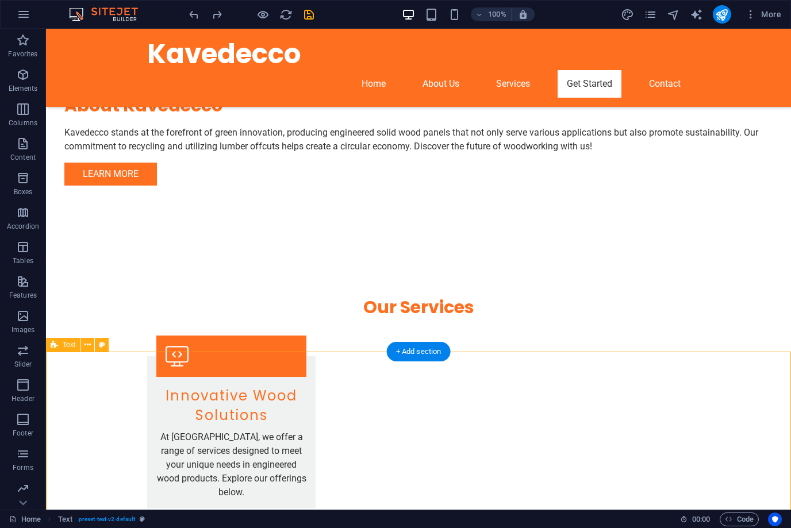
select select "preset-text-v2-default"
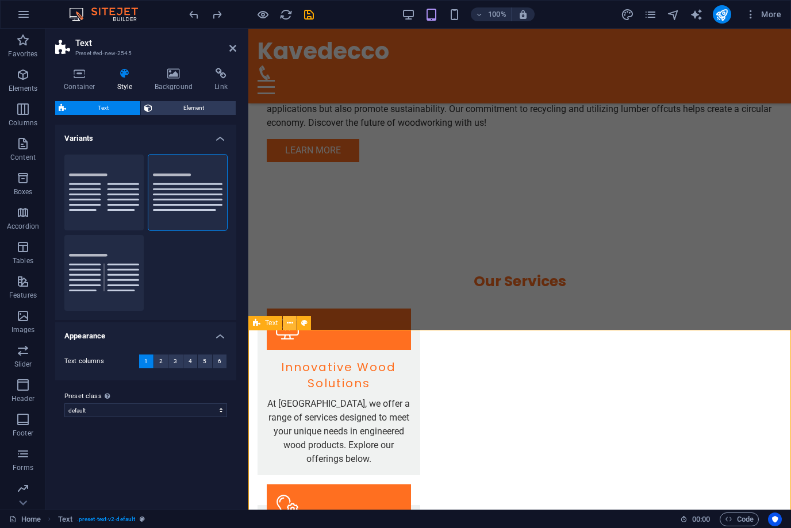
click at [290, 321] on icon at bounding box center [290, 323] width 6 height 12
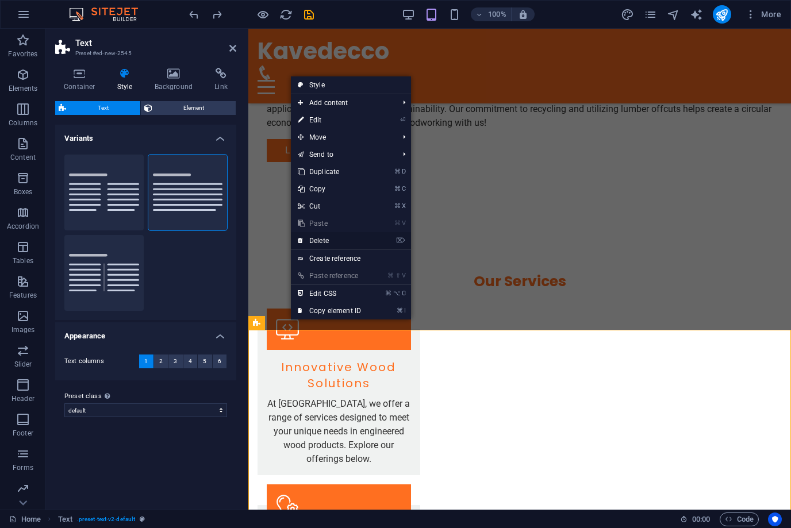
click at [343, 238] on link "⌦ Delete" at bounding box center [329, 240] width 77 height 17
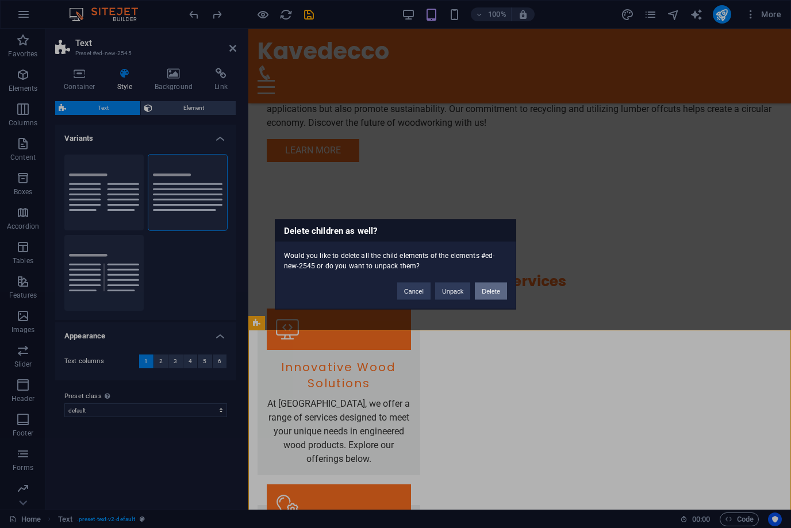
click at [505, 296] on button "Delete" at bounding box center [491, 290] width 32 height 17
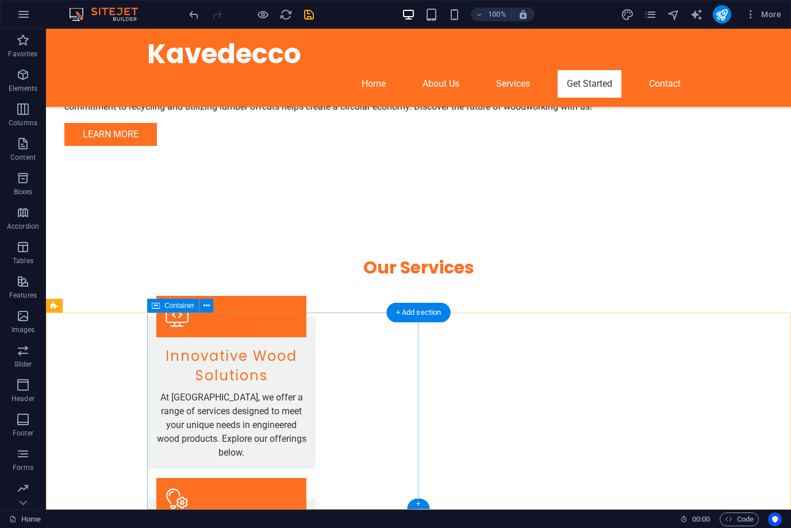
scroll to position [1035, 0]
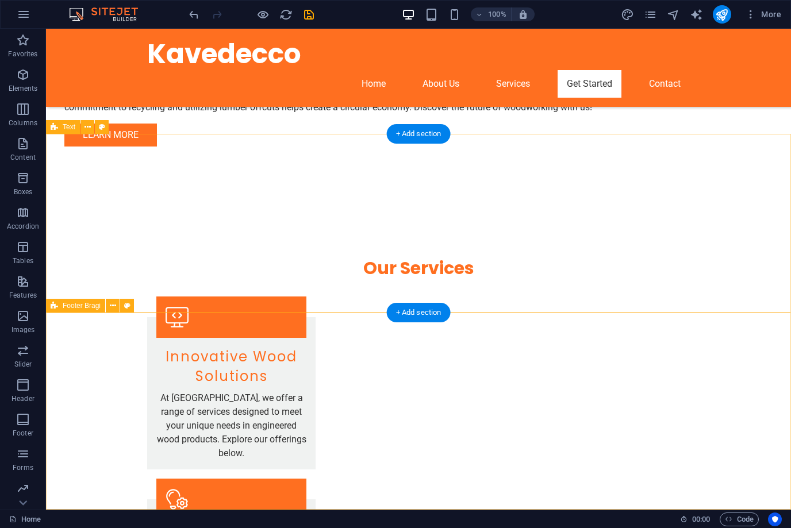
click at [89, 308] on span "Footer Bragi" at bounding box center [82, 305] width 38 height 7
click at [111, 306] on icon at bounding box center [113, 306] width 6 height 12
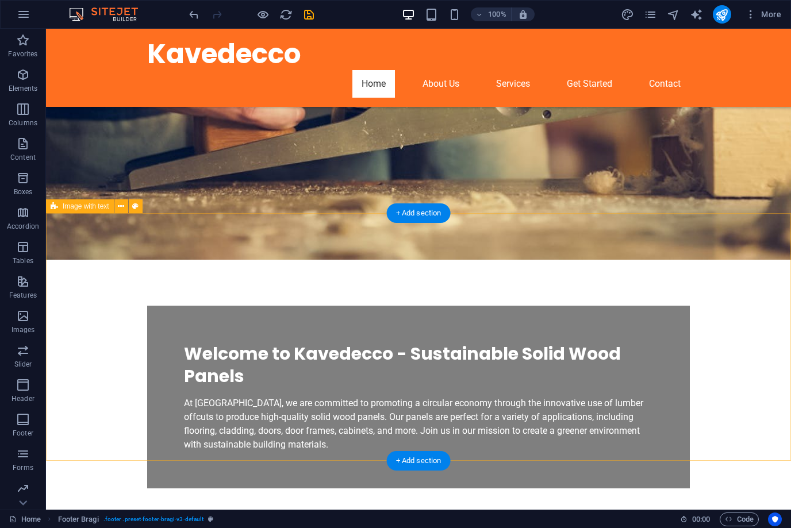
scroll to position [241, 0]
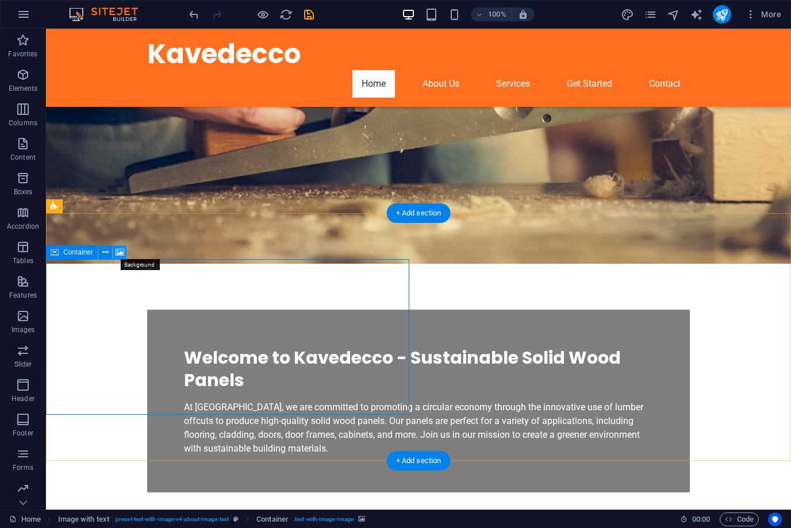
click at [120, 247] on icon at bounding box center [120, 253] width 9 height 12
select select "ms"
select select "s"
select select "progressive"
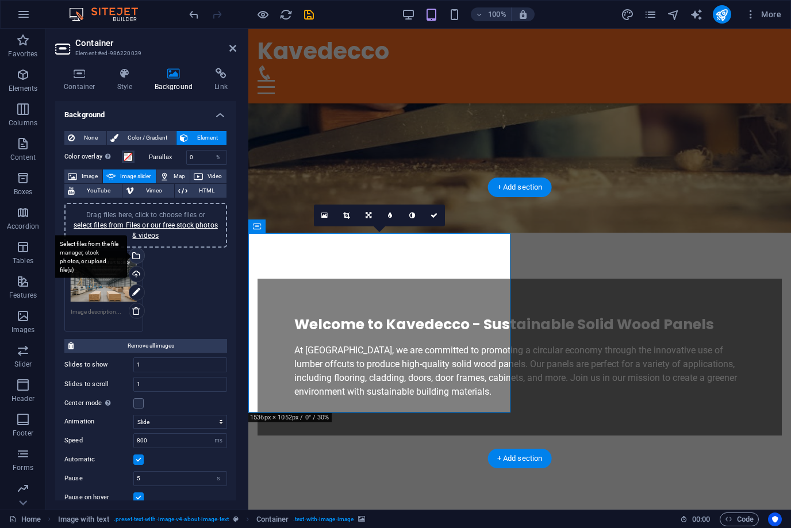
click at [141, 253] on div "Select files from the file manager, stock photos, or upload file(s)" at bounding box center [135, 256] width 17 height 17
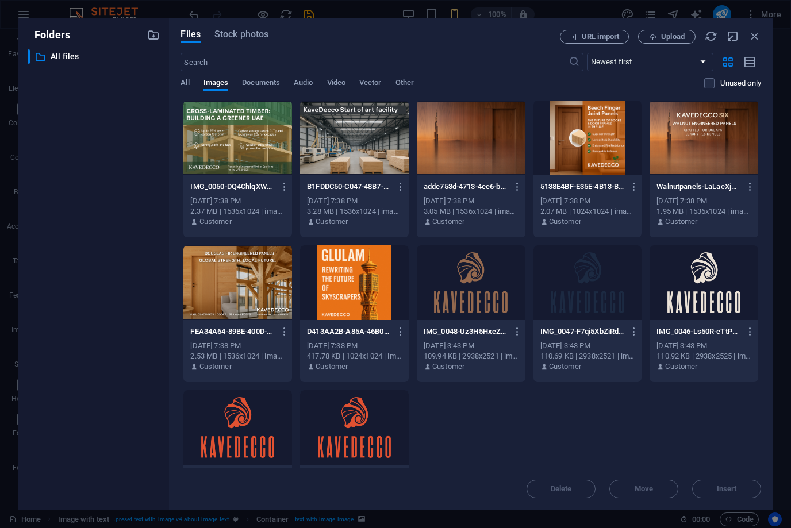
click at [490, 141] on div at bounding box center [471, 138] width 109 height 75
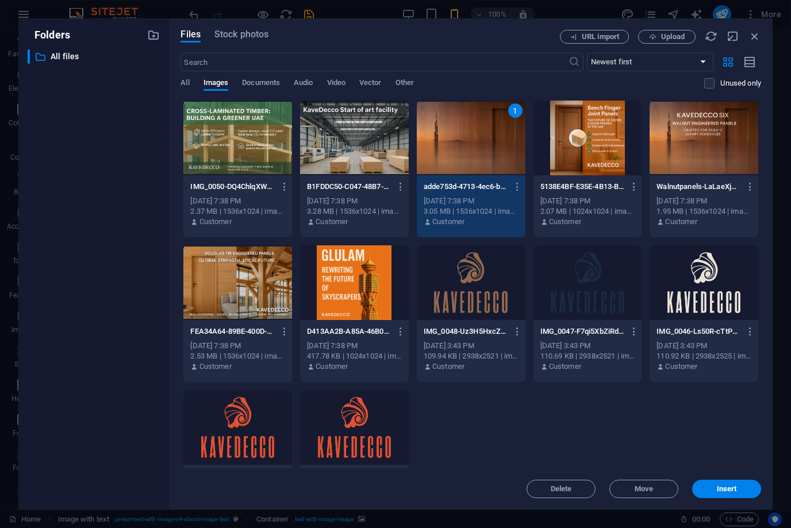
click at [590, 159] on div at bounding box center [587, 138] width 109 height 75
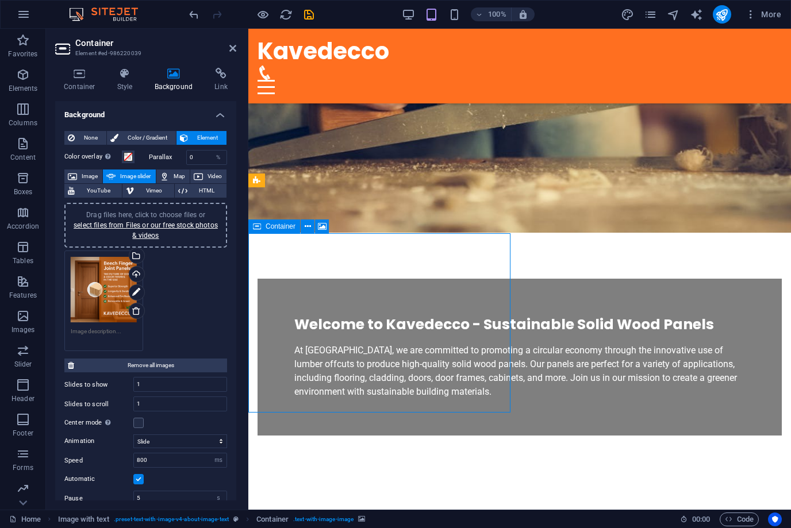
drag, startPoint x: 437, startPoint y: 267, endPoint x: 433, endPoint y: 288, distance: 22.1
click at [93, 176] on span "Image" at bounding box center [89, 177] width 18 height 14
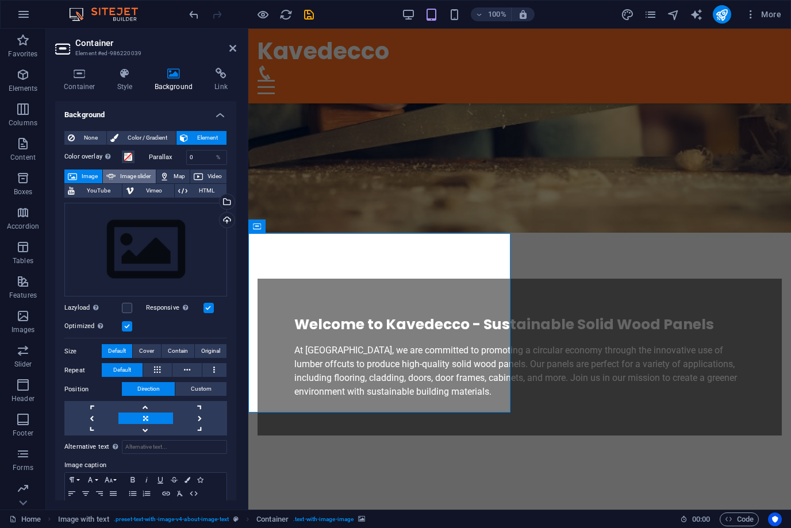
click at [123, 176] on span "Image slider" at bounding box center [135, 177] width 33 height 14
select select "ms"
select select "s"
select select "progressive"
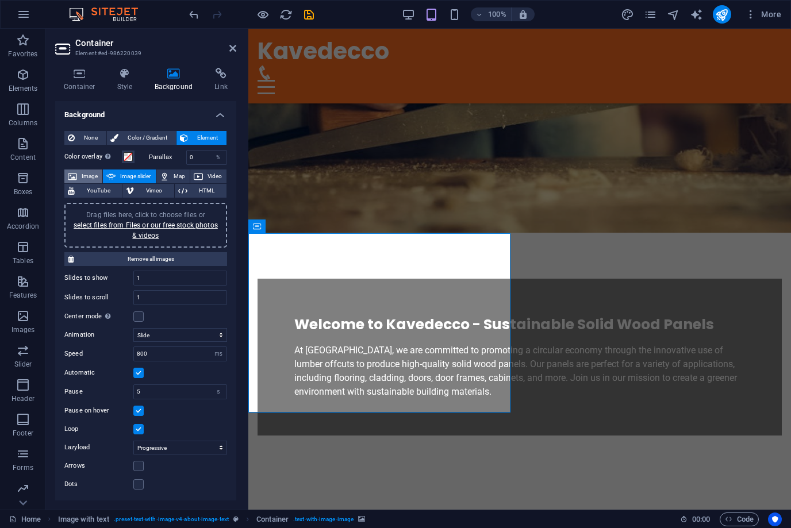
click at [93, 178] on span "Image" at bounding box center [89, 177] width 18 height 14
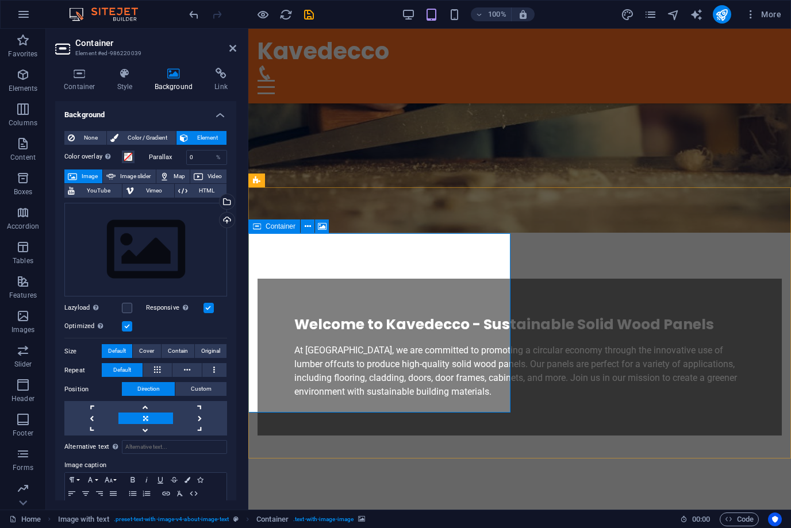
click at [260, 229] on icon at bounding box center [257, 227] width 8 height 14
click at [308, 226] on icon at bounding box center [308, 227] width 6 height 12
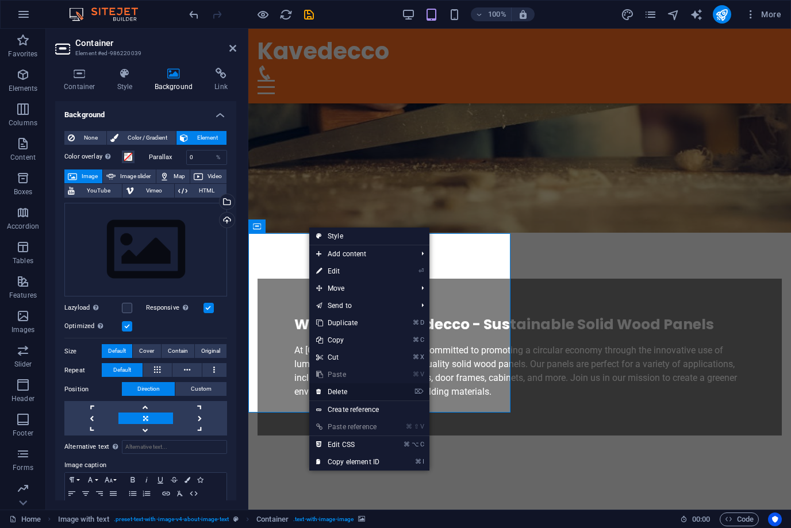
click at [355, 399] on link "⌦ Delete" at bounding box center [347, 391] width 77 height 17
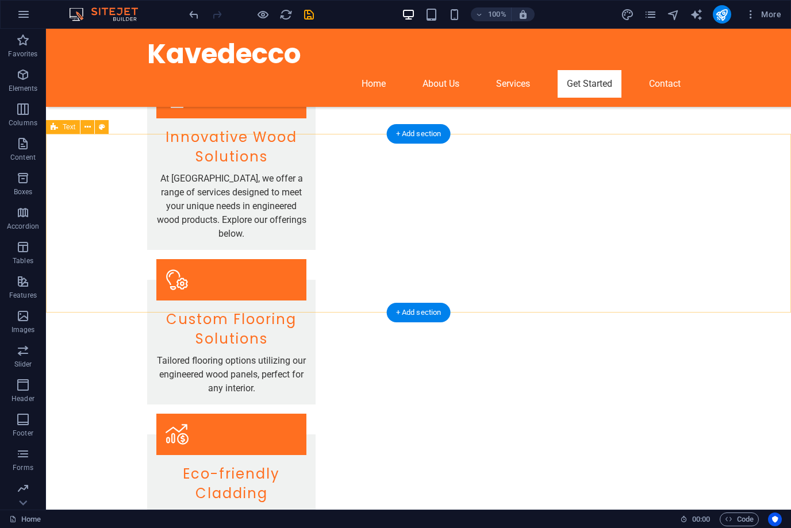
scroll to position [1007, 0]
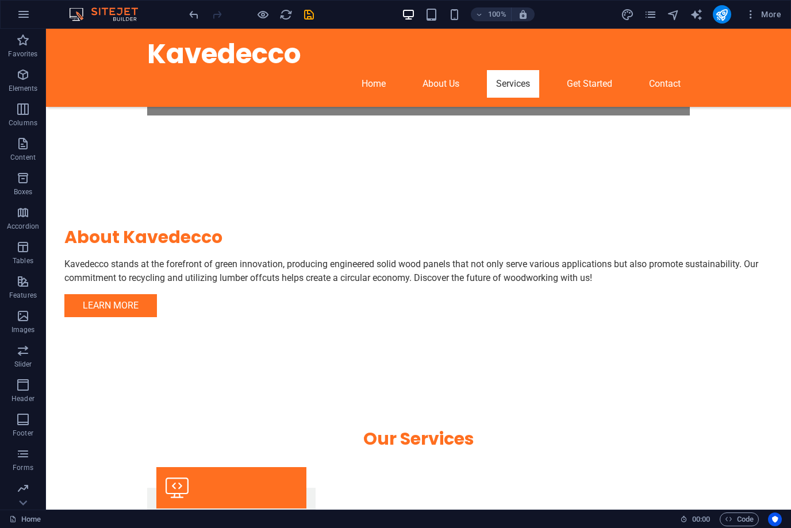
scroll to position [568, 0]
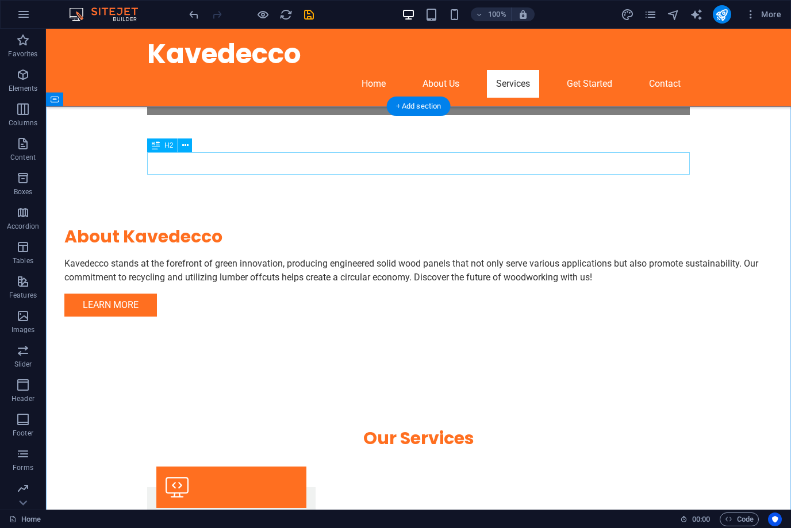
click at [446, 427] on div "Our Services" at bounding box center [418, 438] width 542 height 22
drag, startPoint x: 446, startPoint y: 166, endPoint x: 244, endPoint y: 166, distance: 202.3
click at [446, 427] on div "Our Services" at bounding box center [418, 438] width 542 height 22
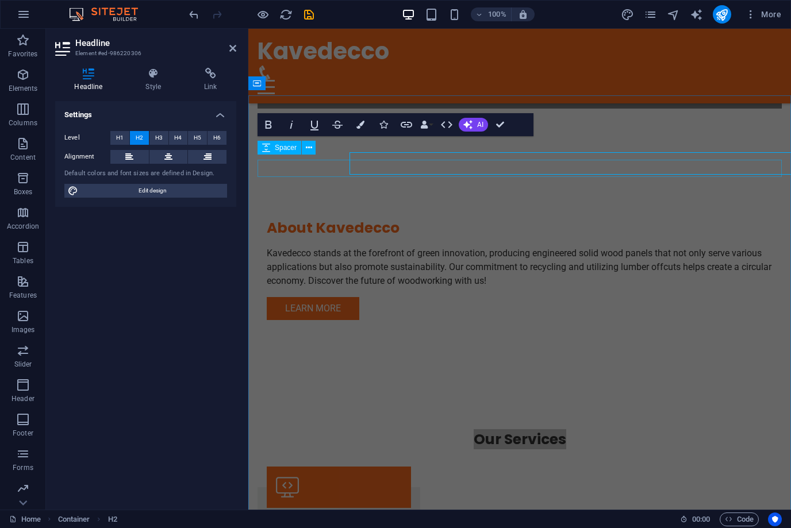
click at [446, 449] on div at bounding box center [519, 457] width 524 height 17
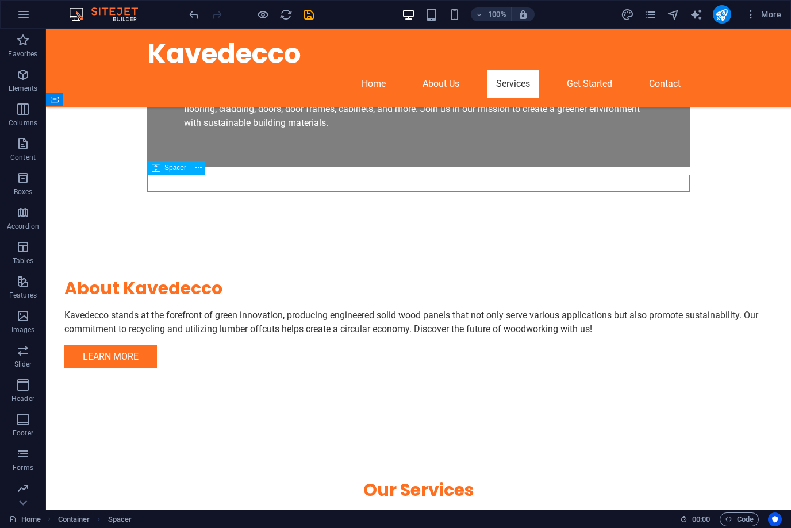
drag, startPoint x: 244, startPoint y: 166, endPoint x: 446, endPoint y: 166, distance: 202.3
click at [446, 479] on div "Our Services" at bounding box center [418, 490] width 542 height 22
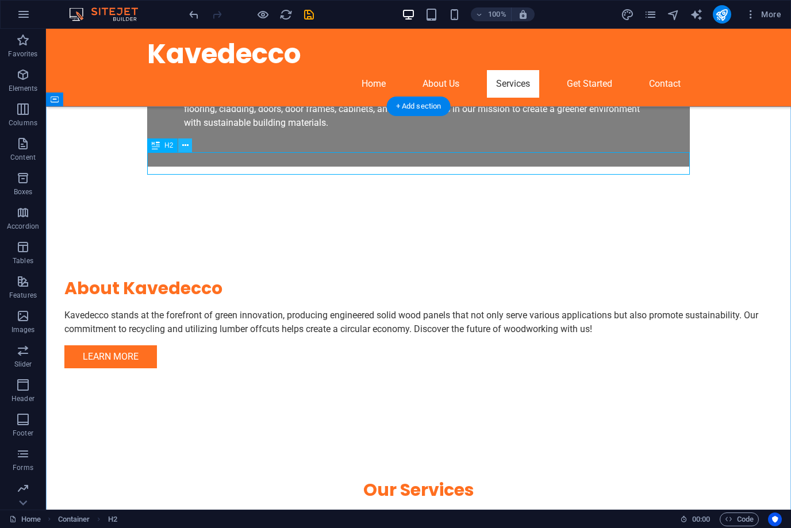
click at [188, 145] on button at bounding box center [185, 145] width 14 height 14
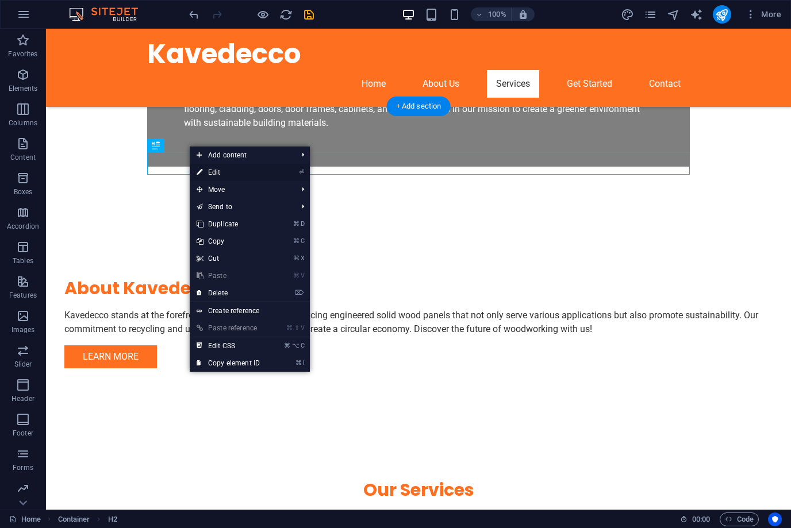
click at [217, 171] on link "⏎ Edit" at bounding box center [228, 172] width 77 height 17
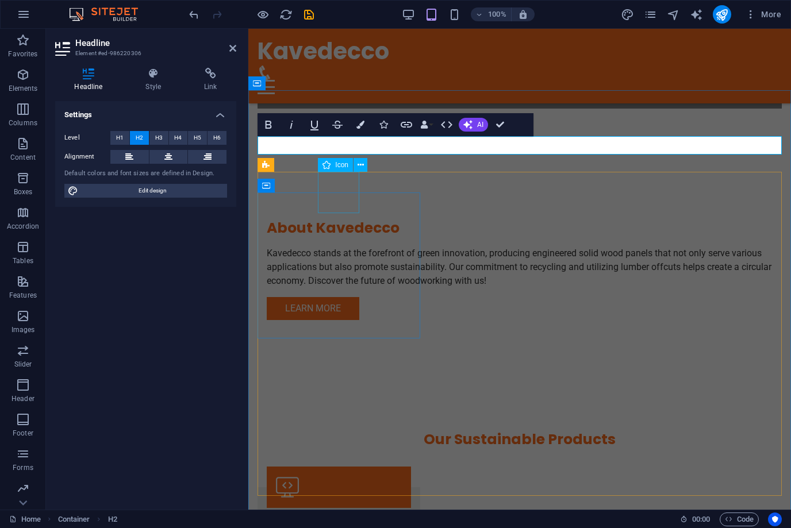
click at [340, 467] on figure at bounding box center [339, 487] width 144 height 41
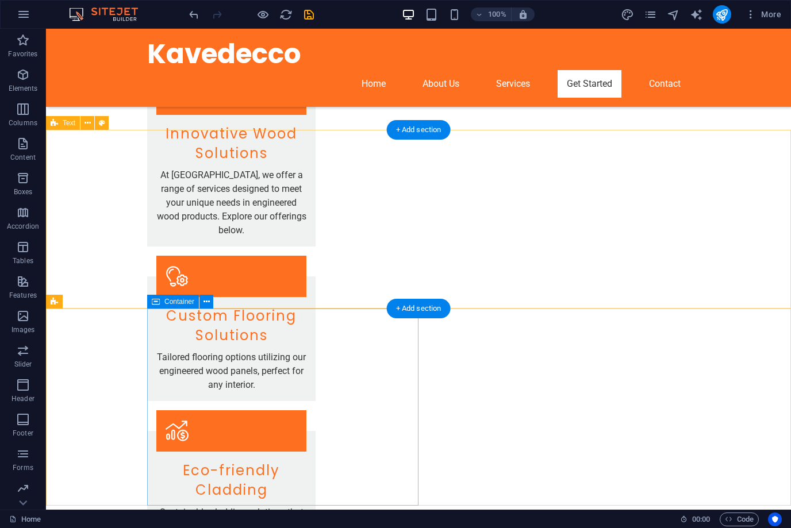
scroll to position [986, 0]
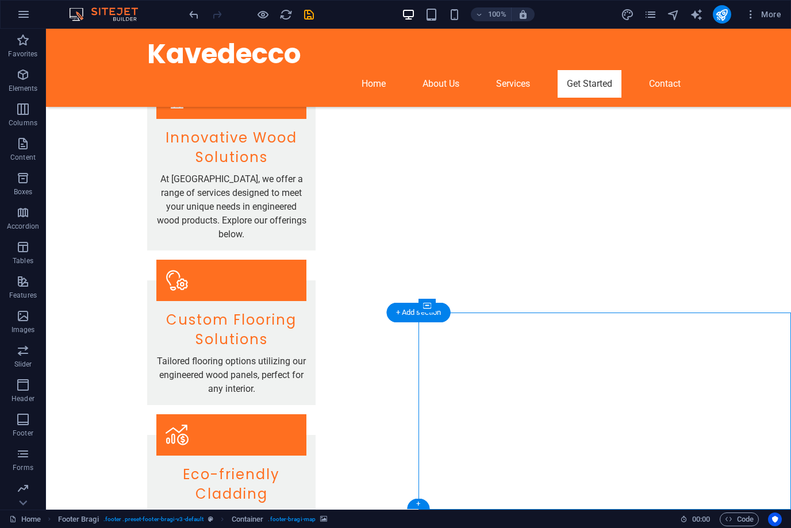
drag, startPoint x: 573, startPoint y: 422, endPoint x: 371, endPoint y: 422, distance: 202.3
select select "px"
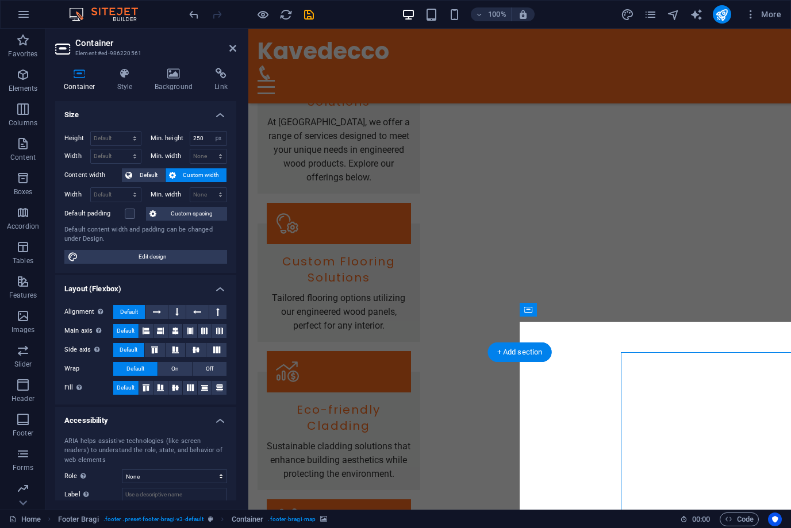
scroll to position [968, 0]
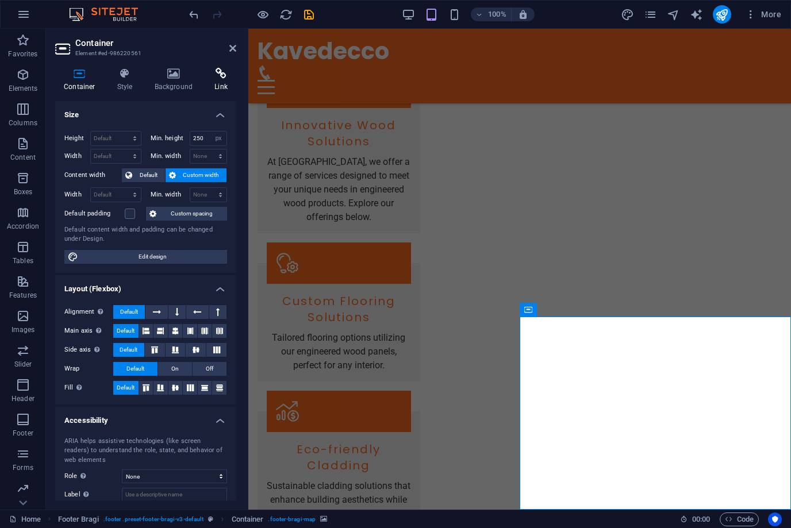
click at [215, 85] on h4 "Link" at bounding box center [221, 80] width 30 height 24
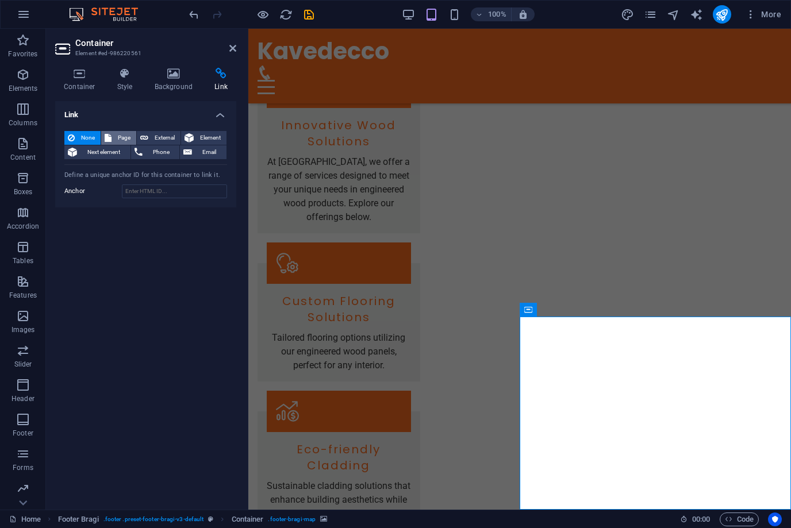
click at [123, 136] on span "Page" at bounding box center [124, 138] width 18 height 14
select select
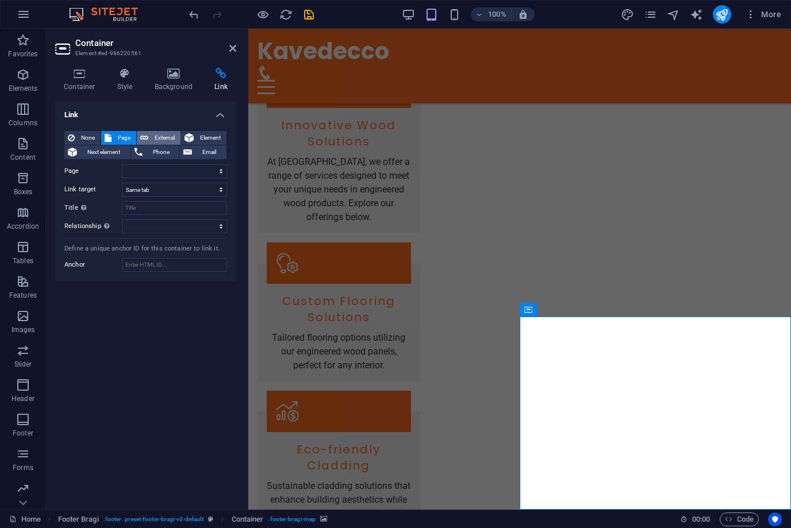
click at [156, 135] on span "External" at bounding box center [164, 138] width 25 height 14
select select "blank"
click at [170, 89] on h4 "Background" at bounding box center [176, 80] width 60 height 24
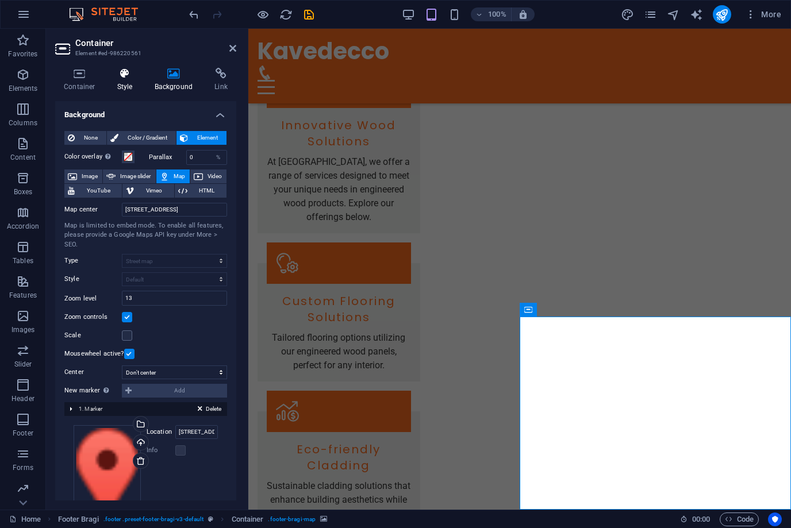
click at [123, 83] on h4 "Style" at bounding box center [127, 80] width 37 height 24
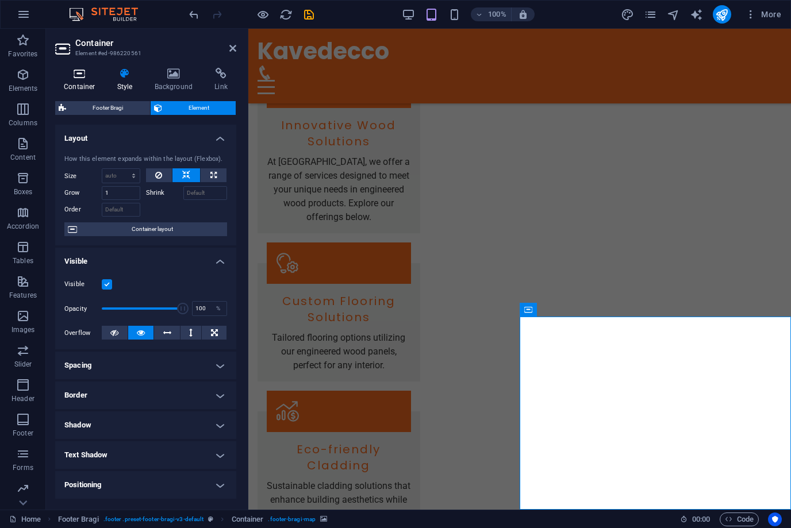
click at [78, 79] on h4 "Container" at bounding box center [81, 80] width 53 height 24
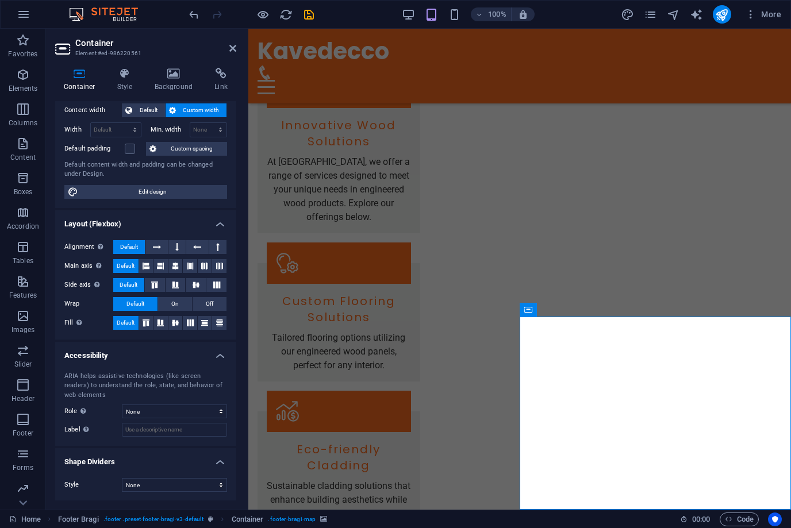
scroll to position [64, 0]
click at [174, 81] on h4 "Background" at bounding box center [176, 80] width 60 height 24
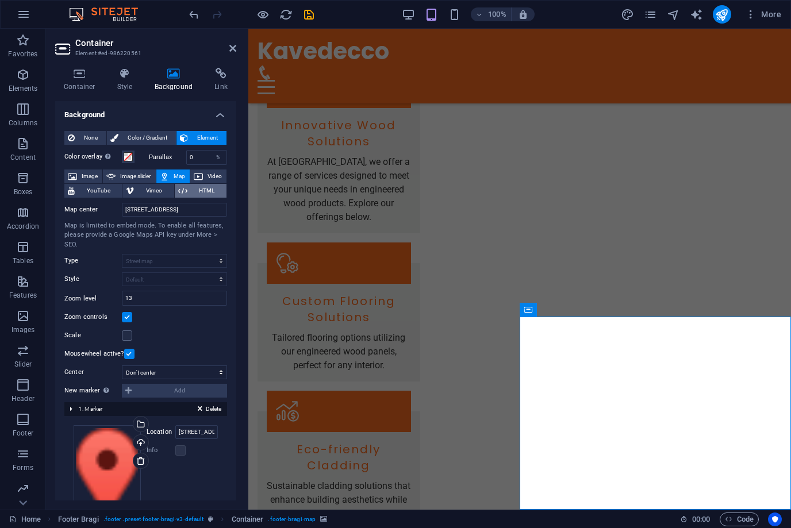
scroll to position [0, 0]
click at [205, 194] on span "HTML" at bounding box center [207, 191] width 32 height 14
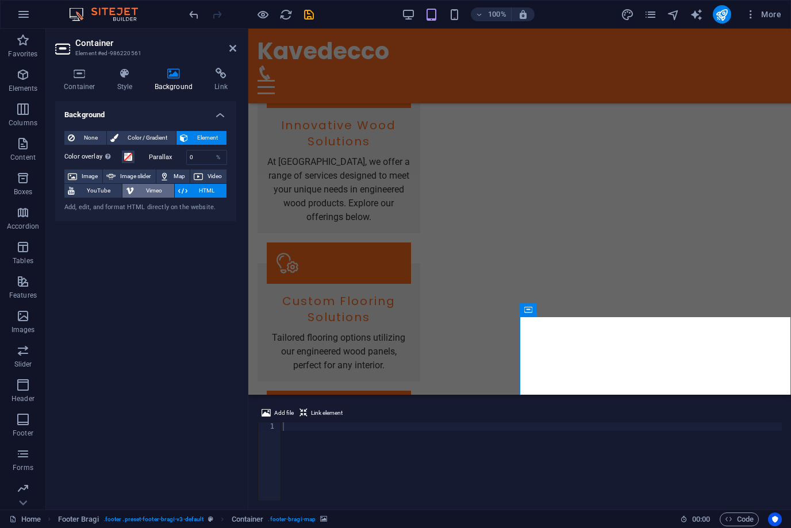
click at [149, 197] on span "Vimeo" at bounding box center [153, 191] width 33 height 14
select select "ar16_9"
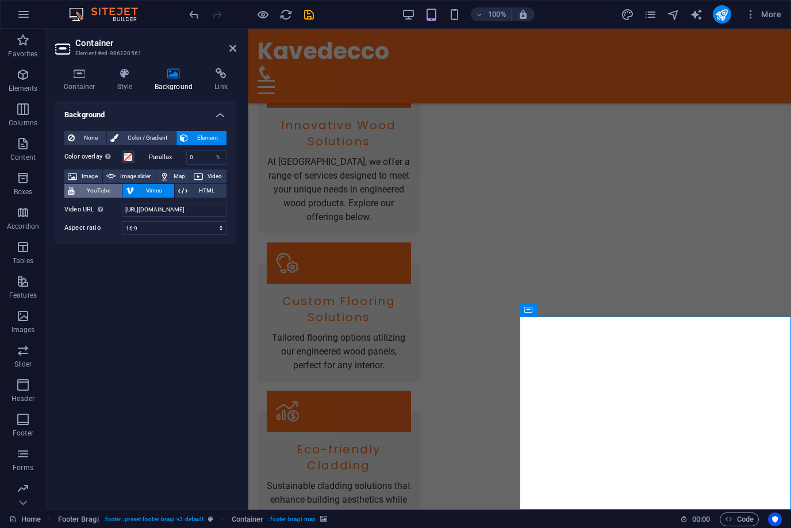
click at [110, 192] on span "YouTube" at bounding box center [98, 191] width 40 height 14
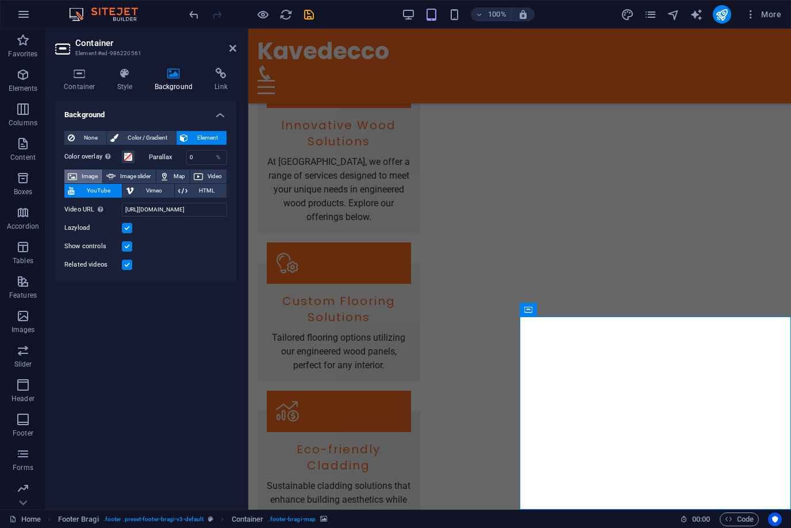
click at [86, 180] on span "Image" at bounding box center [89, 177] width 18 height 14
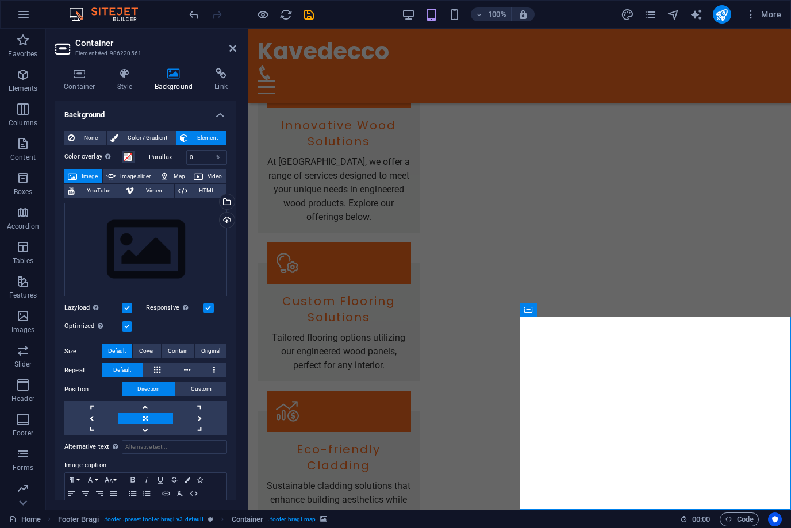
click at [168, 178] on icon at bounding box center [164, 177] width 9 height 14
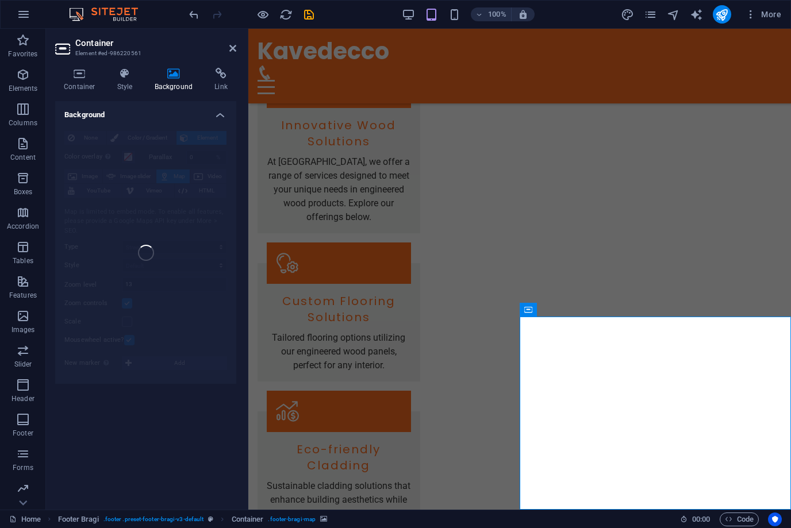
click at [152, 254] on div "None Color / Gradient Element Stretch background to full-width Color overlay Pl…" at bounding box center [145, 253] width 181 height 263
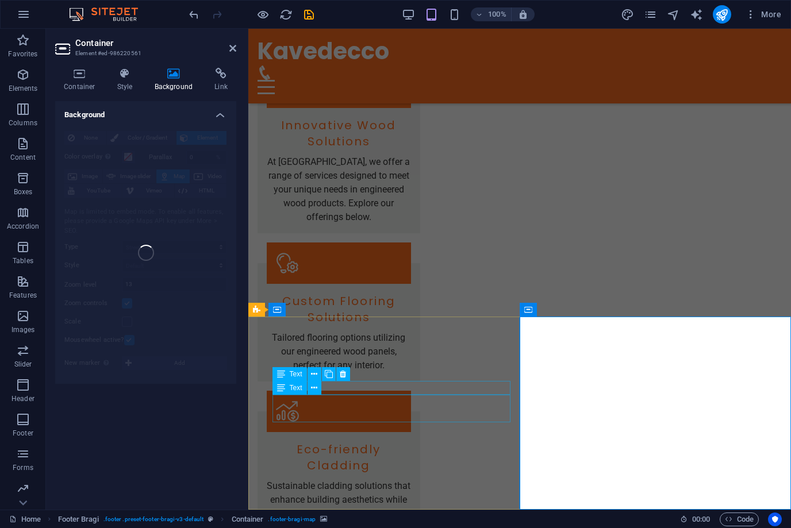
click at [299, 388] on span "Text" at bounding box center [296, 387] width 13 height 7
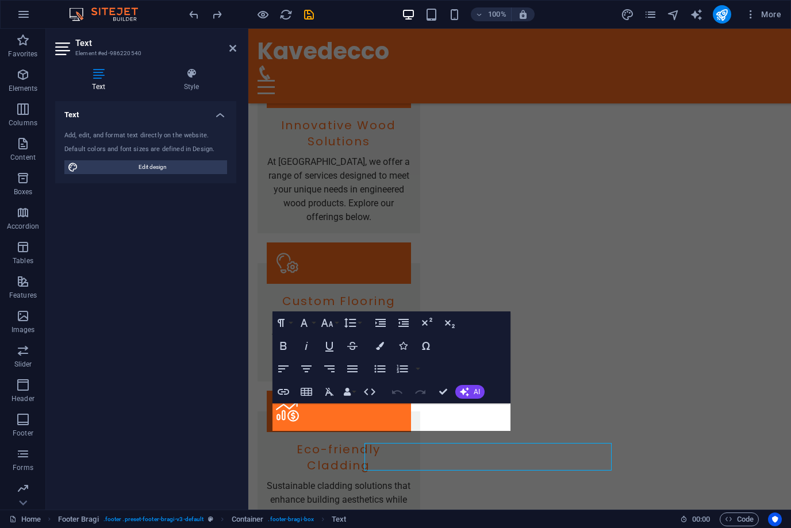
scroll to position [959, 0]
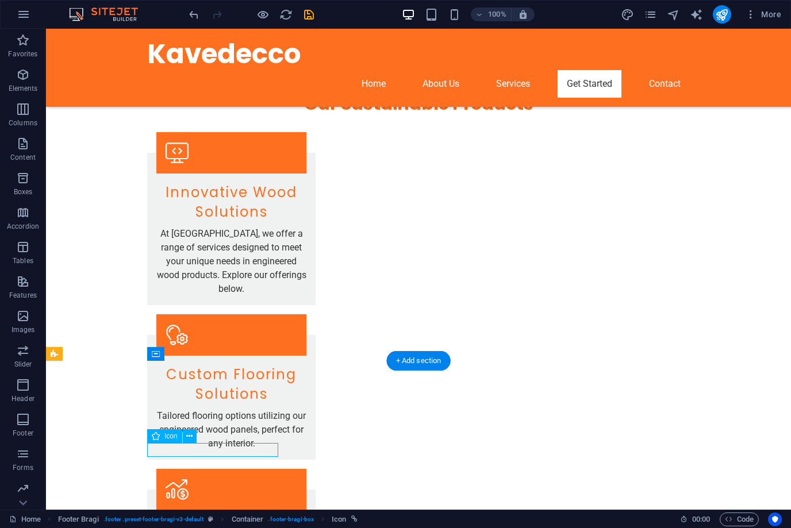
select select "xMidYMid"
select select "px"
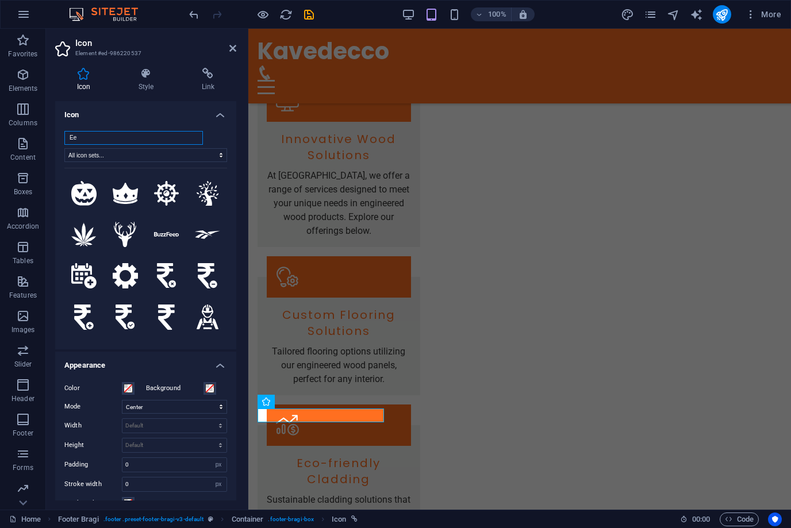
type input "E"
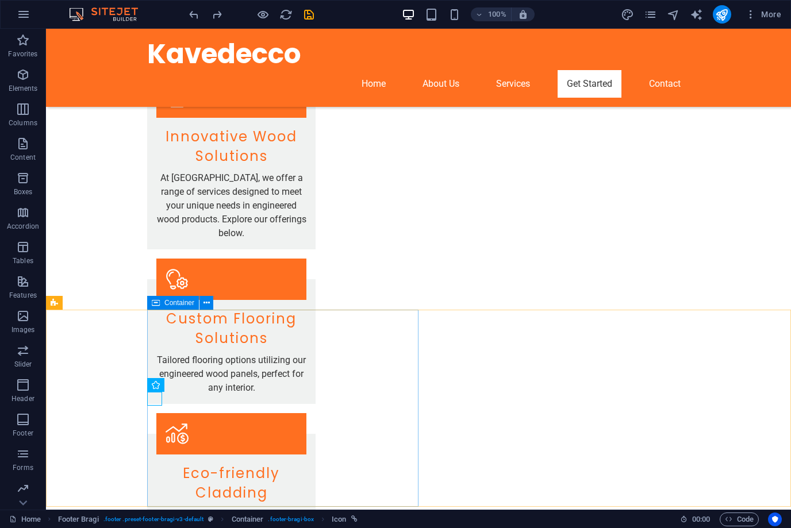
scroll to position [1007, 0]
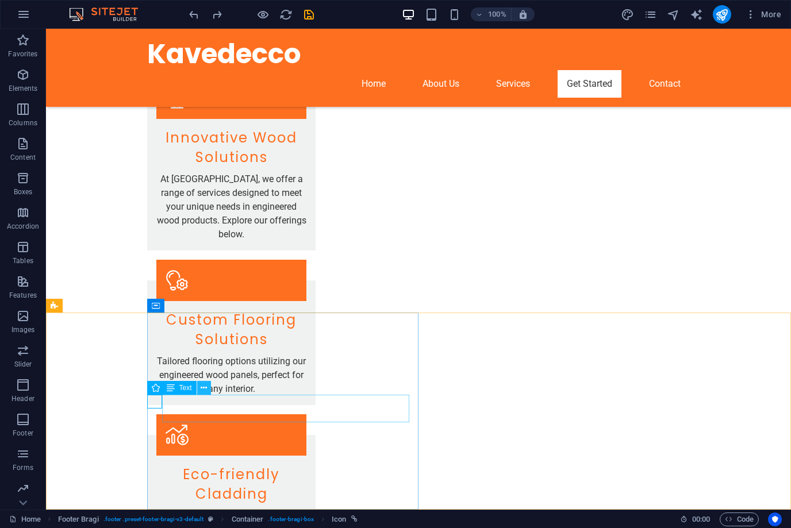
click at [205, 390] on icon at bounding box center [204, 388] width 6 height 12
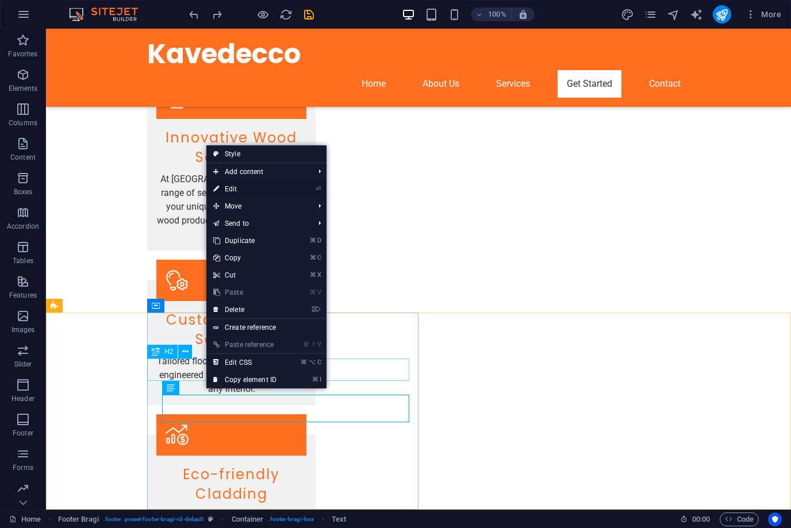
click at [251, 192] on link "⏎ Edit" at bounding box center [244, 188] width 77 height 17
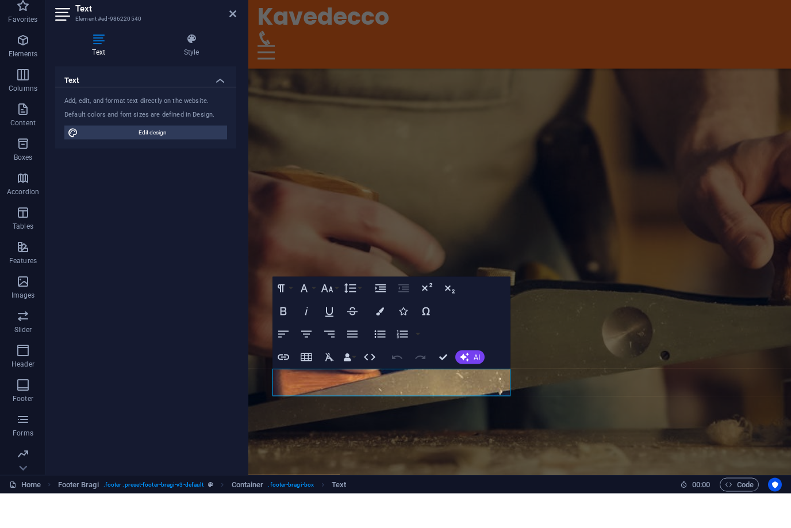
scroll to position [959, 0]
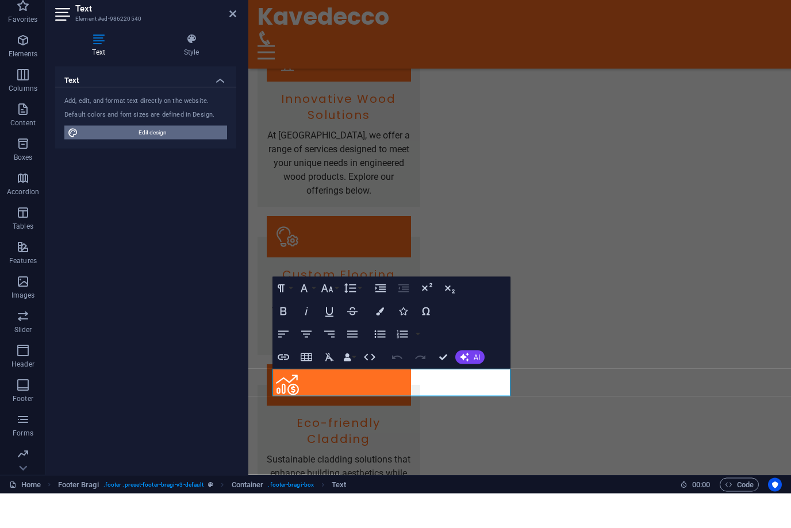
click at [164, 160] on span "Edit design" at bounding box center [153, 167] width 142 height 14
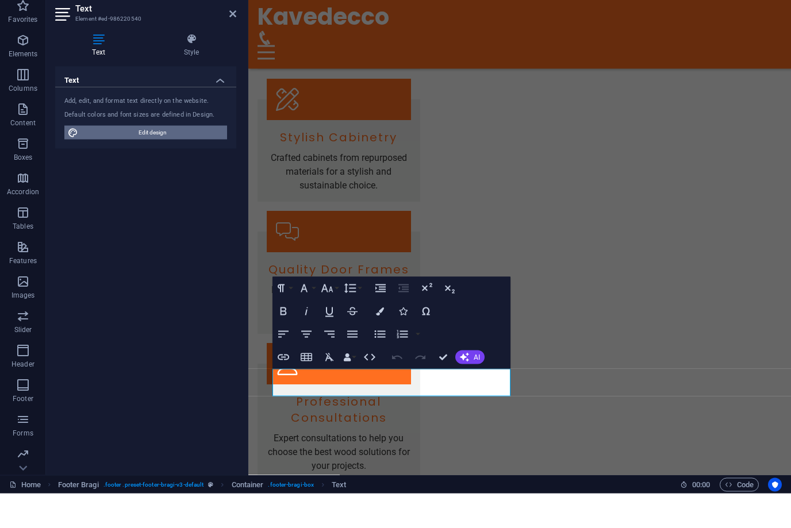
select select "px"
select select "200"
select select "px"
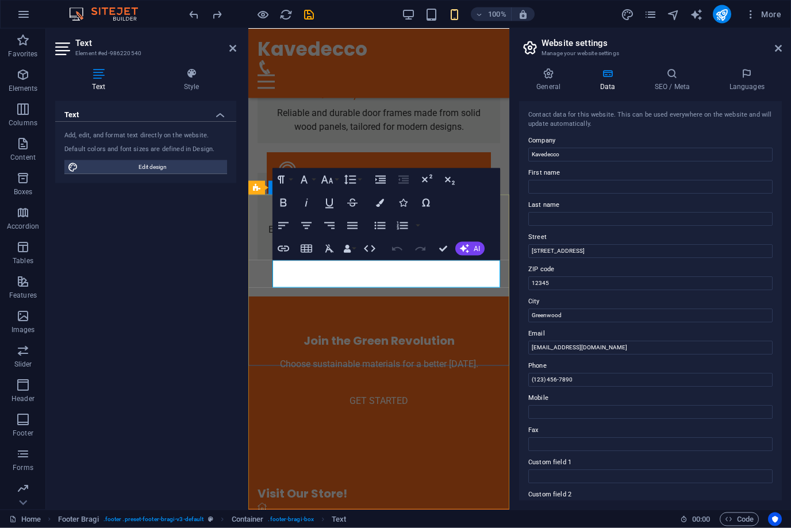
click at [551, 186] on input "First name" at bounding box center [650, 187] width 244 height 14
click at [563, 249] on input "[STREET_ADDRESS]" at bounding box center [650, 251] width 244 height 14
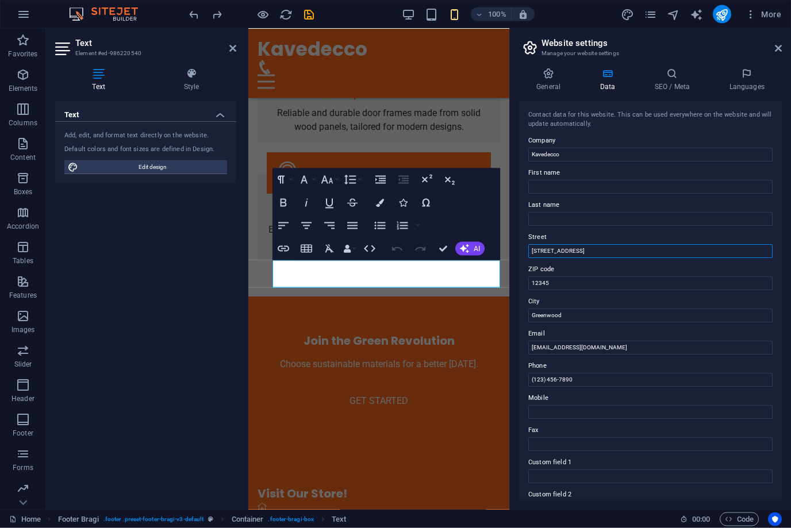
click at [563, 249] on input "[STREET_ADDRESS]" at bounding box center [650, 251] width 244 height 14
type input "1"
type input "2107, IRIS BAY TOWER"
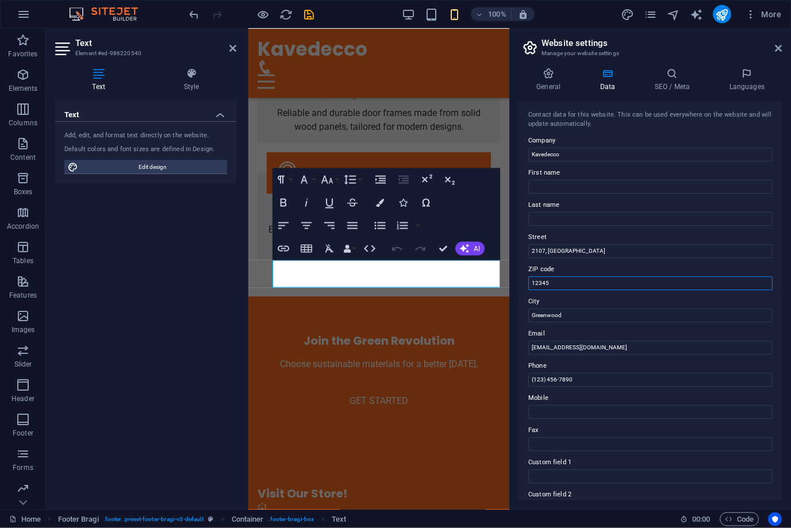
click at [550, 279] on input "12345" at bounding box center [650, 283] width 244 height 14
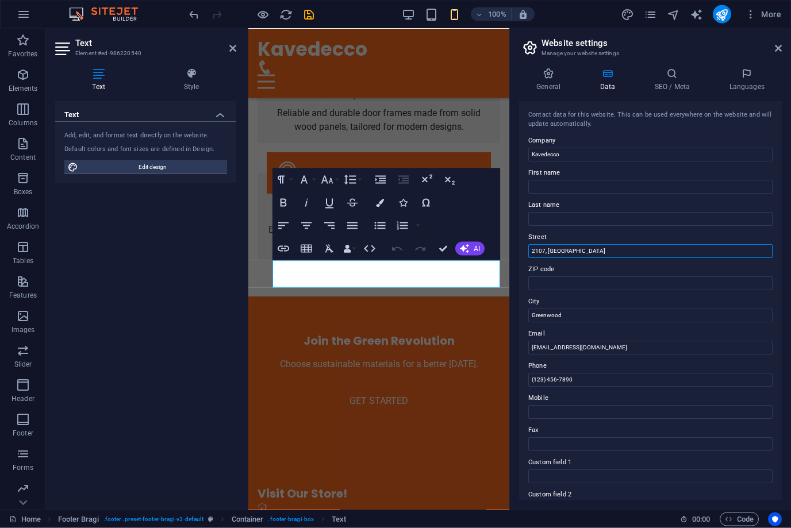
click at [607, 249] on input "2107, IRIS BAY TOWER" at bounding box center [650, 251] width 244 height 14
type input "2107, IRIS BAY TOWER BUSINESS BAY"
click at [564, 313] on input "Greenwood" at bounding box center [650, 316] width 244 height 14
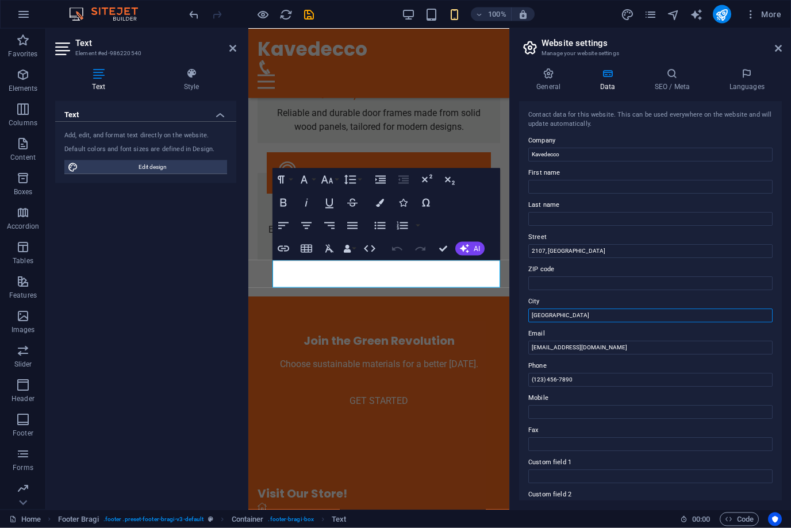
type input "DUBAI"
click at [551, 381] on input "(123) 456-7890" at bounding box center [650, 380] width 244 height 14
drag, startPoint x: 819, startPoint y: 406, endPoint x: 509, endPoint y: 373, distance: 312.1
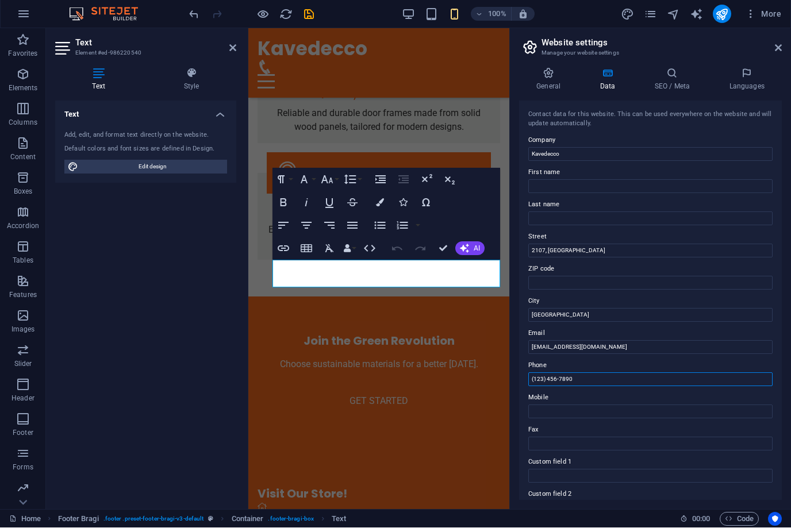
click at [561, 376] on input "(123) 456-7890" at bounding box center [650, 380] width 244 height 14
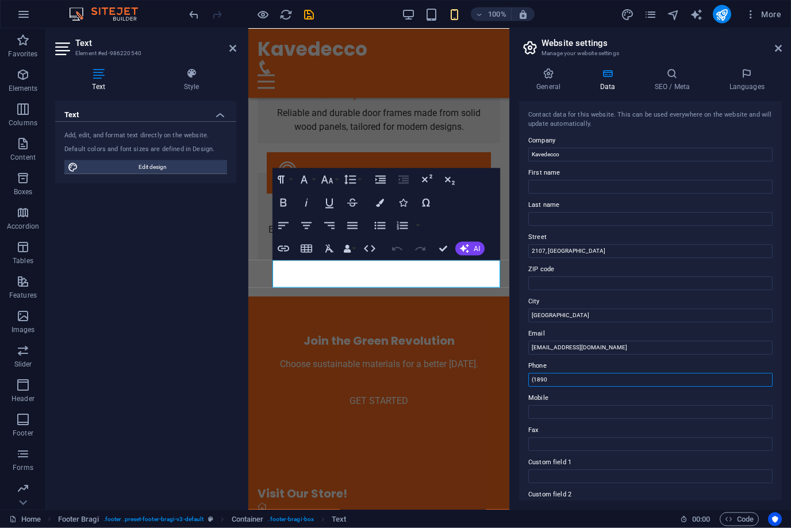
click at [563, 376] on input "(1890" at bounding box center [650, 380] width 244 height 14
type input "("
click at [543, 410] on input "Mobile" at bounding box center [650, 412] width 244 height 14
click at [550, 377] on input "+971 588888726" at bounding box center [650, 380] width 244 height 14
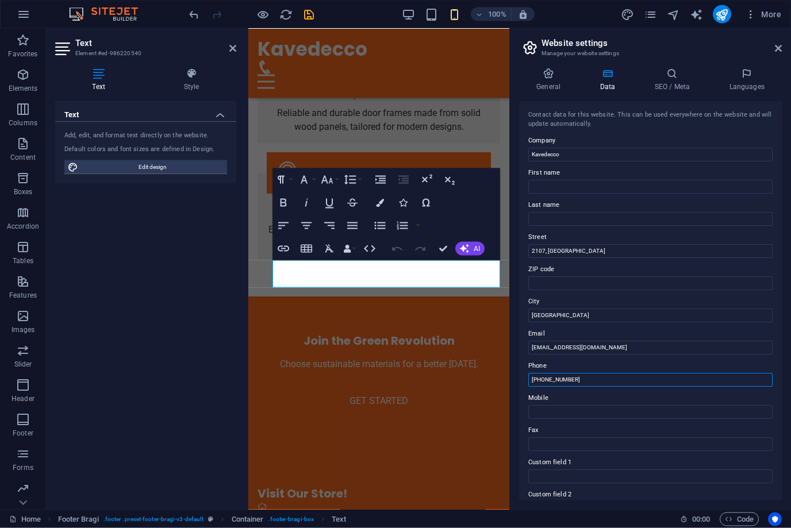
click at [550, 377] on input "+971 588888726" at bounding box center [650, 380] width 244 height 14
type input "+"
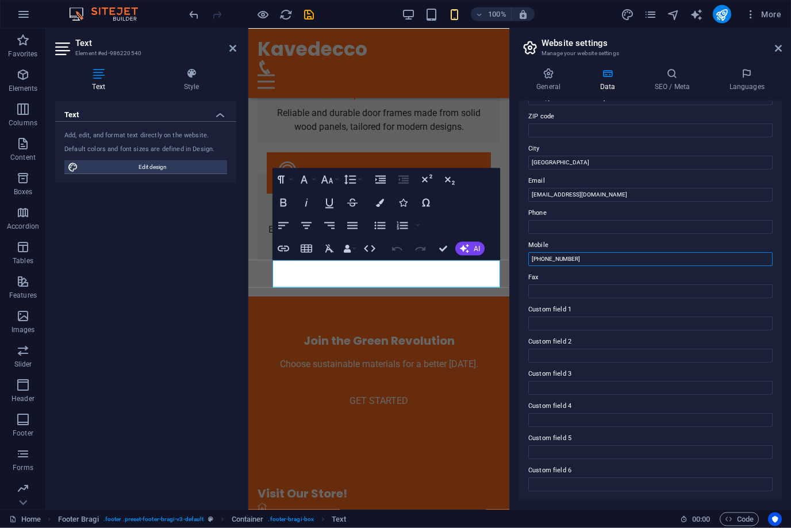
scroll to position [152, 0]
click at [560, 260] on input "+971 588888726" at bounding box center [650, 260] width 244 height 14
type input "+971 588888726"
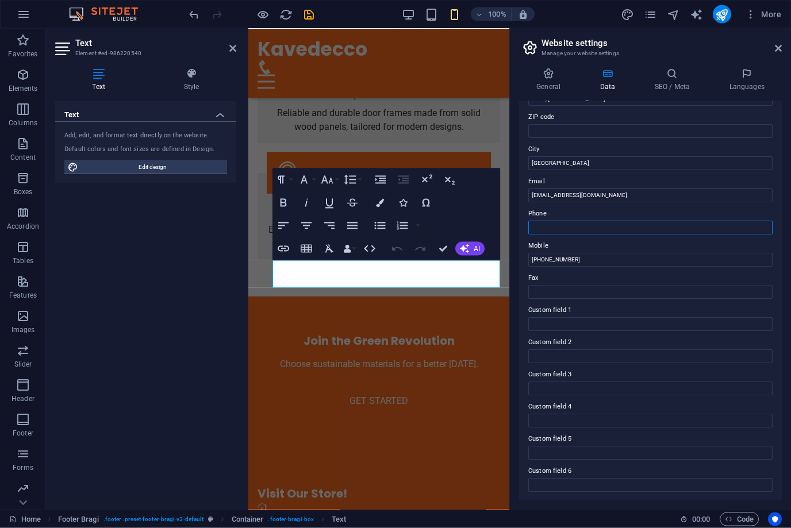
click at [559, 222] on input "Phone" at bounding box center [650, 228] width 244 height 14
paste input "+971 588888726"
type input "+971 588888726"
click at [775, 52] on icon at bounding box center [778, 48] width 7 height 9
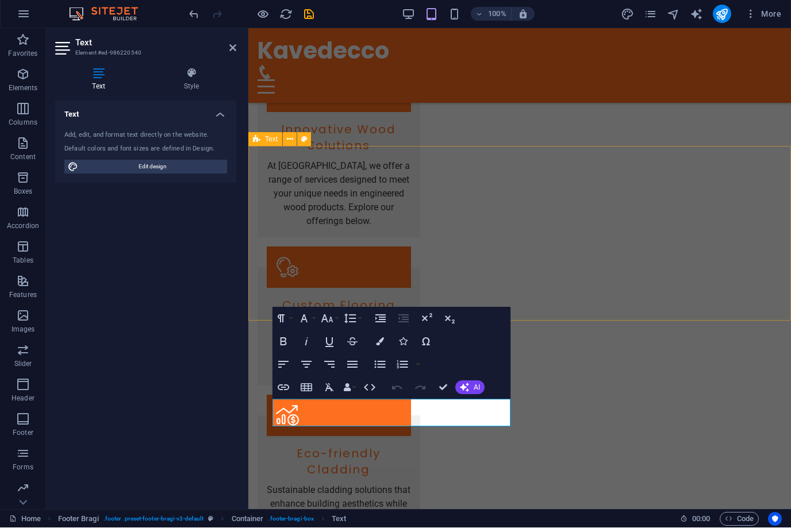
click at [203, 352] on div "Text Add, edit, and format text directly on the website. Default colors and fon…" at bounding box center [145, 300] width 181 height 399
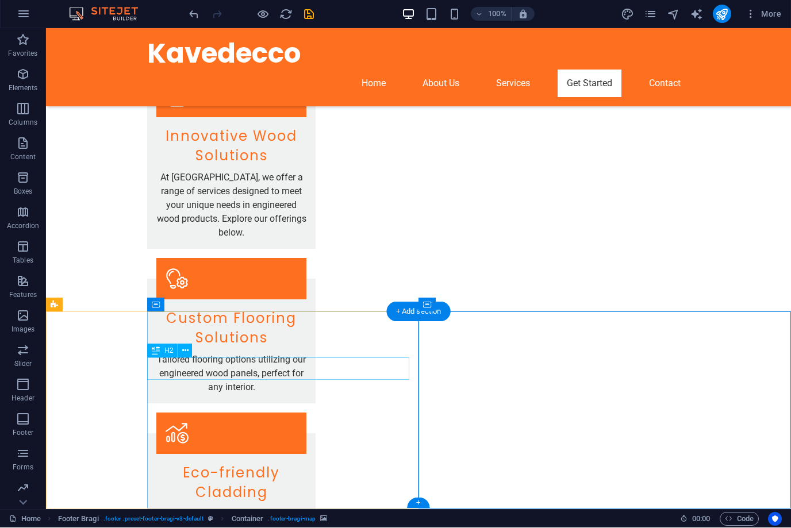
scroll to position [1007, 0]
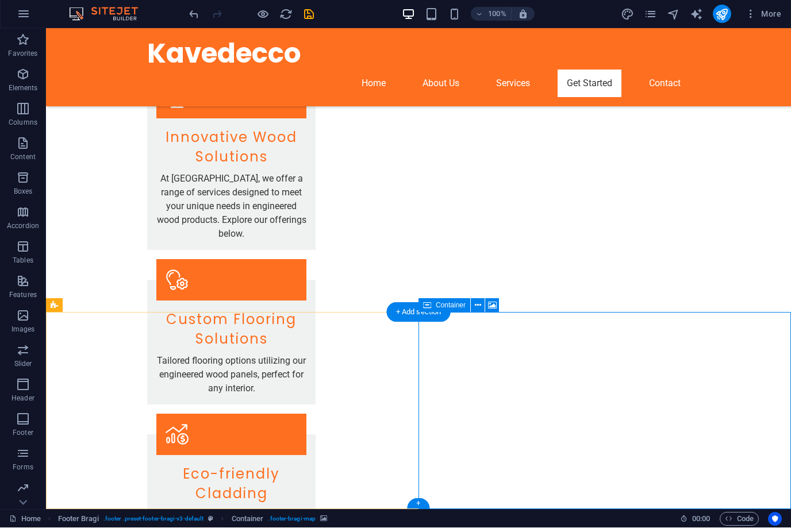
click at [491, 305] on icon at bounding box center [492, 306] width 9 height 12
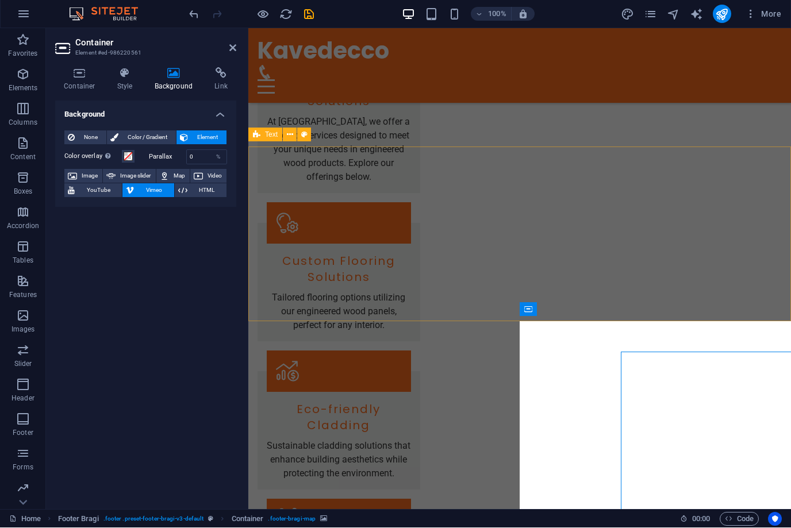
scroll to position [968, 0]
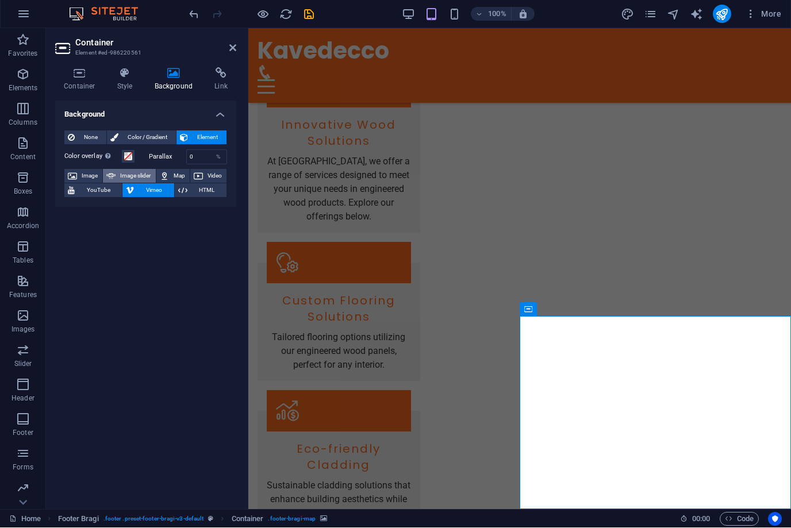
click at [131, 177] on span "Image slider" at bounding box center [135, 177] width 33 height 14
select select "ms"
select select "s"
select select "progressive"
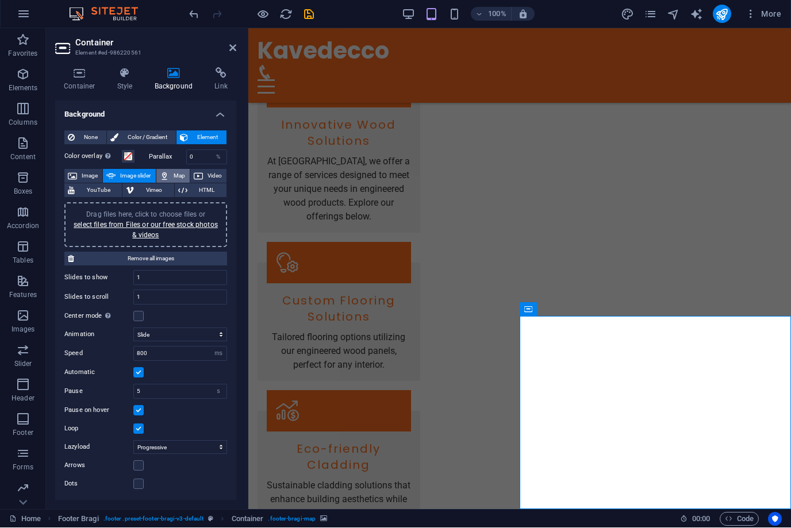
click at [177, 176] on span "Map" at bounding box center [179, 177] width 14 height 14
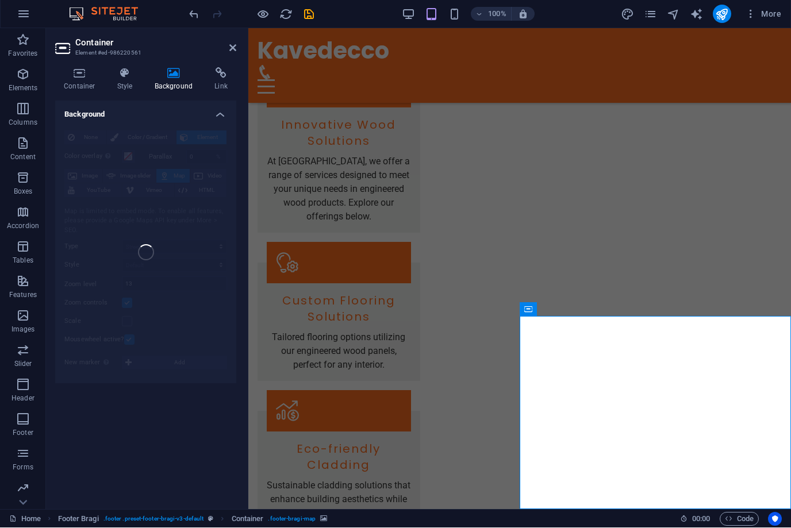
click at [153, 259] on div "None Color / Gradient Element Stretch background to full-width Color overlay Pl…" at bounding box center [145, 253] width 181 height 263
click at [310, 14] on icon "save" at bounding box center [308, 14] width 13 height 13
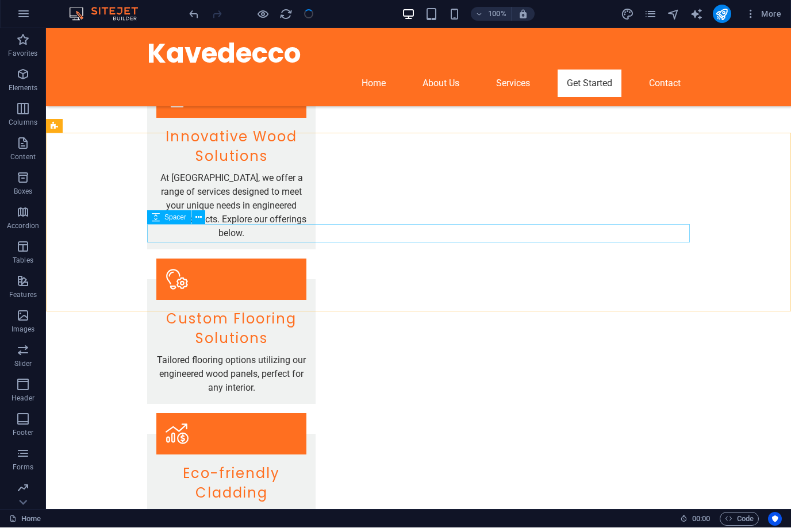
scroll to position [1007, 0]
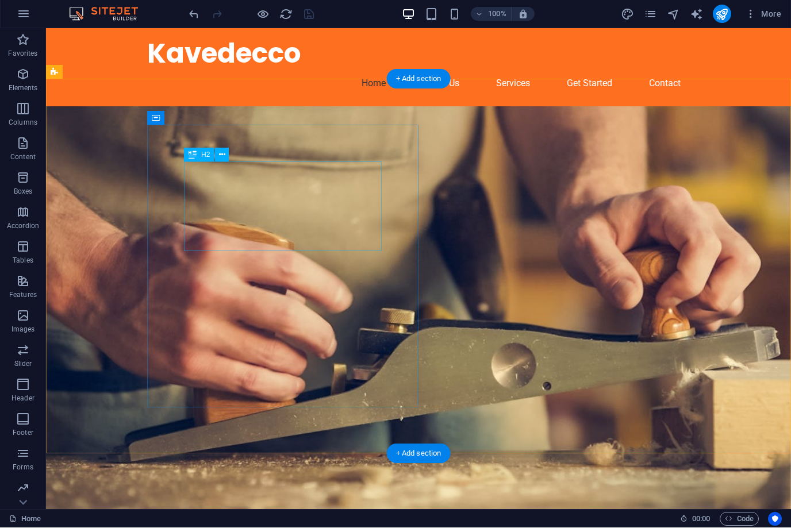
scroll to position [0, 0]
click at [510, 195] on figure at bounding box center [418, 318] width 745 height 425
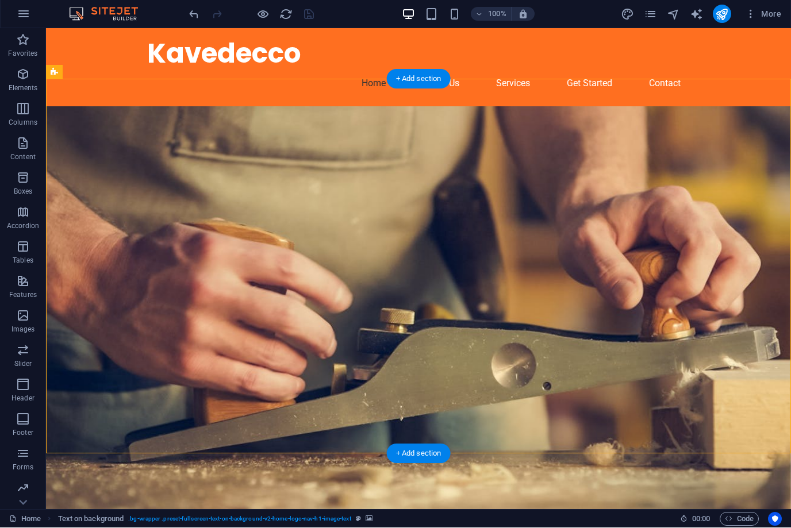
click at [497, 235] on figure at bounding box center [418, 318] width 745 height 425
drag, startPoint x: 497, startPoint y: 235, endPoint x: 295, endPoint y: 235, distance: 202.3
click at [497, 235] on figure at bounding box center [418, 318] width 745 height 425
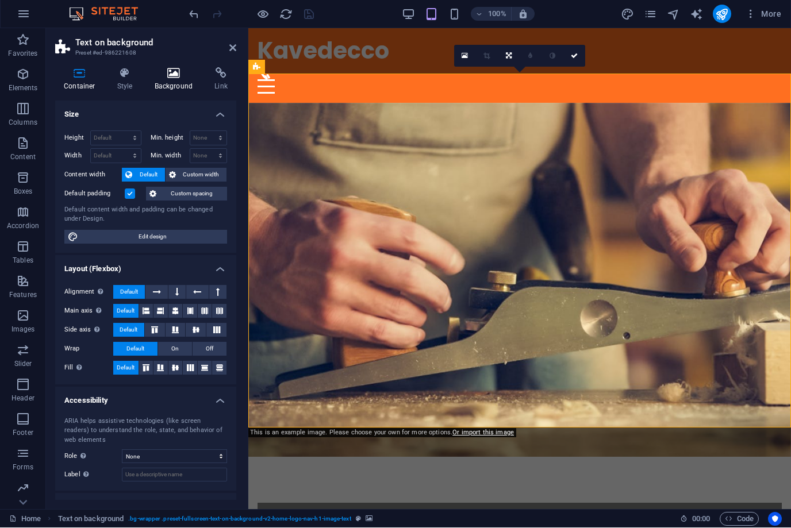
click at [166, 75] on icon at bounding box center [174, 73] width 56 height 11
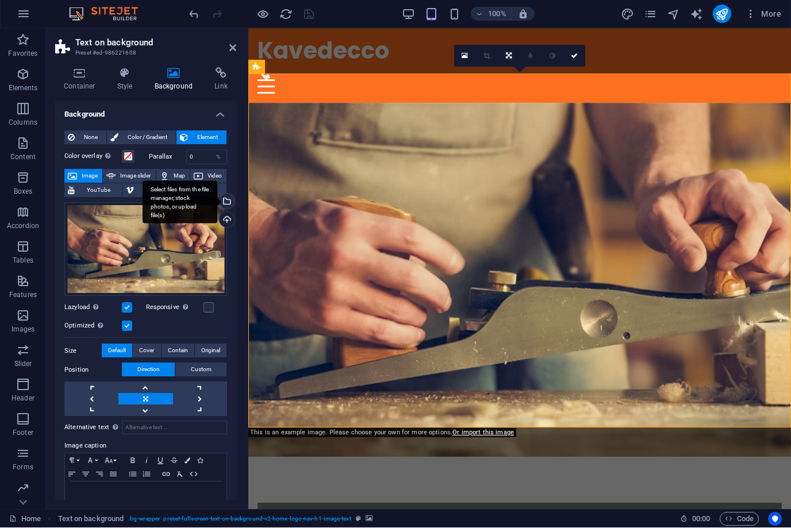
click at [230, 198] on div "Select files from the file manager, stock photos, or upload file(s)" at bounding box center [225, 202] width 17 height 17
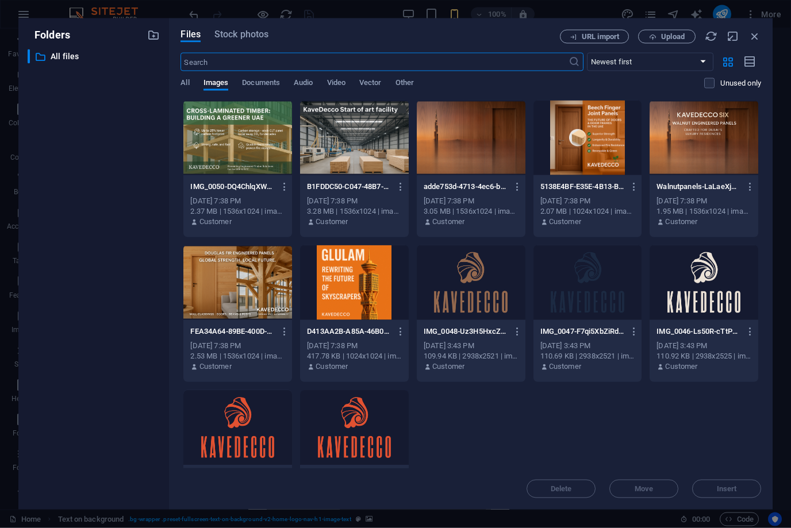
click at [248, 144] on div at bounding box center [237, 138] width 109 height 75
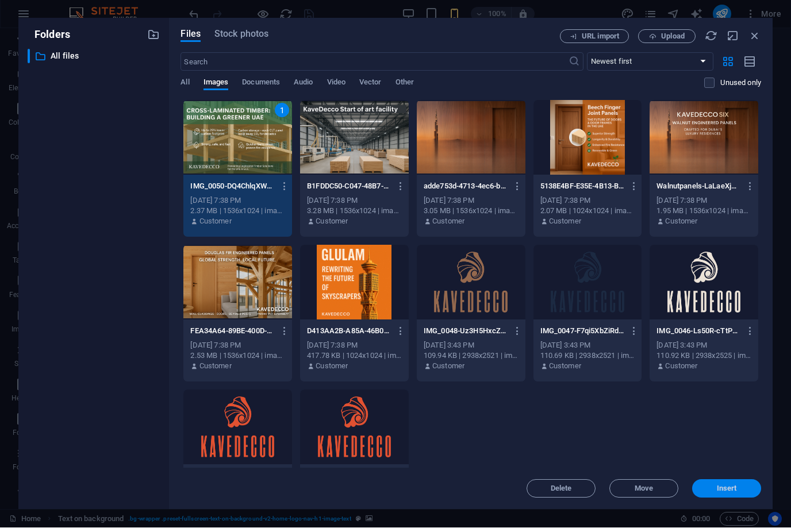
click at [726, 486] on span "Insert" at bounding box center [727, 489] width 20 height 7
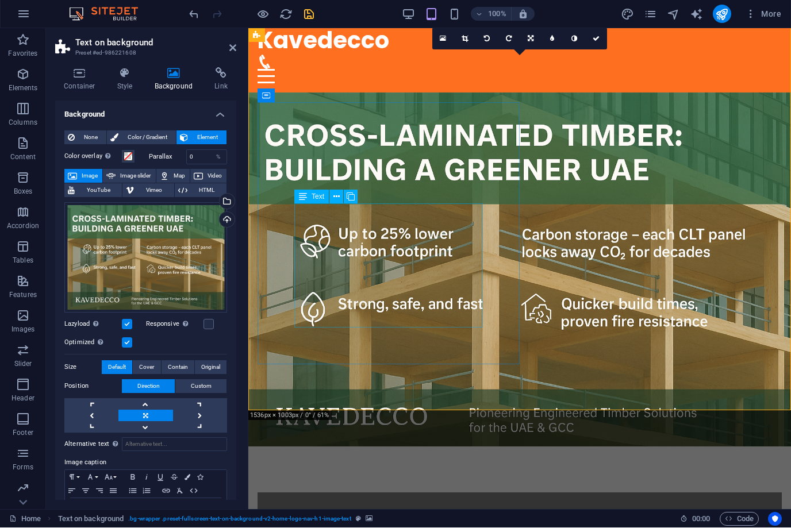
scroll to position [7, 0]
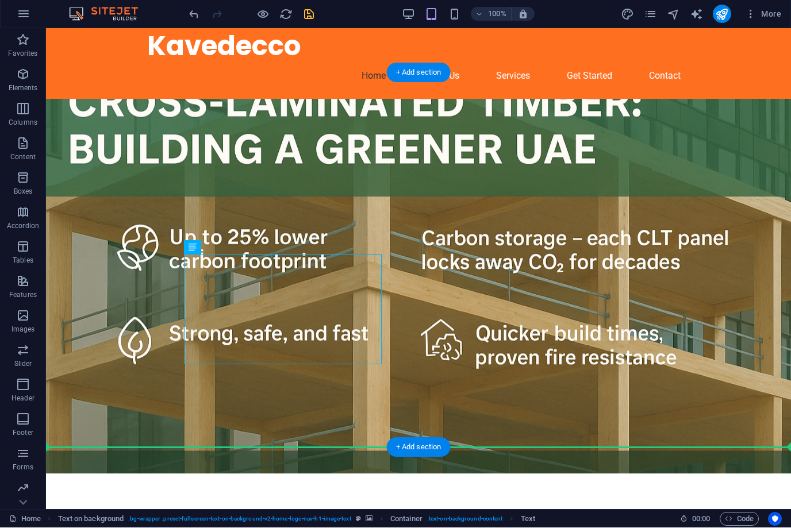
drag, startPoint x: 200, startPoint y: 216, endPoint x: 460, endPoint y: 301, distance: 273.5
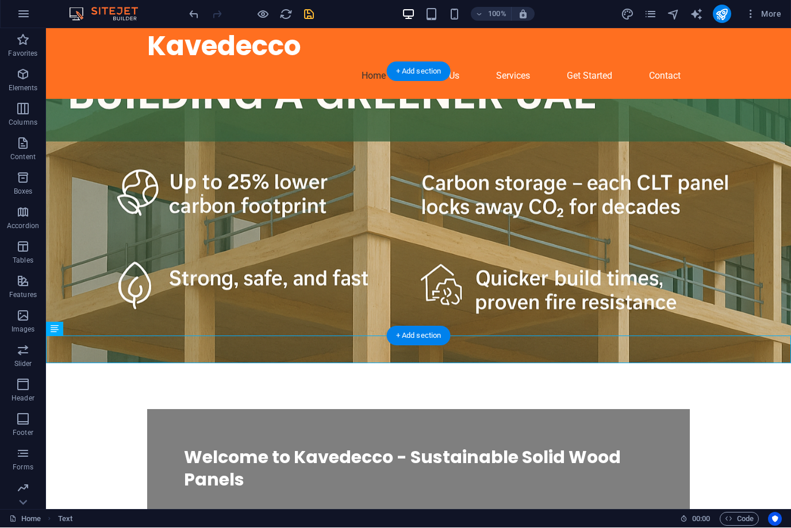
click at [460, 301] on figure at bounding box center [418, 231] width 745 height 264
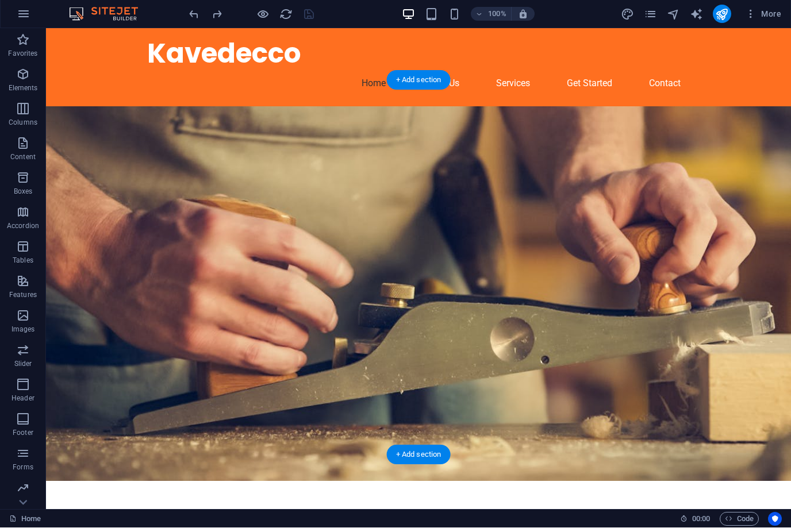
scroll to position [0, 0]
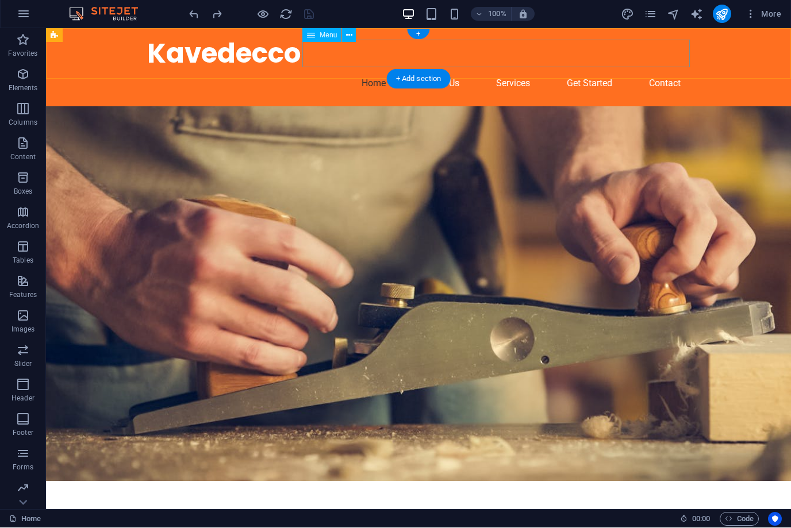
click at [667, 70] on nav "Home About Us Services Get Started Contact" at bounding box center [418, 84] width 542 height 28
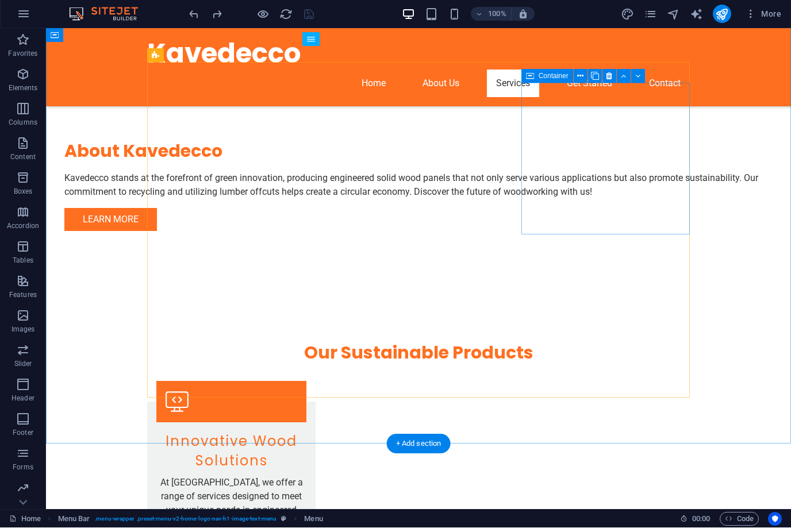
scroll to position [690, 0]
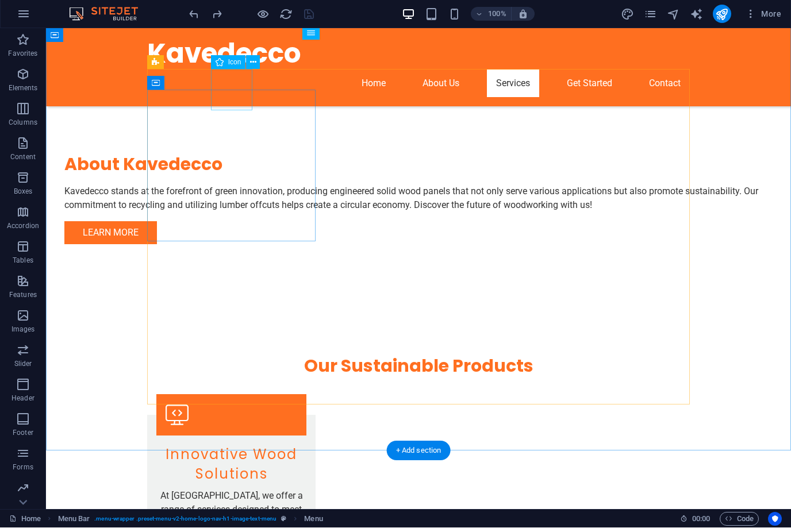
click at [234, 394] on figure at bounding box center [231, 414] width 150 height 41
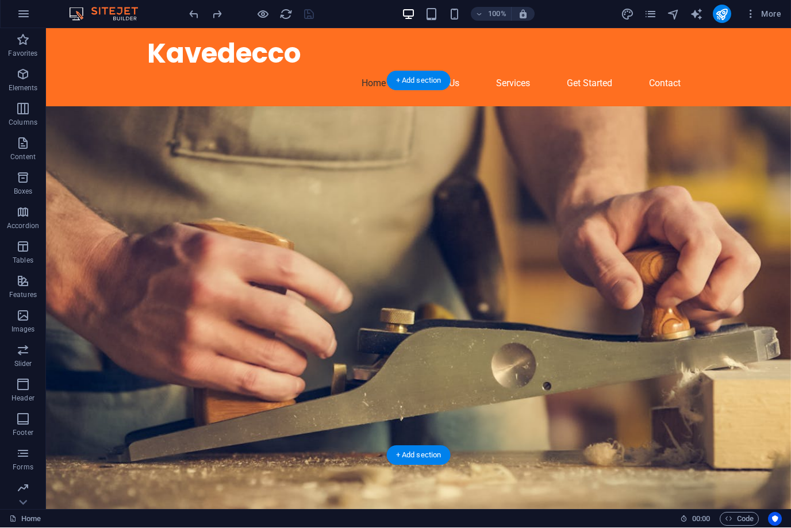
scroll to position [0, 0]
click at [694, 15] on icon "text_generator" at bounding box center [696, 14] width 13 height 13
select select "English"
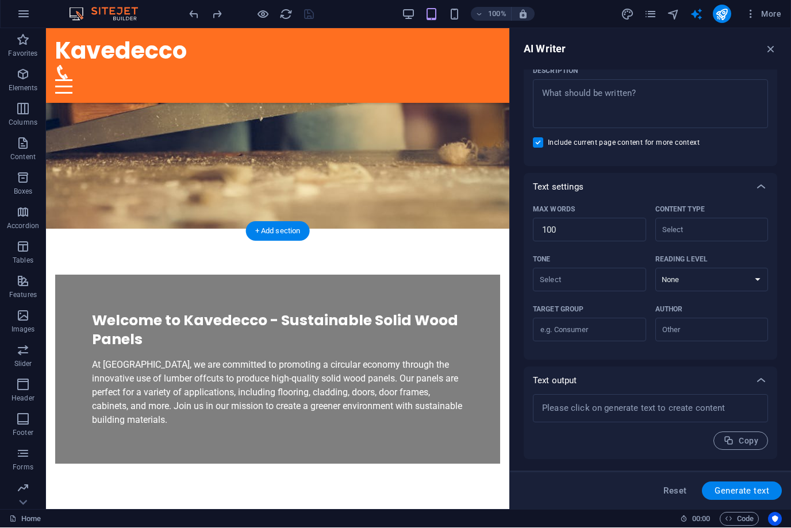
scroll to position [294, 0]
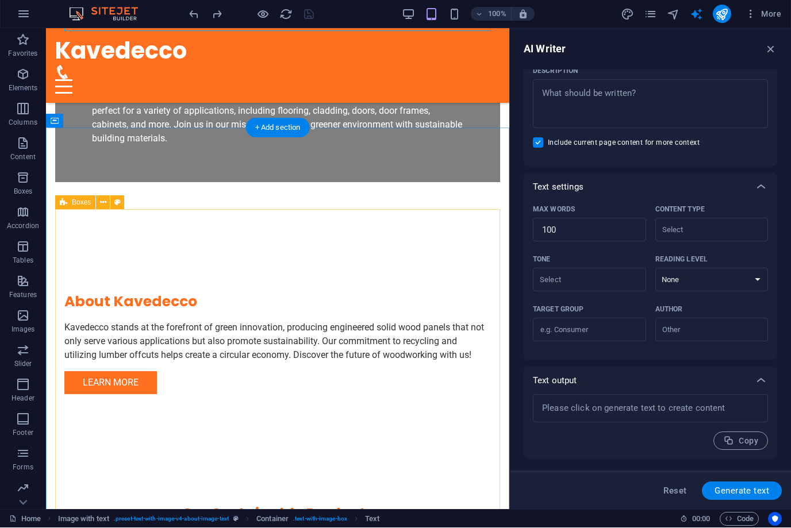
scroll to position [538, 0]
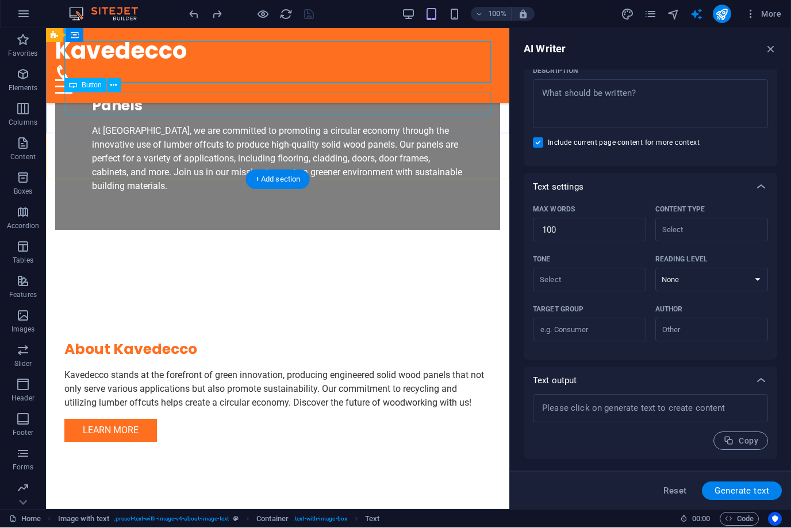
click at [138, 419] on div "Learn More" at bounding box center [277, 430] width 426 height 23
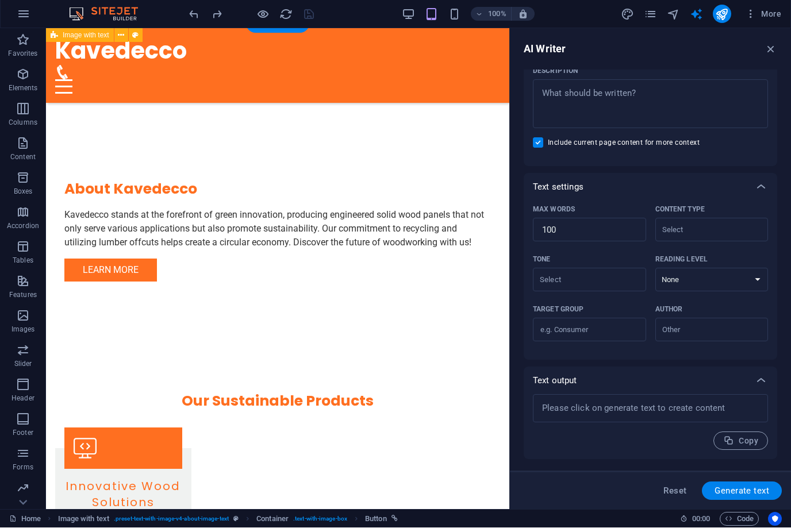
scroll to position [708, 0]
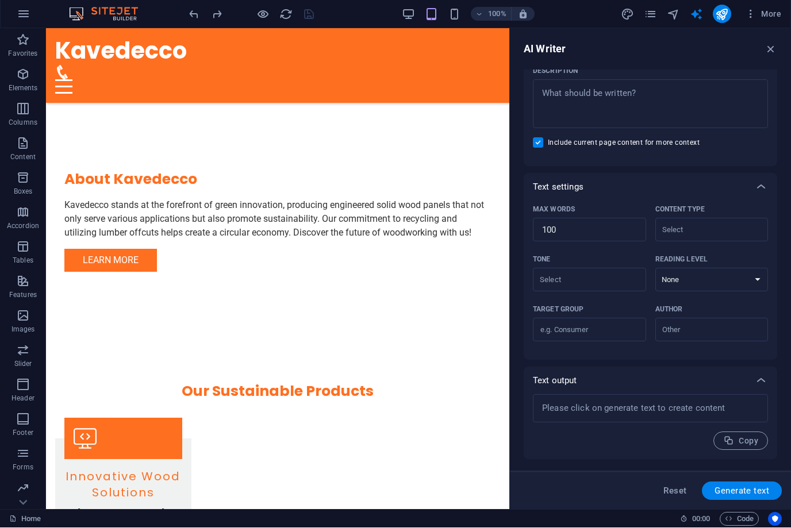
click at [764, 51] on div "AI Writer" at bounding box center [650, 50] width 253 height 14
click at [768, 51] on icon "button" at bounding box center [770, 49] width 13 height 13
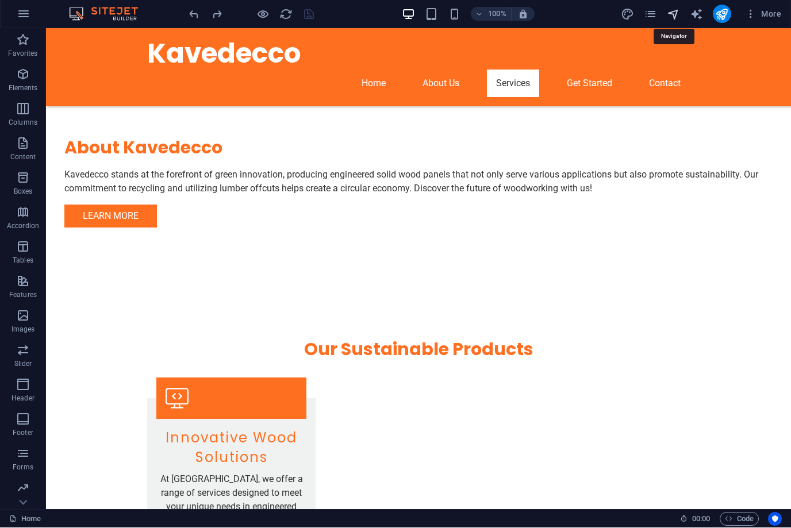
click at [677, 13] on icon "navigator" at bounding box center [673, 14] width 13 height 13
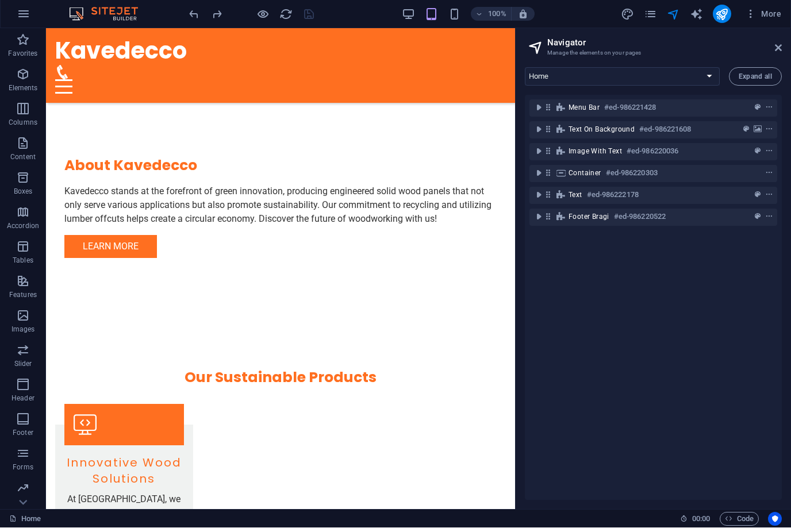
click at [783, 45] on aside "Navigator Manage the elements on your pages Home Subpage Legal Notice Privacy N…" at bounding box center [653, 269] width 276 height 481
click at [651, 16] on icon "pages" at bounding box center [650, 14] width 13 height 13
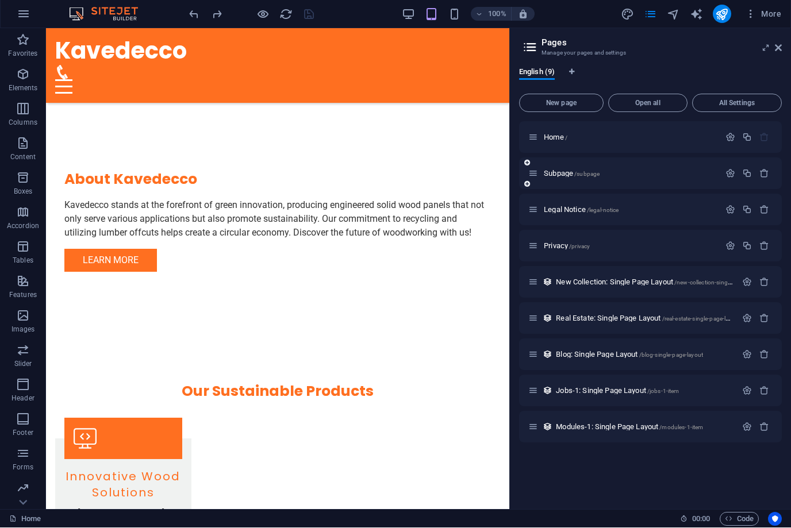
click at [584, 177] on div "Subpage /subpage" at bounding box center [623, 173] width 191 height 13
click at [775, 51] on icon at bounding box center [778, 48] width 7 height 9
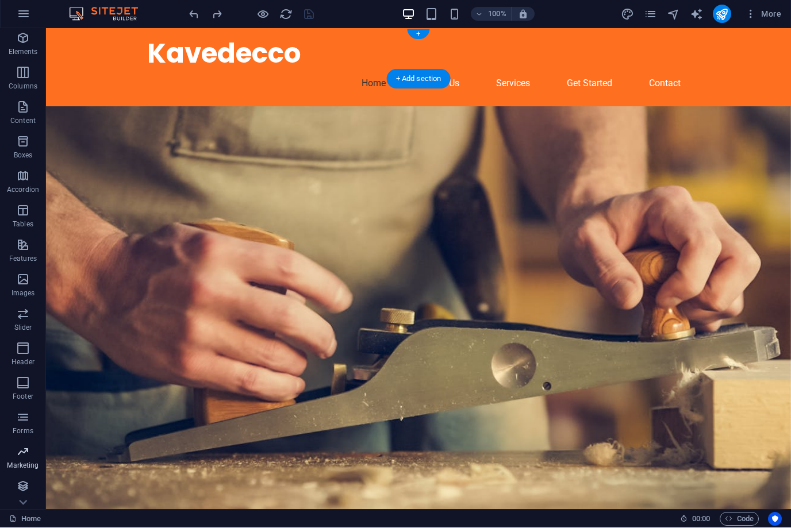
scroll to position [36, 0]
click at [23, 453] on icon "button" at bounding box center [23, 452] width 14 height 14
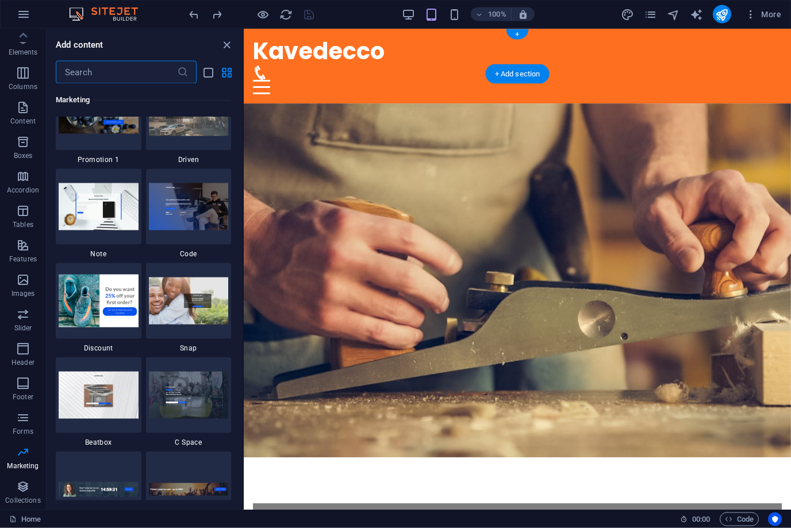
scroll to position [9989, 0]
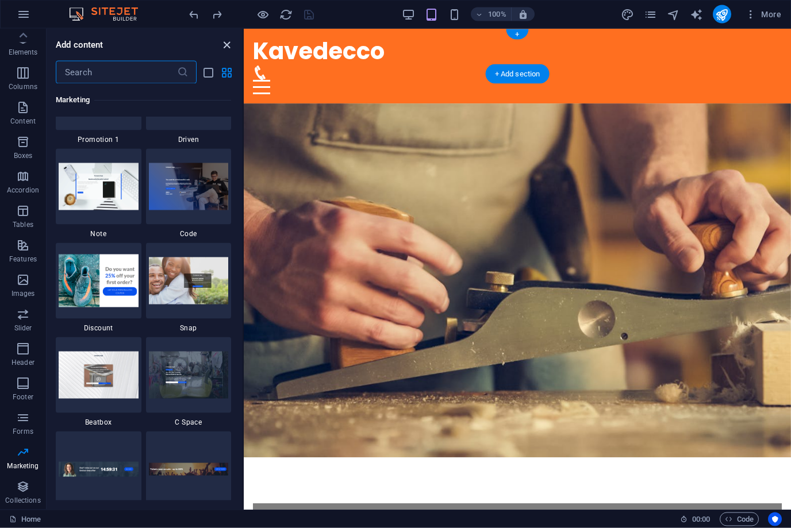
click at [220, 48] on icon "close panel" at bounding box center [226, 45] width 13 height 13
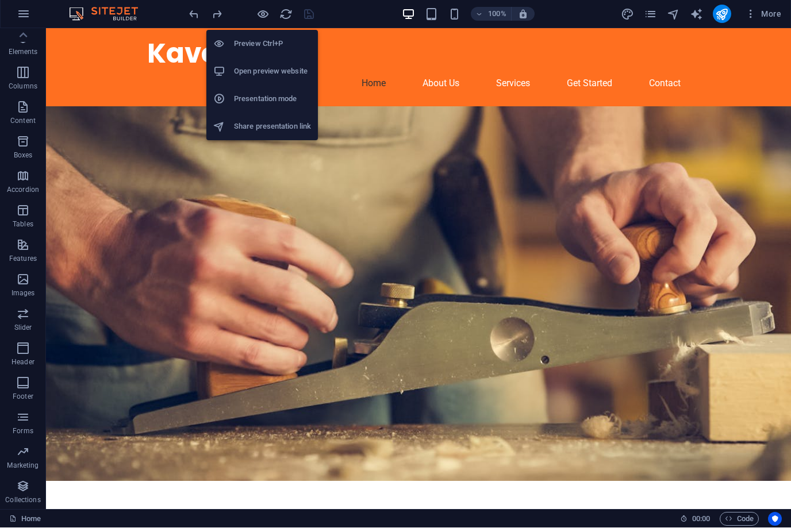
click at [279, 72] on h6 "Open preview website" at bounding box center [272, 72] width 77 height 14
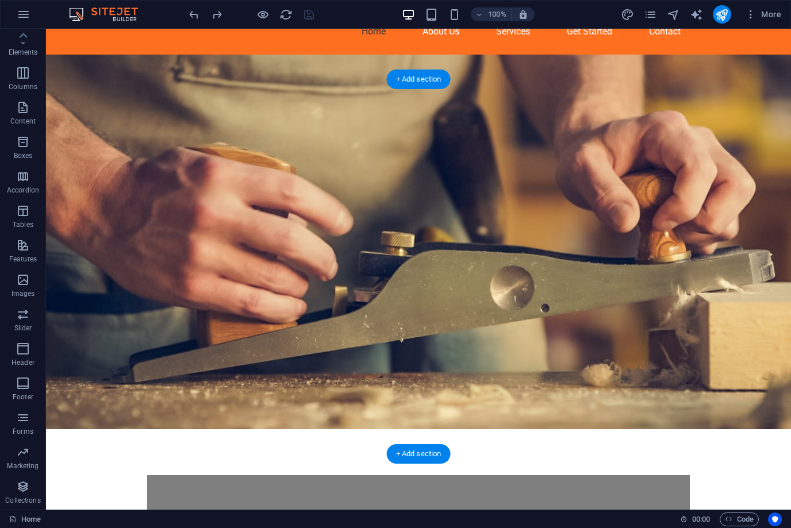
scroll to position [0, 0]
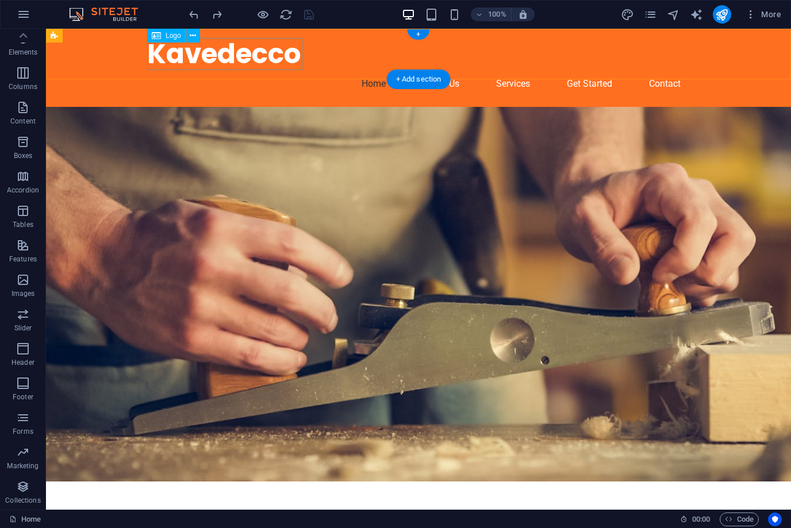
click at [222, 55] on div "Kavedecco" at bounding box center [418, 54] width 542 height 32
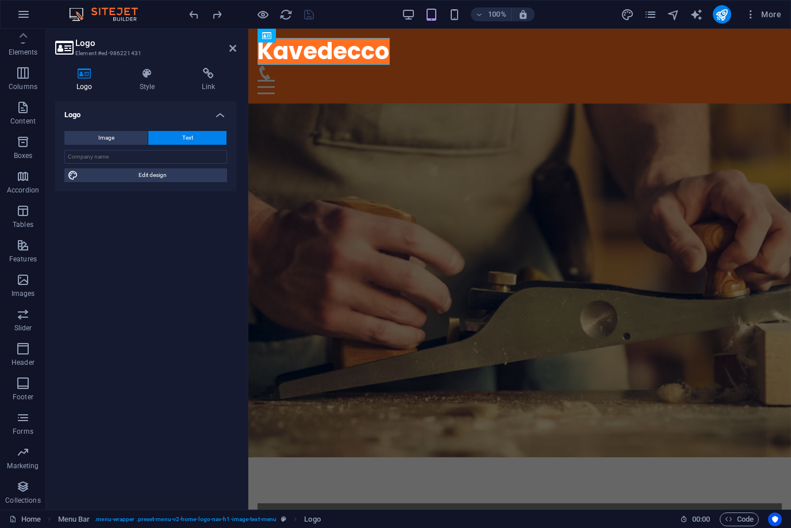
click at [82, 72] on icon at bounding box center [84, 73] width 59 height 11
click at [87, 73] on icon at bounding box center [84, 73] width 59 height 11
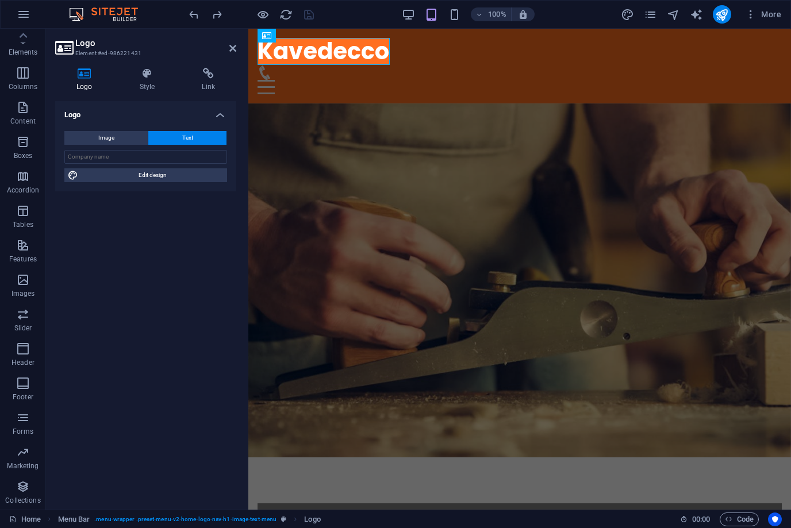
click at [87, 73] on icon at bounding box center [84, 73] width 59 height 11
click at [157, 178] on span "Edit design" at bounding box center [153, 175] width 142 height 14
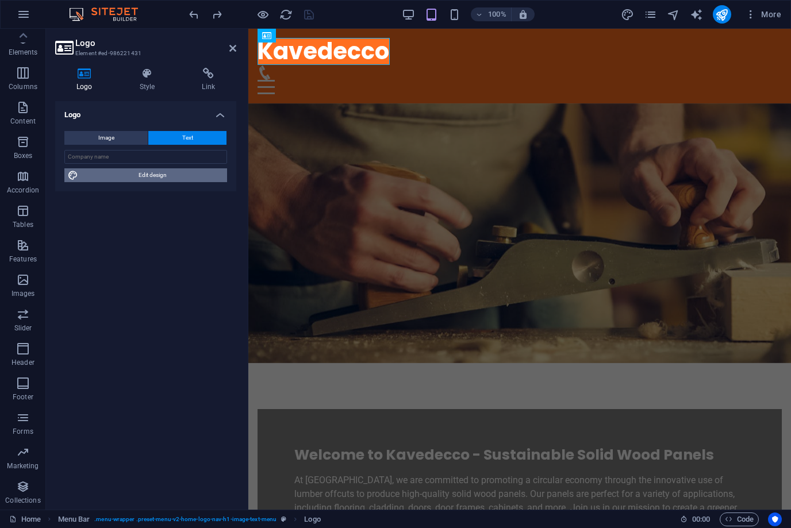
select select "px"
select select "200"
select select "px"
select select "rem"
select select "700"
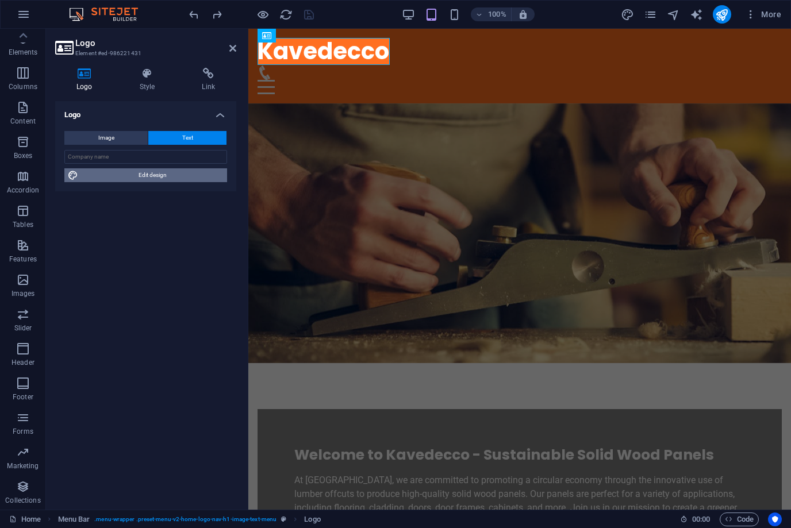
select select "px"
select select "rem"
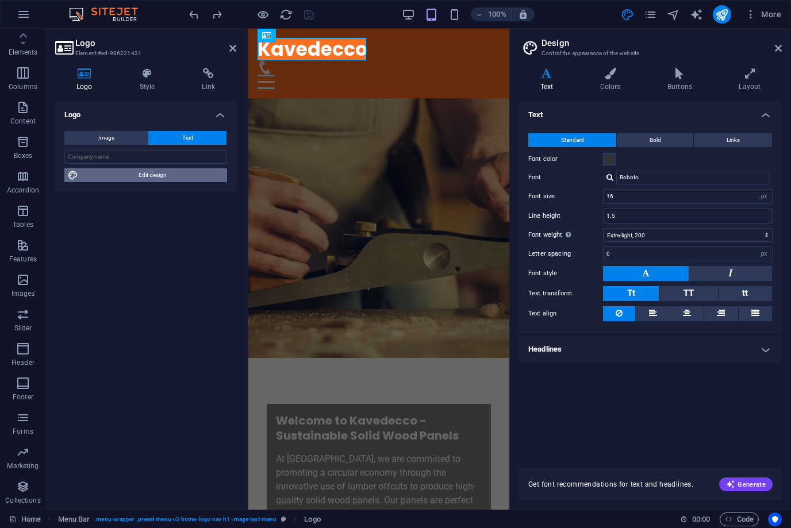
type input "2.0533"
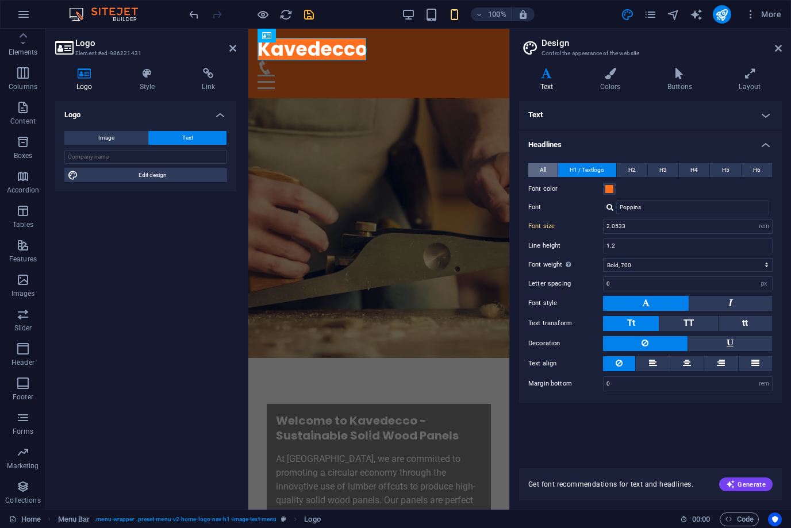
click at [544, 175] on span "All" at bounding box center [543, 170] width 6 height 14
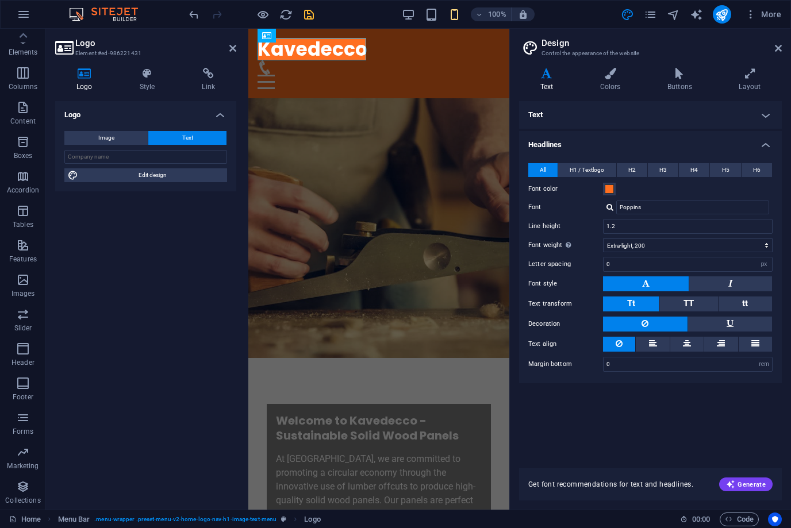
drag, startPoint x: 395, startPoint y: 1, endPoint x: -1, endPoint y: -1, distance: 396.0
click at [0, 0] on html "Kavedecco Home Favorites Elements Columns Content Boxes Accordion Tables Featur…" at bounding box center [395, 264] width 791 height 528
click at [232, 50] on icon at bounding box center [232, 48] width 7 height 9
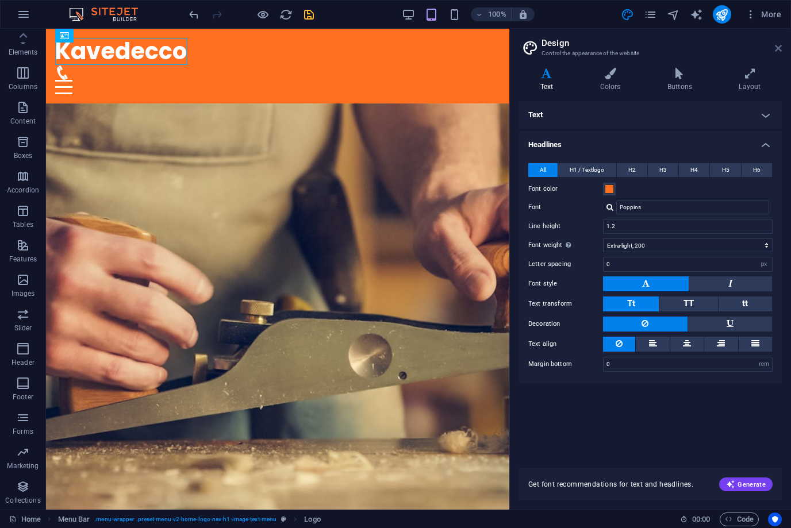
click at [779, 48] on icon at bounding box center [778, 48] width 7 height 9
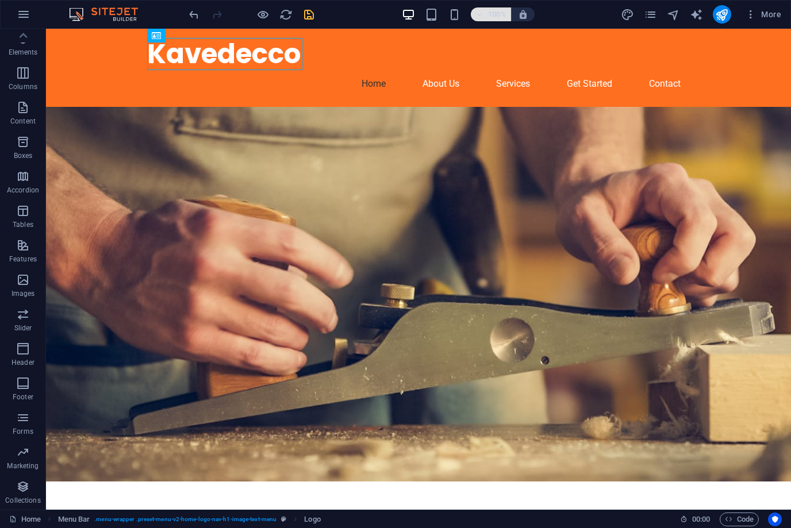
click at [486, 17] on span "100%" at bounding box center [490, 14] width 31 height 14
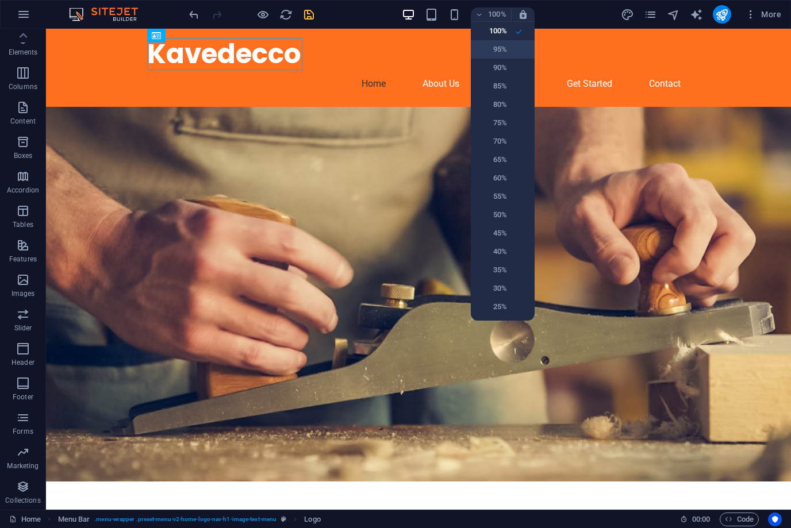
click at [505, 55] on h6 "95%" at bounding box center [492, 50] width 29 height 14
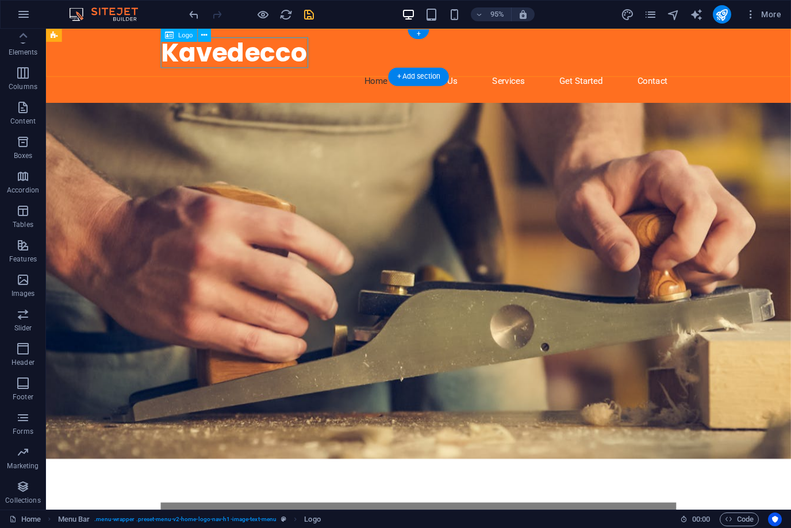
click at [166, 34] on icon at bounding box center [169, 35] width 9 height 13
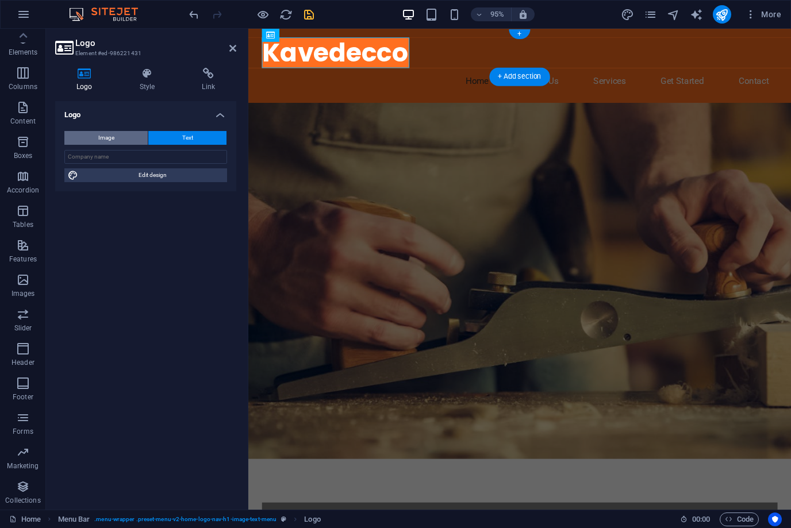
click at [94, 141] on button "Image" at bounding box center [105, 138] width 83 height 14
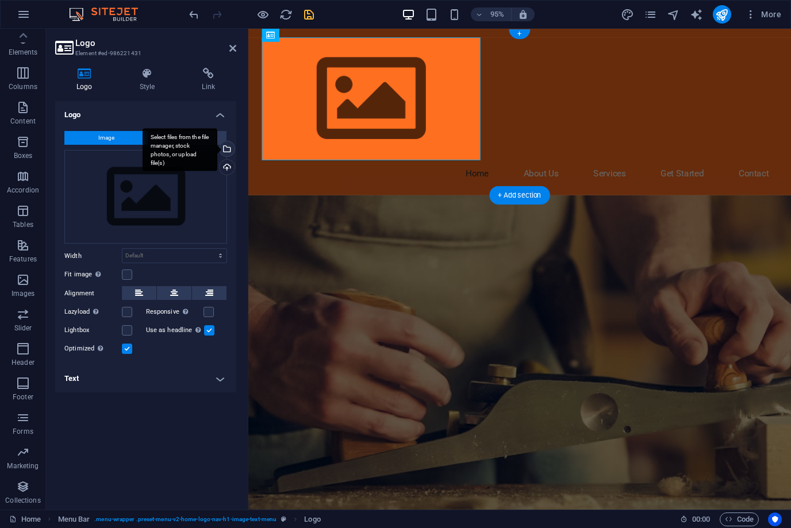
click at [230, 149] on div "Select files from the file manager, stock photos, or upload file(s)" at bounding box center [225, 149] width 17 height 17
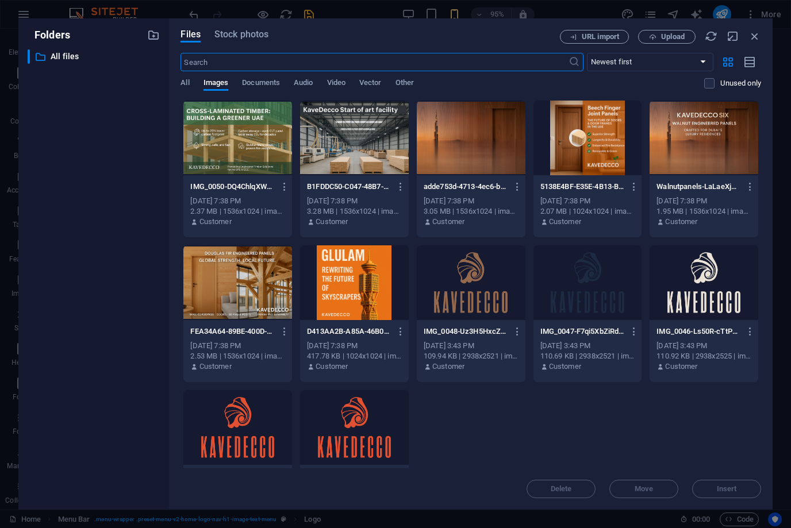
click at [343, 444] on div at bounding box center [354, 427] width 109 height 75
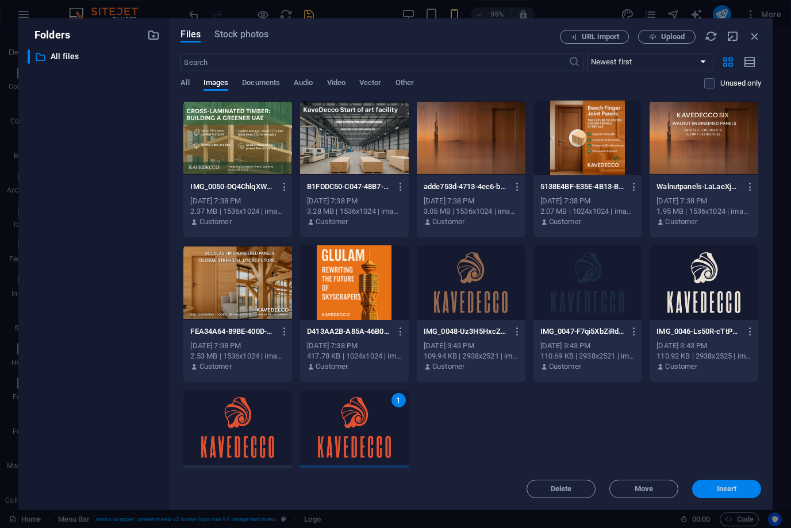
click at [716, 494] on button "Insert" at bounding box center [726, 489] width 69 height 18
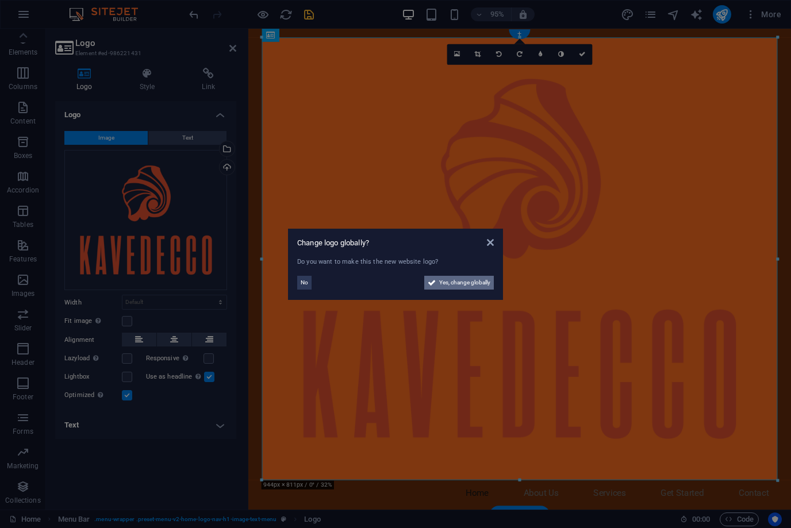
click at [463, 283] on span "Yes, change globally" at bounding box center [464, 283] width 51 height 14
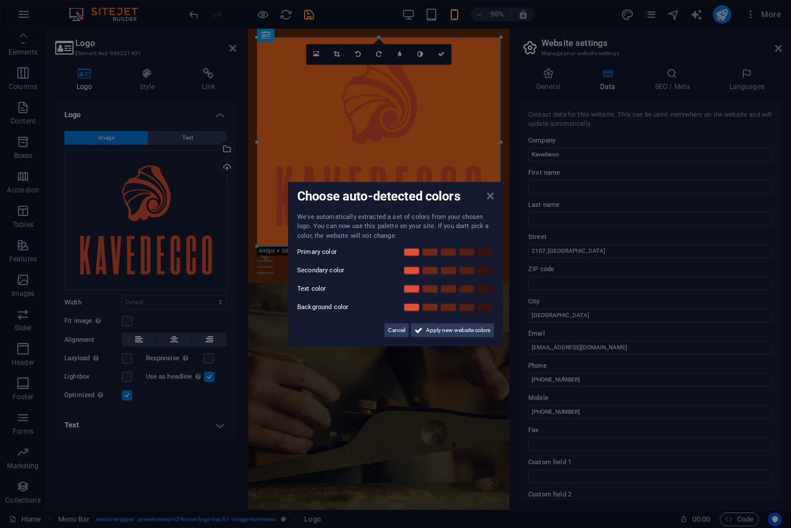
click at [490, 193] on icon at bounding box center [490, 195] width 7 height 9
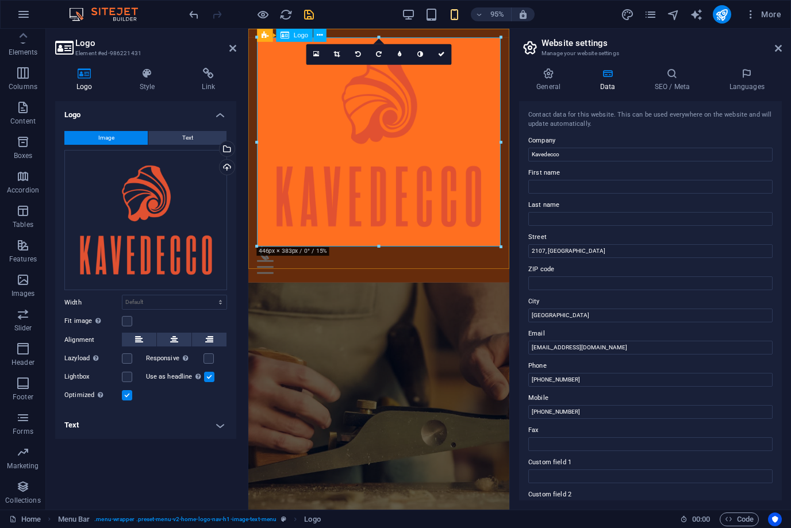
click at [503, 206] on div at bounding box center [385, 148] width 256 height 220
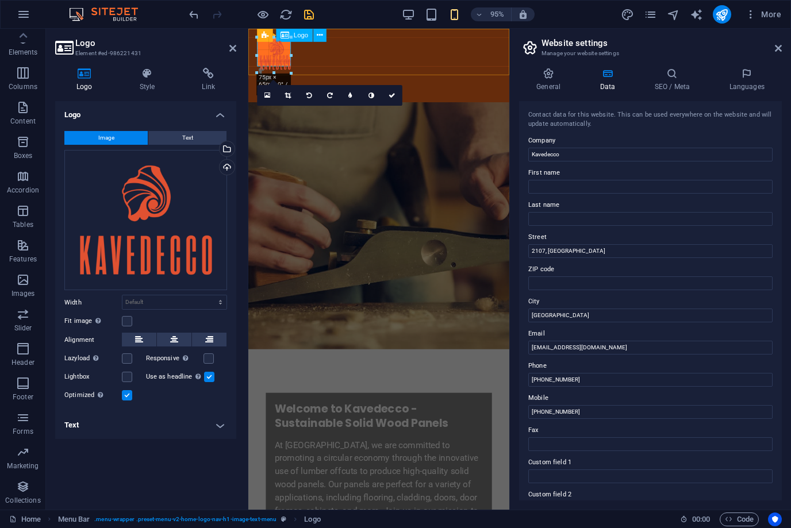
click at [342, 56] on div at bounding box center [396, 52] width 210 height 14
type input "61"
select select "px"
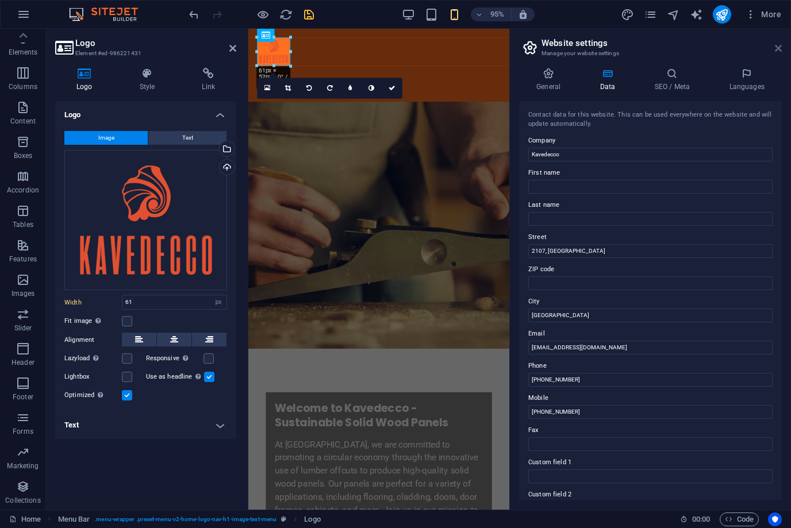
click at [779, 49] on icon at bounding box center [778, 48] width 7 height 9
select select "DISABLED_OPTION_VALUE"
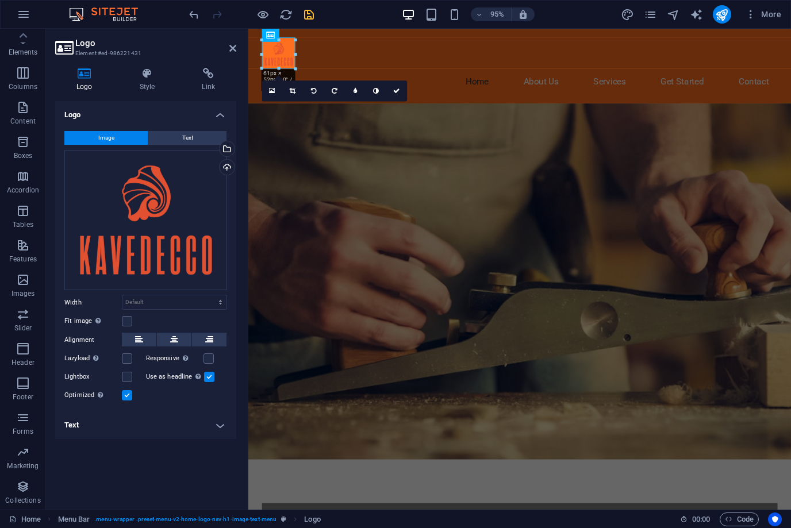
click at [647, 170] on figure at bounding box center [533, 294] width 571 height 375
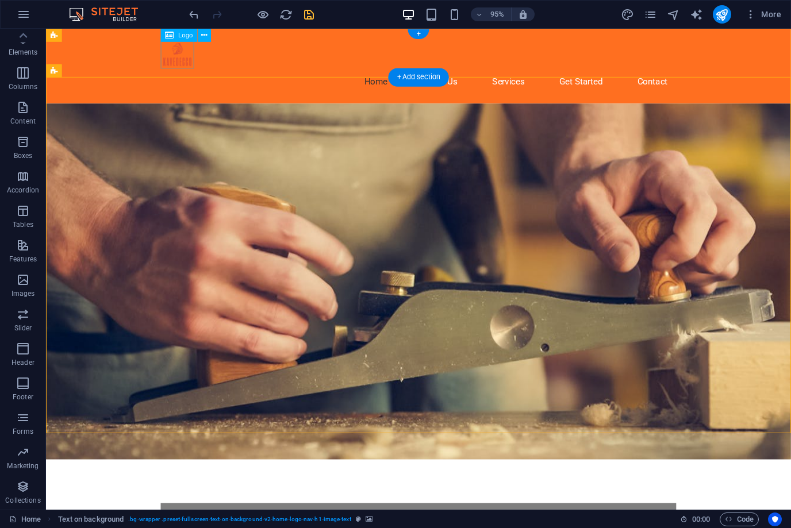
click at [184, 60] on div at bounding box center [438, 54] width 542 height 33
click at [176, 33] on div "Logo" at bounding box center [179, 35] width 36 height 13
click at [171, 34] on icon at bounding box center [169, 35] width 9 height 13
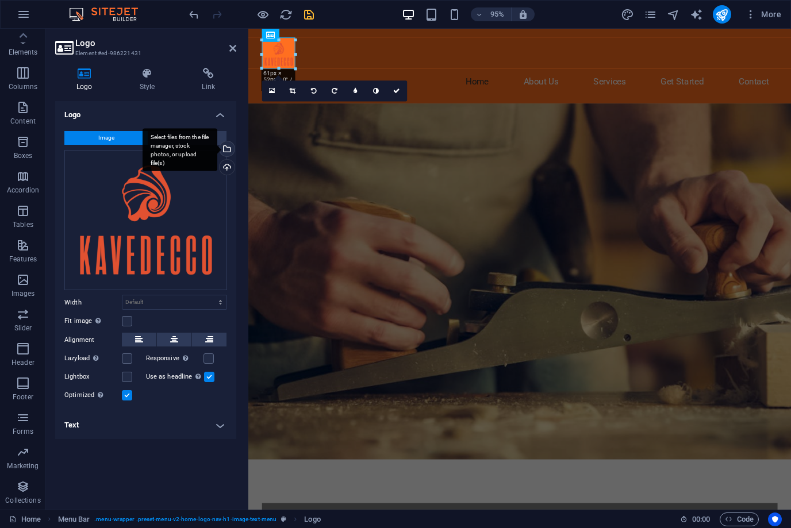
click at [228, 147] on div "Select files from the file manager, stock photos, or upload file(s)" at bounding box center [225, 149] width 17 height 17
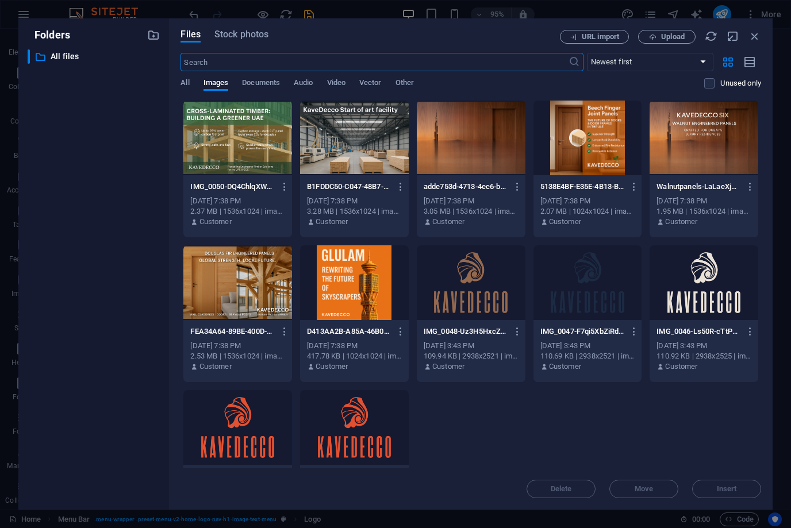
type input "61"
select select "px"
click at [697, 299] on div at bounding box center [703, 282] width 109 height 75
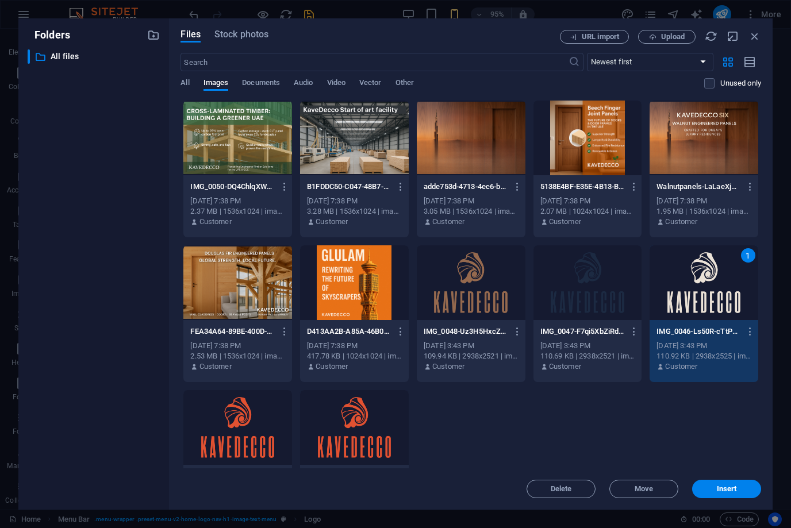
click at [697, 299] on div "1" at bounding box center [703, 282] width 109 height 75
select select "DISABLED_OPTION_VALUE"
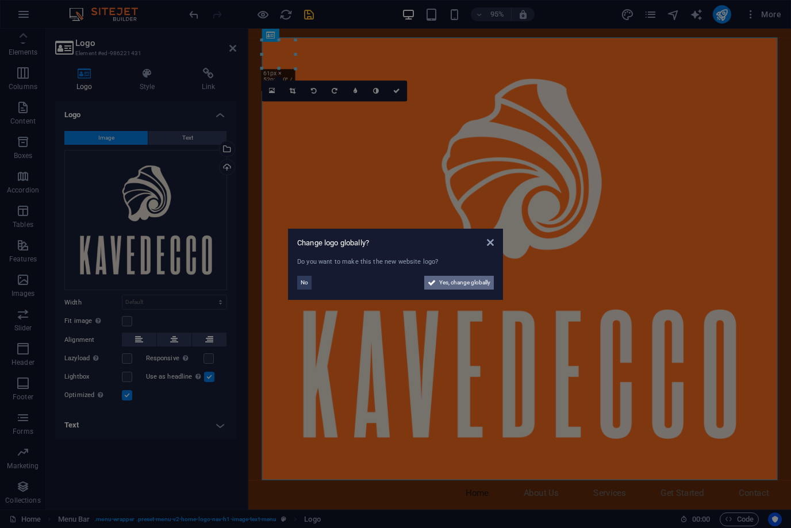
click at [447, 284] on span "Yes, change globally" at bounding box center [464, 283] width 51 height 14
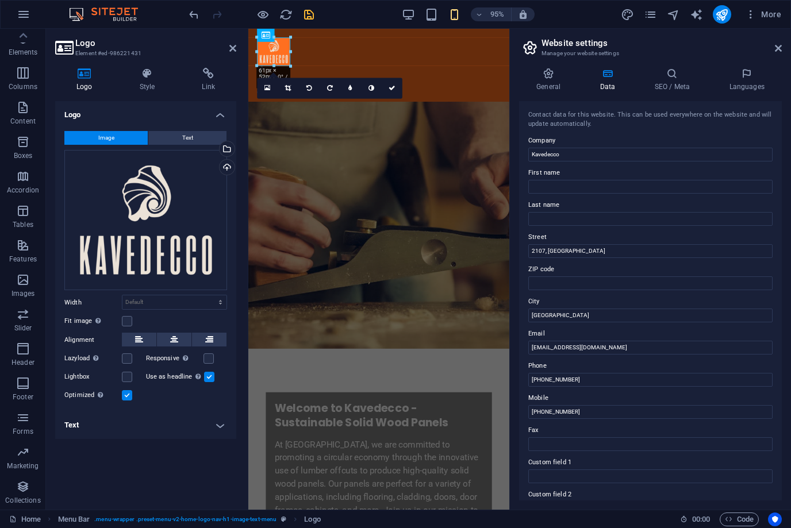
type input "61"
select select "px"
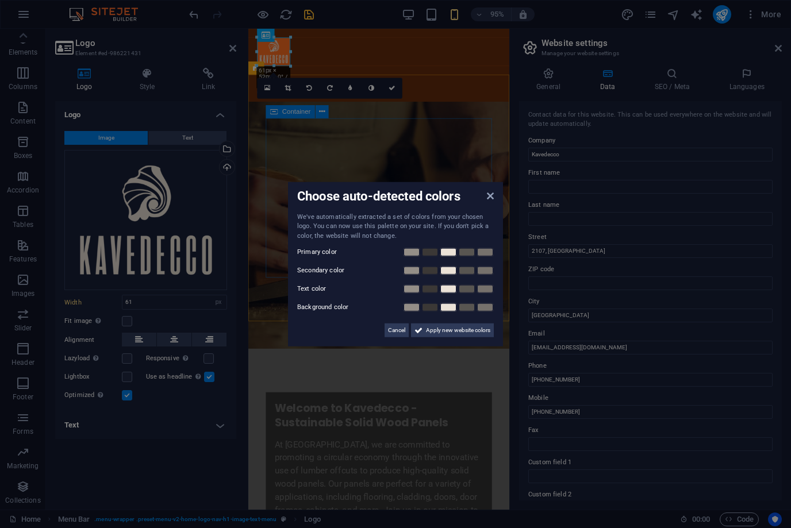
click at [451, 105] on aside "Choose auto-detected colors We've automatically extracted a set of colors from …" at bounding box center [395, 264] width 791 height 528
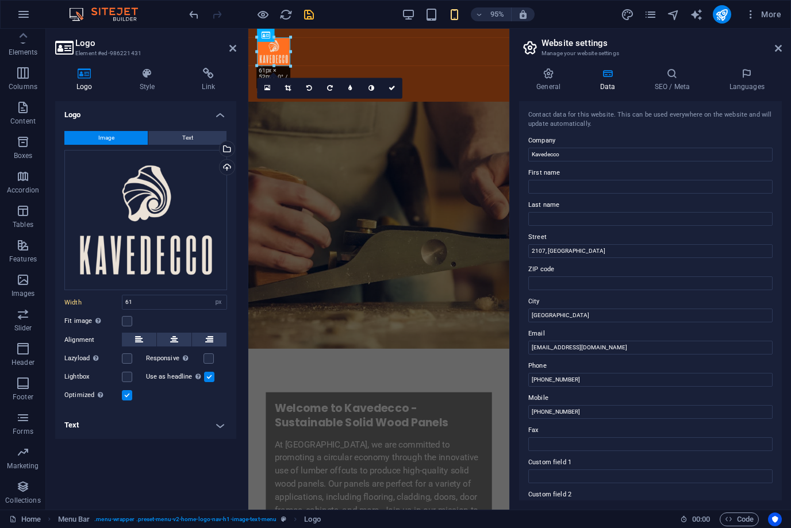
click at [505, 201] on figure at bounding box center [385, 236] width 275 height 260
click at [505, 206] on figure at bounding box center [385, 236] width 275 height 260
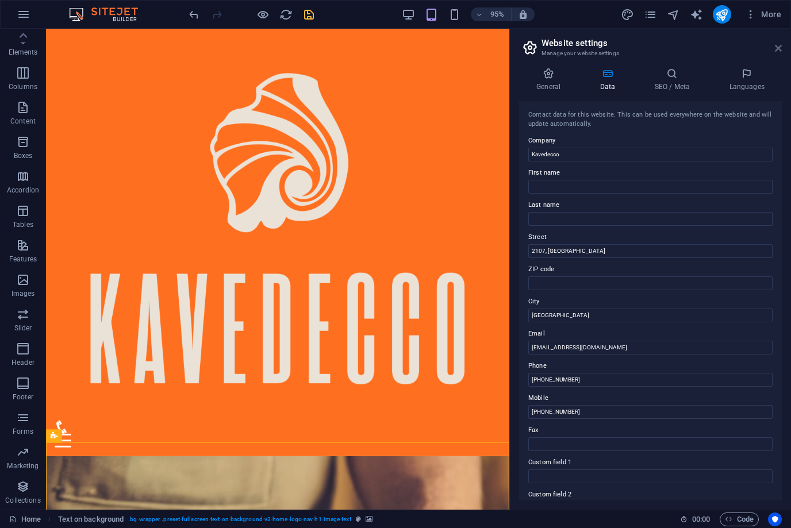
click at [781, 44] on icon at bounding box center [778, 48] width 7 height 9
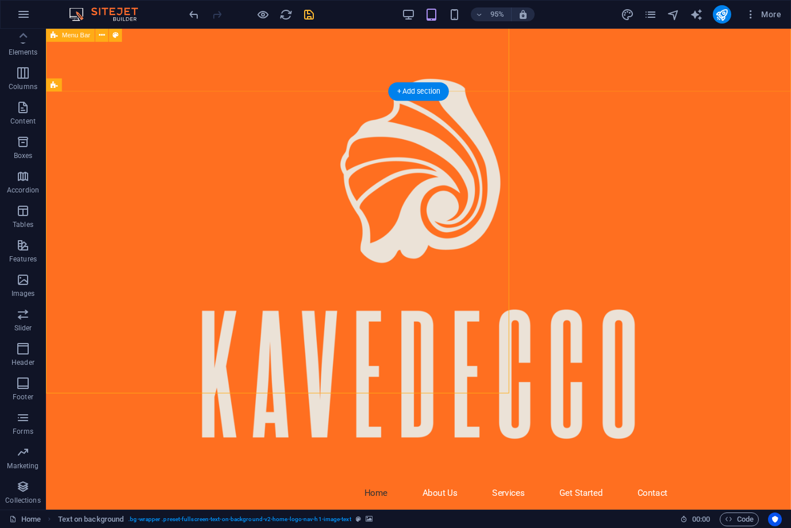
scroll to position [452, 0]
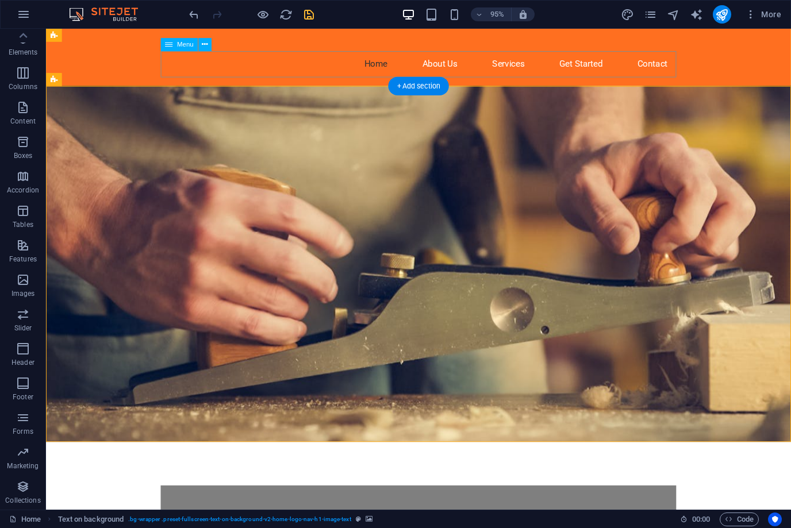
click at [248, 60] on nav "Home About Us Services Get Started Contact" at bounding box center [438, 66] width 542 height 28
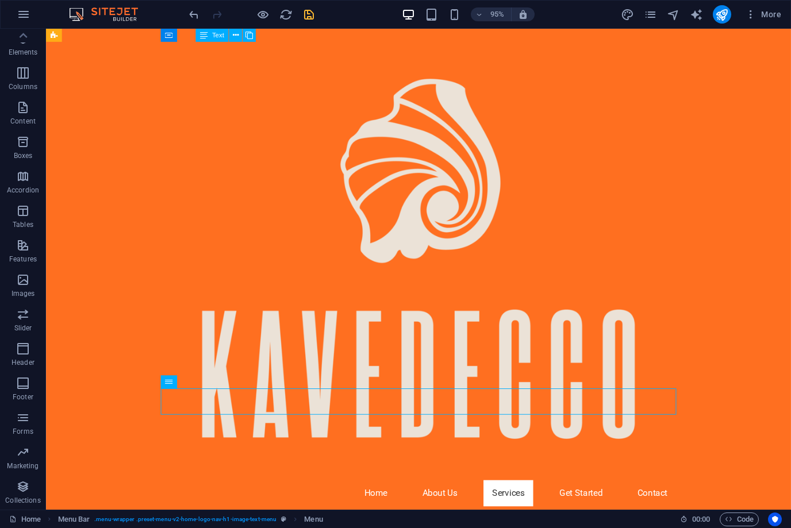
scroll to position [1302, 0]
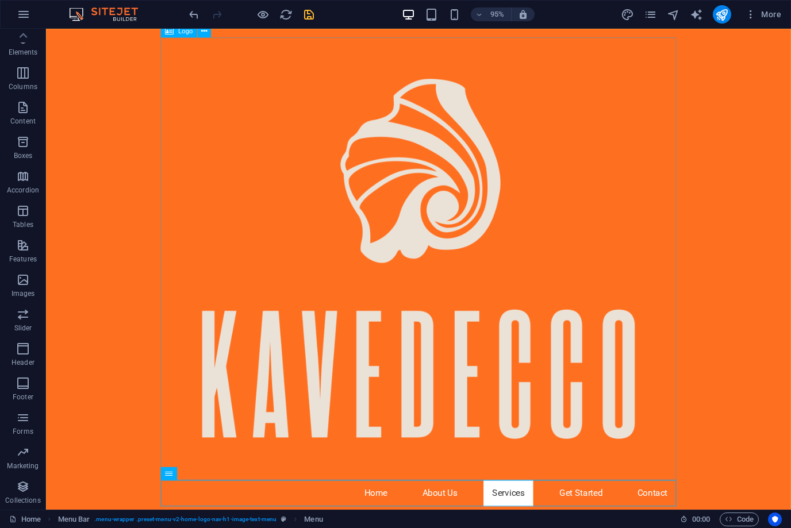
click at [322, 268] on div at bounding box center [438, 271] width 542 height 466
click at [678, 488] on div at bounding box center [438, 271] width 542 height 466
drag, startPoint x: 678, startPoint y: 488, endPoint x: 465, endPoint y: 488, distance: 213.2
click at [678, 488] on div at bounding box center [438, 271] width 542 height 466
select select "px"
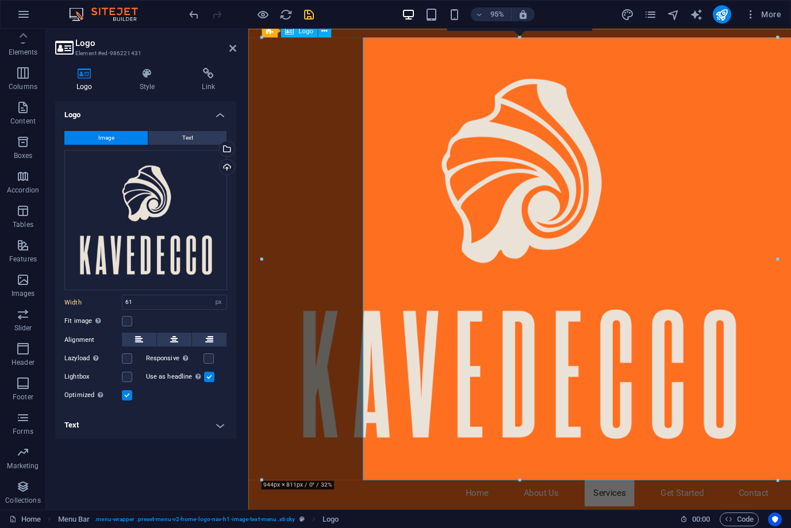
select select "DISABLED_OPTION_VALUE"
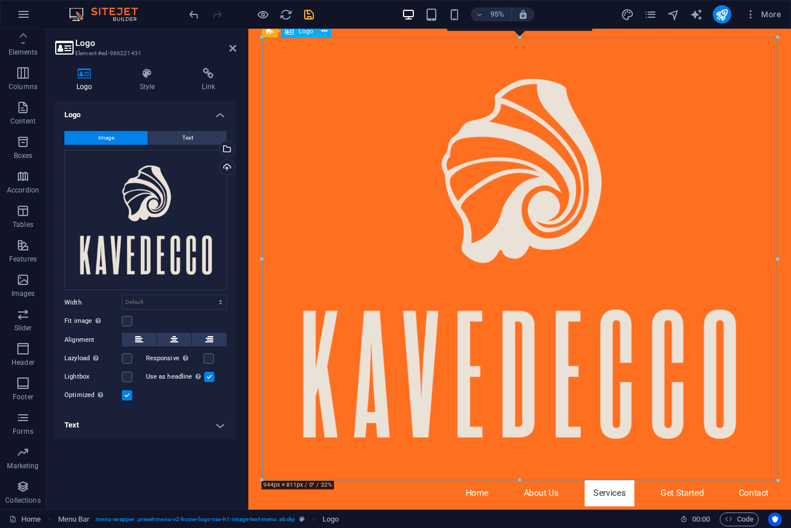
drag, startPoint x: 802, startPoint y: 501, endPoint x: 419, endPoint y: 235, distance: 466.1
click at [428, 238] on div at bounding box center [534, 271] width 542 height 466
drag, startPoint x: 1027, startPoint y: 508, endPoint x: 640, endPoint y: 397, distance: 402.5
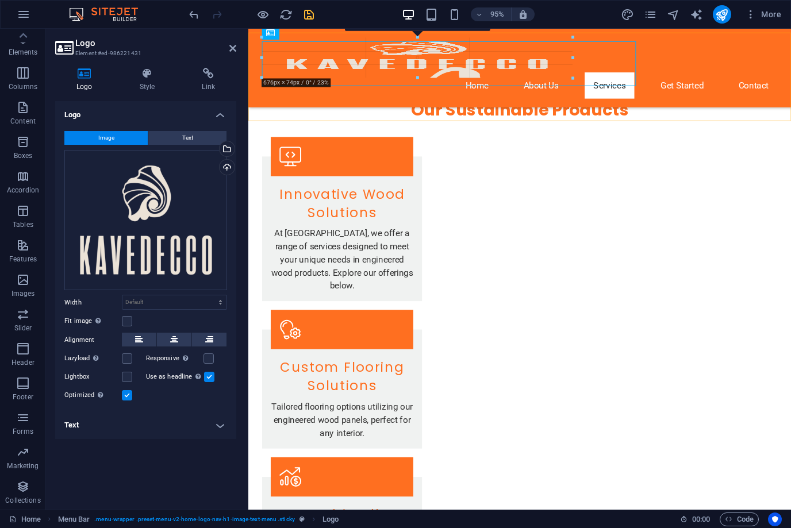
drag, startPoint x: 260, startPoint y: 94, endPoint x: 530, endPoint y: 525, distance: 507.9
type input "671"
select select "px"
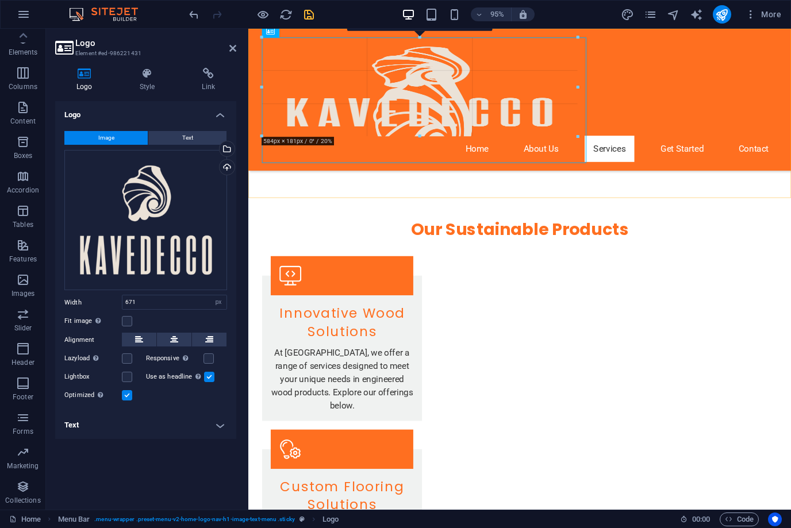
drag, startPoint x: 629, startPoint y: 353, endPoint x: 232, endPoint y: 111, distance: 464.5
type input "580"
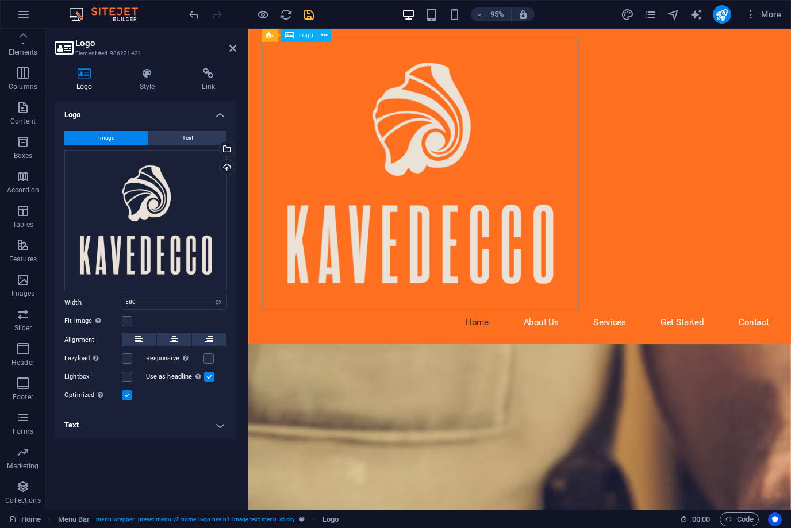
scroll to position [0, 0]
click at [540, 179] on div at bounding box center [534, 181] width 542 height 286
click at [126, 325] on label at bounding box center [127, 321] width 10 height 10
click at [0, 0] on input "Fit image Automatically fit image to a fixed width and height" at bounding box center [0, 0] width 0 height 0
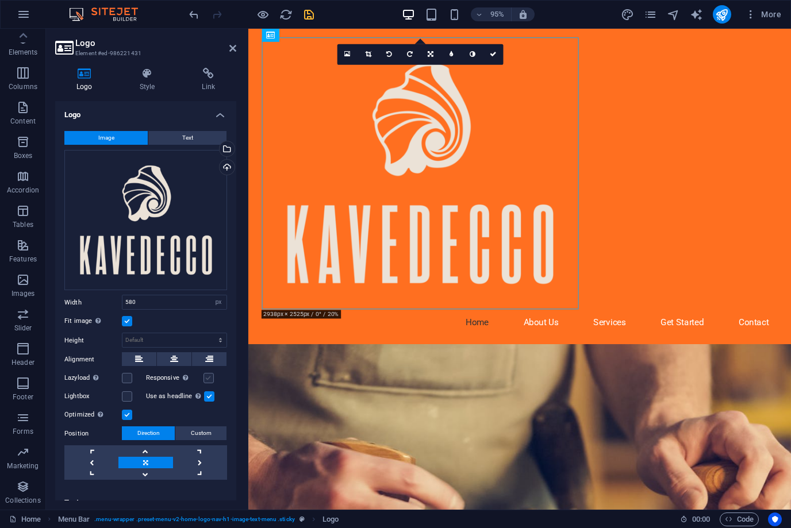
click at [203, 379] on label at bounding box center [208, 378] width 10 height 10
click at [0, 0] on input "Responsive Automatically load retina image and smartphone optimized sizes." at bounding box center [0, 0] width 0 height 0
click at [157, 341] on select "Default auto px" at bounding box center [174, 340] width 104 height 14
select select "DISABLED_OPTION_VALUE"
click at [164, 303] on input "580" at bounding box center [174, 302] width 104 height 14
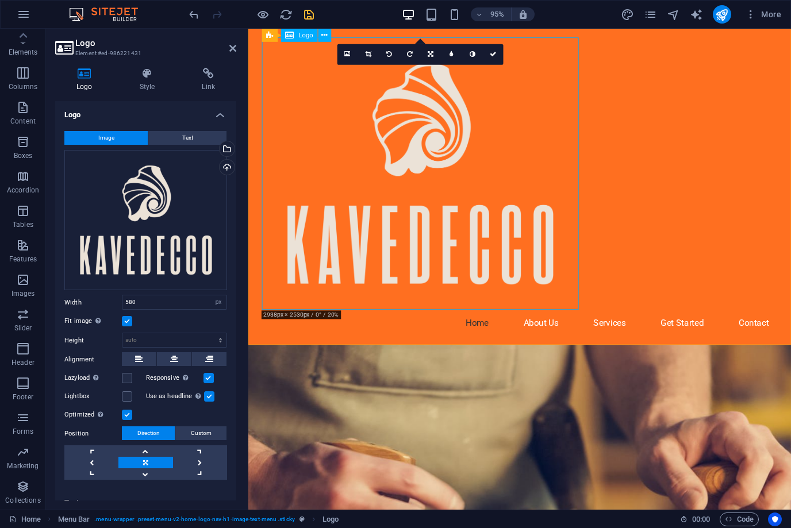
click at [364, 165] on div at bounding box center [534, 181] width 542 height 287
click at [348, 55] on icon at bounding box center [348, 54] width 6 height 7
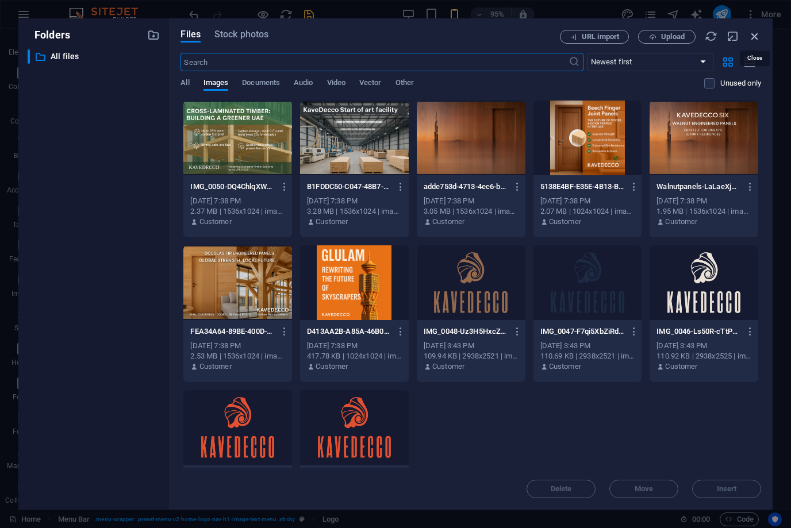
click at [756, 37] on icon "button" at bounding box center [754, 36] width 13 height 13
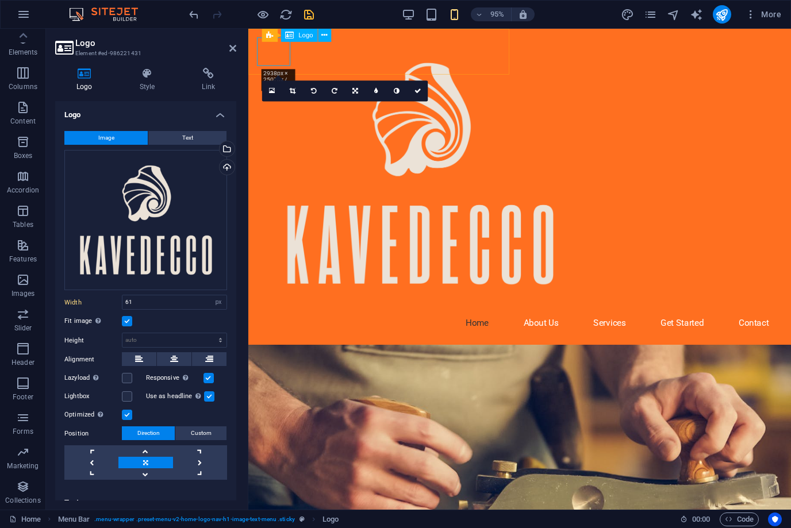
type input "580"
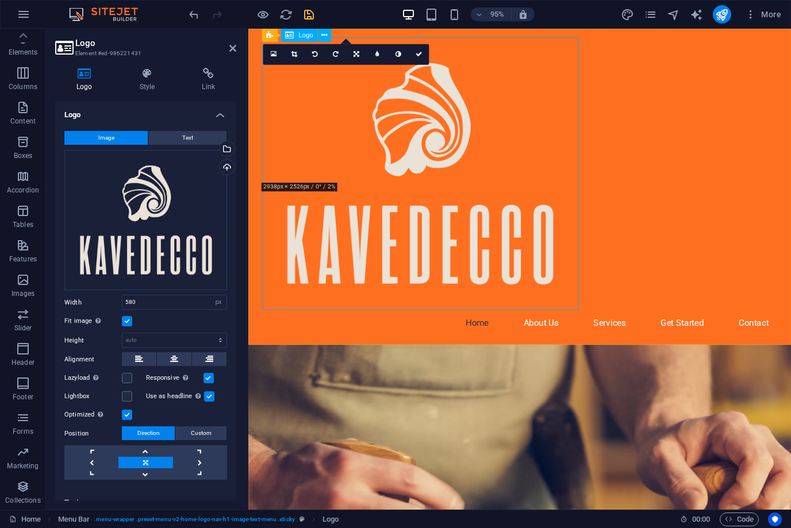
click at [501, 205] on div at bounding box center [534, 181] width 542 height 287
click at [357, 54] on icon at bounding box center [357, 54] width 6 height 6
click at [352, 74] on link at bounding box center [356, 71] width 21 height 21
click at [351, 52] on link at bounding box center [356, 54] width 21 height 21
click at [330, 78] on link at bounding box center [335, 71] width 21 height 21
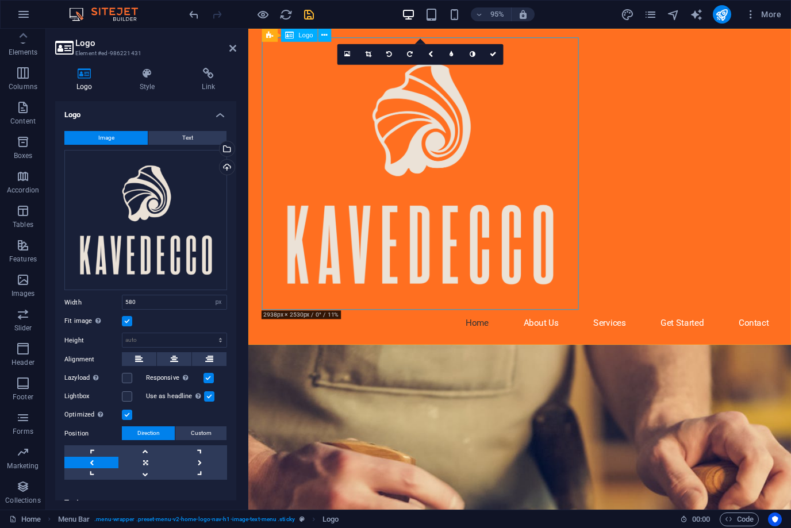
click at [588, 320] on div at bounding box center [534, 181] width 542 height 287
drag, startPoint x: 593, startPoint y: 323, endPoint x: 546, endPoint y: 288, distance: 58.7
click at [546, 288] on div at bounding box center [534, 181] width 542 height 287
click at [596, 280] on div "Home About Us Services Get Started Contact" at bounding box center [533, 195] width 571 height 333
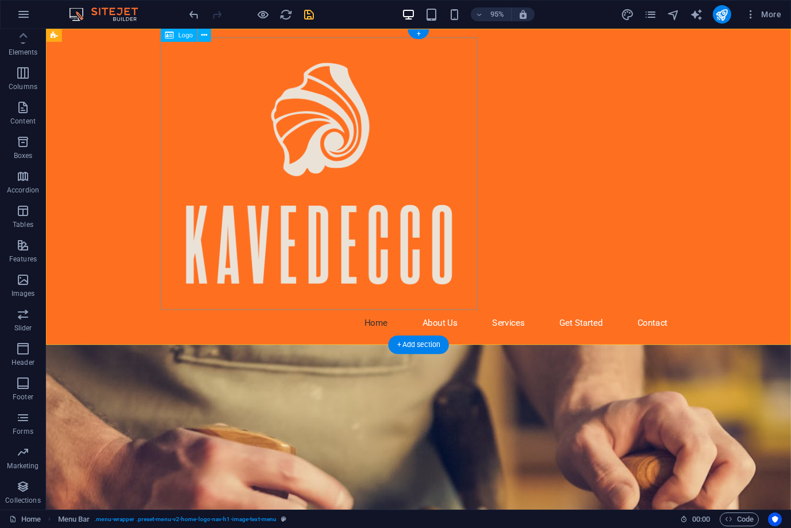
click at [440, 288] on div at bounding box center [438, 181] width 542 height 287
drag, startPoint x: 501, startPoint y: 324, endPoint x: 435, endPoint y: 272, distance: 83.5
click at [435, 272] on div "Home About Us Services Get Started Contact" at bounding box center [438, 195] width 784 height 333
drag, startPoint x: 438, startPoint y: 272, endPoint x: 286, endPoint y: 244, distance: 154.4
click at [286, 244] on div at bounding box center [438, 181] width 542 height 287
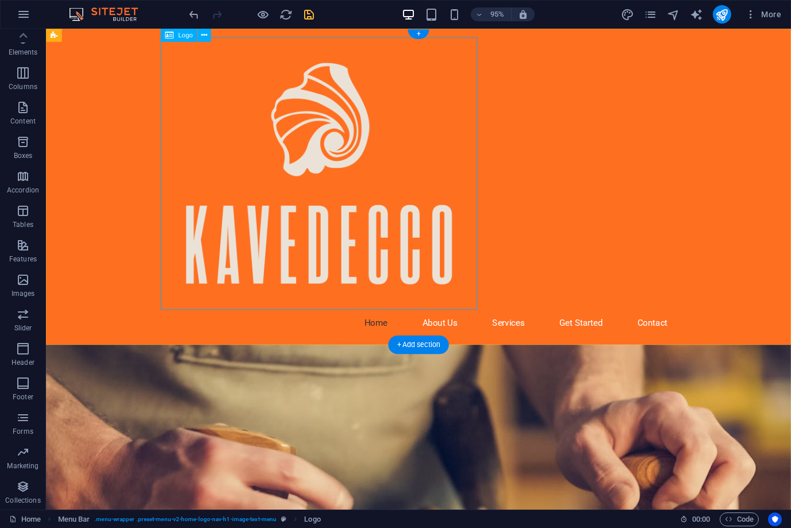
click at [169, 34] on icon at bounding box center [169, 35] width 9 height 13
select select "px"
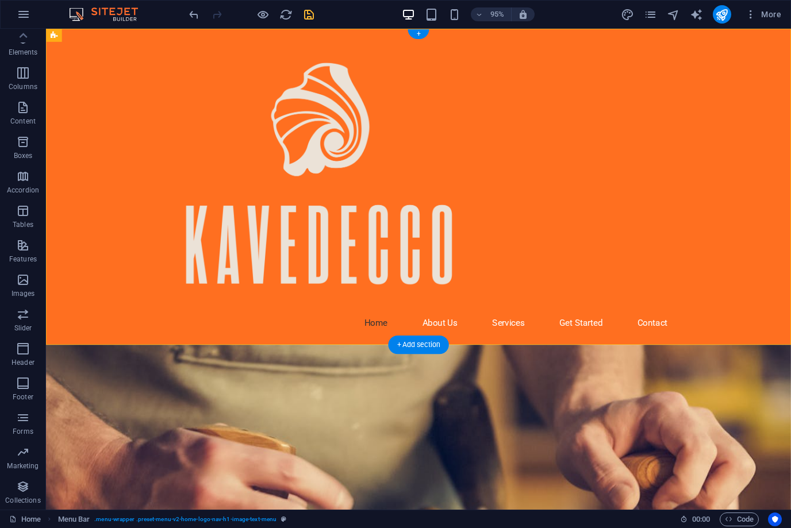
drag, startPoint x: 394, startPoint y: 39, endPoint x: 551, endPoint y: 73, distance: 160.1
click at [551, 72] on div "Home About Us Services Get Started Contact" at bounding box center [438, 195] width 784 height 333
click at [360, 130] on div at bounding box center [438, 181] width 542 height 287
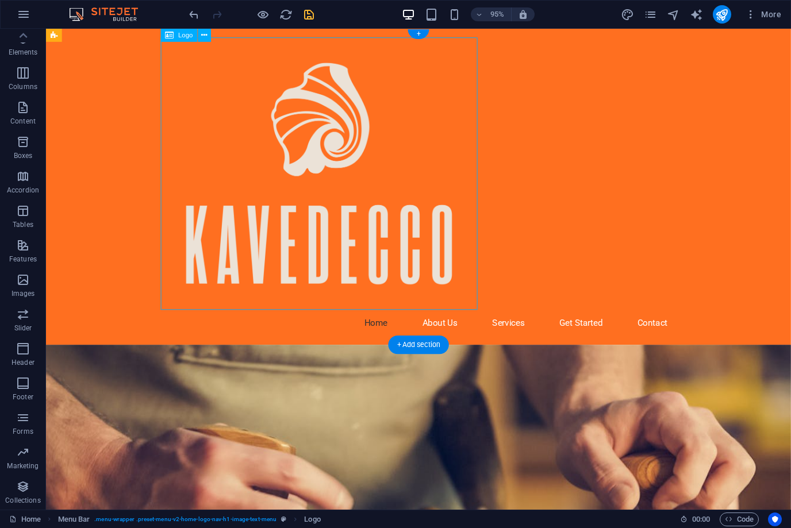
drag, startPoint x: 360, startPoint y: 130, endPoint x: 147, endPoint y: 130, distance: 212.6
click at [360, 130] on div at bounding box center [438, 181] width 542 height 287
select select "px"
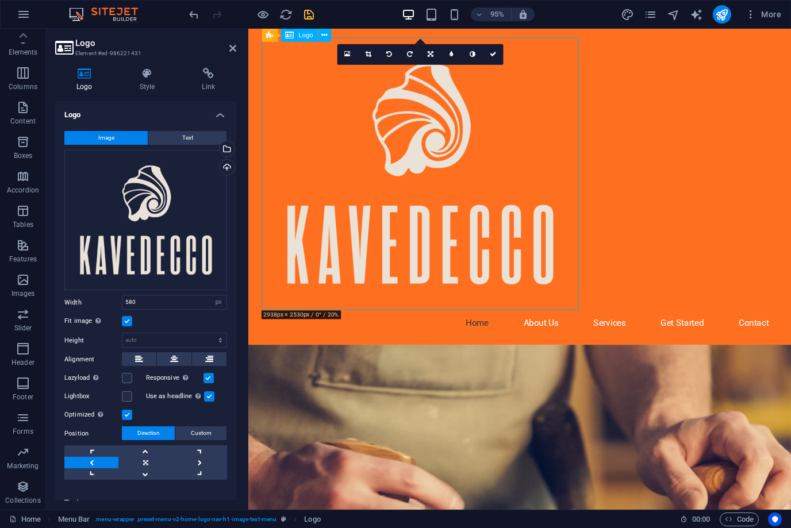
drag, startPoint x: 594, startPoint y: 321, endPoint x: 410, endPoint y: 247, distance: 197.7
click at [410, 247] on div at bounding box center [534, 181] width 542 height 287
click at [592, 37] on div "Home About Us Services Get Started Contact" at bounding box center [533, 195] width 571 height 333
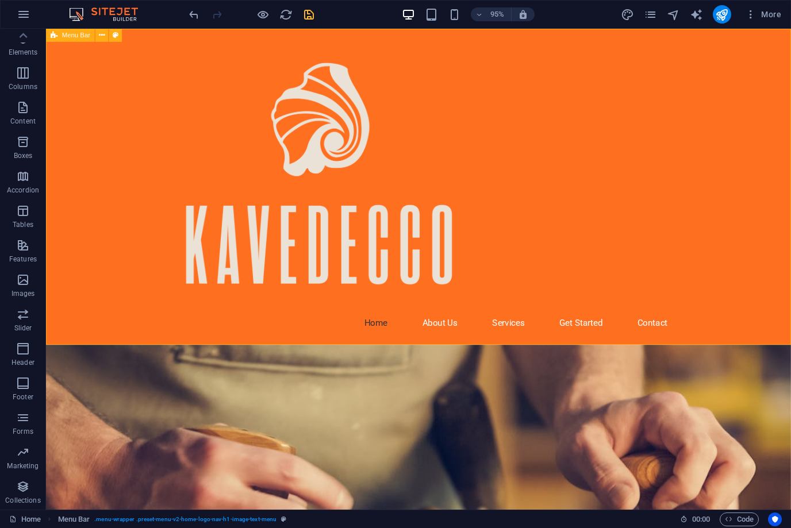
drag, startPoint x: 390, startPoint y: 37, endPoint x: 598, endPoint y: 37, distance: 208.0
click at [598, 37] on div "Home About Us Services Get Started Contact" at bounding box center [438, 195] width 784 height 333
click at [363, 117] on div at bounding box center [438, 181] width 542 height 287
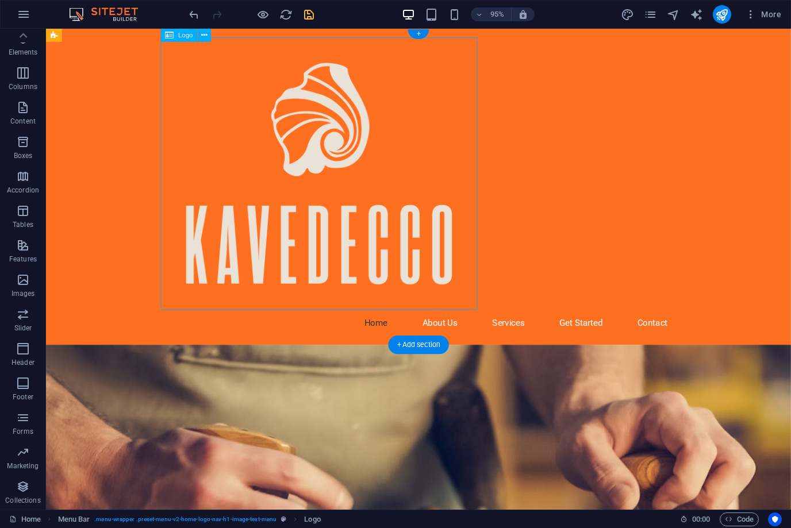
drag, startPoint x: 498, startPoint y: 42, endPoint x: 251, endPoint y: 201, distance: 293.9
click at [253, 206] on div at bounding box center [438, 181] width 542 height 287
click at [501, 325] on nav "Home About Us Services Get Started Contact" at bounding box center [438, 339] width 542 height 28
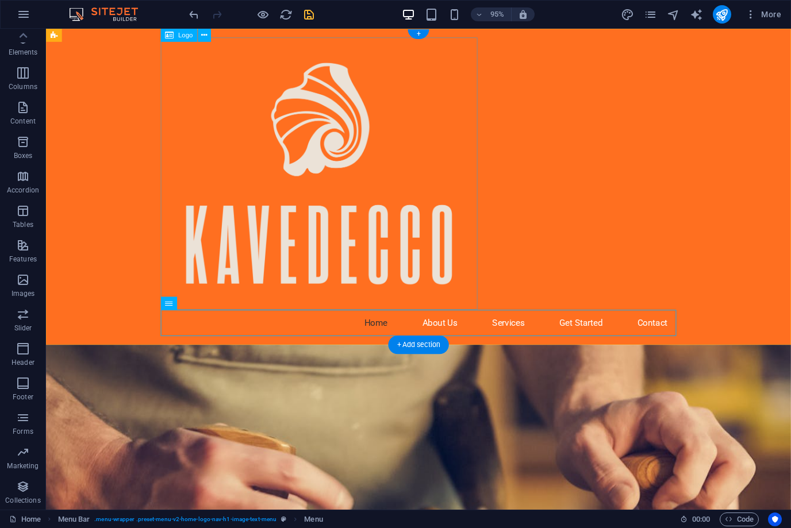
click at [257, 168] on div at bounding box center [438, 181] width 542 height 287
drag, startPoint x: 208, startPoint y: 338, endPoint x: 168, endPoint y: 325, distance: 41.6
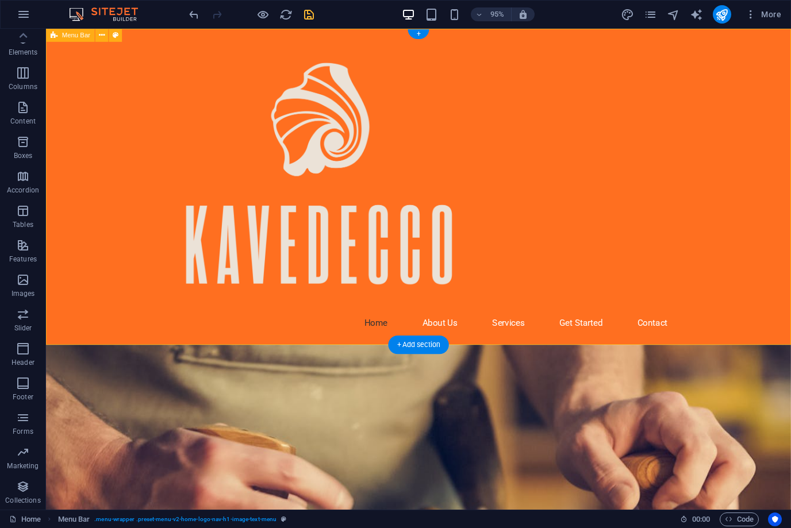
drag, startPoint x: 161, startPoint y: 211, endPoint x: 171, endPoint y: 210, distance: 9.4
click at [171, 210] on div "Home About Us Services Get Started Contact" at bounding box center [438, 195] width 784 height 333
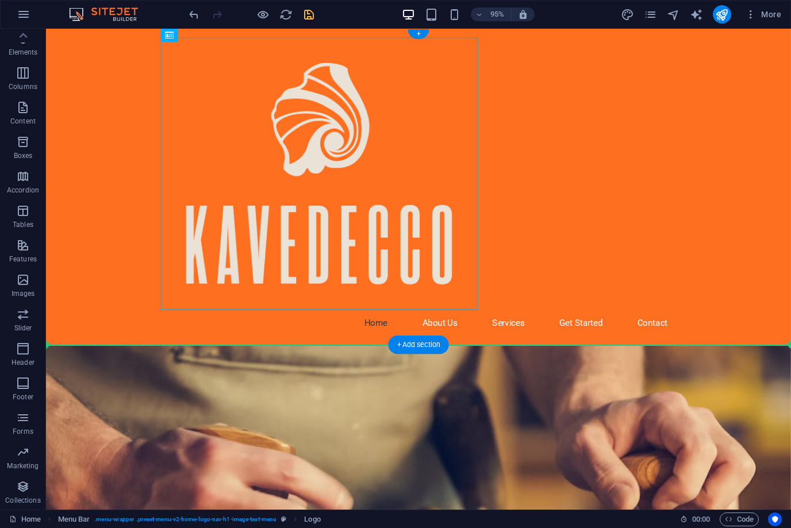
drag, startPoint x: 171, startPoint y: 210, endPoint x: 74, endPoint y: 202, distance: 96.8
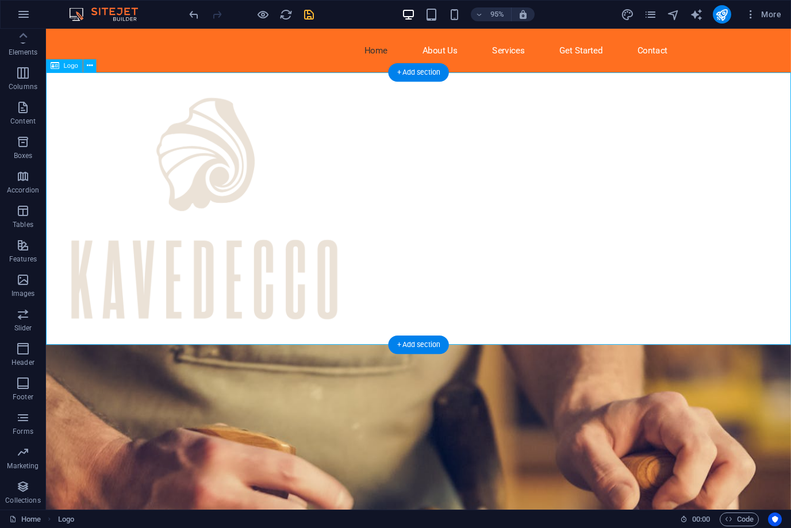
click at [315, 151] on div at bounding box center [438, 218] width 784 height 287
drag, startPoint x: 315, startPoint y: 151, endPoint x: 103, endPoint y: 151, distance: 212.6
click at [315, 151] on div at bounding box center [438, 218] width 784 height 287
select select "px"
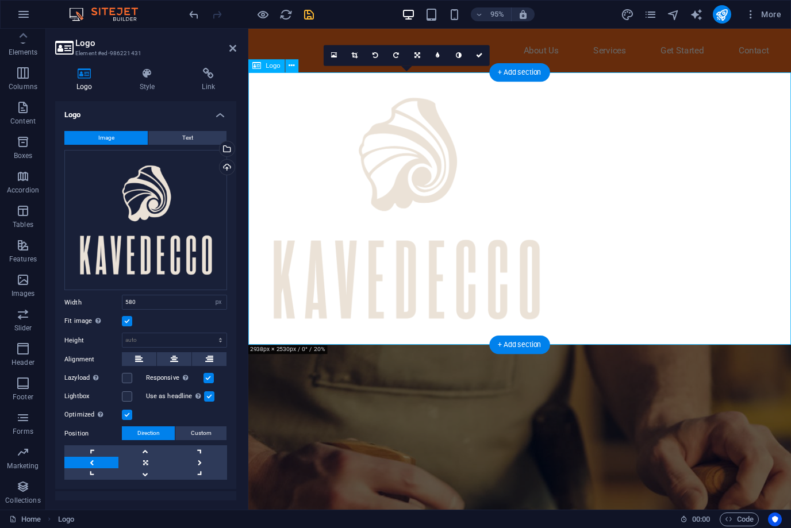
click at [405, 270] on div at bounding box center [533, 218] width 571 height 287
click at [261, 66] on icon at bounding box center [257, 65] width 9 height 13
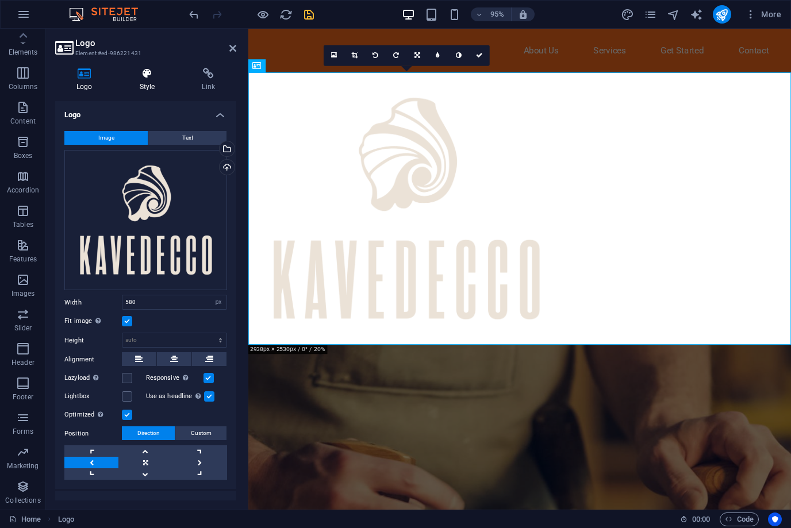
click at [143, 74] on icon at bounding box center [147, 73] width 58 height 11
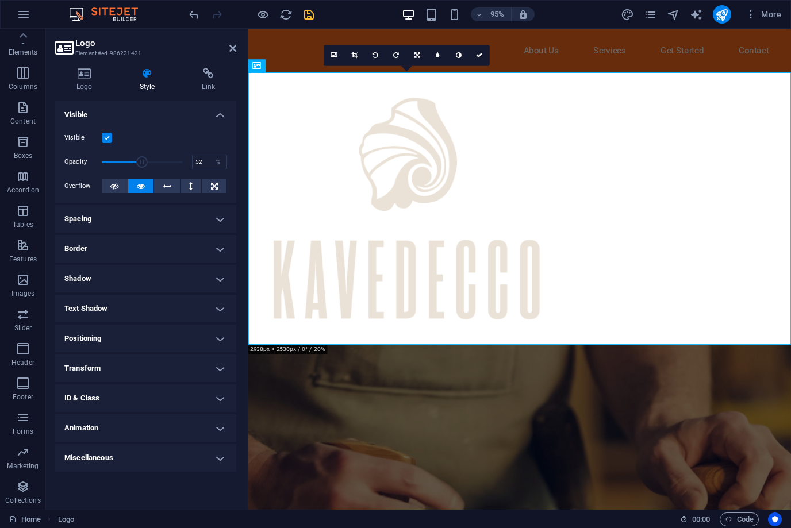
drag, startPoint x: 186, startPoint y: 163, endPoint x: 143, endPoint y: 164, distance: 42.5
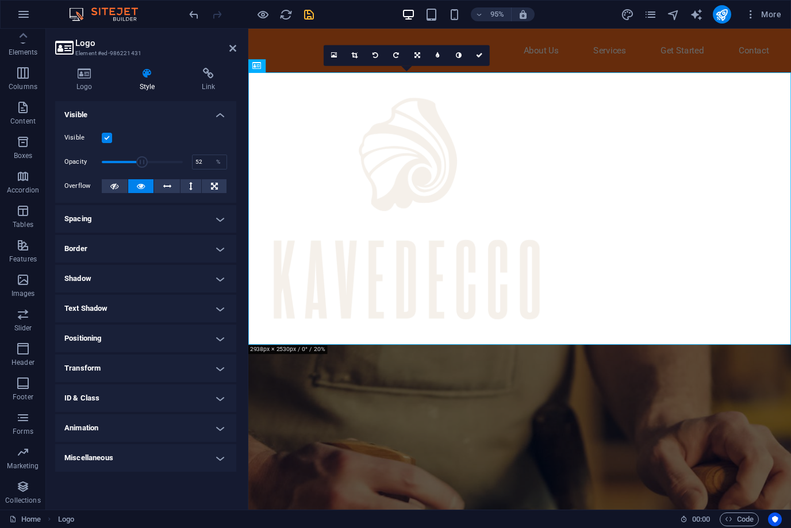
click at [143, 164] on span at bounding box center [141, 161] width 11 height 11
type input "100"
drag, startPoint x: 143, startPoint y: 164, endPoint x: 198, endPoint y: 174, distance: 55.5
click at [198, 174] on div "Visible Opacity 100 % Overflow" at bounding box center [145, 162] width 181 height 81
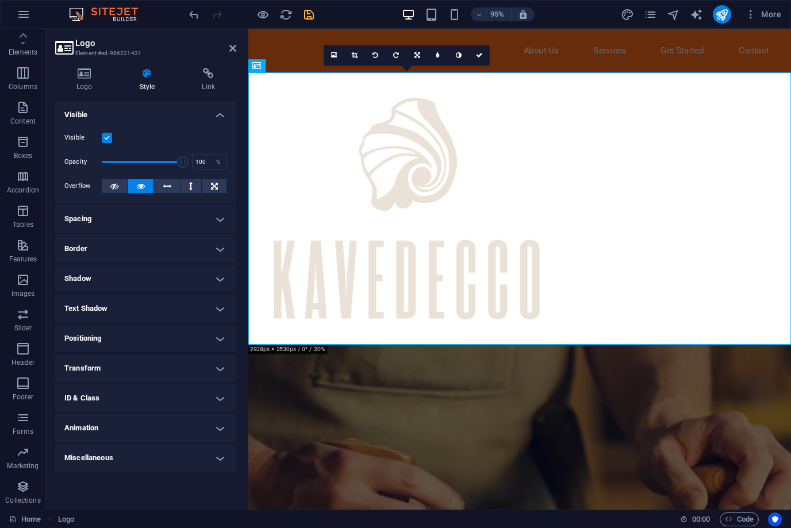
click at [221, 342] on h4 "Positioning" at bounding box center [145, 339] width 181 height 28
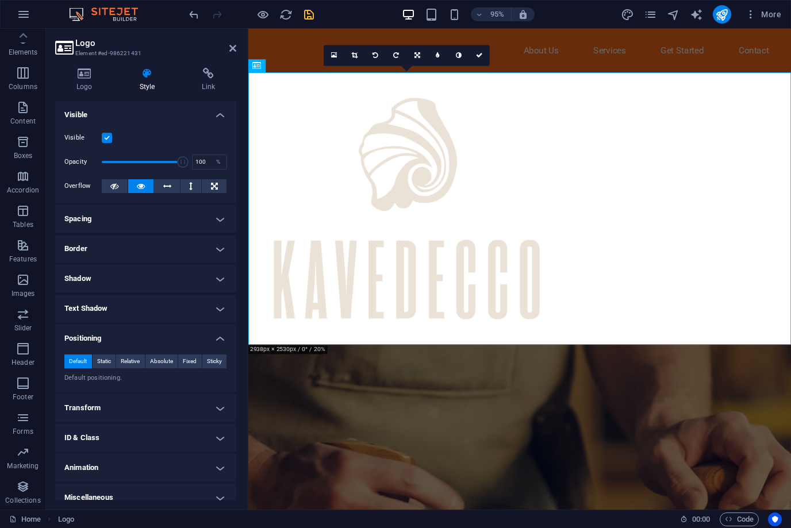
click at [152, 403] on h4 "Transform" at bounding box center [145, 408] width 181 height 28
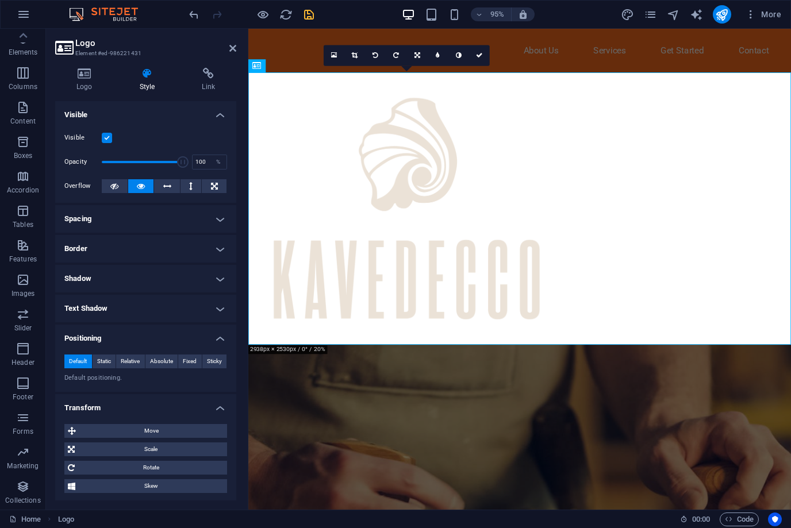
scroll to position [8, 0]
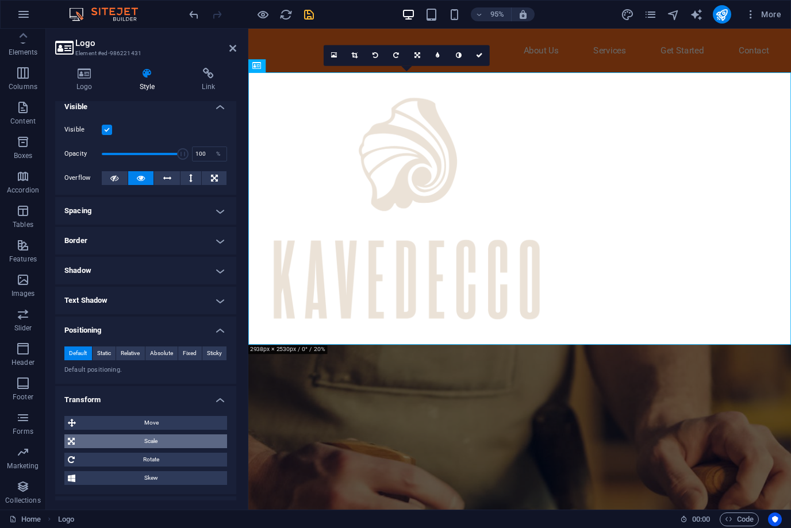
click at [157, 441] on span "Scale" at bounding box center [150, 441] width 145 height 14
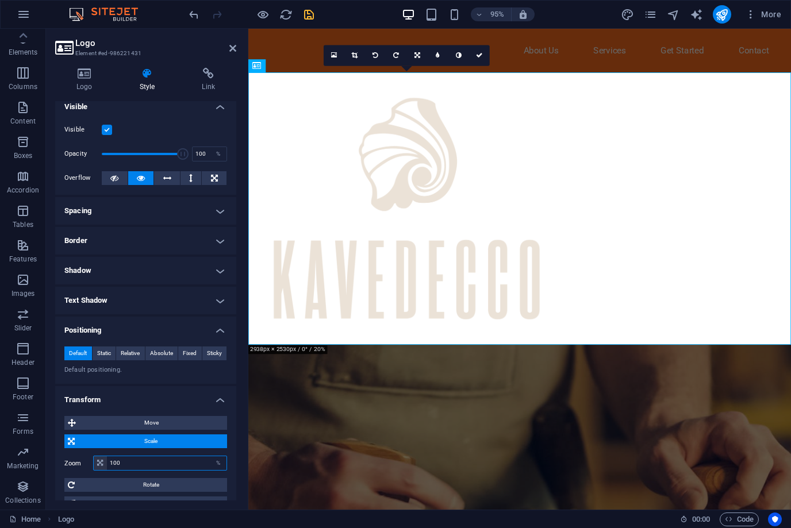
click at [185, 456] on input "100" at bounding box center [167, 463] width 120 height 14
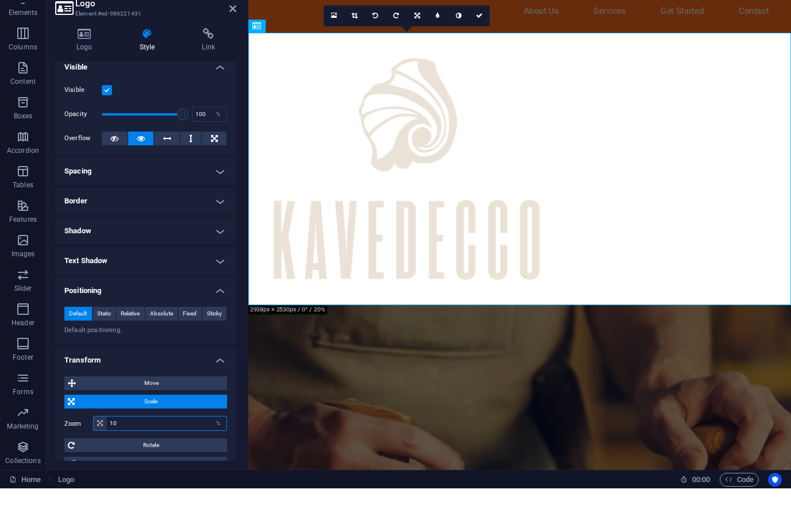
type input "1"
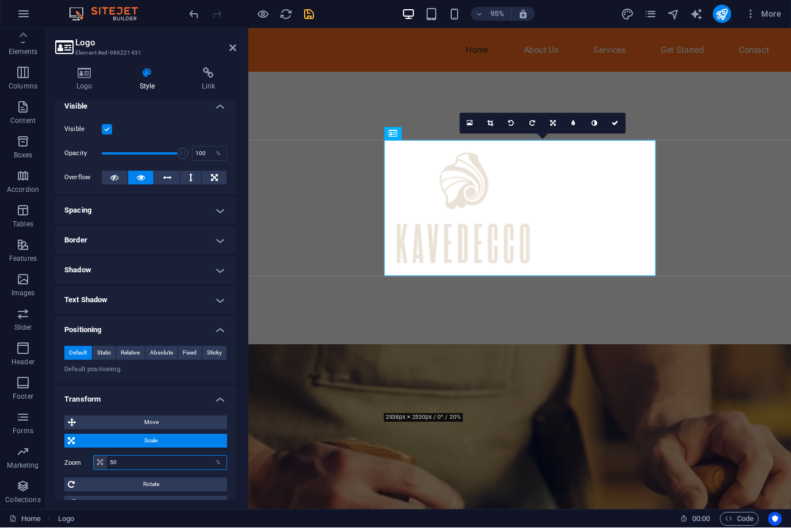
drag, startPoint x: 137, startPoint y: 462, endPoint x: 137, endPoint y: 502, distance: 39.7
click at [137, 462] on div "Logo Style Link Logo Image Text Drag files here, click to choose files or selec…" at bounding box center [145, 284] width 199 height 451
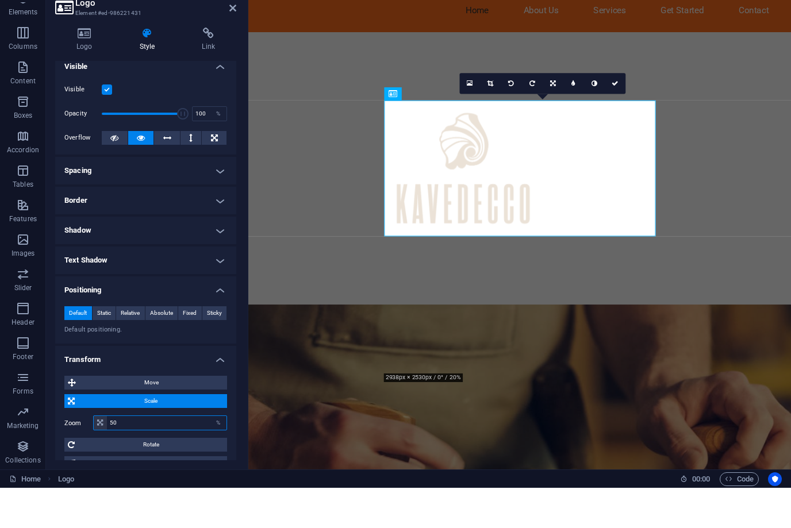
scroll to position [0, 0]
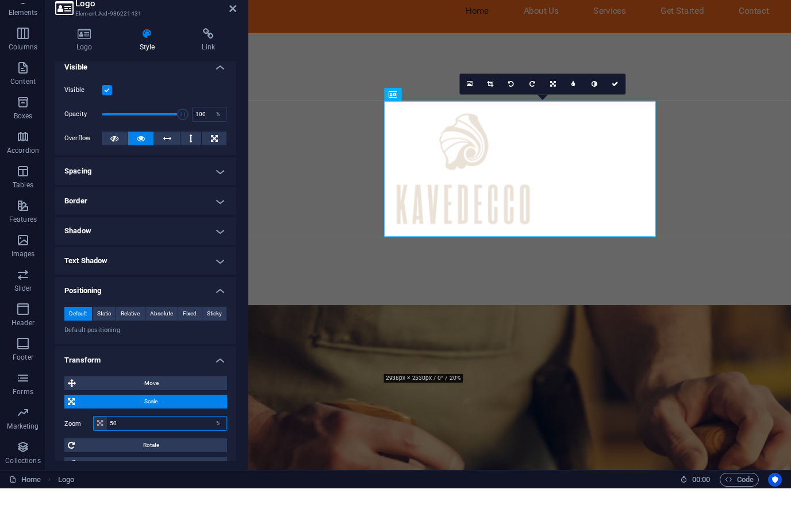
type input "5"
type input "20"
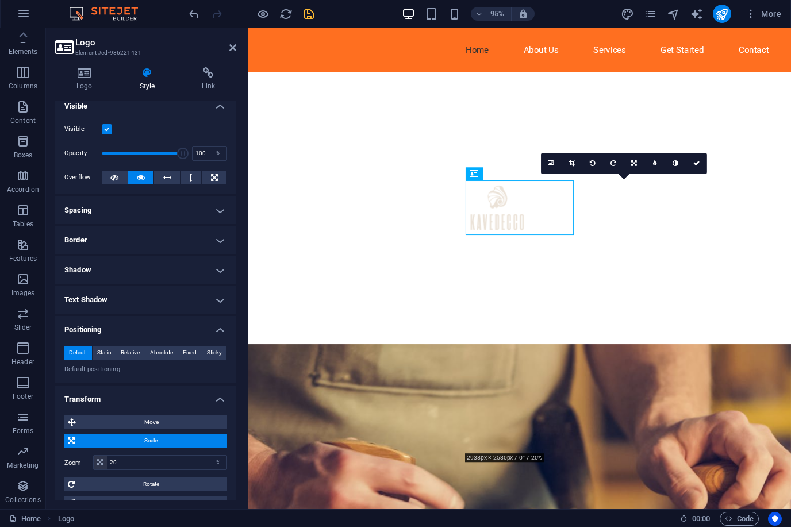
drag, startPoint x: 517, startPoint y: 226, endPoint x: 321, endPoint y: 115, distance: 225.7
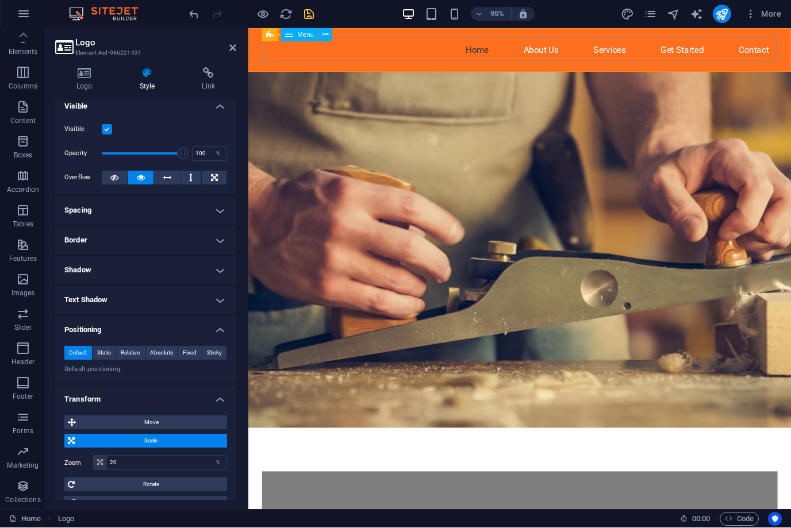
click at [356, 62] on nav "Home About Us Services Get Started Contact" at bounding box center [534, 51] width 542 height 28
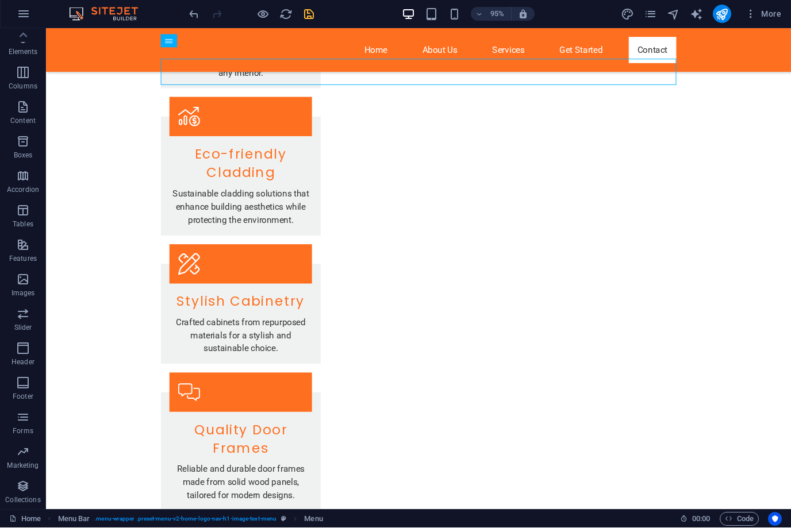
scroll to position [1264, 0]
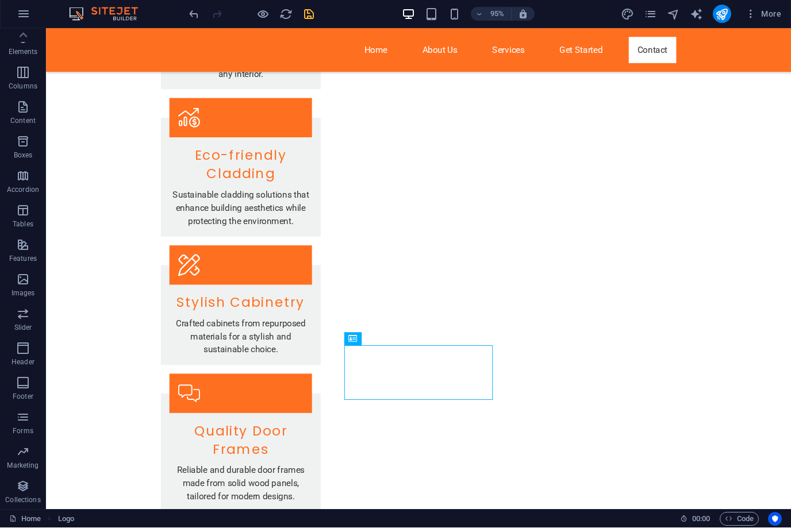
click at [237, 278] on div "Home About Us Services Get Started Contact Welcome to Kavedecco - Sustainable S…" at bounding box center [438, 256] width 784 height 2984
click at [384, 340] on icon at bounding box center [387, 339] width 6 height 11
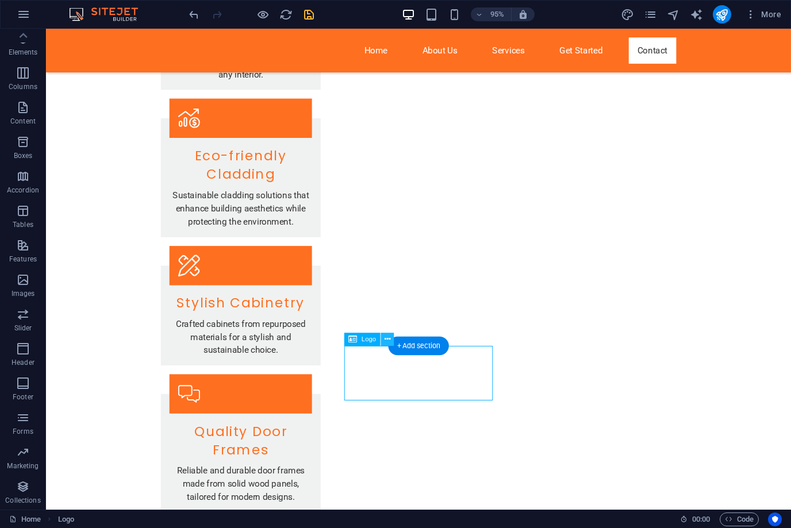
click at [386, 341] on icon at bounding box center [387, 339] width 6 height 11
click at [390, 343] on icon at bounding box center [387, 339] width 6 height 11
click at [369, 338] on span "Logo" at bounding box center [368, 339] width 14 height 6
click at [383, 338] on button at bounding box center [387, 339] width 13 height 13
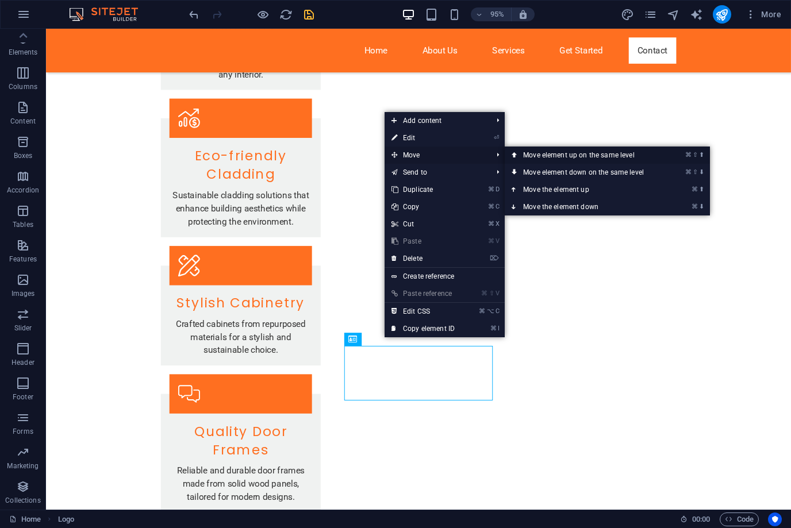
click at [545, 152] on link "⌘ ⇧ ⬆ Move element up on the same level" at bounding box center [586, 155] width 162 height 17
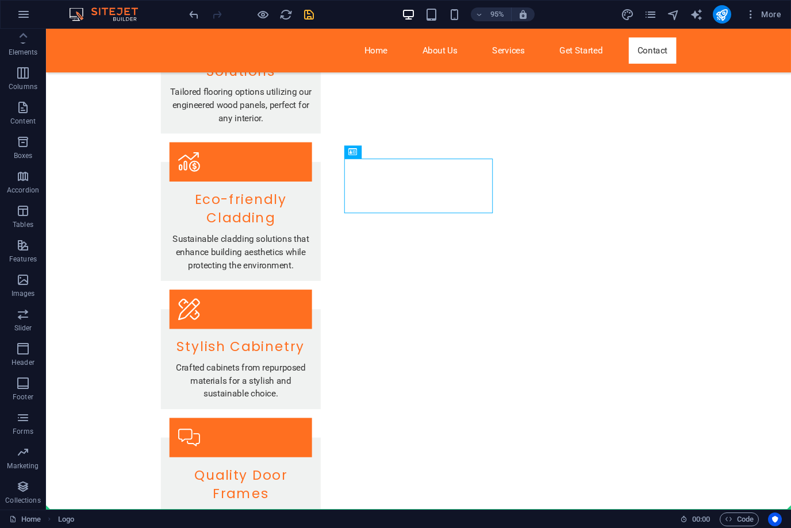
drag, startPoint x: 430, startPoint y: 203, endPoint x: 256, endPoint y: 109, distance: 198.0
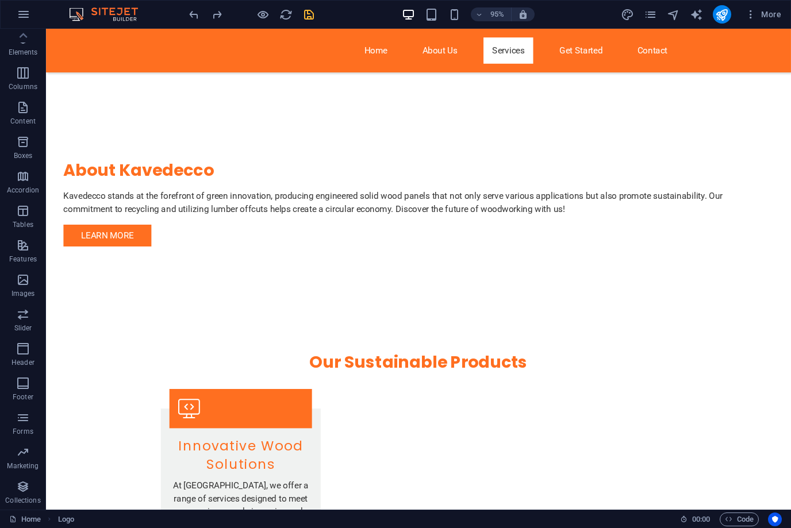
scroll to position [46, 0]
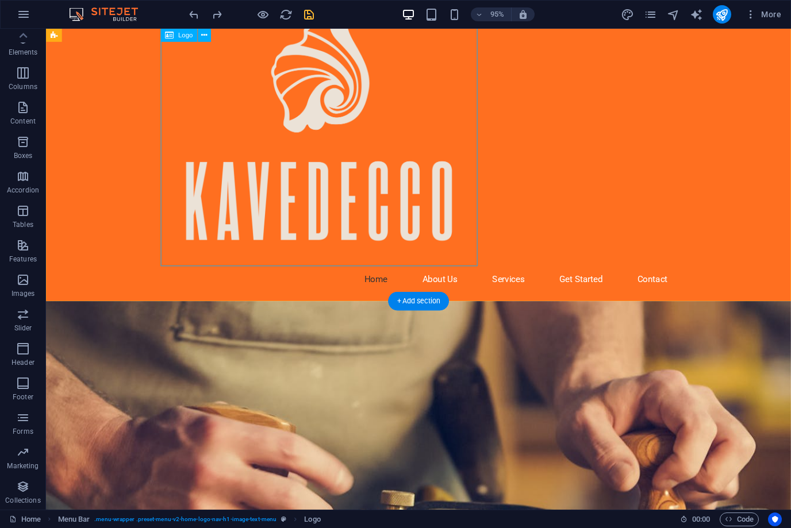
click at [375, 201] on div at bounding box center [438, 135] width 542 height 287
click at [30, 286] on span "Images" at bounding box center [23, 287] width 46 height 28
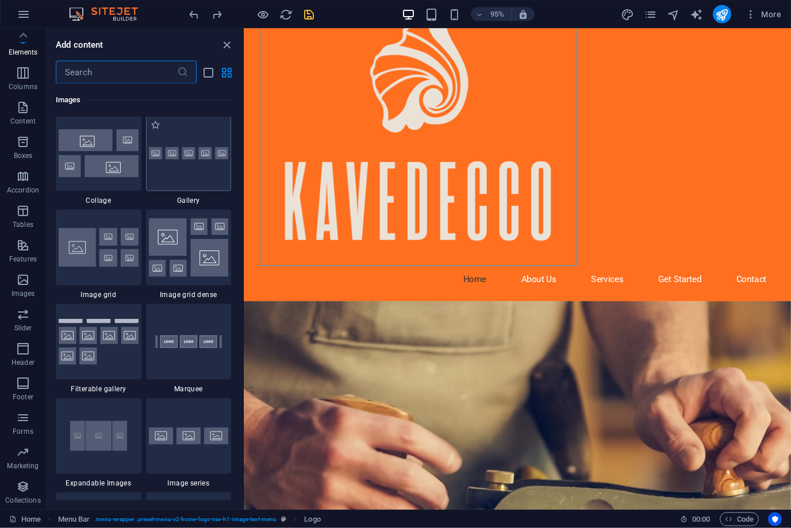
scroll to position [5923, 0]
click at [347, 182] on div at bounding box center [531, 134] width 542 height 287
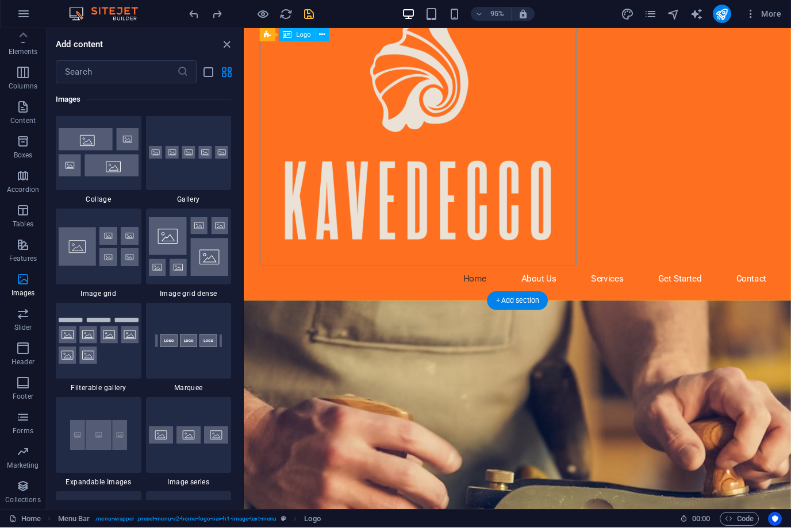
click at [347, 182] on div at bounding box center [531, 134] width 542 height 287
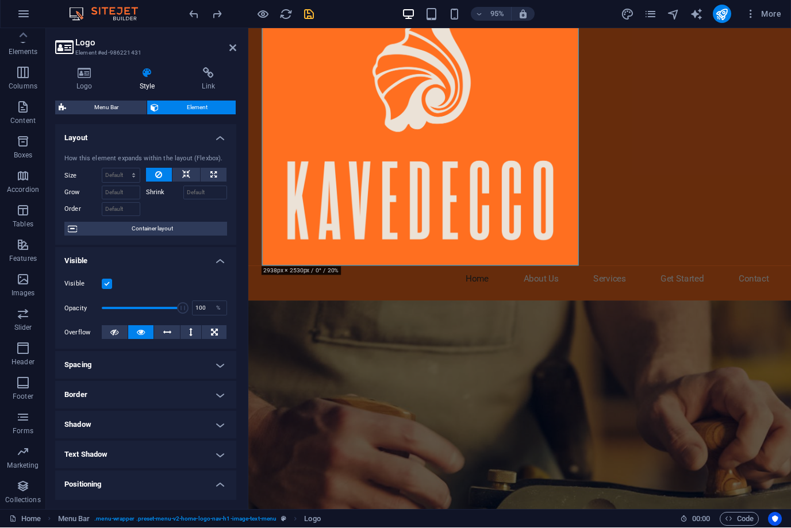
click at [156, 194] on label "Shrink" at bounding box center [164, 193] width 37 height 14
click at [183, 194] on input "Shrink" at bounding box center [205, 193] width 44 height 14
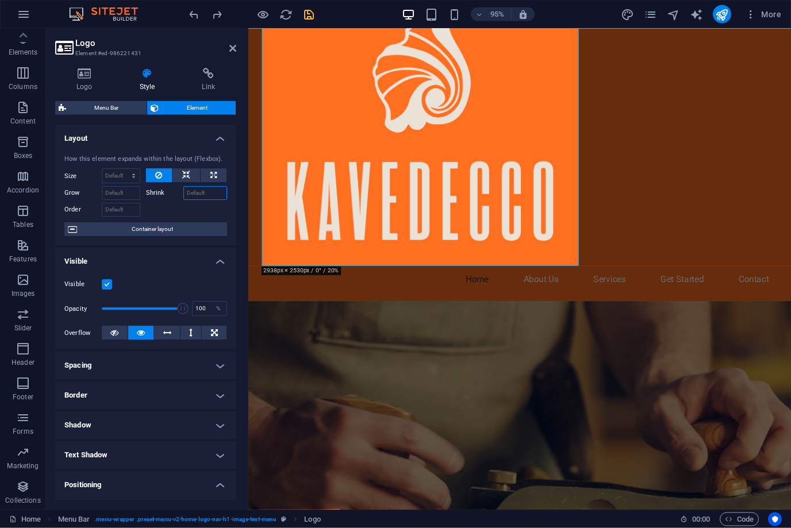
click at [213, 190] on input "Shrink" at bounding box center [205, 193] width 44 height 14
type input "20%"
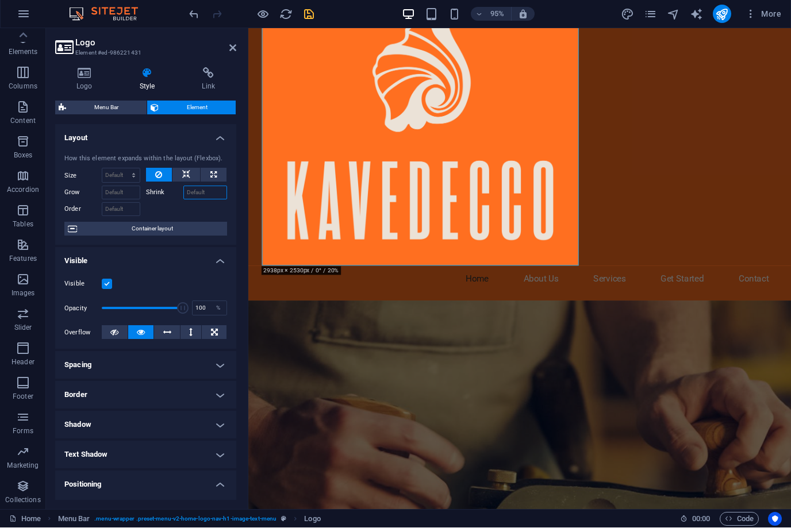
click at [204, 195] on input "Shrink" at bounding box center [205, 193] width 44 height 14
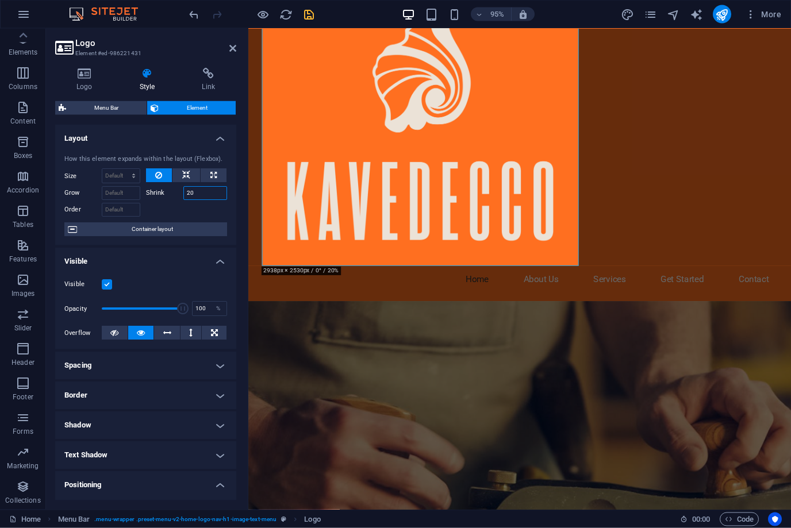
type input "20"
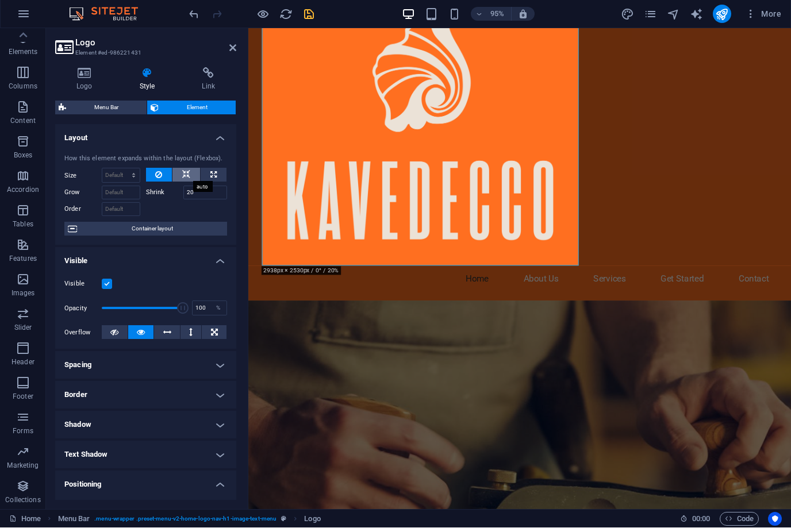
click at [189, 172] on icon at bounding box center [186, 175] width 8 height 14
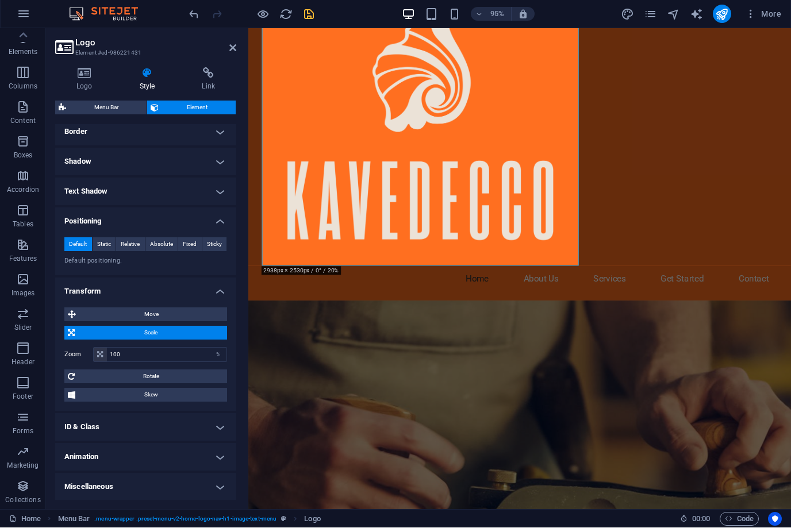
scroll to position [263, 0]
click at [156, 353] on input "100" at bounding box center [167, 356] width 120 height 14
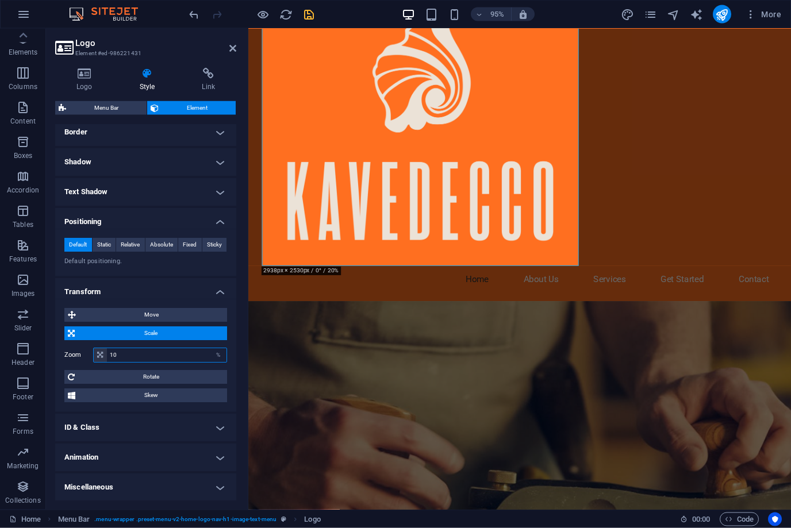
type input "1"
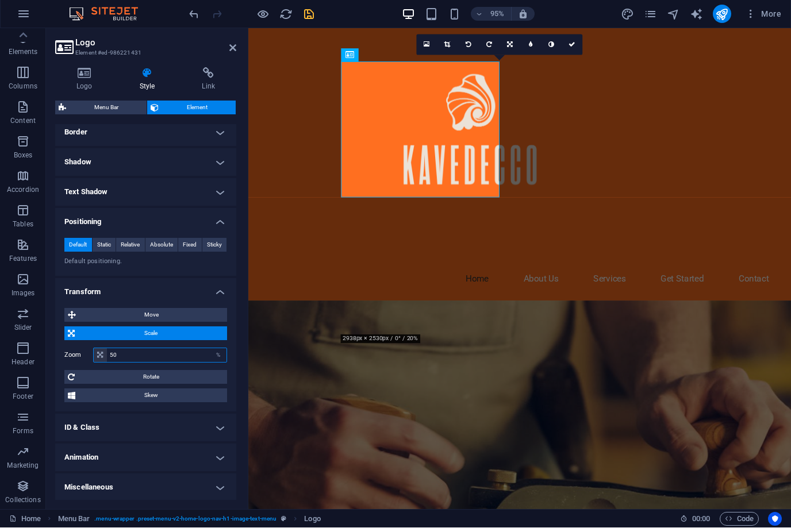
click at [129, 357] on input "50" at bounding box center [167, 356] width 120 height 14
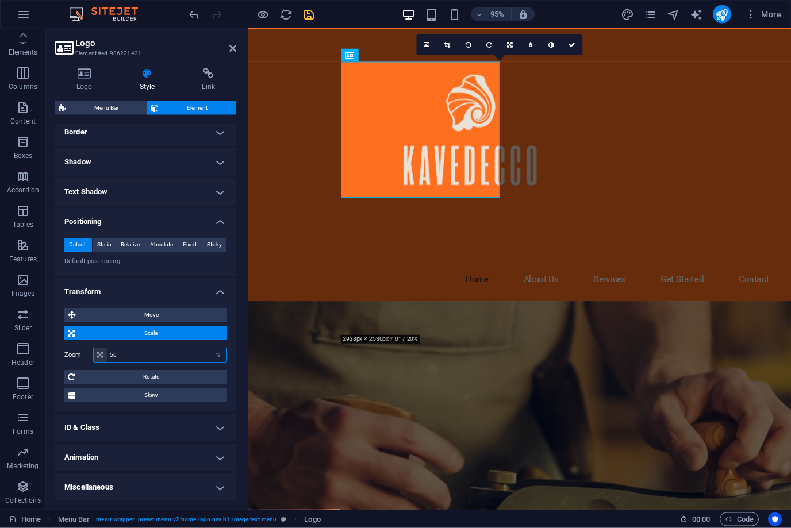
type input "5"
type input "25"
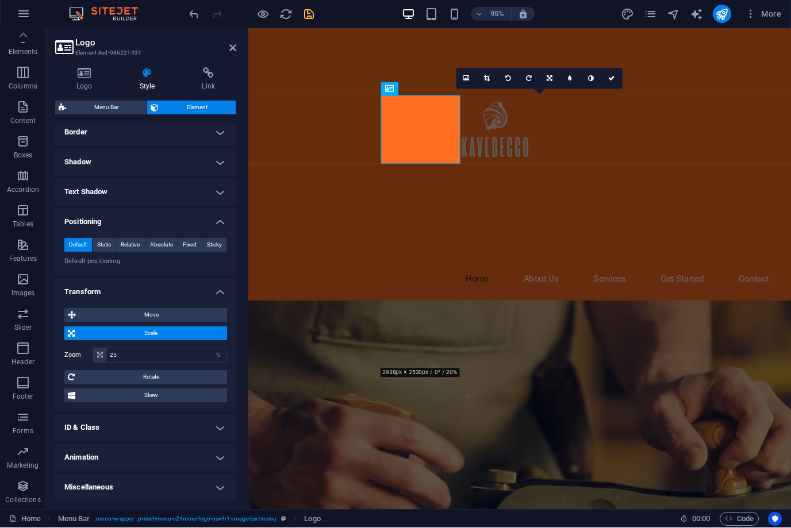
click at [601, 387] on figure at bounding box center [533, 502] width 571 height 375
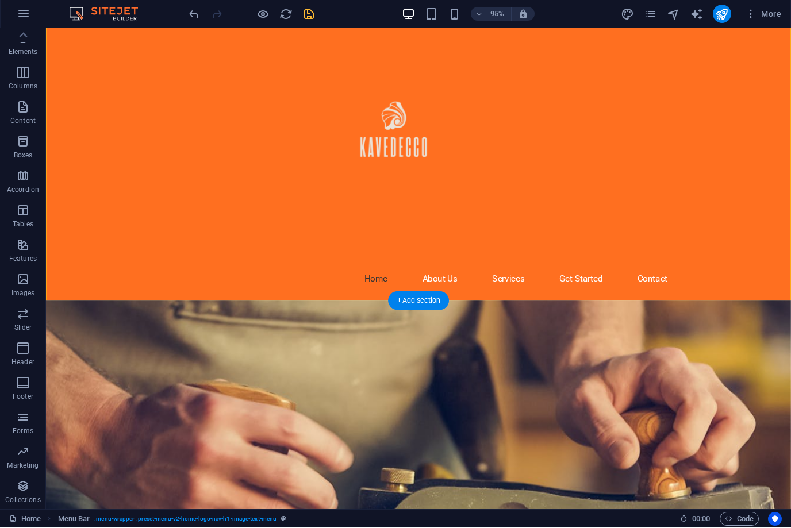
drag, startPoint x: 297, startPoint y: 314, endPoint x: 296, endPoint y: 152, distance: 162.1
click at [296, 152] on div "Home About Us Services Get Started Contact" at bounding box center [438, 148] width 784 height 333
drag, startPoint x: 332, startPoint y: 132, endPoint x: 156, endPoint y: 110, distance: 177.3
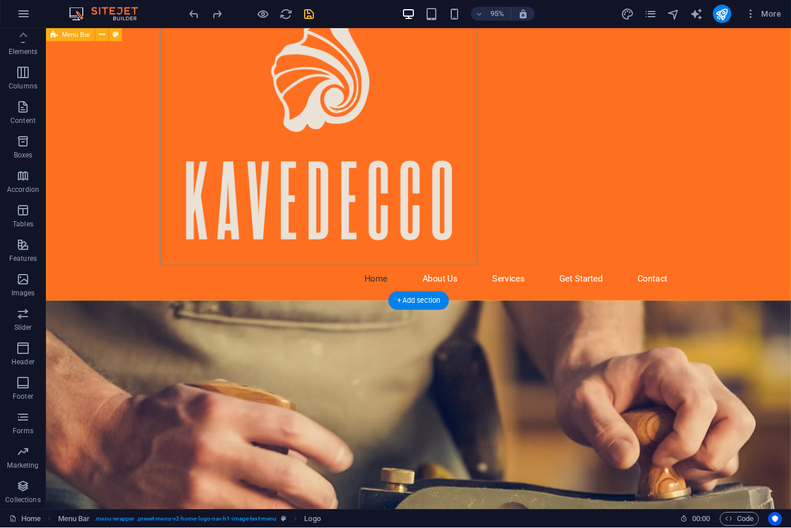
click at [75, 36] on span "Menu Bar" at bounding box center [76, 35] width 28 height 6
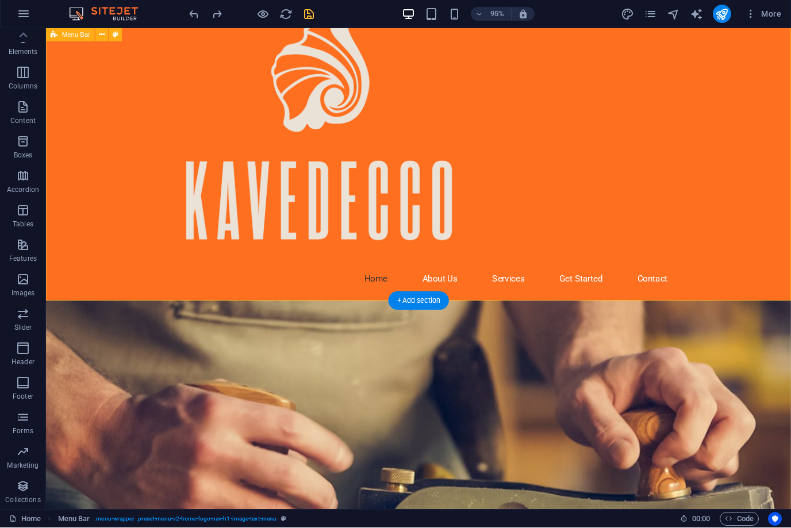
click at [75, 36] on span "Menu Bar" at bounding box center [76, 35] width 28 height 6
select select "header"
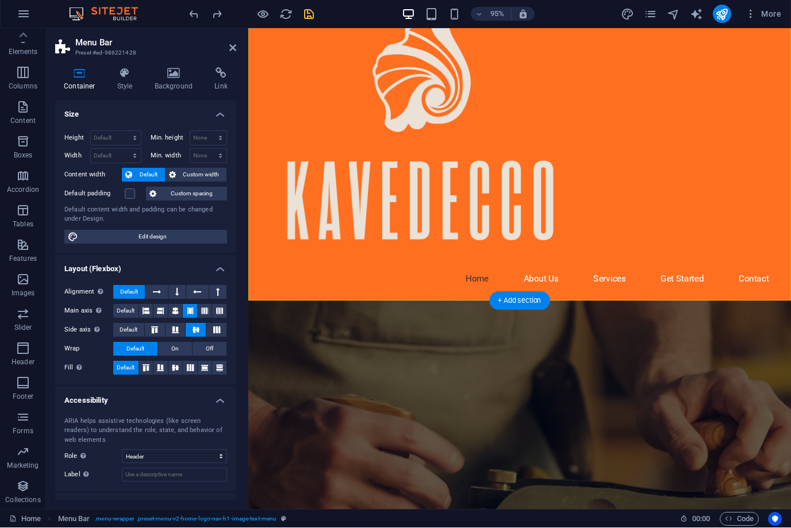
click at [75, 36] on header "Menu Bar Preset #ed-986221428" at bounding box center [145, 44] width 181 height 30
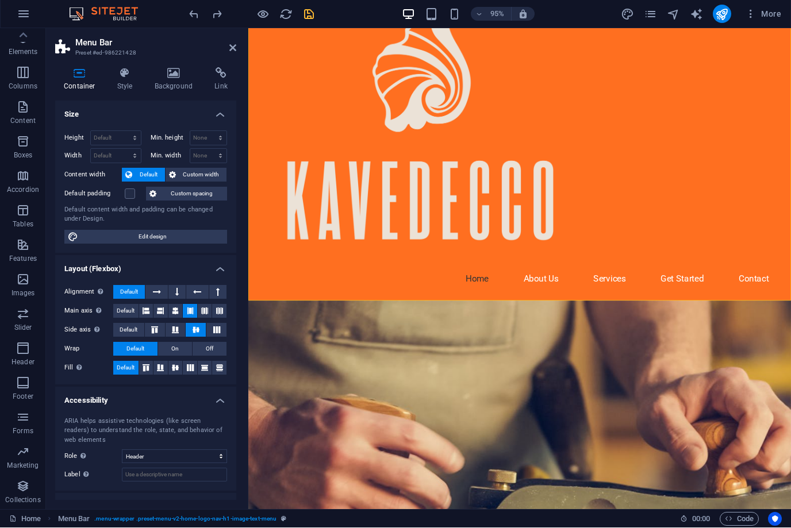
drag, startPoint x: 468, startPoint y: 311, endPoint x: 464, endPoint y: 163, distance: 148.3
click at [464, 164] on div "Home About Us Services Get Started Contact" at bounding box center [533, 148] width 571 height 333
